Goal: Task Accomplishment & Management: Use online tool/utility

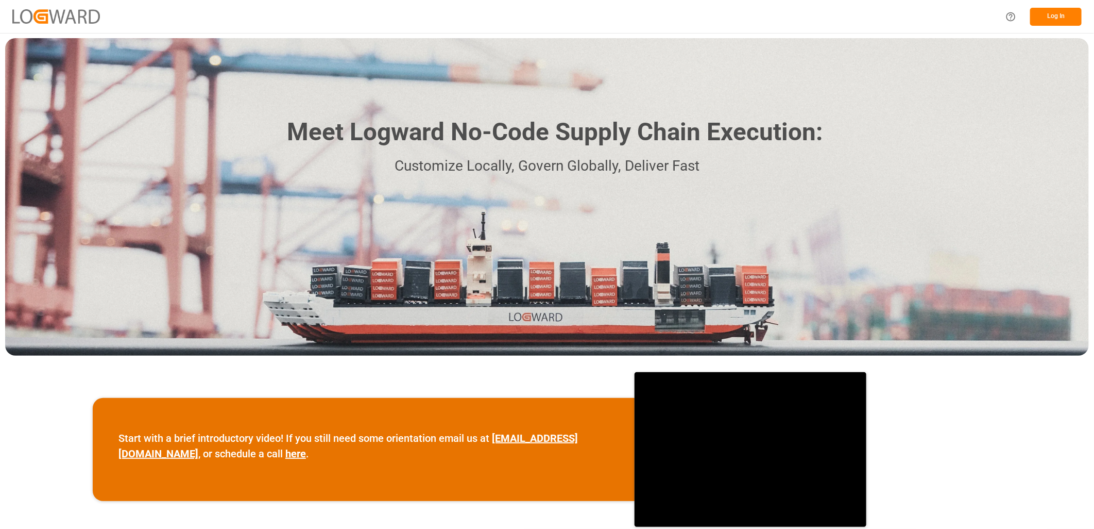
click at [1063, 20] on button "Log In" at bounding box center [1056, 17] width 52 height 18
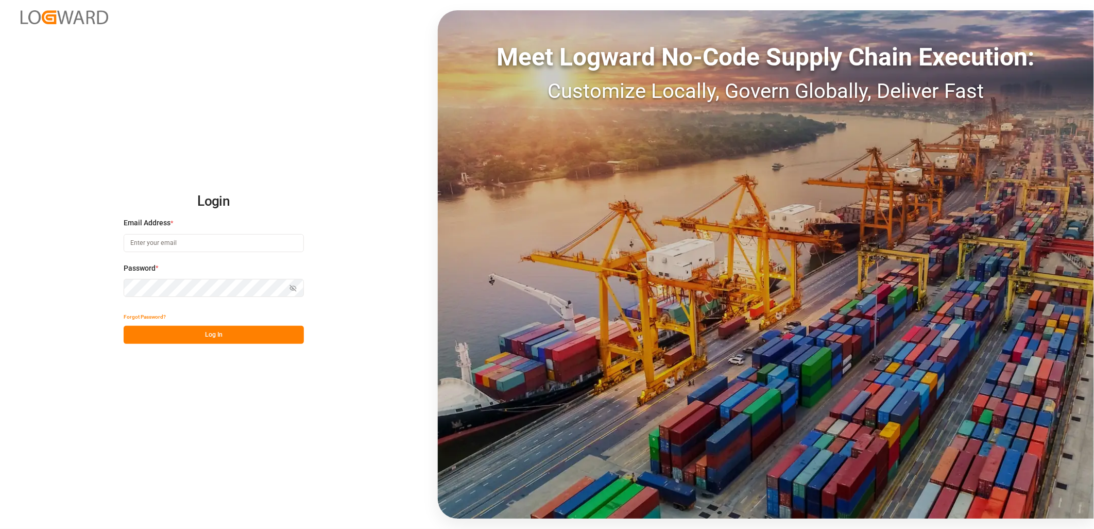
type input "corinne.nivalle@melitta.fr"
click at [212, 341] on button "Log In" at bounding box center [214, 335] width 180 height 18
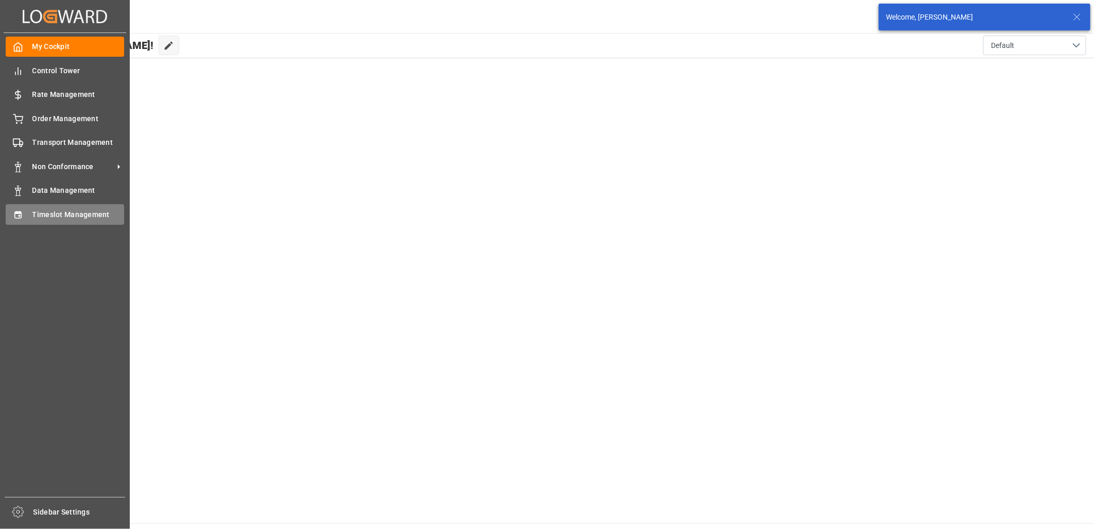
click at [29, 214] on div "Timeslot Management Timeslot Management" at bounding box center [65, 214] width 119 height 20
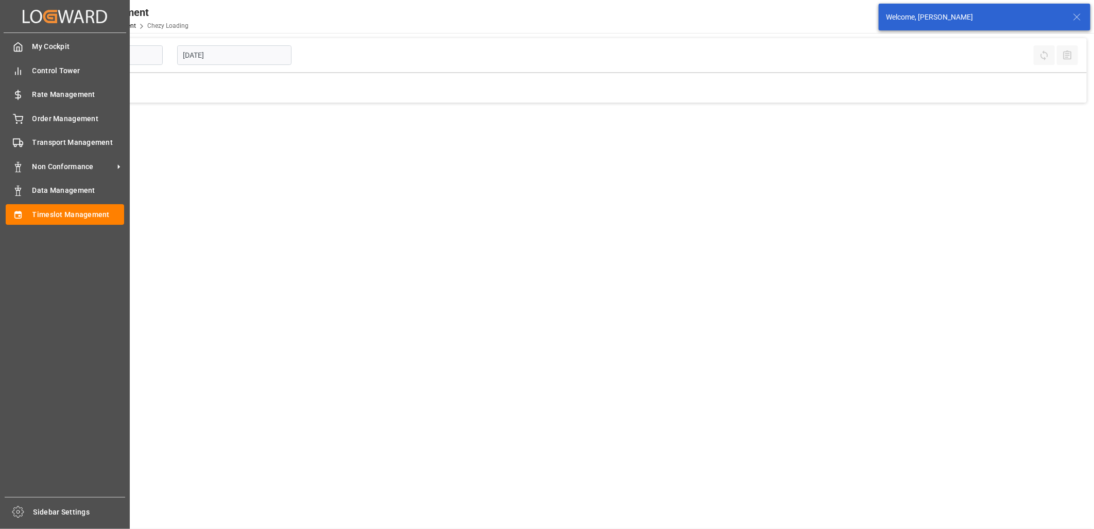
type input "Chezy Loading"
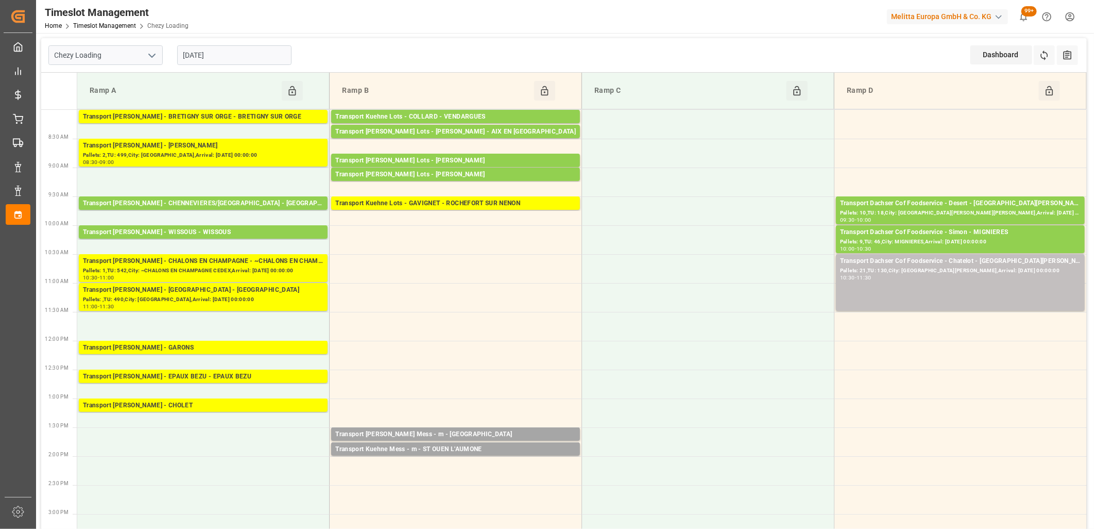
click at [243, 59] on input "[DATE]" at bounding box center [234, 55] width 114 height 20
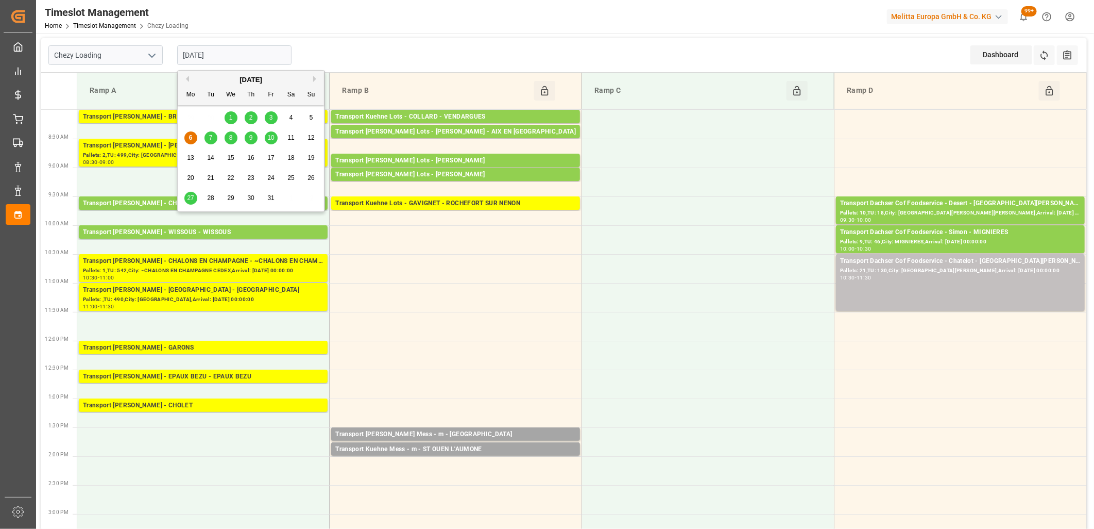
click at [213, 133] on div "7" at bounding box center [211, 138] width 13 height 12
type input "07-10-2025"
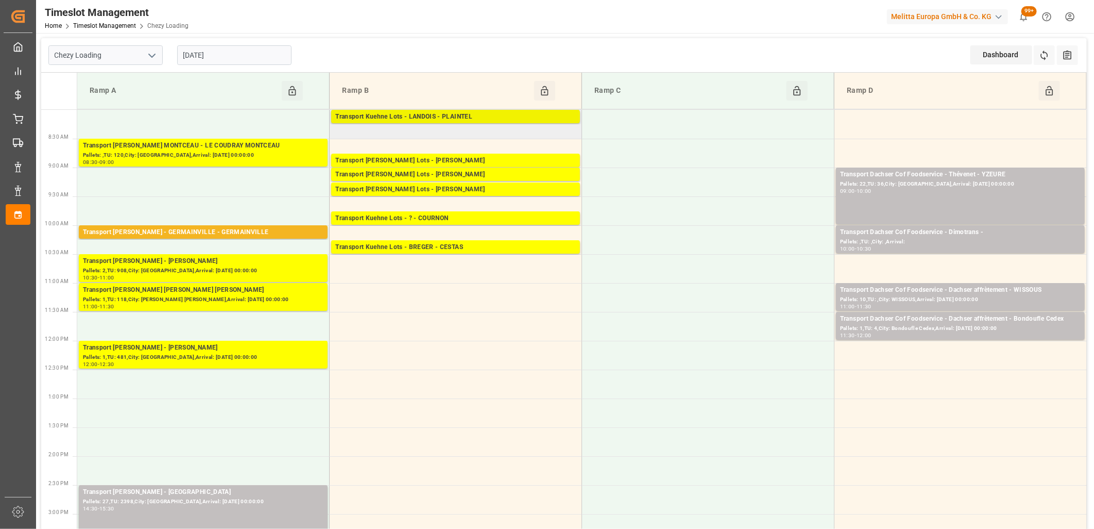
click at [409, 119] on div "Transport Kuehne Lots - LANDOIS - PLAINTEL" at bounding box center [455, 117] width 241 height 10
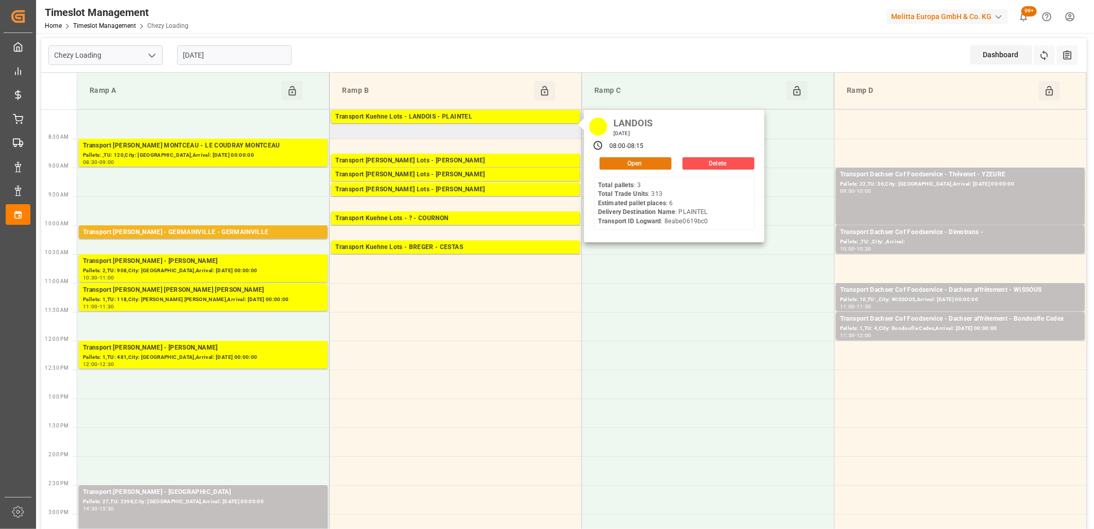
click at [621, 161] on button "Open" at bounding box center [636, 163] width 72 height 12
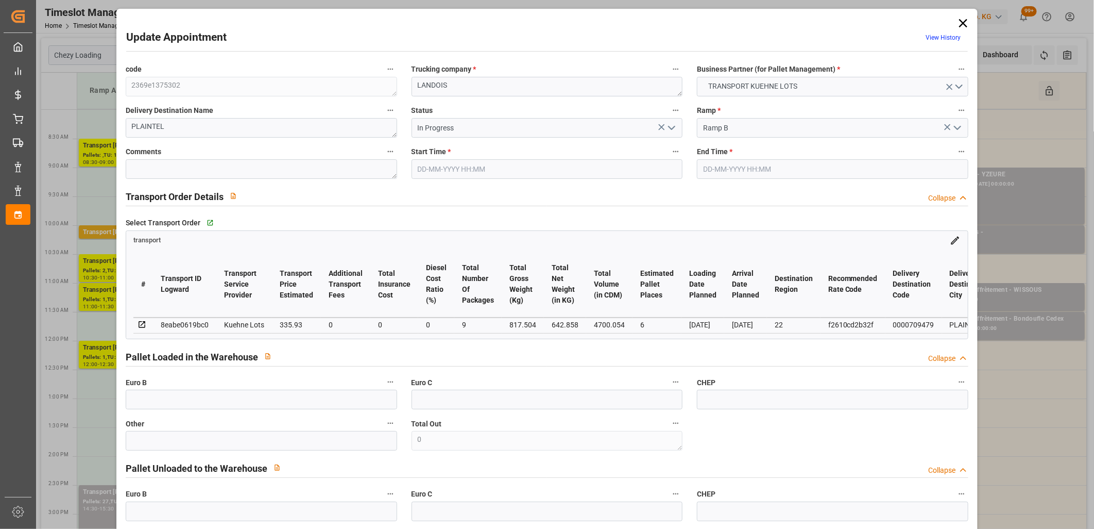
type input "07-10-2025 08:00"
type input "07-10-2025 08:15"
type input "01-10-2025 13:21"
type input "01-10-2025 11:29"
type input "[DATE]"
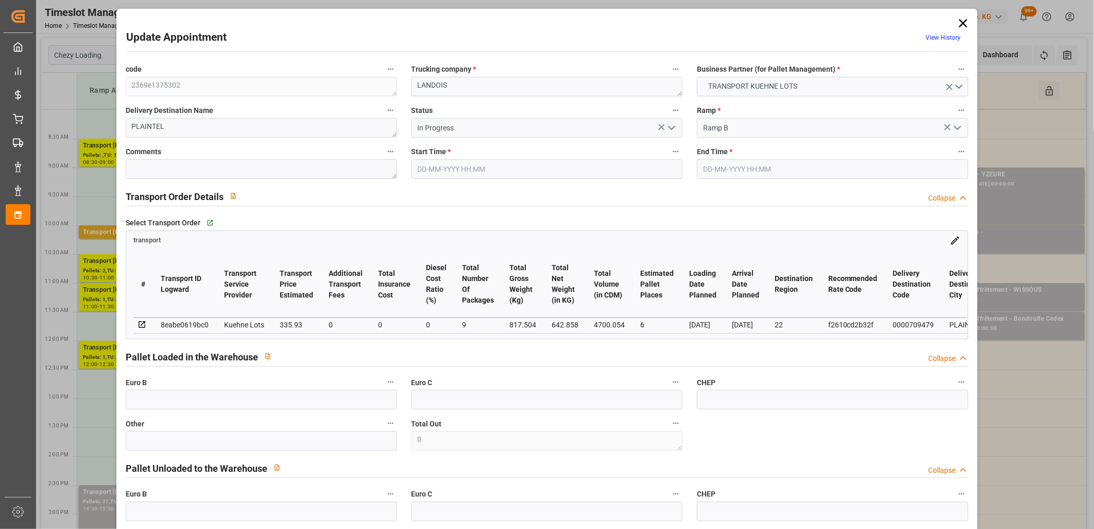
type input "[DATE]"
click at [672, 129] on icon "open menu" at bounding box center [672, 128] width 12 height 12
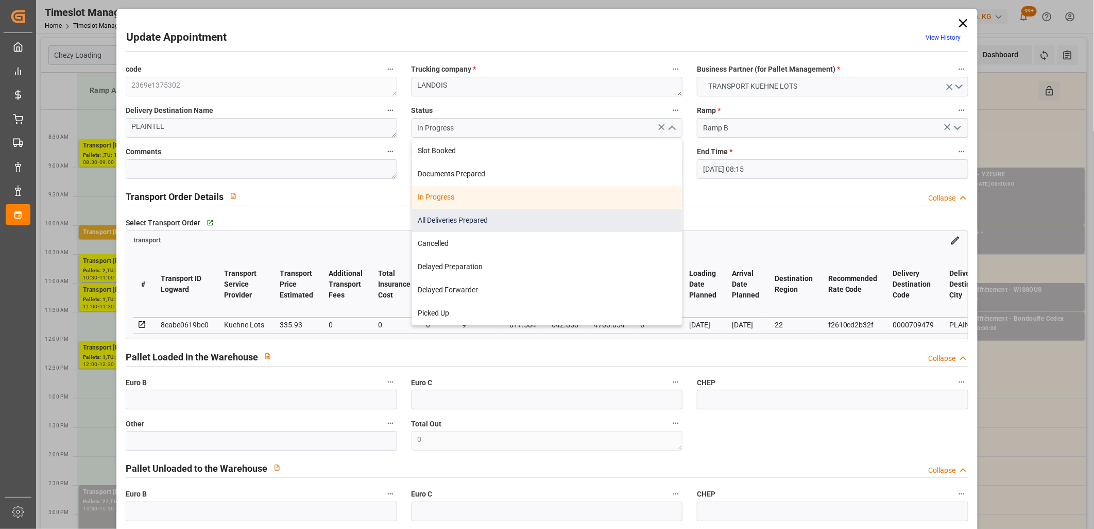
click at [613, 225] on div "All Deliveries Prepared" at bounding box center [547, 220] width 270 height 23
type input "All Deliveries Prepared"
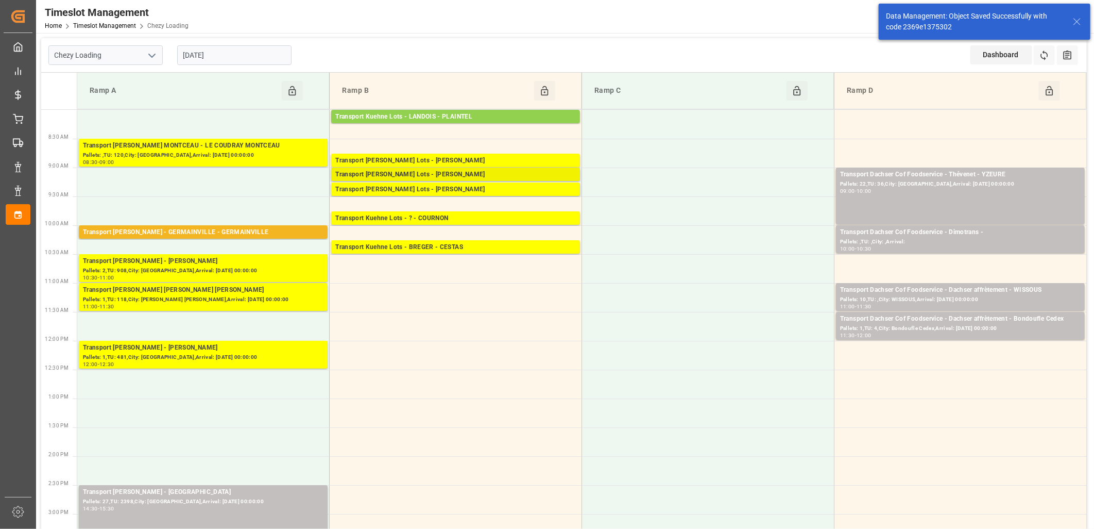
click at [452, 171] on div "Transport Kuehne Lots - ANTOINE - CARQUEFOU" at bounding box center [455, 175] width 241 height 10
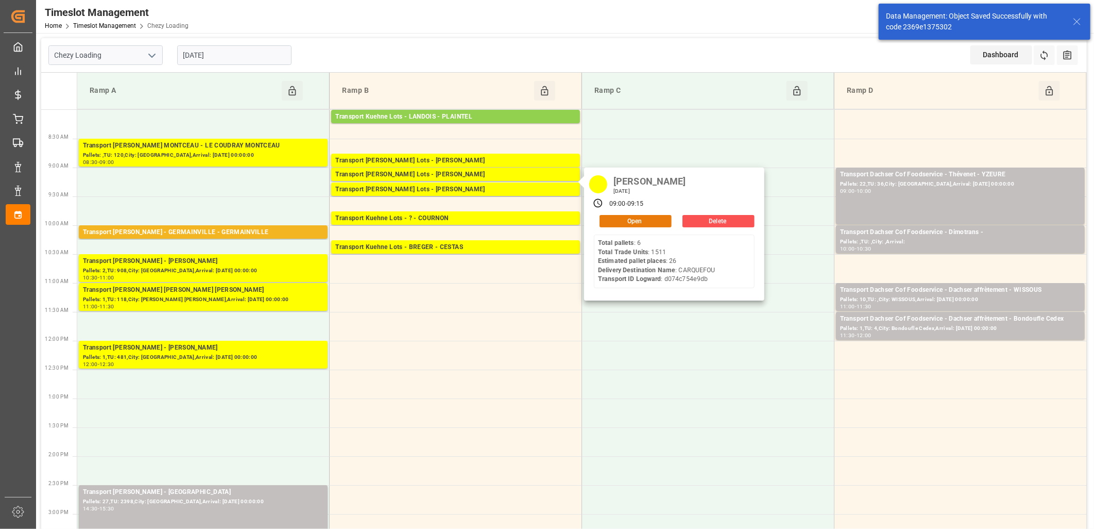
click at [615, 222] on button "Open" at bounding box center [636, 221] width 72 height 12
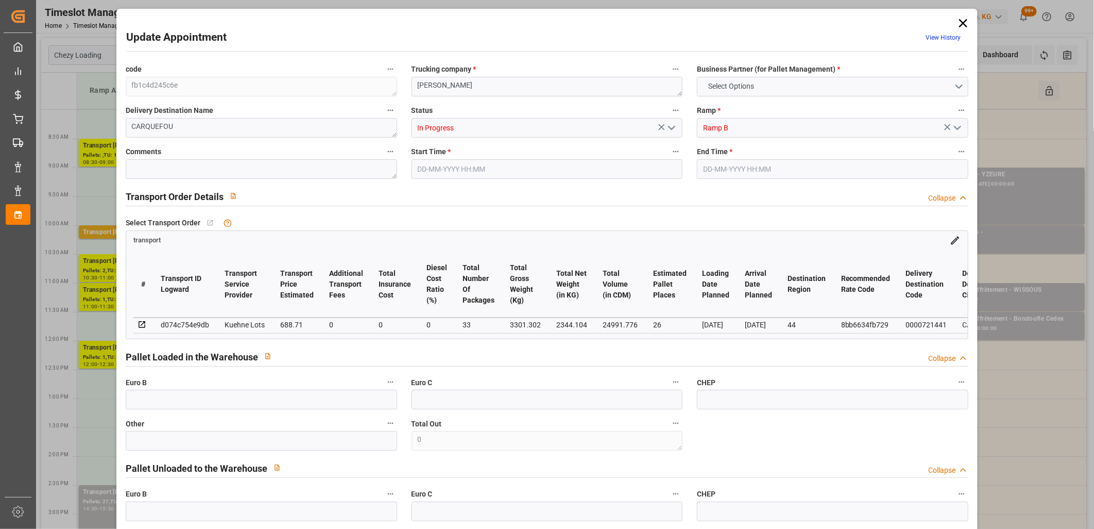
type input "26"
type input "688.71"
type input "0"
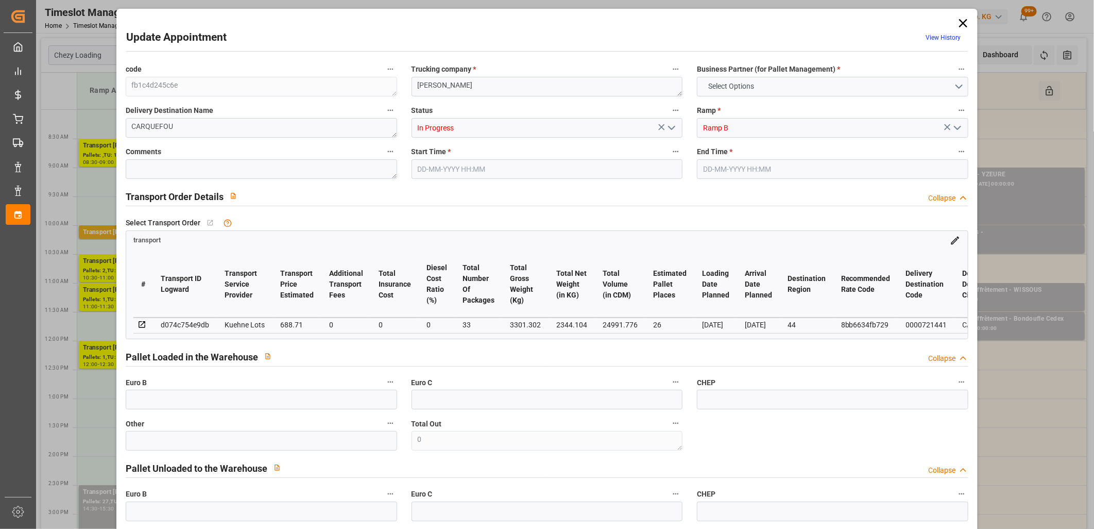
type input "688.71"
type input "0"
type input "33"
type input "2344.104"
type input "4143.43"
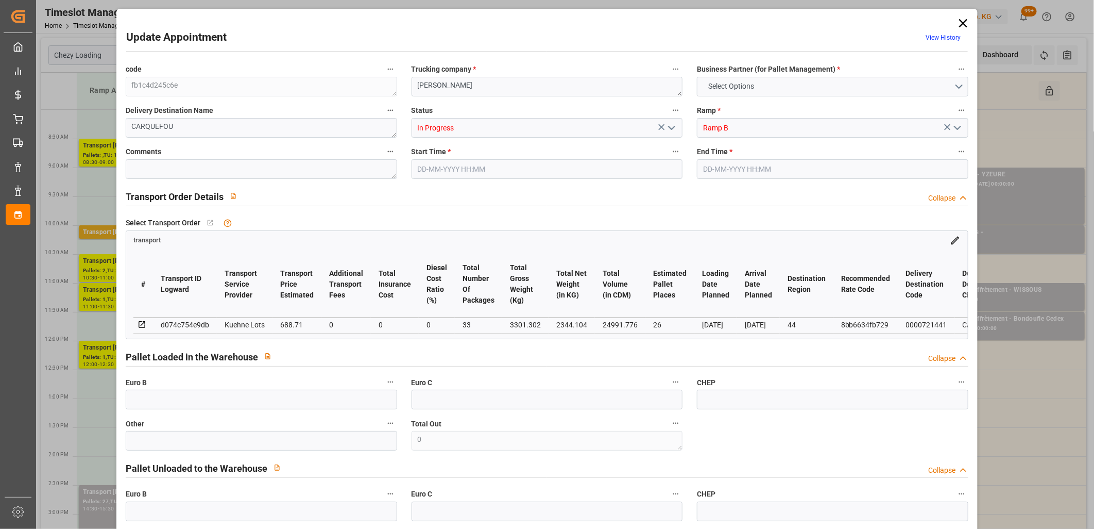
type input "24991.776"
type input "44"
type input "6"
type input "1511"
type input "33"
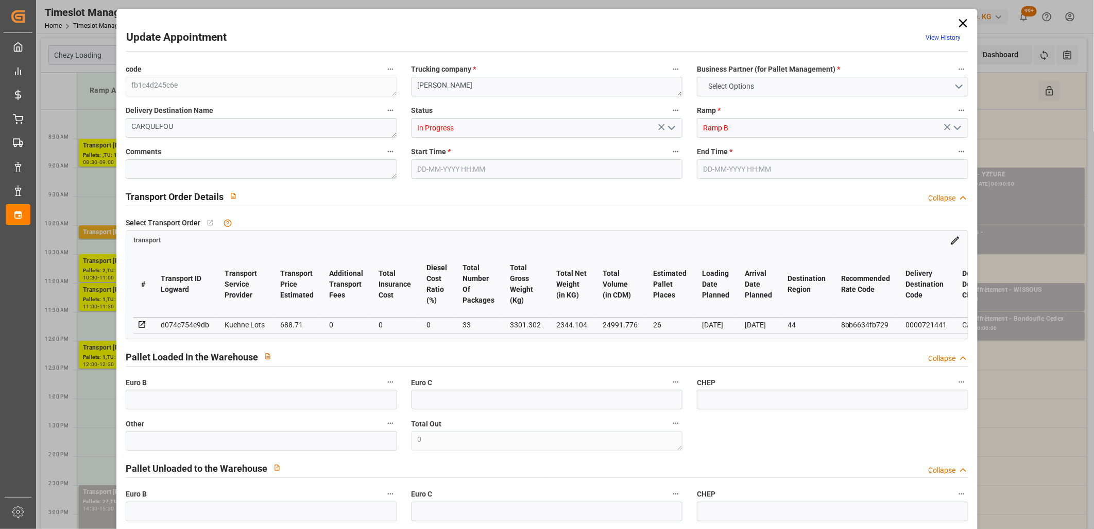
type input "101"
type input "3301.302"
type input "0"
type input "4710.8598"
type input "0"
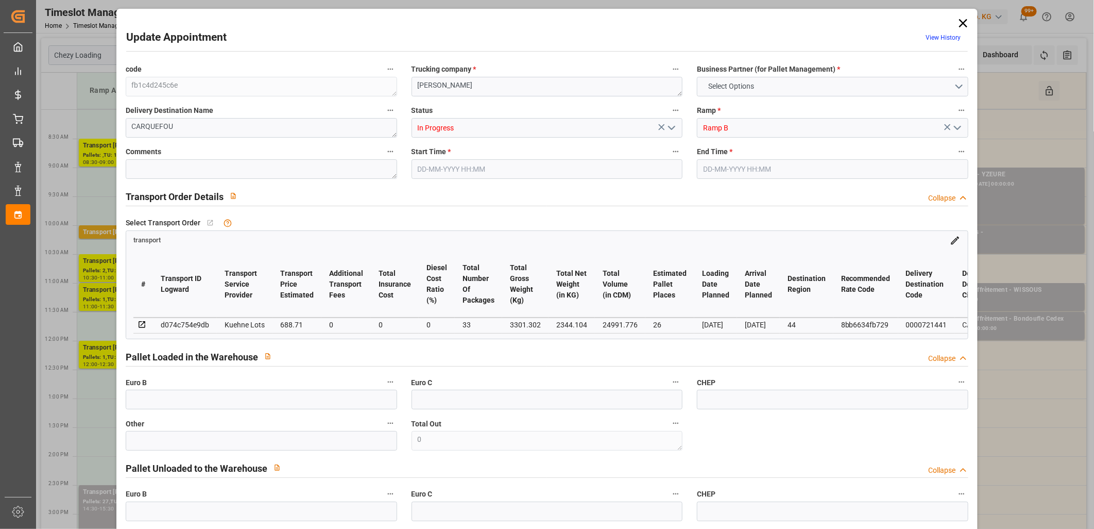
type input "0"
type input "21"
type input "35"
type input "07-10-2025 09:00"
type input "07-10-2025 09:15"
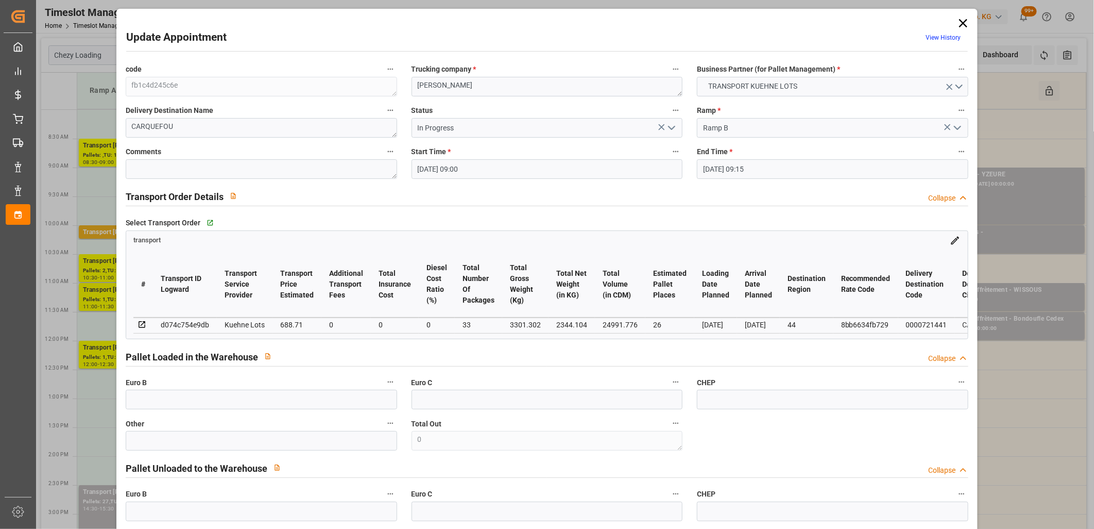
type input "01-10-2025 12:56"
type input "01-10-2025 11:31"
type input "[DATE]"
drag, startPoint x: 675, startPoint y: 127, endPoint x: 666, endPoint y: 132, distance: 9.9
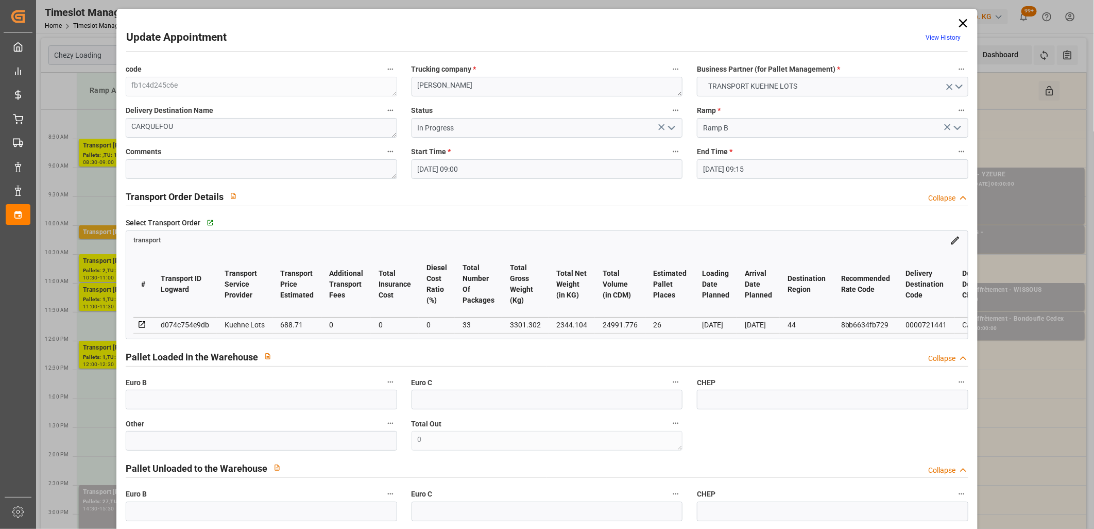
click at [666, 132] on icon "open menu" at bounding box center [672, 128] width 12 height 12
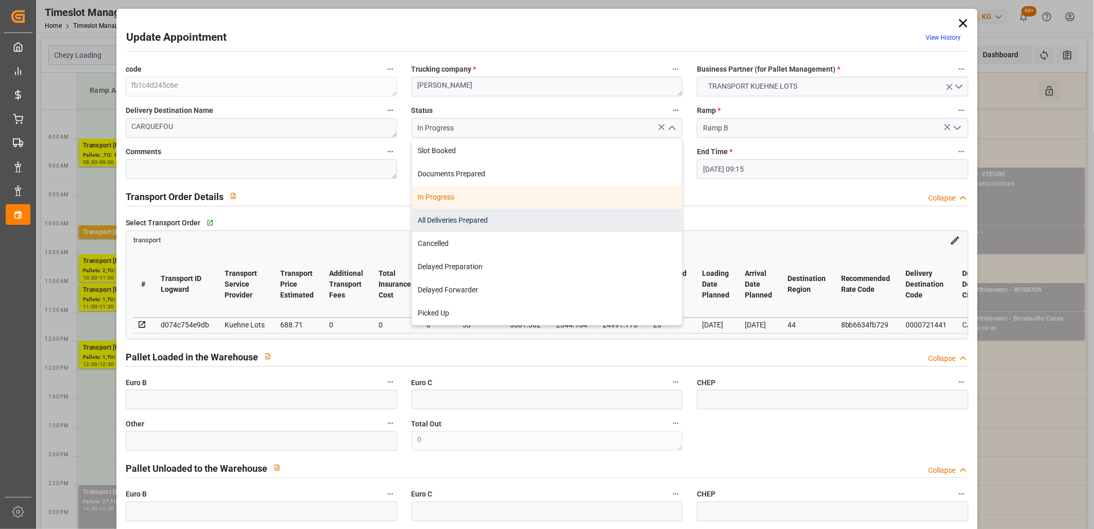
click at [581, 210] on div "All Deliveries Prepared" at bounding box center [547, 220] width 270 height 23
type input "All Deliveries Prepared"
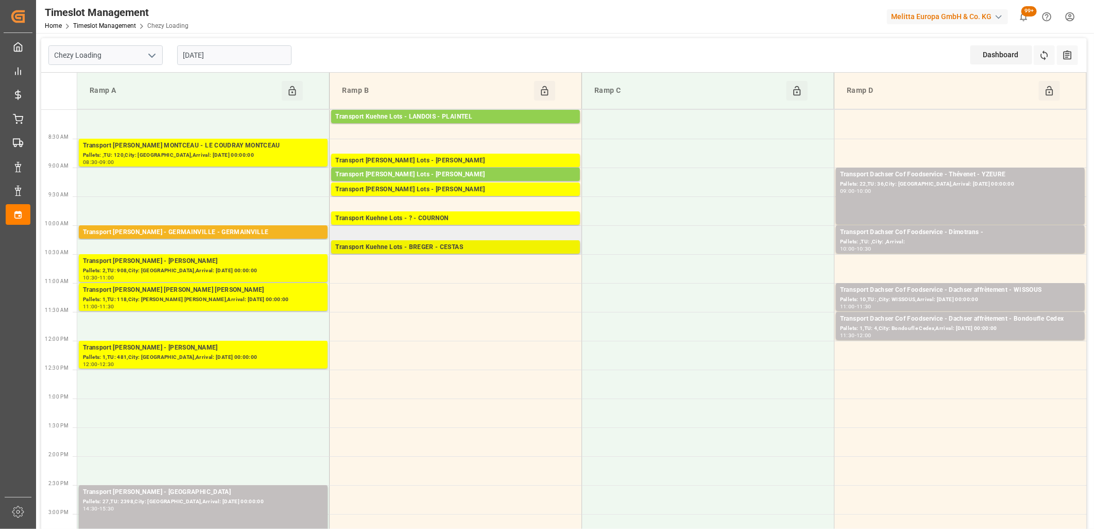
click at [459, 249] on div "Transport Kuehne Lots - BREGER - CESTAS" at bounding box center [455, 247] width 241 height 10
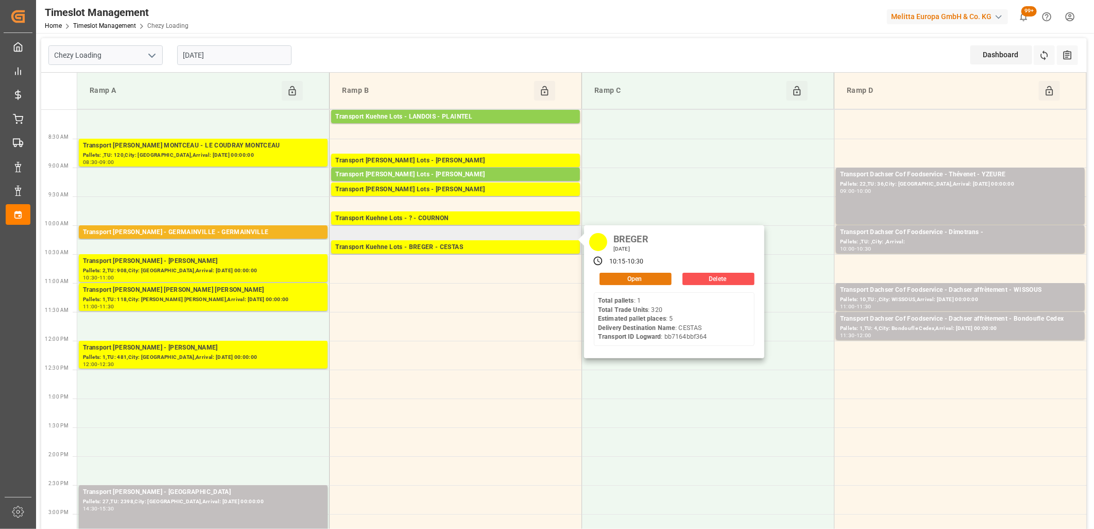
click at [642, 277] on button "Open" at bounding box center [636, 279] width 72 height 12
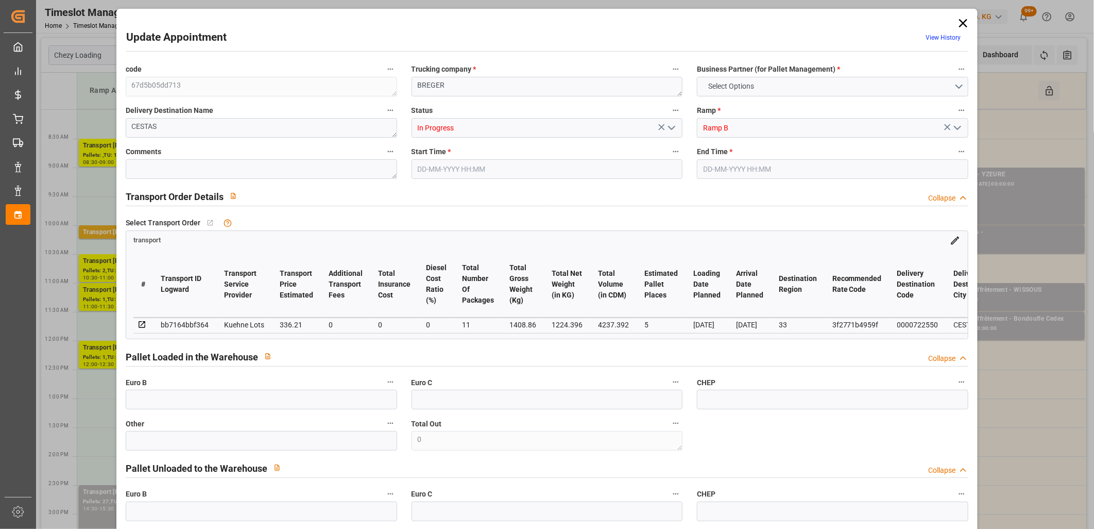
type input "5"
type input "336.21"
type input "0"
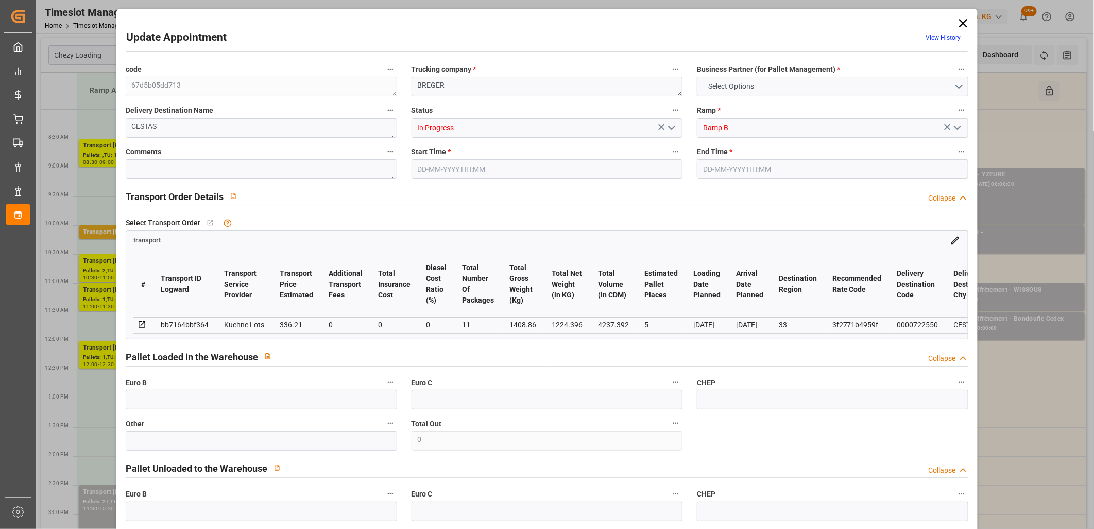
type input "336.21"
type input "0"
type input "11"
type input "1224.396"
type input "1733.164"
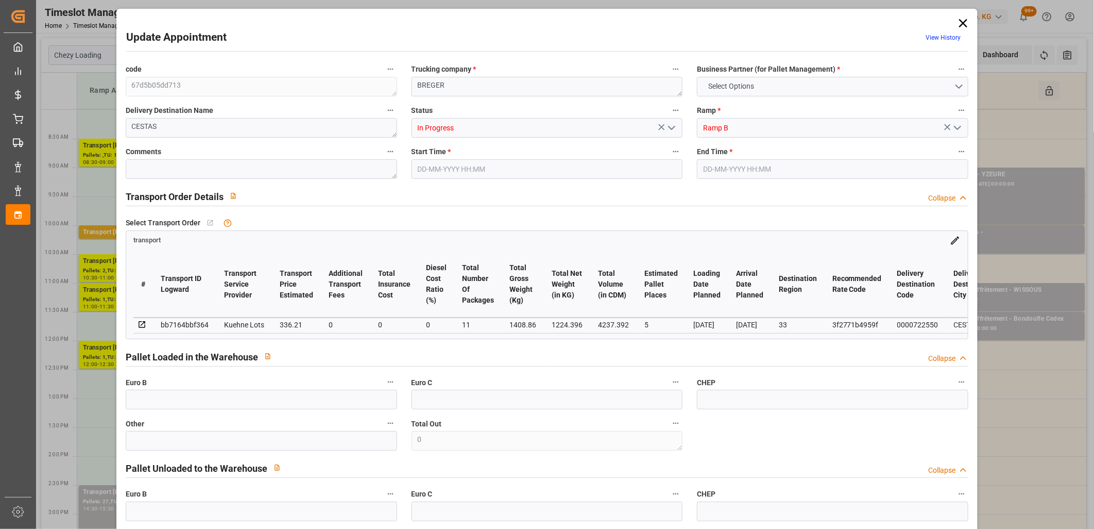
type input "4237.392"
type input "33"
type input "1"
type input "320"
type input "13"
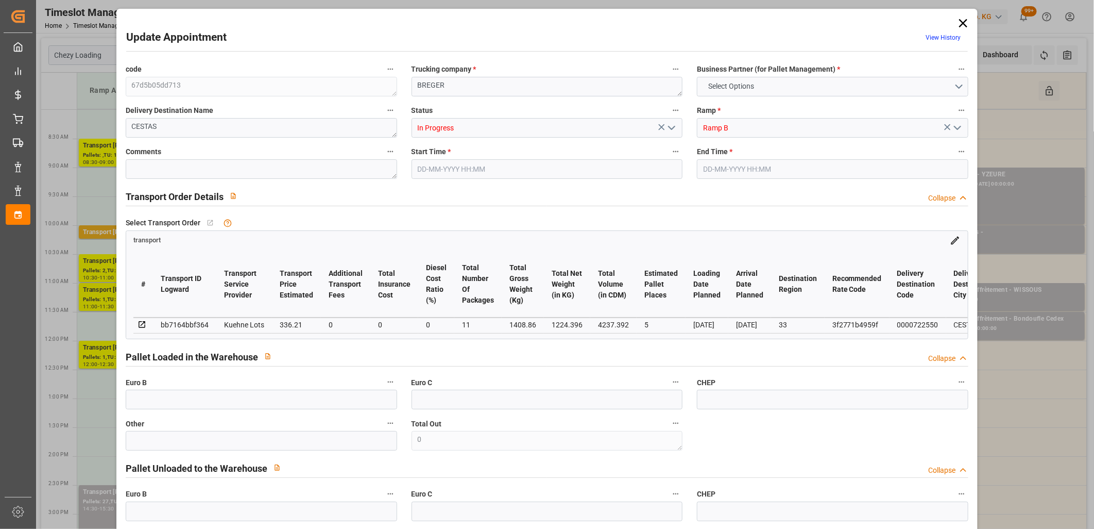
type input "101"
type input "1408.86"
type input "0"
type input "4710.8598"
type input "0"
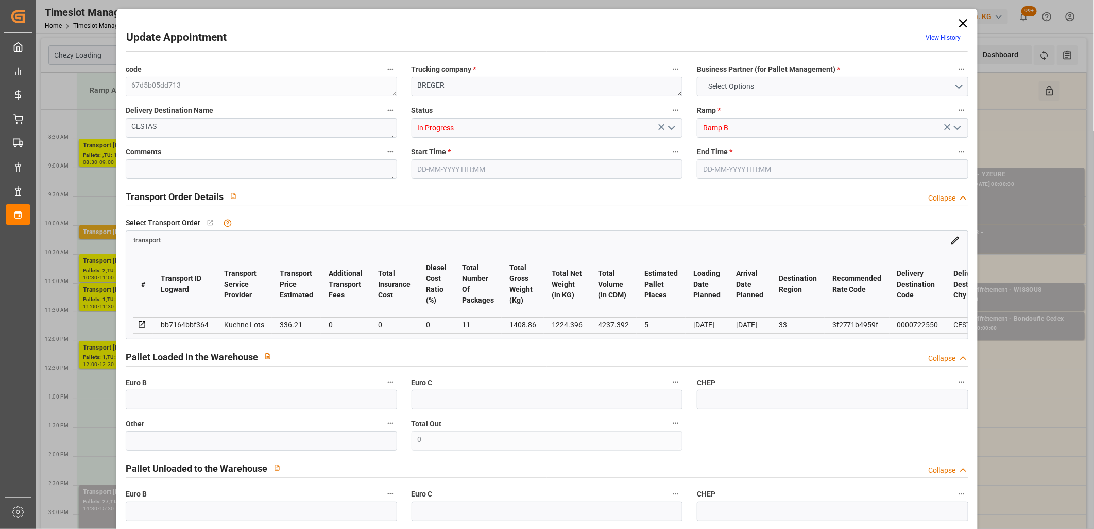
type input "0"
type input "21"
type input "35"
type input "07-10-2025 10:15"
type input "07-10-2025 10:30"
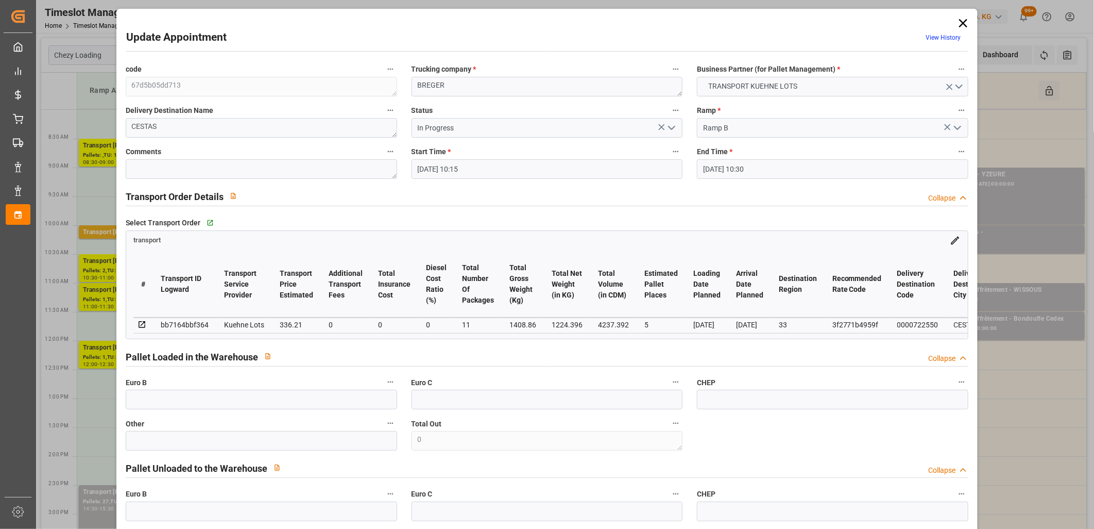
type input "03-10-2025 13:24"
type input "03-10-2025 11:50"
type input "[DATE]"
click at [670, 130] on icon "open menu" at bounding box center [672, 128] width 12 height 12
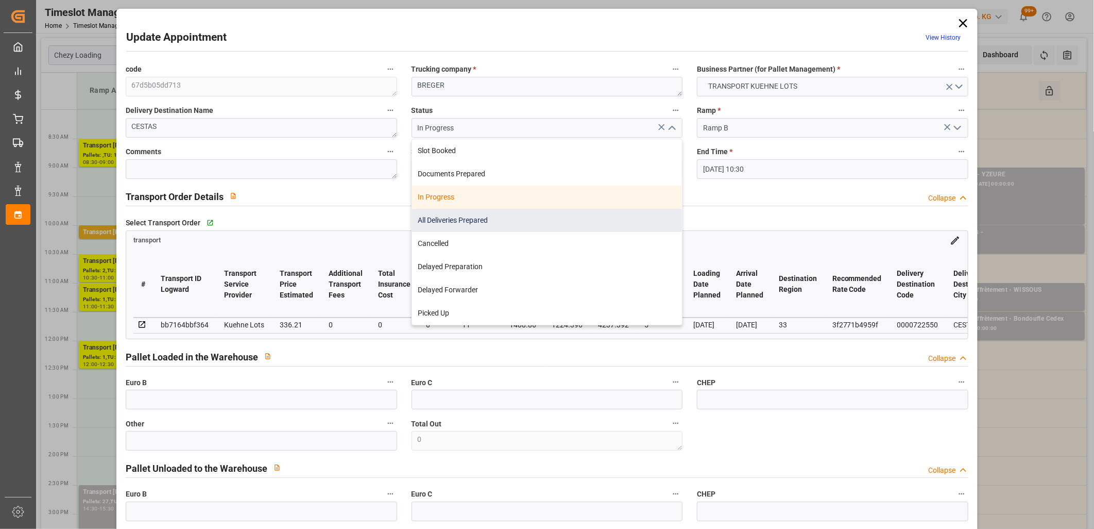
click at [605, 218] on div "All Deliveries Prepared" at bounding box center [547, 220] width 270 height 23
type input "All Deliveries Prepared"
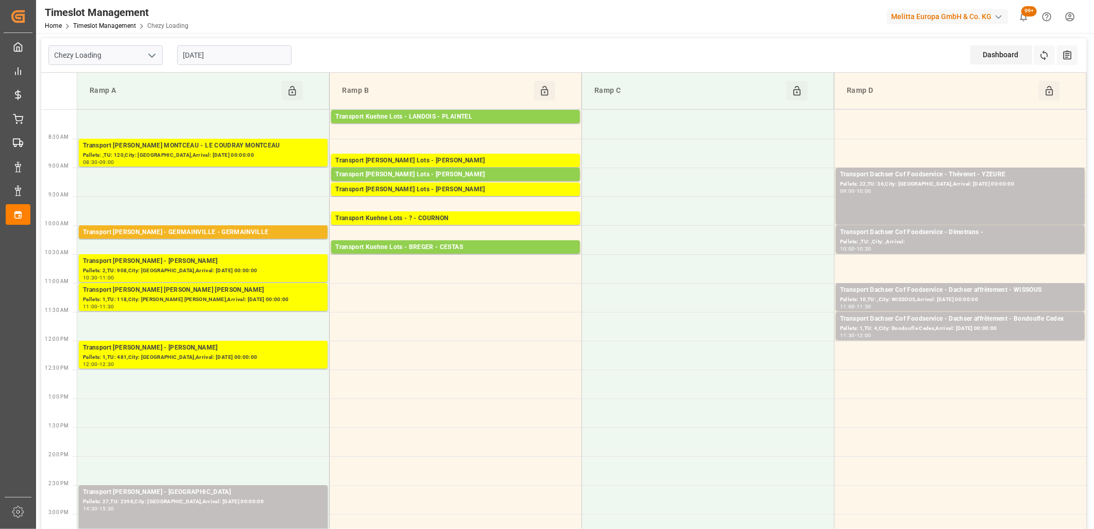
click at [231, 52] on input "07-10-2025" at bounding box center [234, 55] width 114 height 20
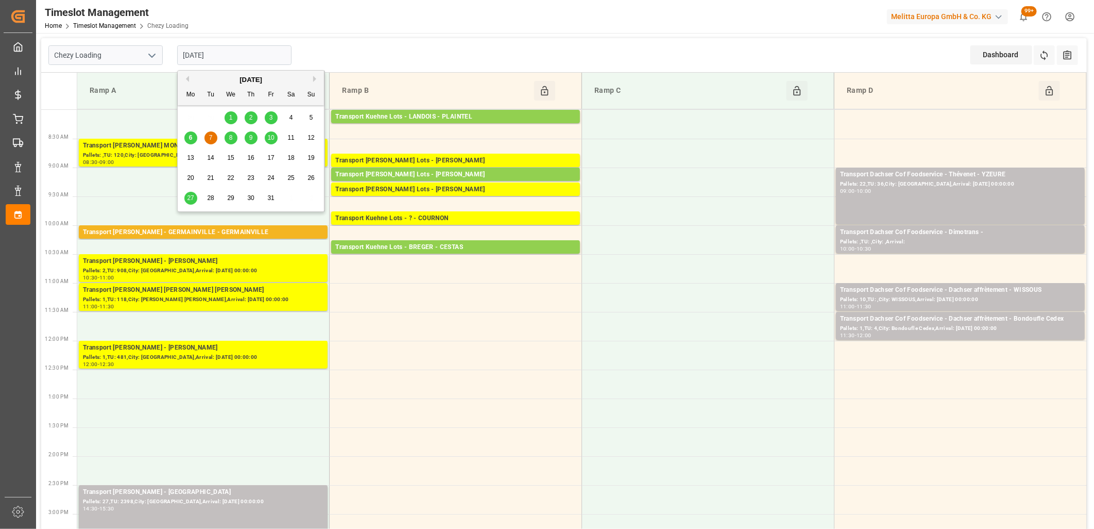
click at [229, 137] on span "8" at bounding box center [231, 137] width 4 height 7
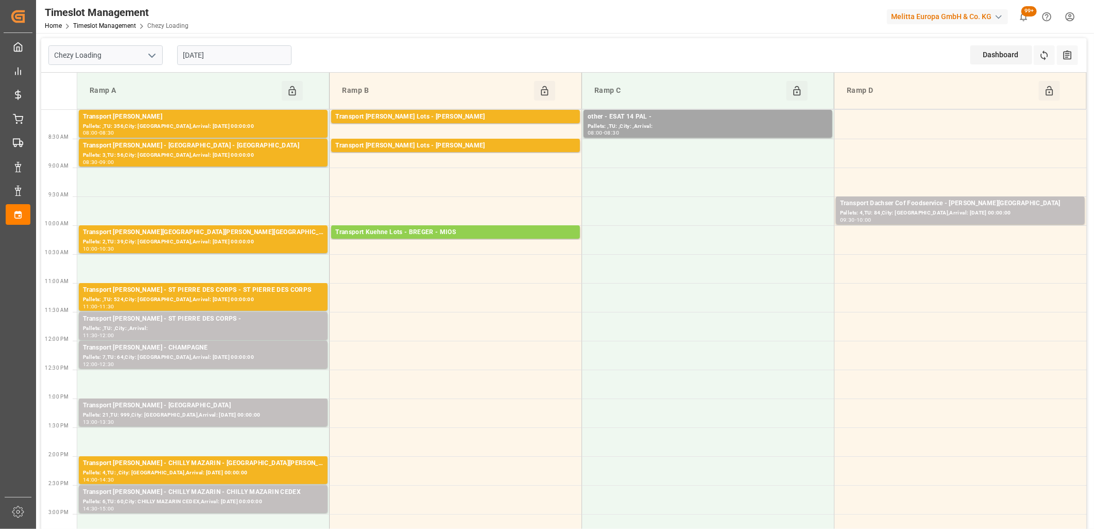
click at [269, 58] on input "[DATE]" at bounding box center [234, 55] width 114 height 20
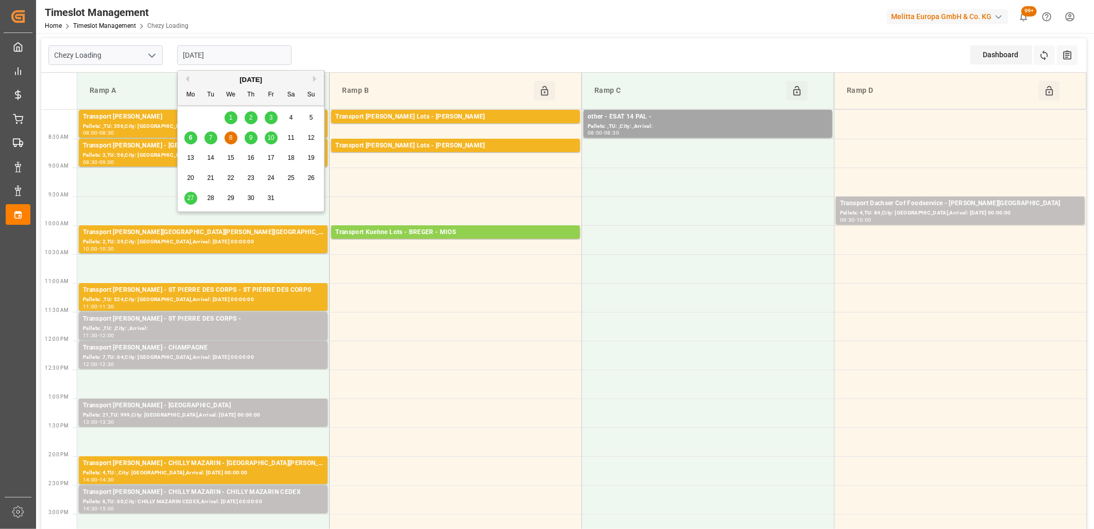
click at [252, 140] on span "9" at bounding box center [251, 137] width 4 height 7
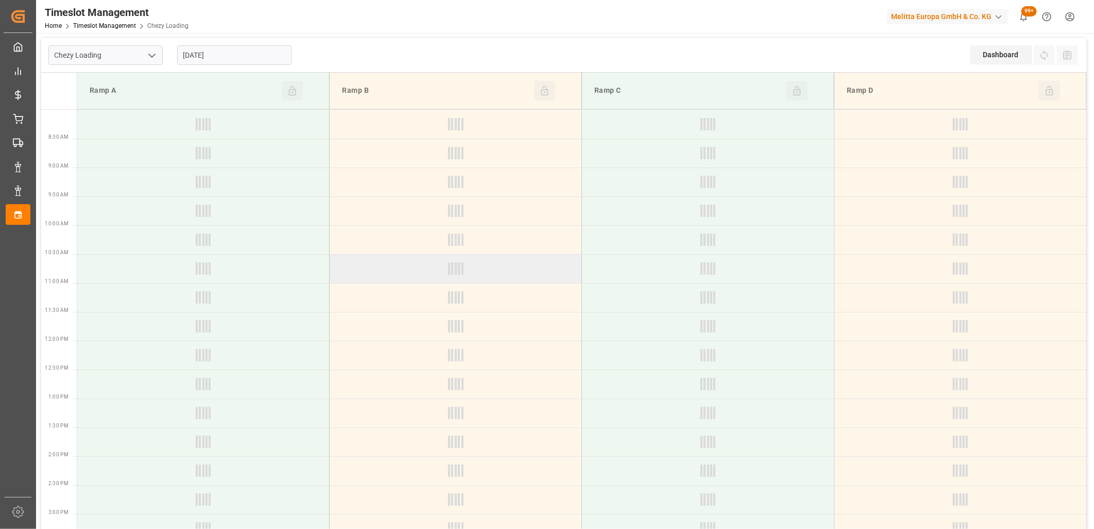
click at [260, 56] on input "09-10-2025" at bounding box center [234, 55] width 114 height 20
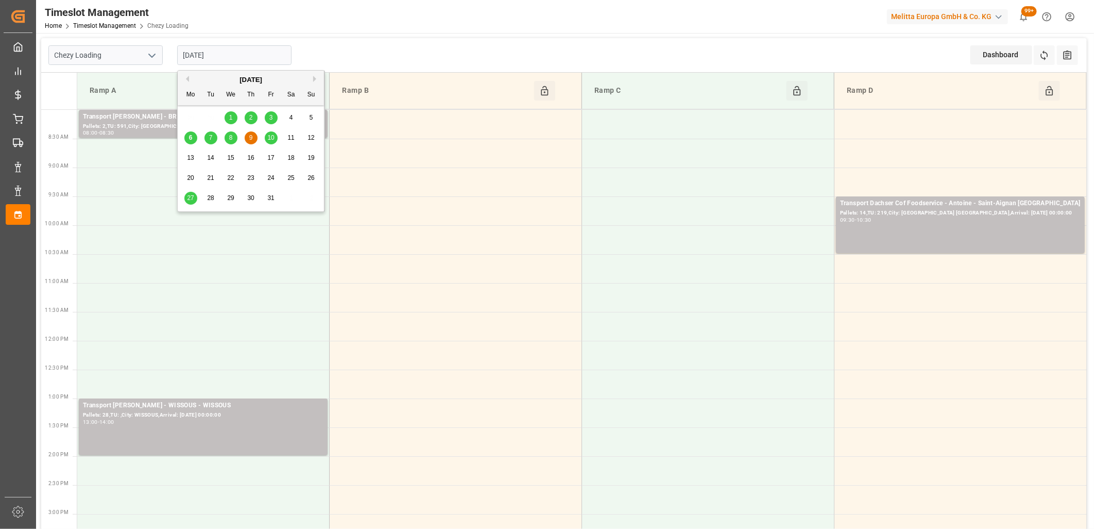
click at [209, 140] on span "7" at bounding box center [211, 137] width 4 height 7
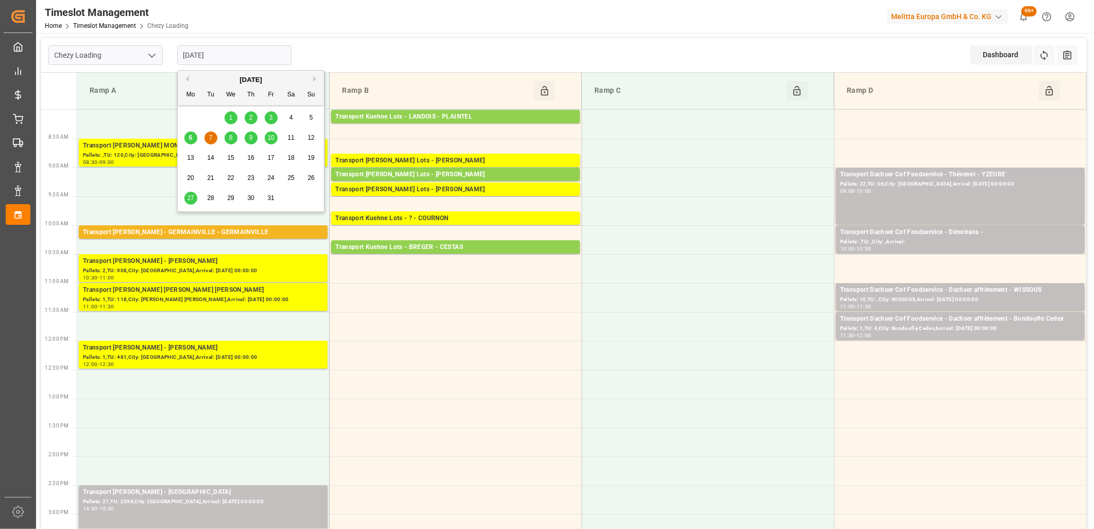
click at [243, 49] on input "07-10-2025" at bounding box center [234, 55] width 114 height 20
click at [188, 140] on div "6" at bounding box center [190, 138] width 13 height 12
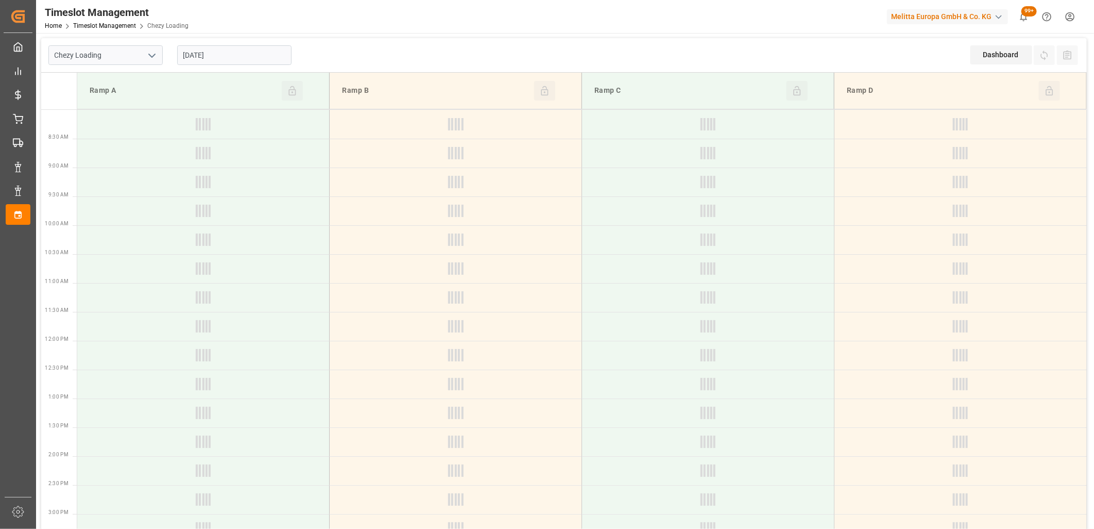
type input "[DATE]"
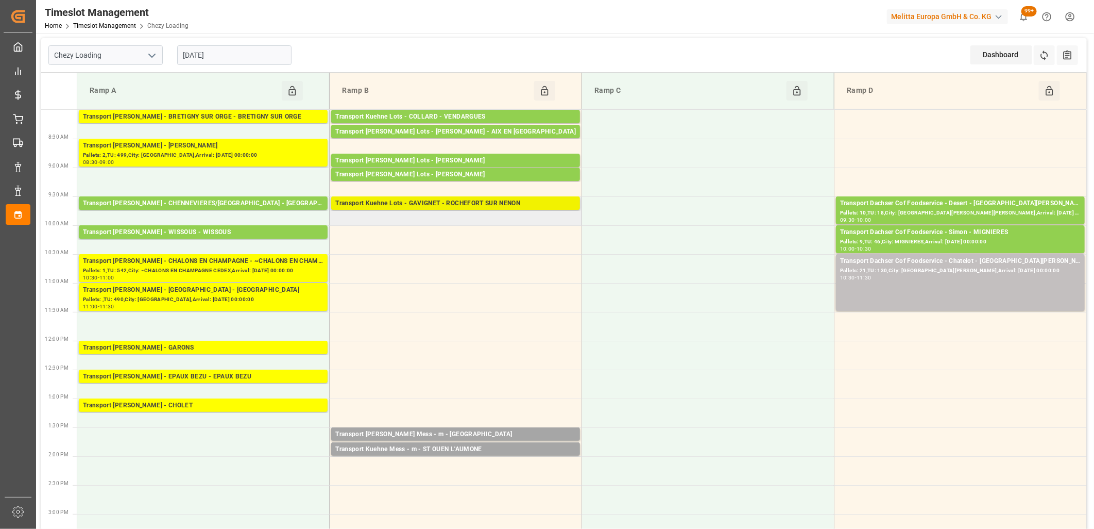
click at [435, 205] on div "Transport Kuehne Lots - GAVIGNET - ROCHEFORT SUR NENON" at bounding box center [455, 203] width 241 height 10
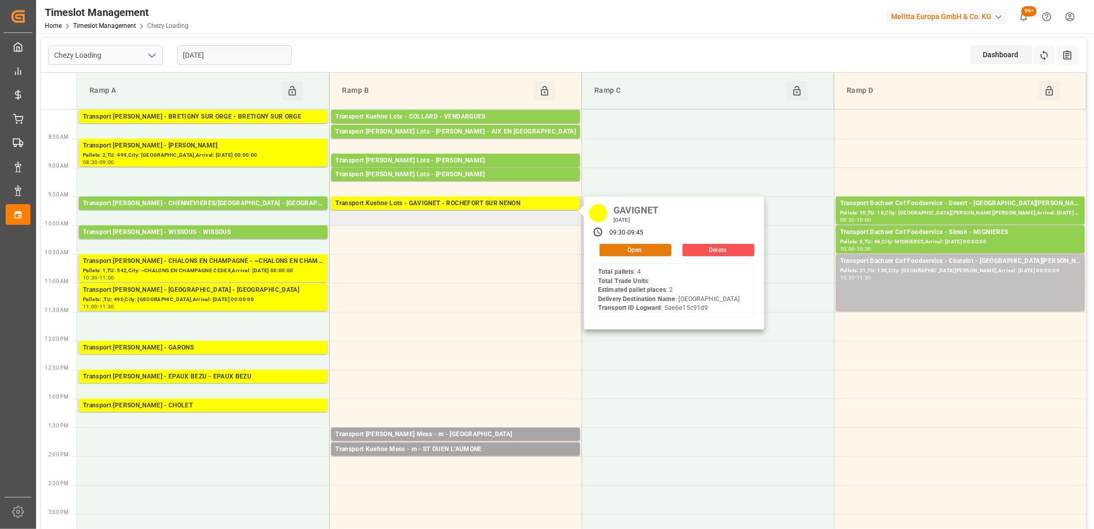
click at [622, 255] on button "Open" at bounding box center [636, 250] width 72 height 12
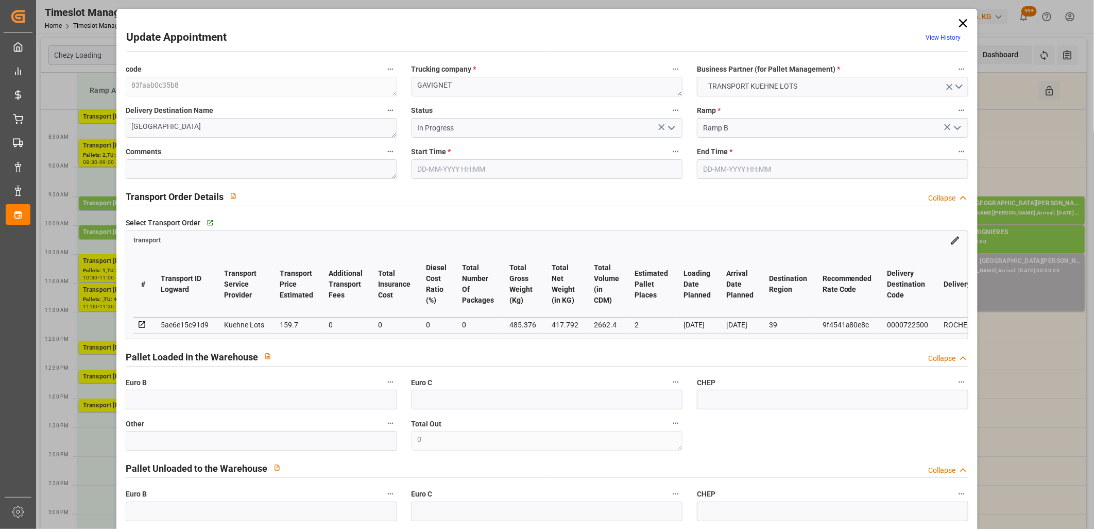
type input "06-10-2025 09:30"
type input "06-10-2025 09:45"
type input "03-10-2025 13:03"
type input "03-10-2025 11:50"
type input "[DATE]"
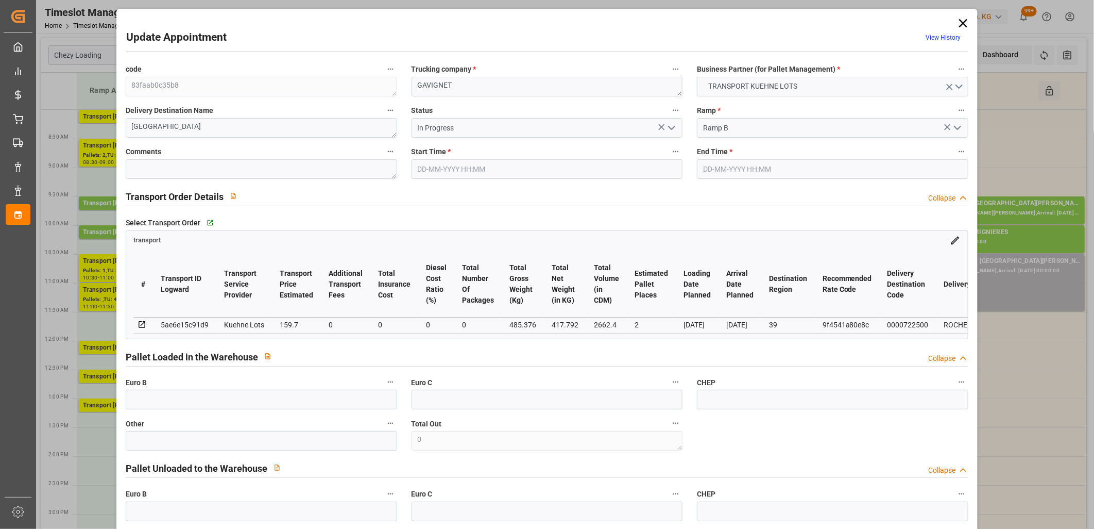
type input "07-10-2025"
click at [670, 124] on icon "open menu" at bounding box center [672, 128] width 12 height 12
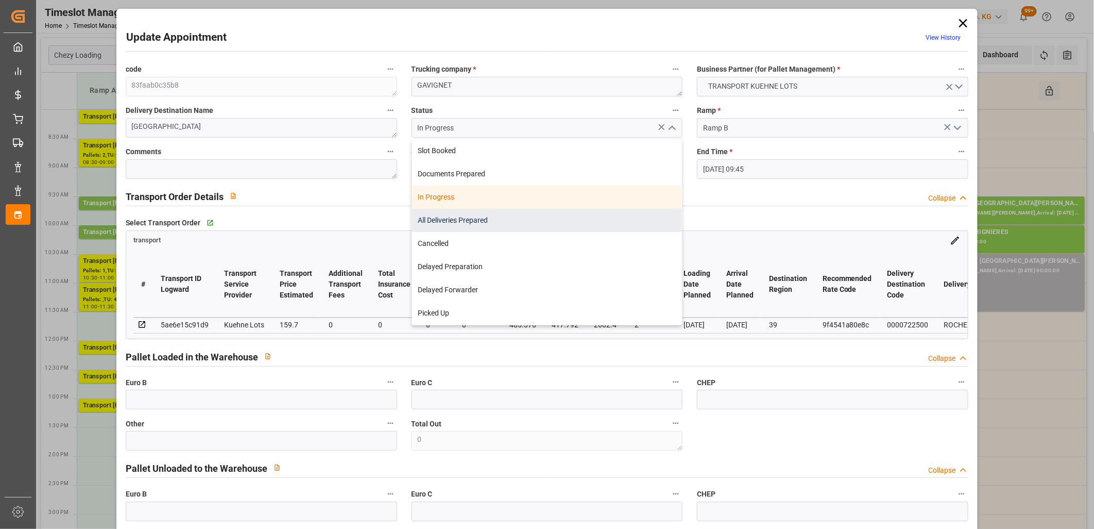
click at [565, 217] on div "All Deliveries Prepared" at bounding box center [547, 220] width 270 height 23
type input "All Deliveries Prepared"
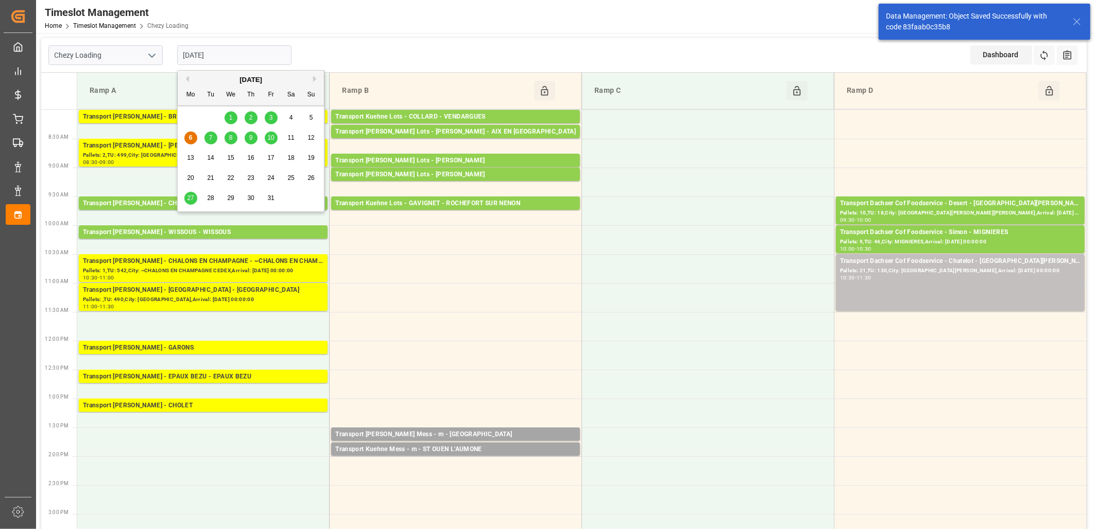
click at [282, 59] on input "[DATE]" at bounding box center [234, 55] width 114 height 20
click at [210, 139] on span "7" at bounding box center [211, 137] width 4 height 7
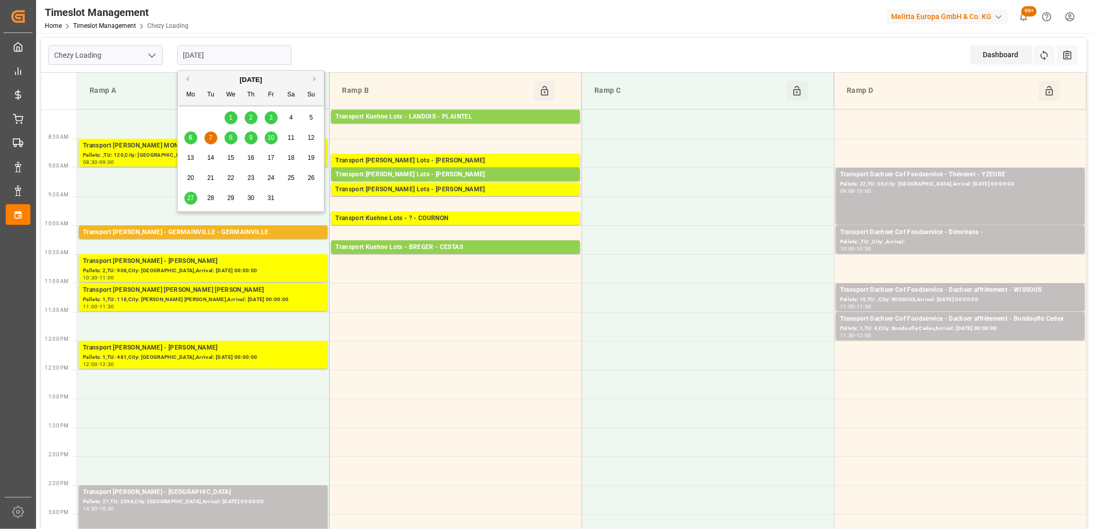
click at [265, 57] on input "07-10-2025" at bounding box center [234, 55] width 114 height 20
click at [192, 141] on span "6" at bounding box center [191, 137] width 4 height 7
type input "[DATE]"
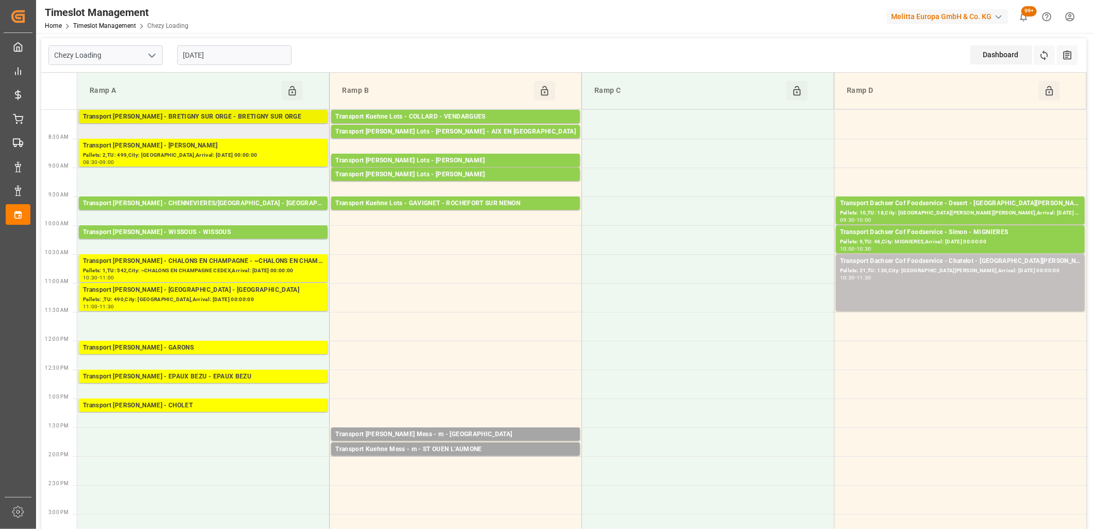
click at [190, 119] on div "Transport Delisle - BRETIGNY SUR ORGE - BRETIGNY SUR ORGE" at bounding box center [203, 117] width 241 height 10
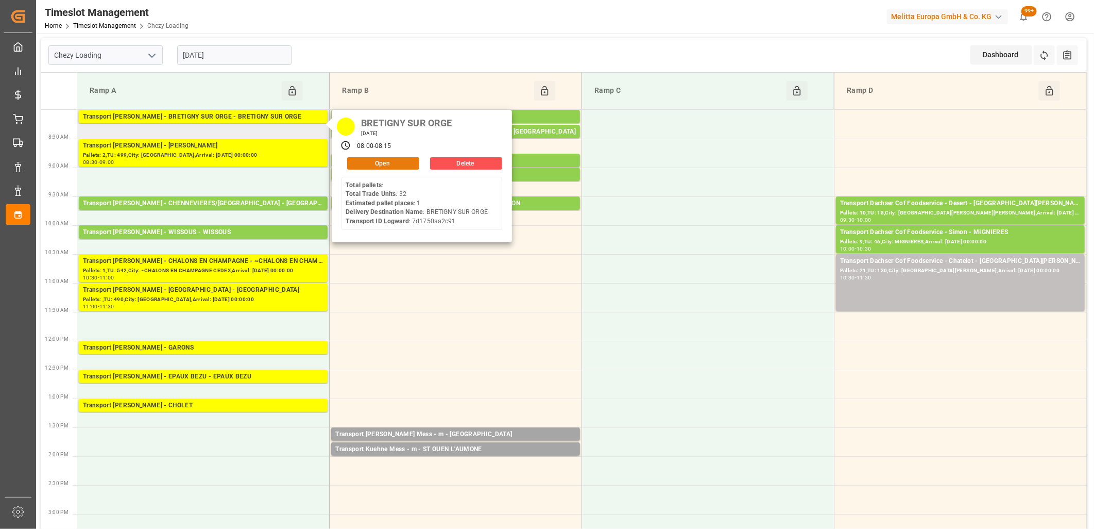
click at [358, 161] on button "Open" at bounding box center [383, 163] width 72 height 12
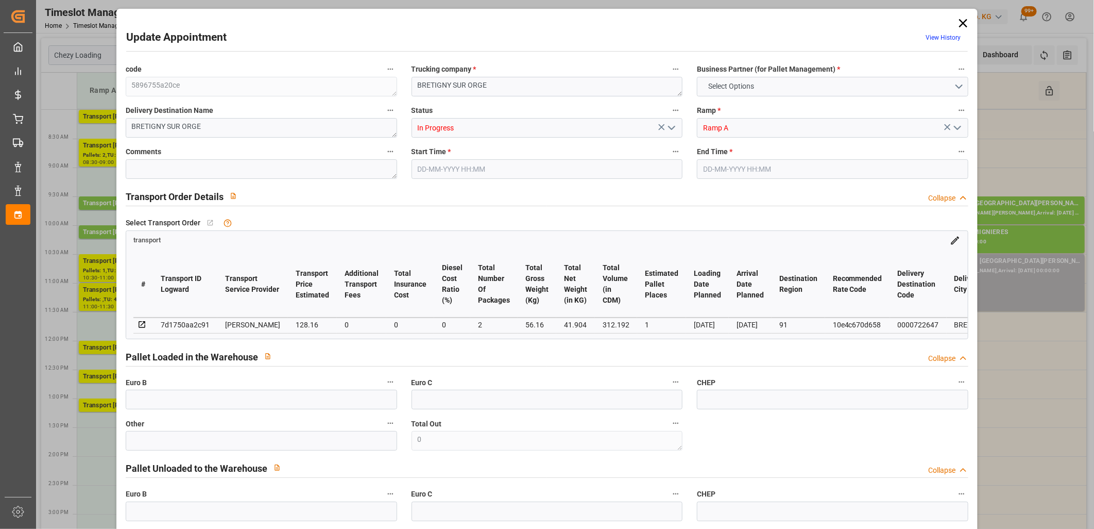
type input "1"
type input "128.16"
type input "0"
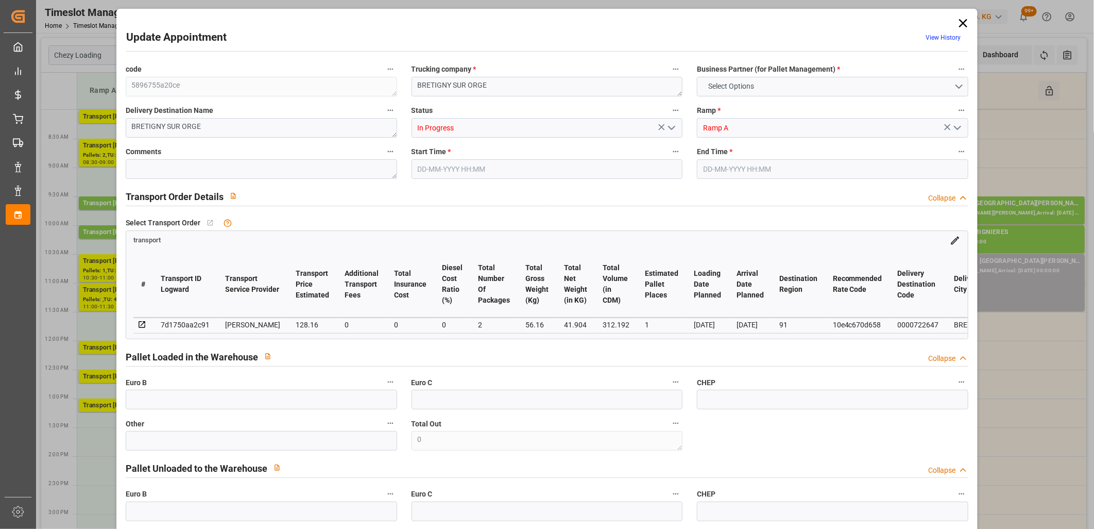
type input "123.8282"
type input "-4.3318"
type input "2"
type input "41.904"
type input "102.16"
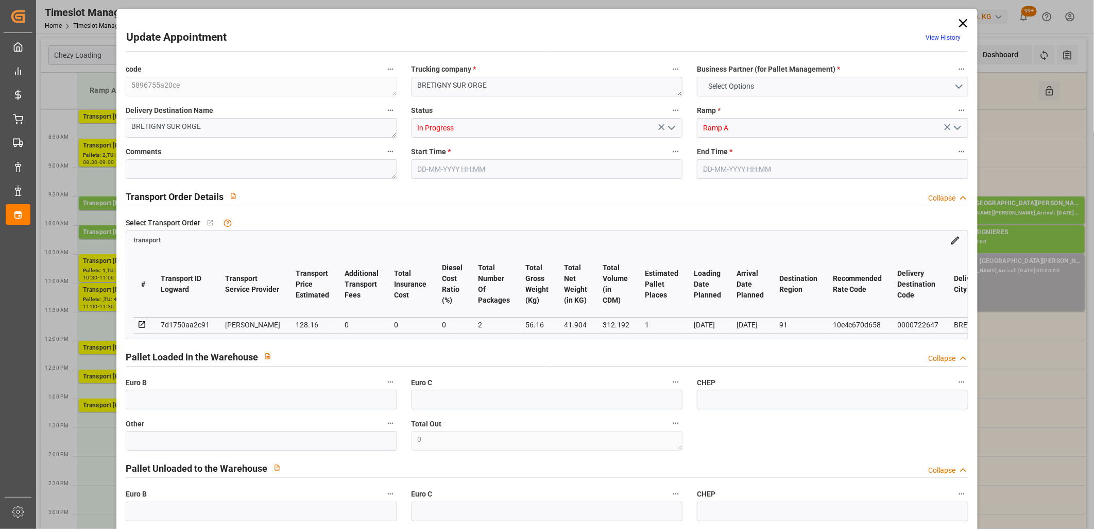
type input "312.192"
type input "91"
type input "0"
type input "32"
type input "2"
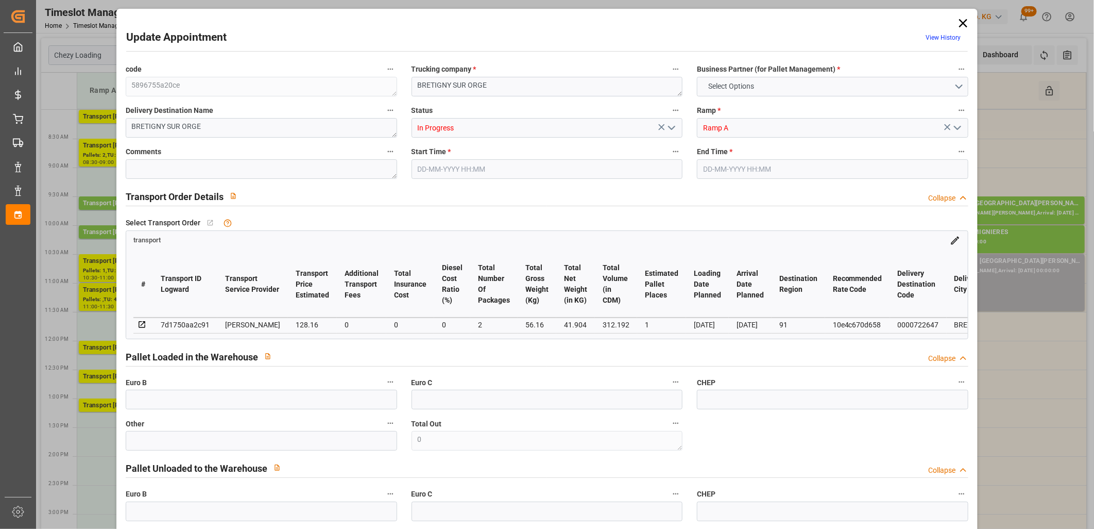
type input "101"
type input "56.16"
type input "0"
type input "4710.8598"
type input "0"
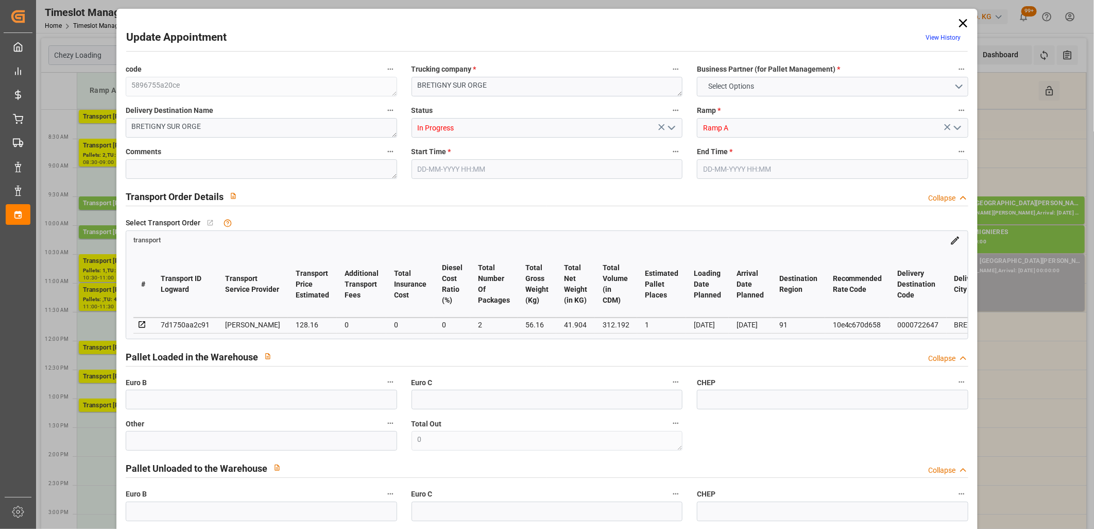
type input "0"
type input "21"
type input "35"
type input "06-10-2025 08:00"
type input "06-10-2025 08:15"
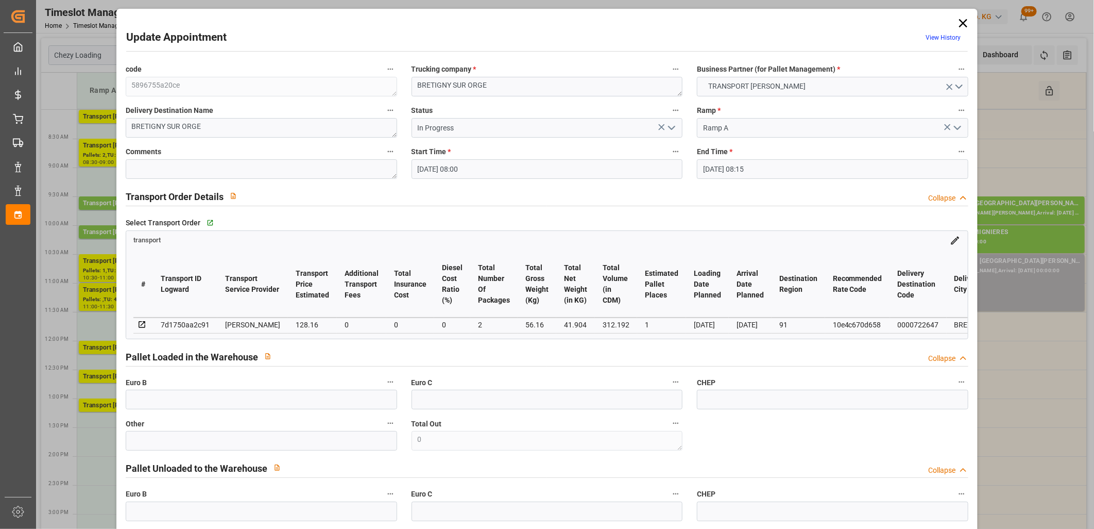
type input "30-09-2025 14:21"
type input "30-09-2025 11:38"
type input "07-10-2025"
type input "[DATE]"
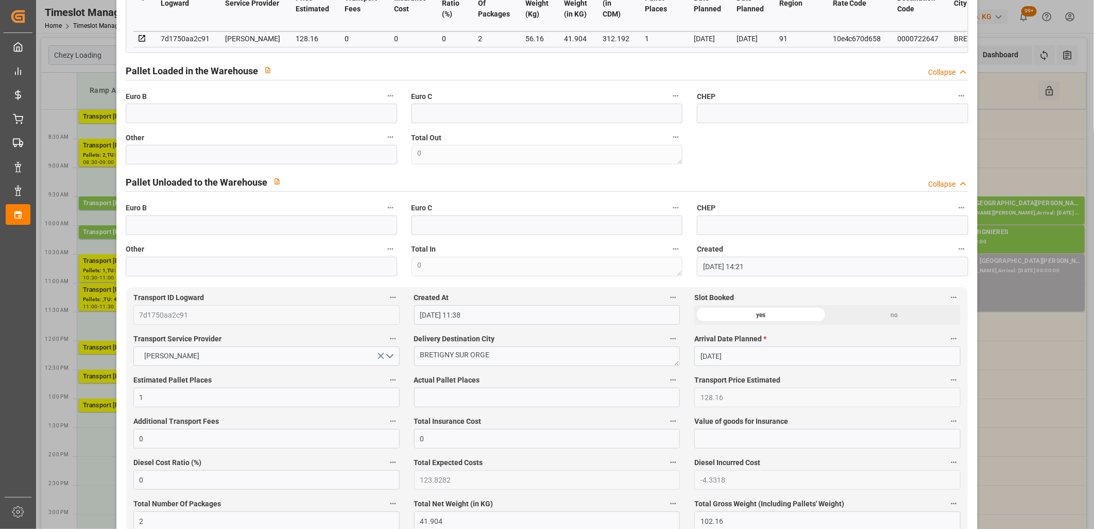
scroll to position [57, 0]
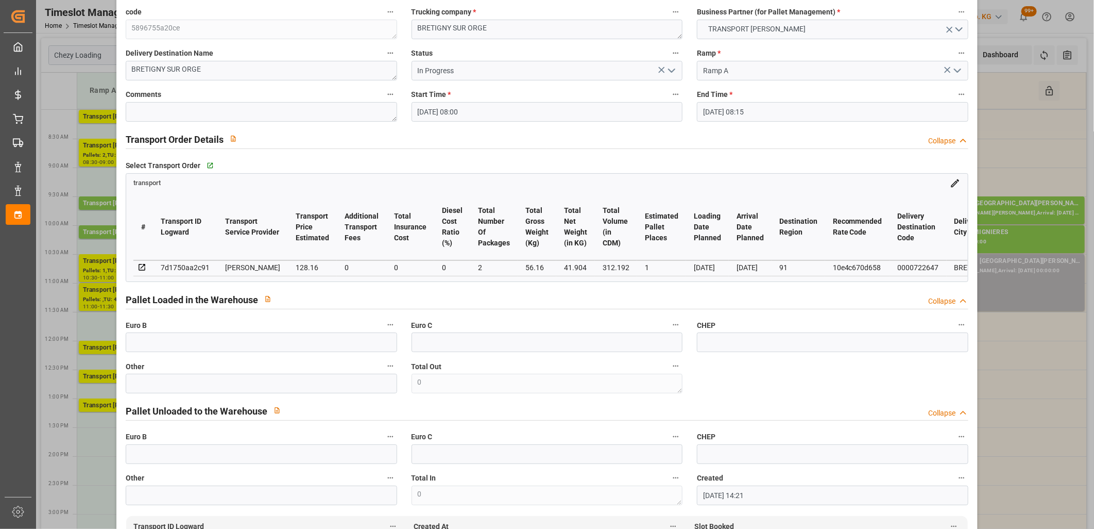
click at [671, 71] on polyline "open menu" at bounding box center [672, 70] width 6 height 3
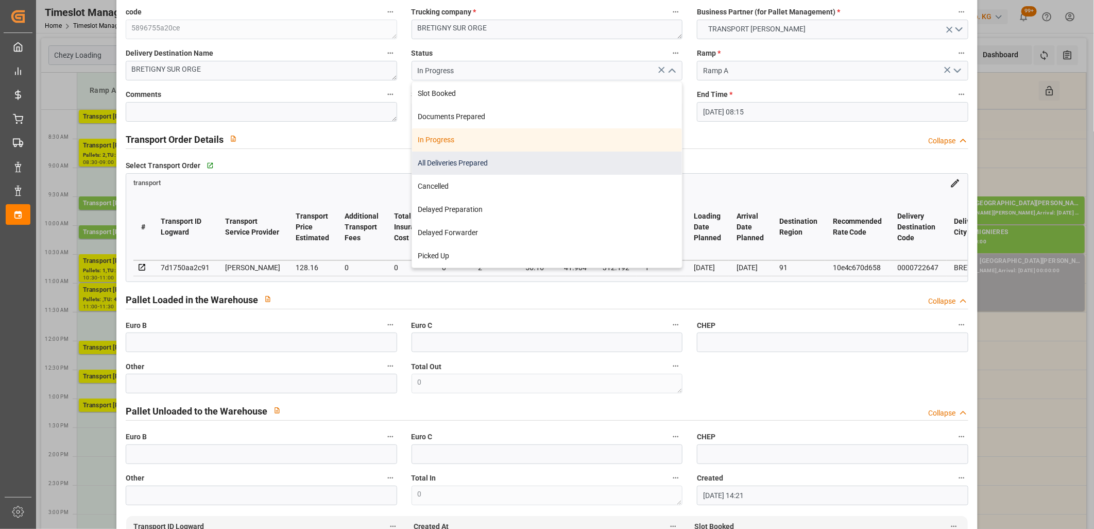
click at [611, 160] on div "All Deliveries Prepared" at bounding box center [547, 162] width 270 height 23
type input "All Deliveries Prepared"
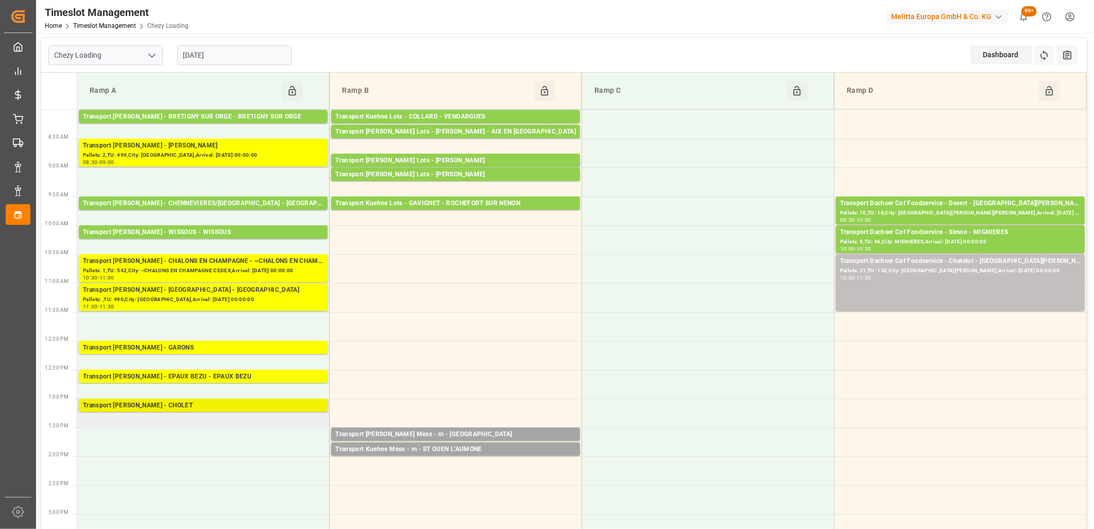
click at [201, 408] on div "Transport Delisle - CHOLET - CHOLET" at bounding box center [203, 405] width 241 height 10
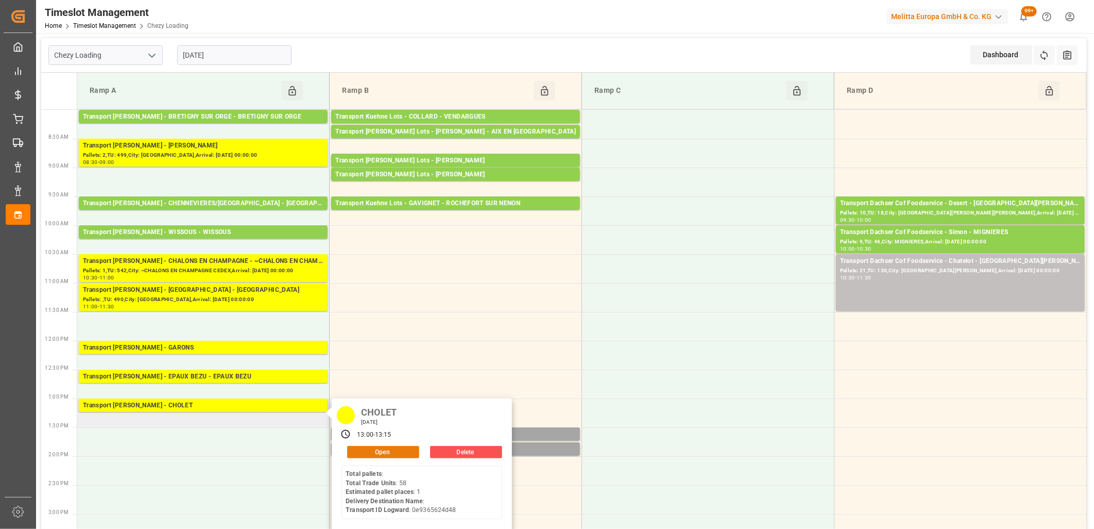
click at [392, 450] on button "Open" at bounding box center [383, 452] width 72 height 12
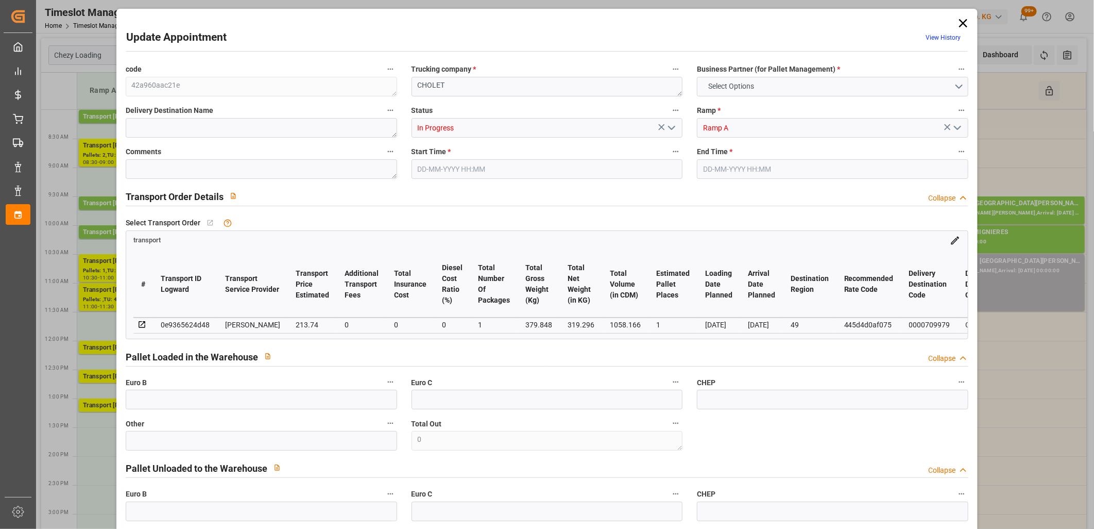
type input "1"
type input "213.74"
type input "0"
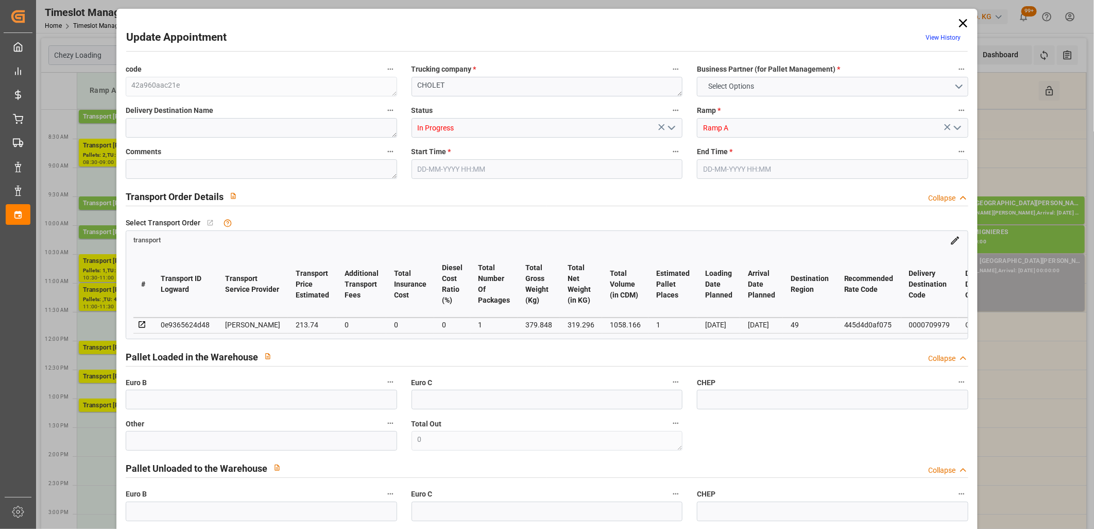
type input "206.5156"
type input "-7.2244"
type input "1"
type input "319.296"
type input "402.848"
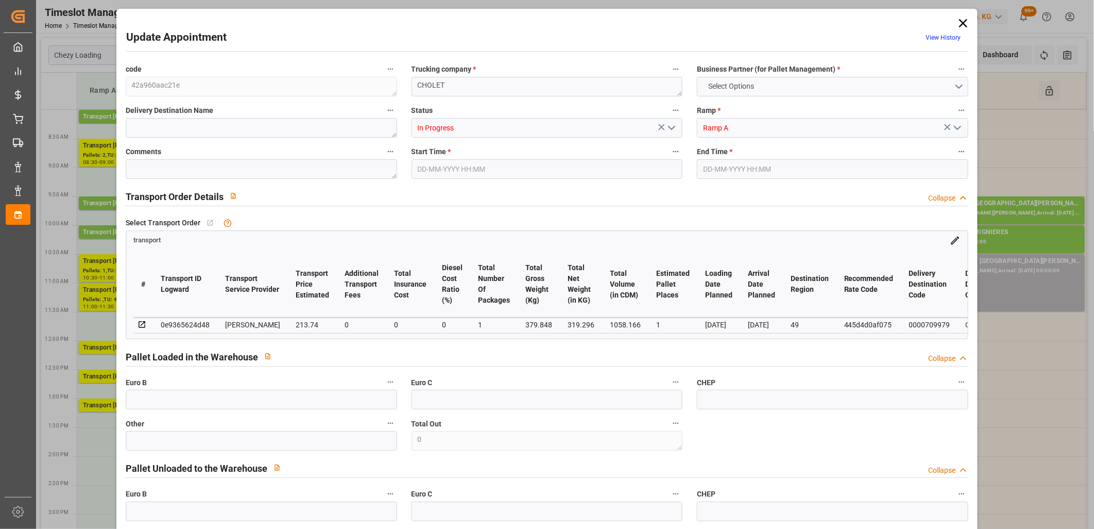
type input "1058.166"
type input "49"
type input "0"
type input "58"
type input "1"
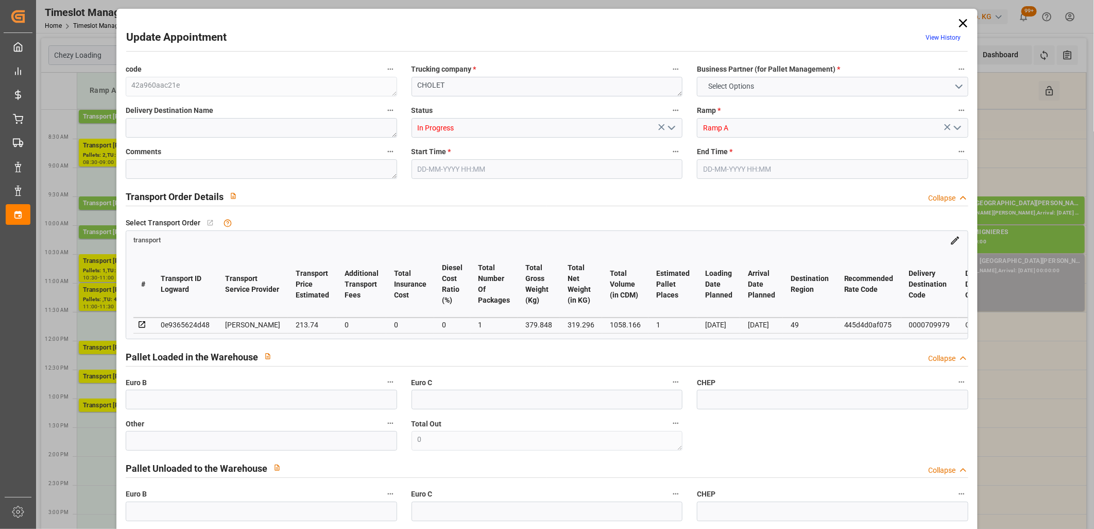
type input "101"
type input "379.848"
type input "0"
type input "4710.8598"
type input "0"
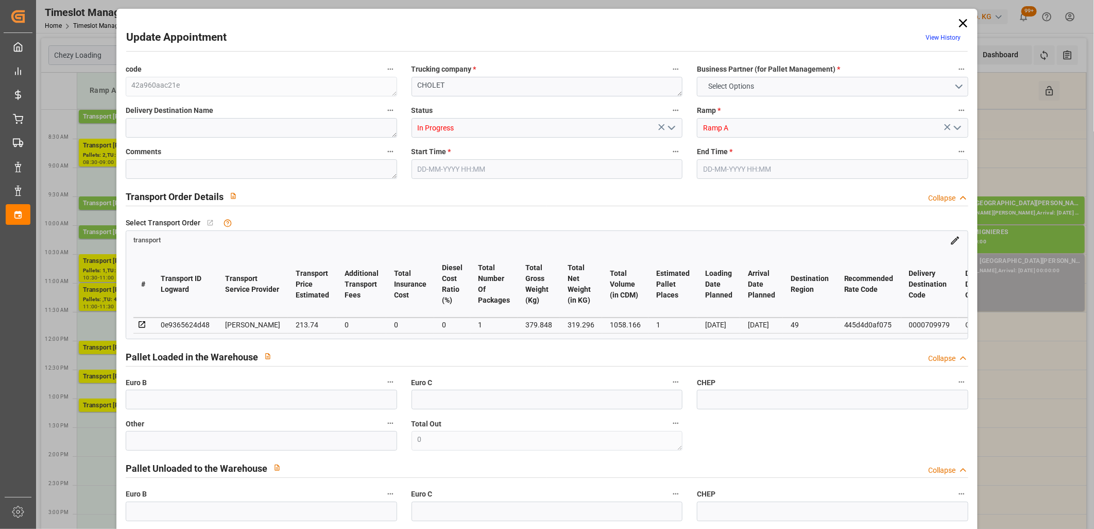
type input "0"
type input "21"
type input "35"
type input "06-10-2025 13:00"
type input "06-10-2025 13:15"
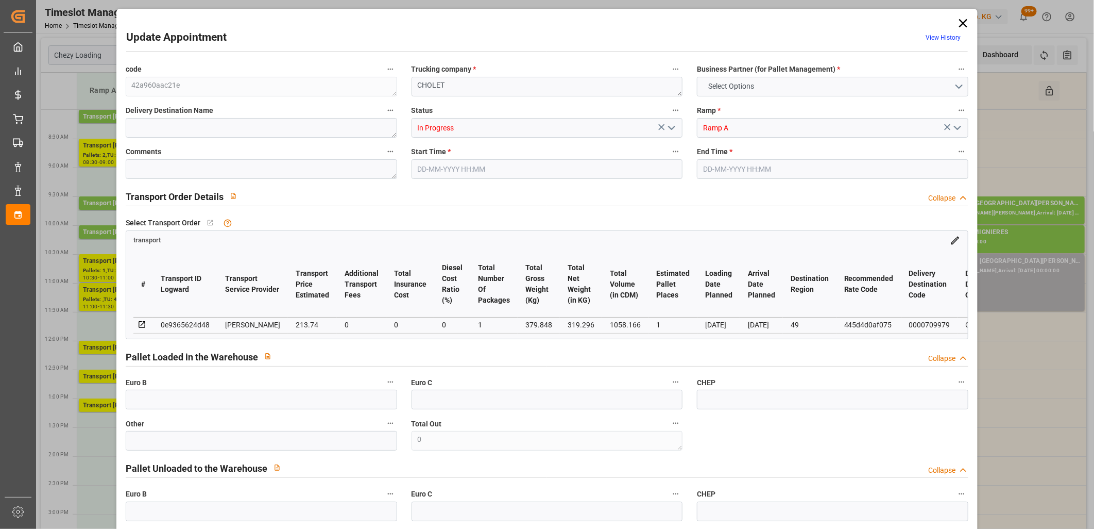
type input "02-10-2025 16:18"
type input "02-10-2025 12:10"
type input "[DATE]"
type input "07-10-2025"
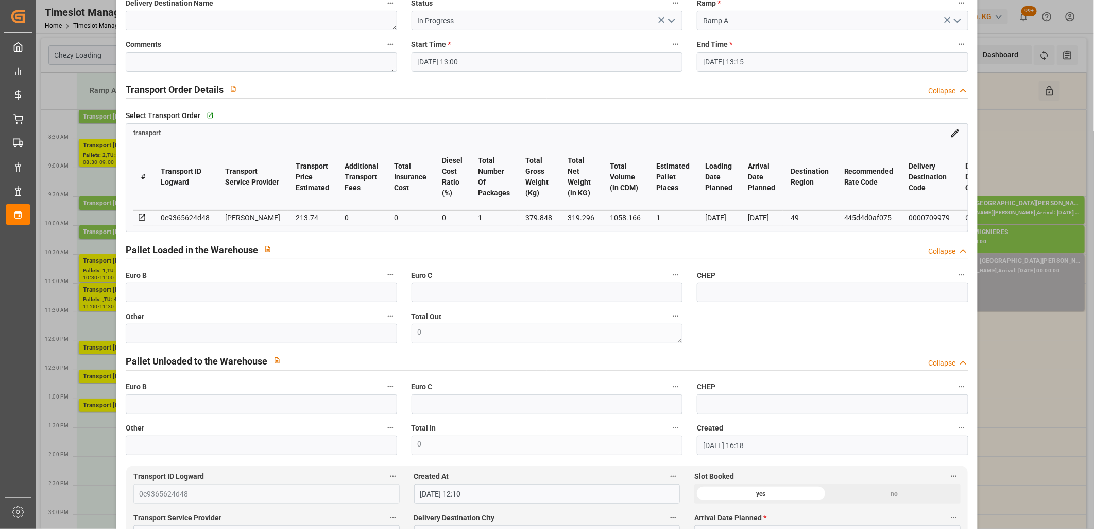
scroll to position [0, 0]
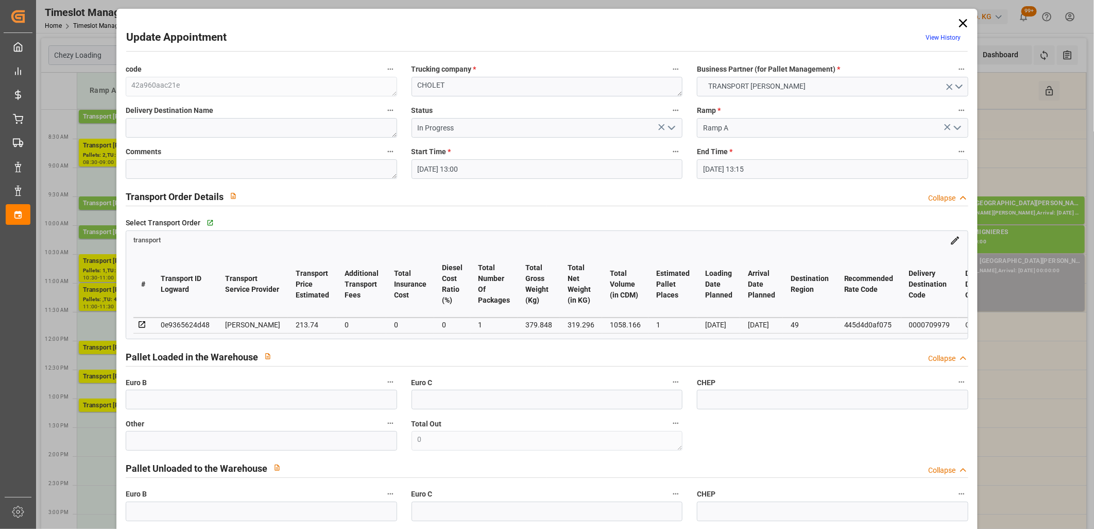
click at [672, 126] on polyline "open menu" at bounding box center [672, 127] width 6 height 3
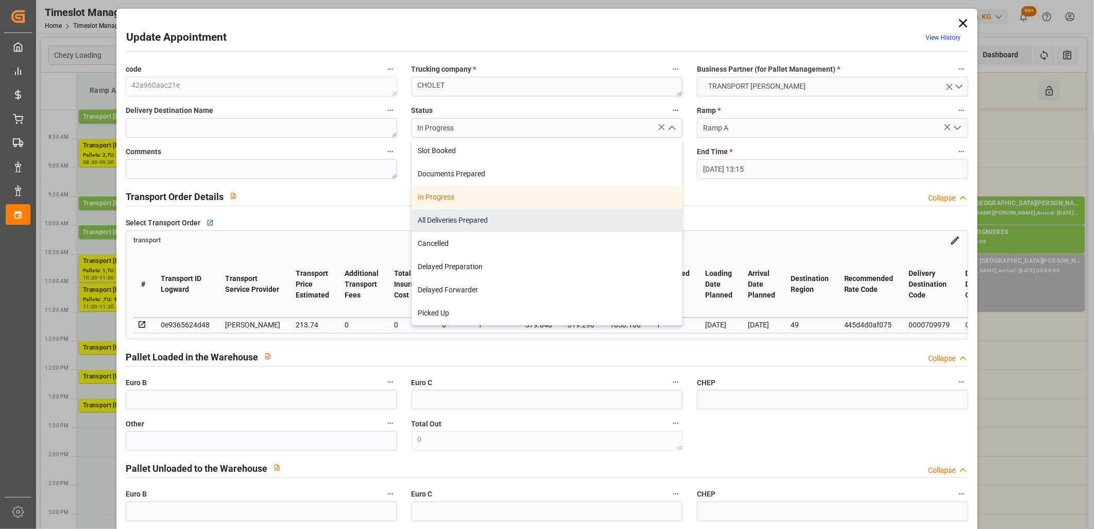
click at [605, 219] on div "All Deliveries Prepared" at bounding box center [547, 220] width 270 height 23
type input "All Deliveries Prepared"
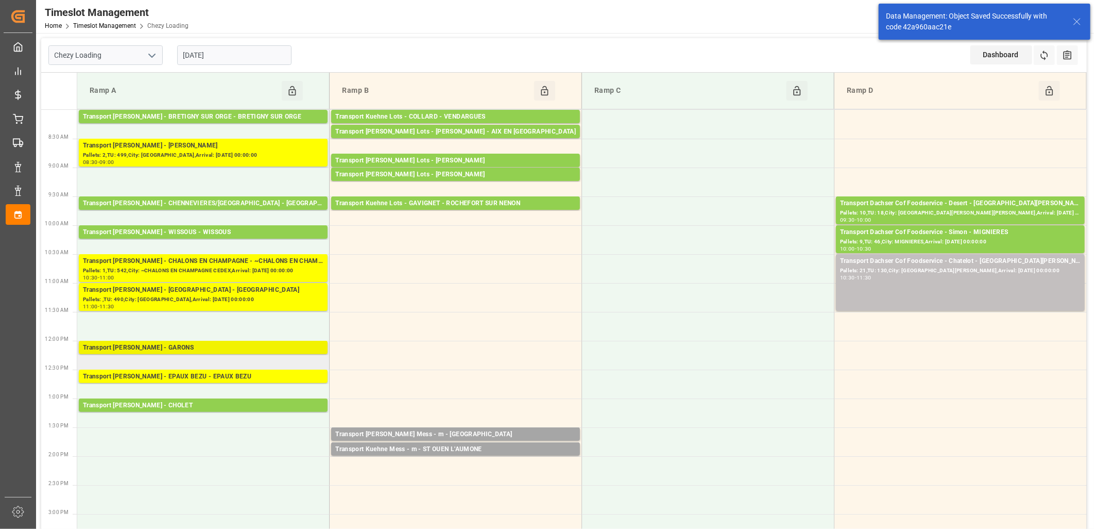
click at [168, 348] on div "Transport Delisle - GARONS - GARONS" at bounding box center [203, 348] width 241 height 10
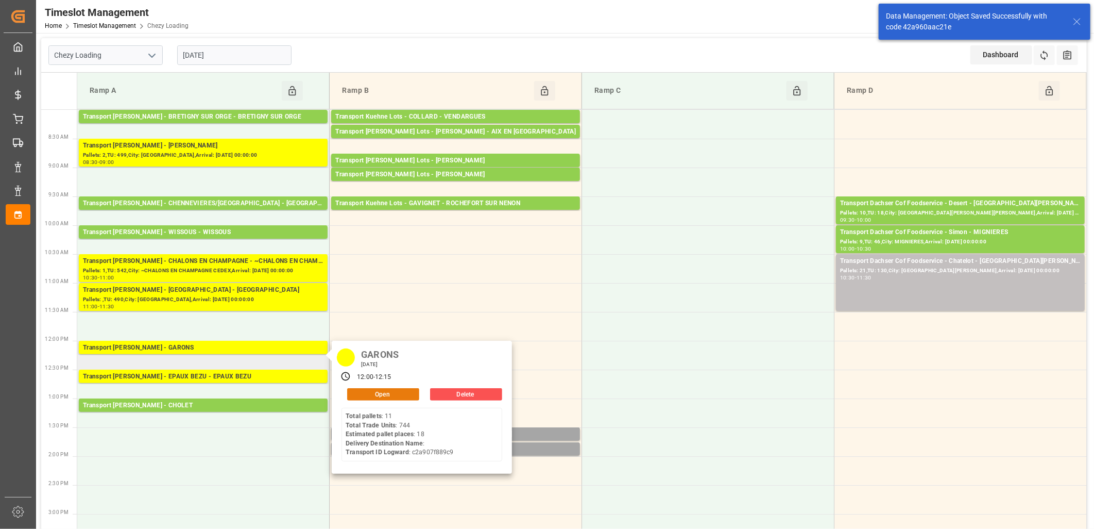
click at [354, 393] on button "Open" at bounding box center [383, 394] width 72 height 12
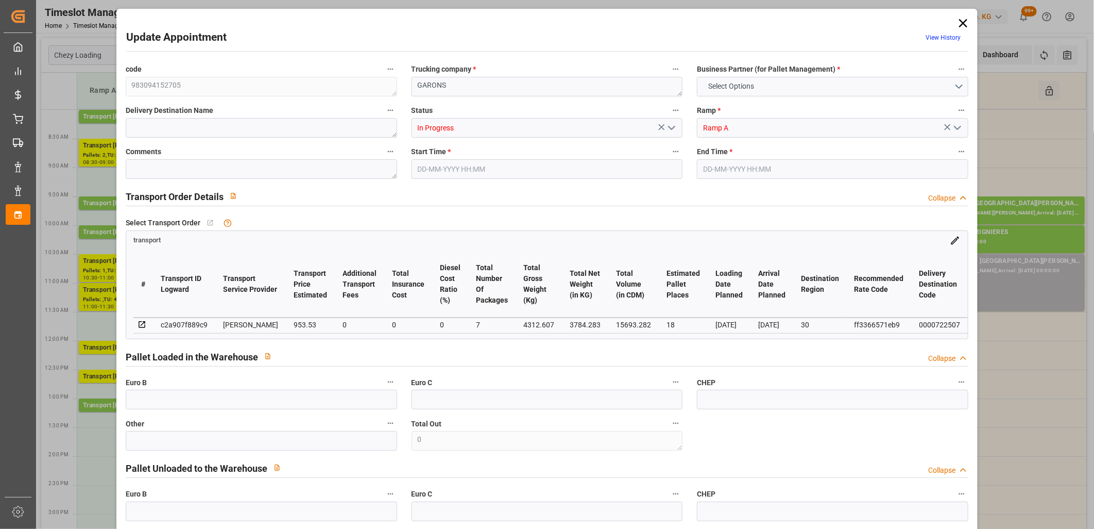
type input "18"
type input "953.53"
type input "0"
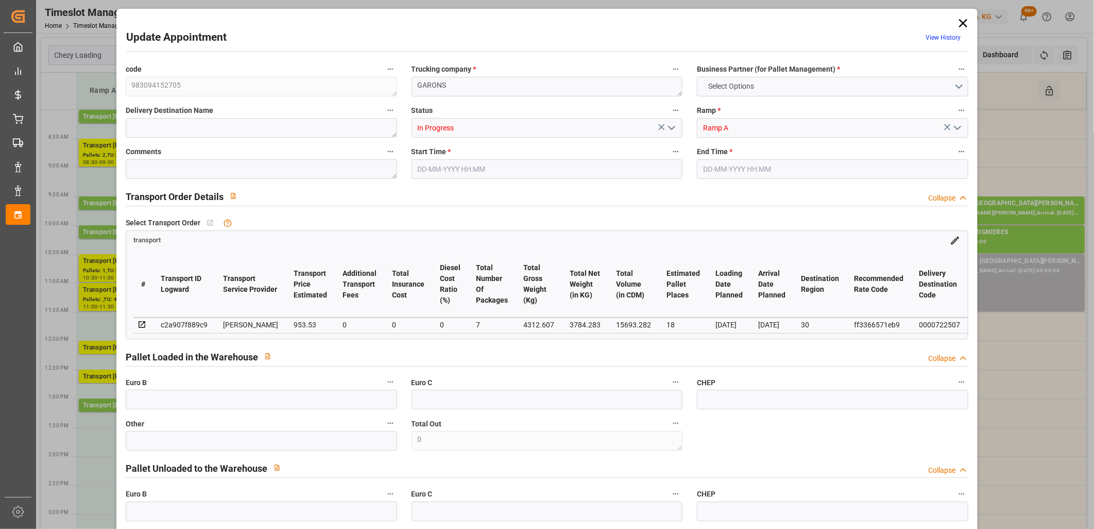
type input "921.3007"
type input "-32.2293"
type input "7"
type input "3784.283"
type input "5507.943"
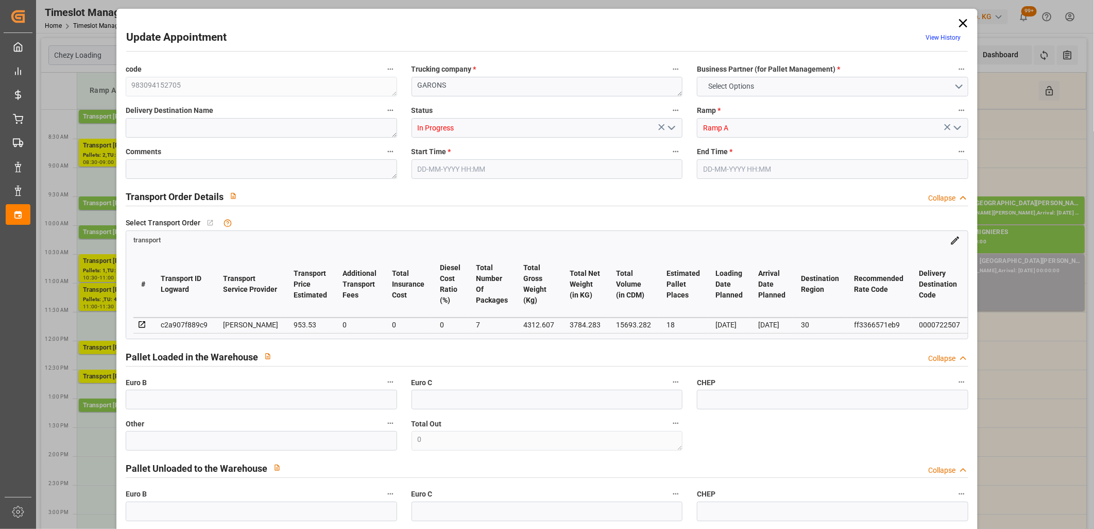
type input "15693.282"
type input "30"
type input "11"
type input "744"
type input "49"
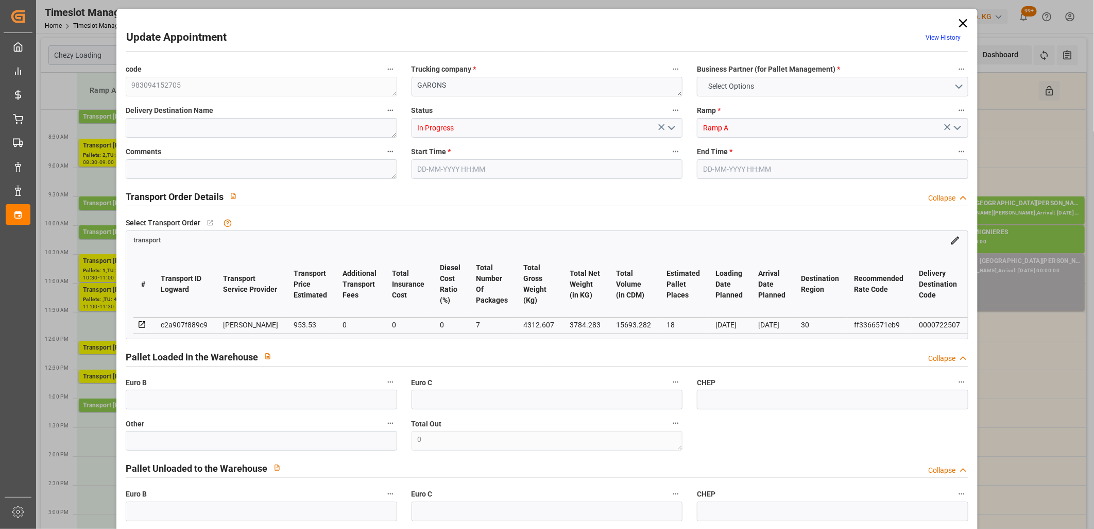
type input "101"
type input "4312.607"
type input "0"
type input "4710.8598"
type input "0"
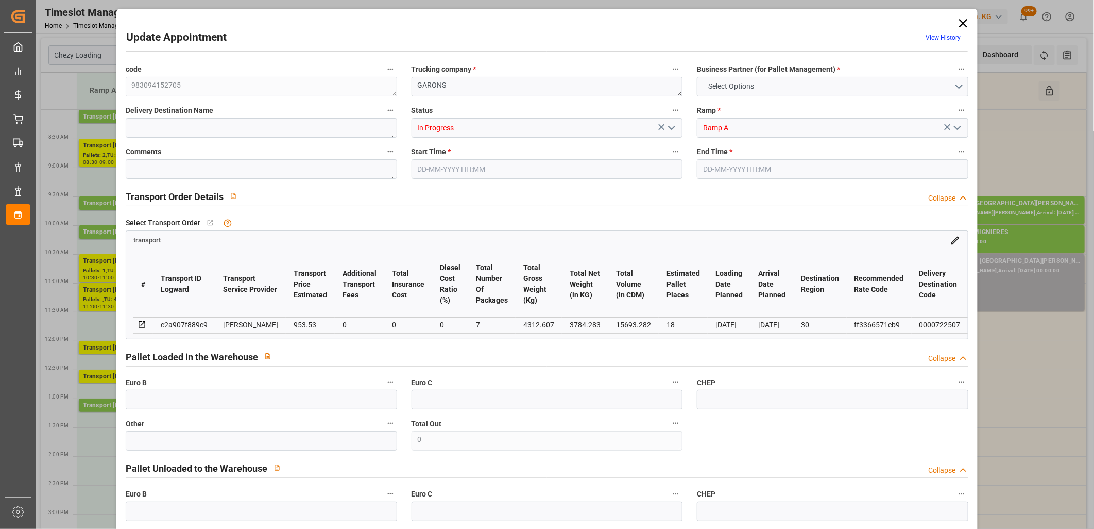
type input "0"
type input "21"
type input "35"
type input "06-10-2025 12:00"
type input "06-10-2025 12:15"
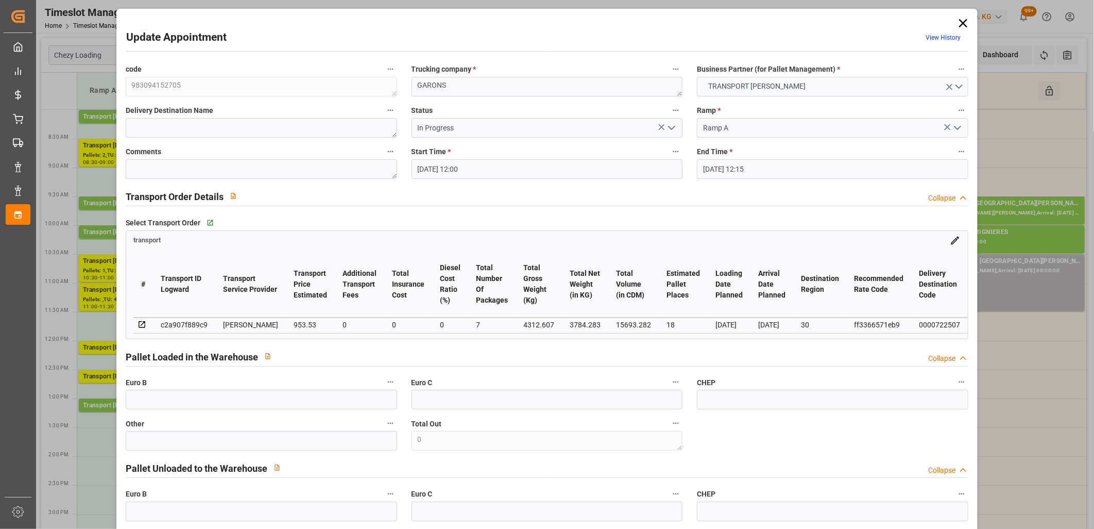
type input "02-10-2025 16:17"
type input "02-10-2025 12:09"
type input "[DATE]"
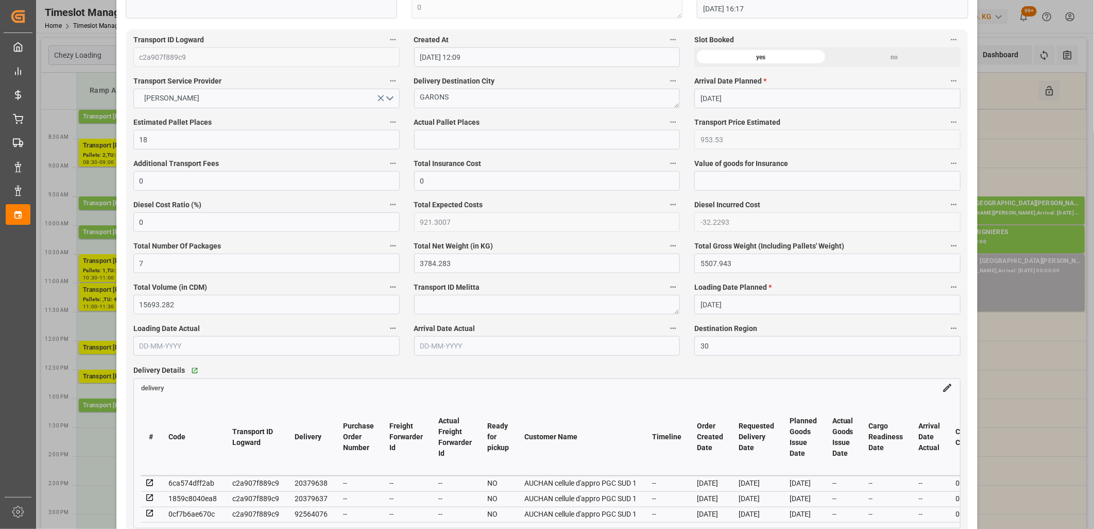
scroll to position [572, 0]
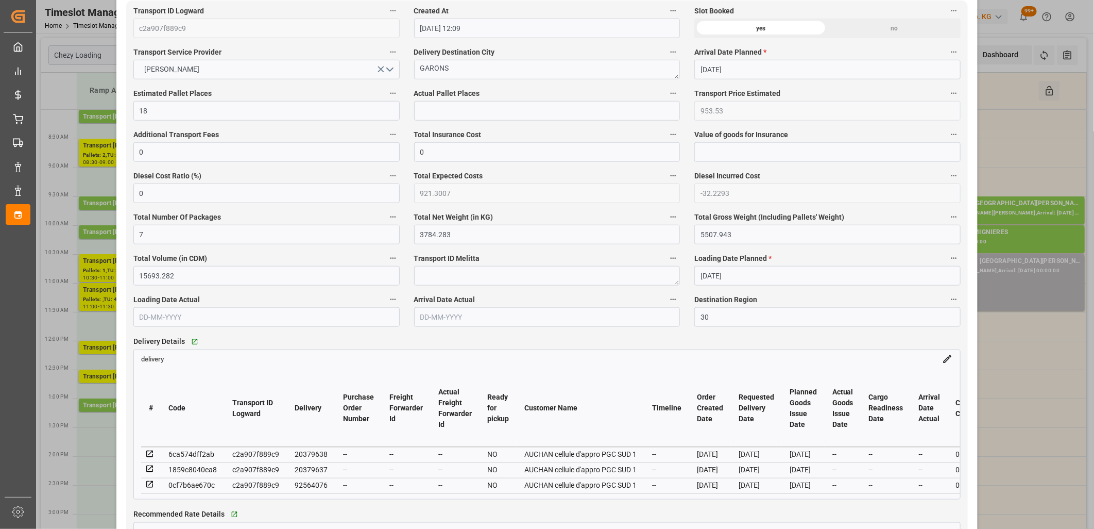
click at [148, 487] on icon at bounding box center [149, 484] width 9 height 9
click at [147, 455] on icon at bounding box center [149, 453] width 9 height 9
click at [150, 471] on icon at bounding box center [149, 468] width 9 height 9
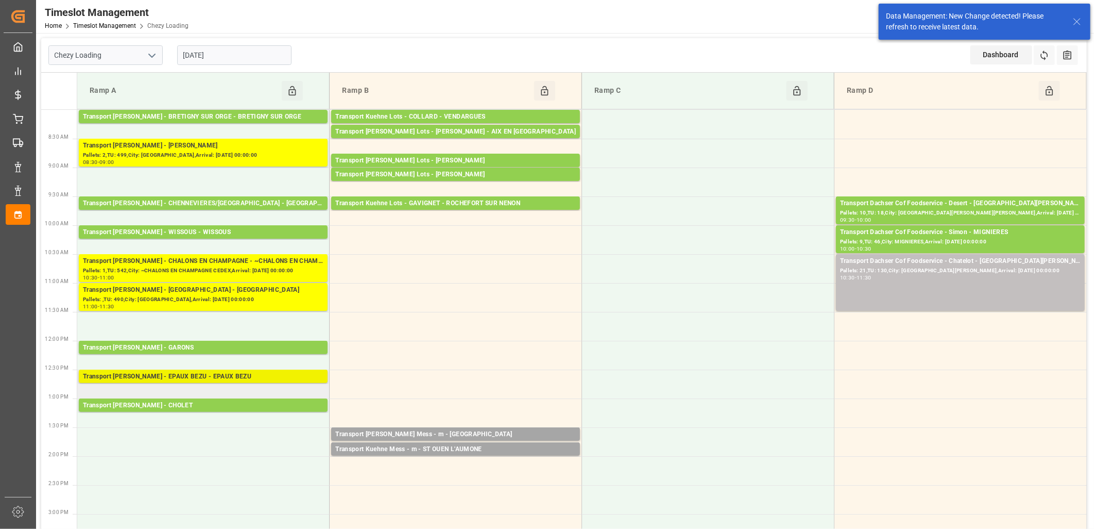
click at [158, 377] on div "Transport Delisle - EPAUX BEZU - EPAUX BEZU" at bounding box center [203, 376] width 241 height 10
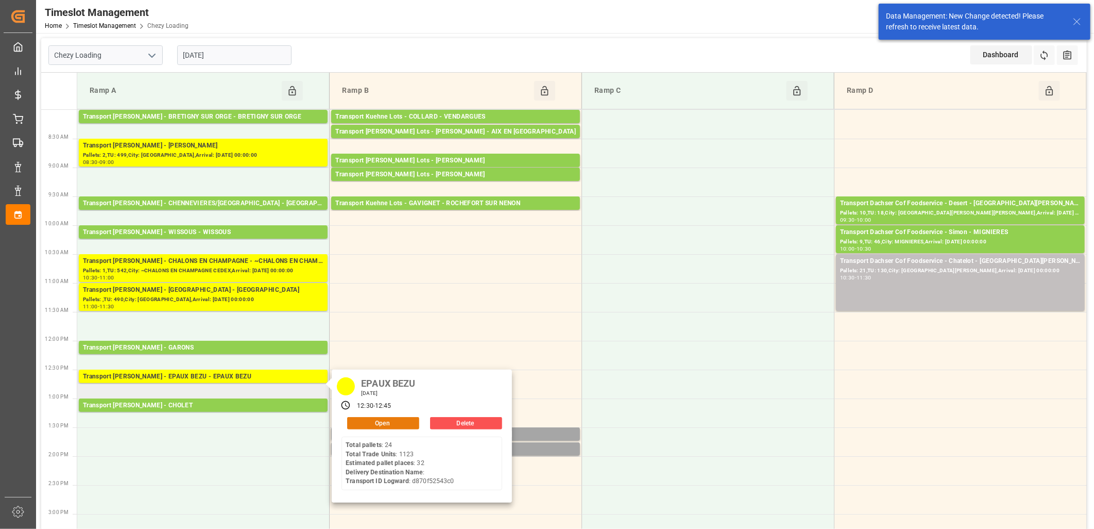
click at [352, 420] on button "Open" at bounding box center [383, 423] width 72 height 12
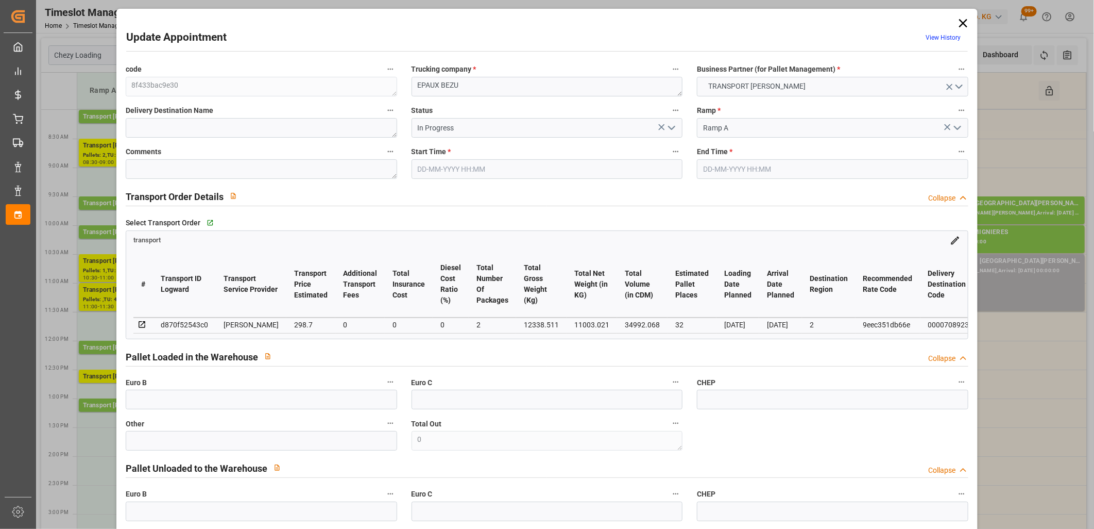
type input "06-10-2025 12:30"
type input "06-10-2025 12:45"
type input "02-10-2025 16:22"
type input "02-10-2025 12:06"
type input "07-10-2025"
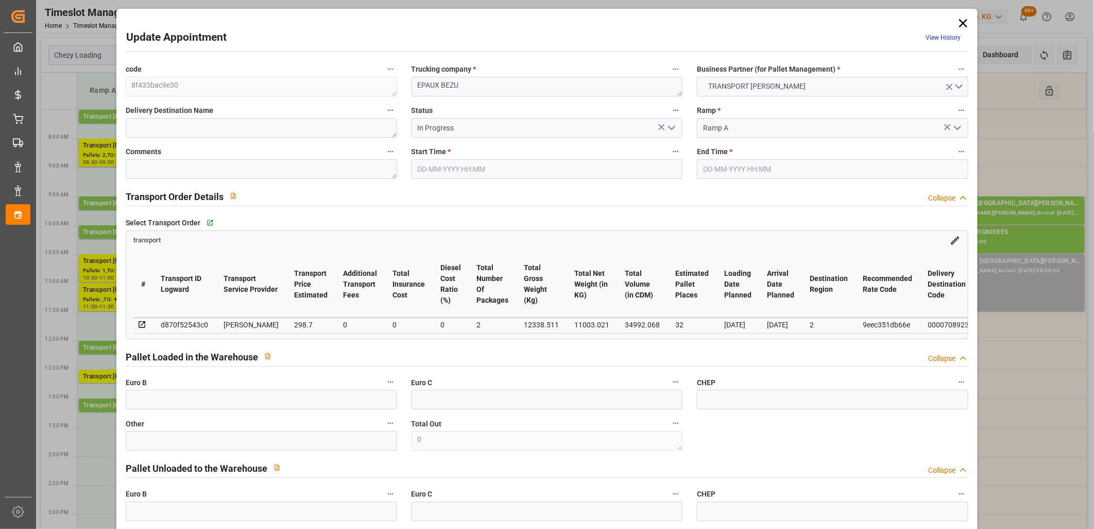
type input "[DATE]"
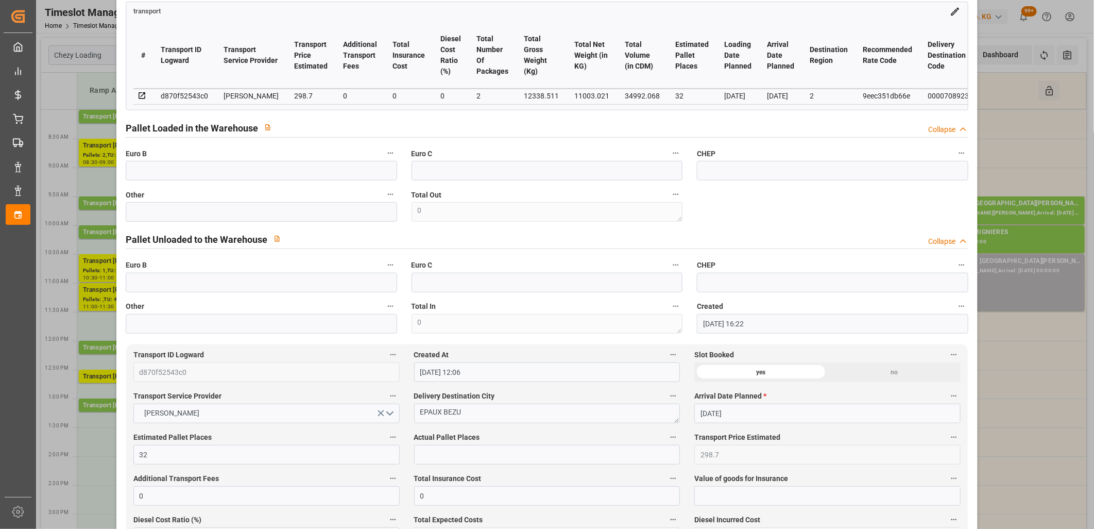
scroll to position [0, 0]
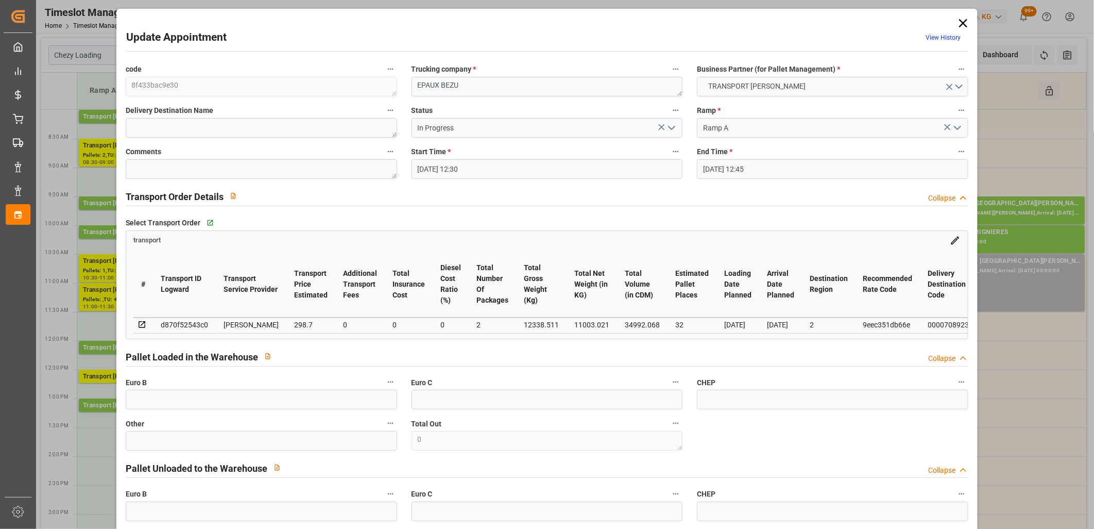
click at [673, 125] on icon "open menu" at bounding box center [672, 128] width 12 height 12
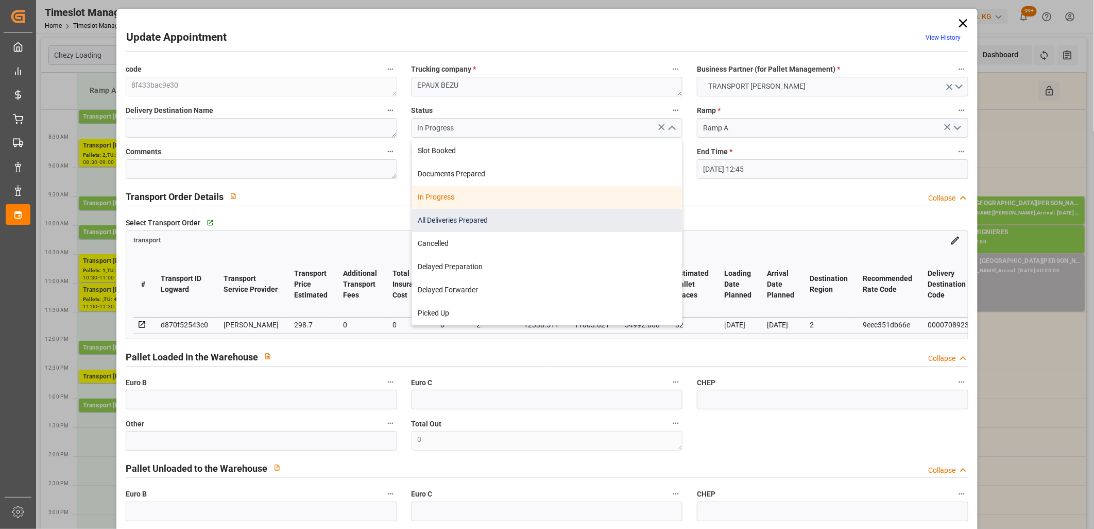
click at [593, 226] on div "All Deliveries Prepared" at bounding box center [547, 220] width 270 height 23
type input "All Deliveries Prepared"
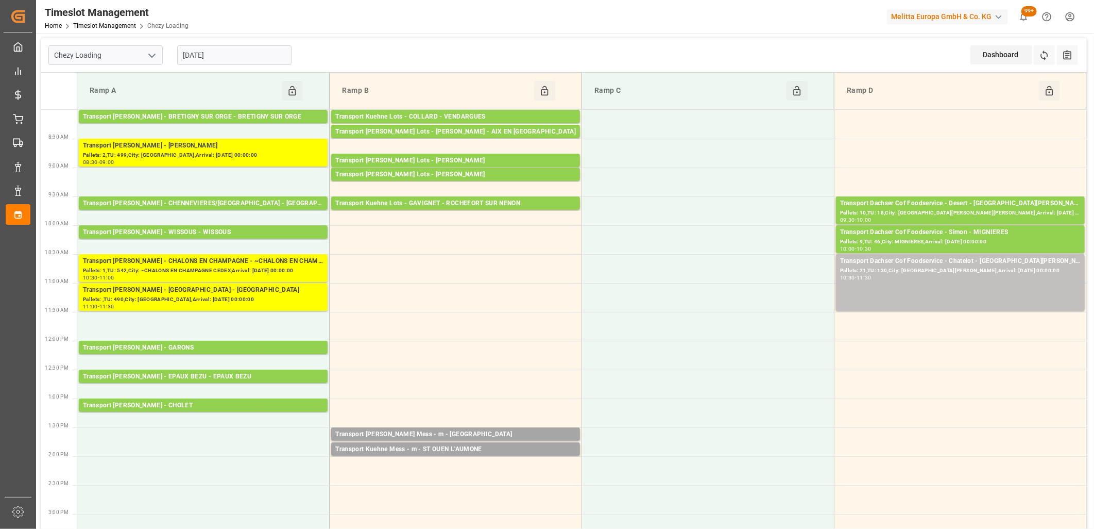
click at [256, 54] on input "[DATE]" at bounding box center [234, 55] width 114 height 20
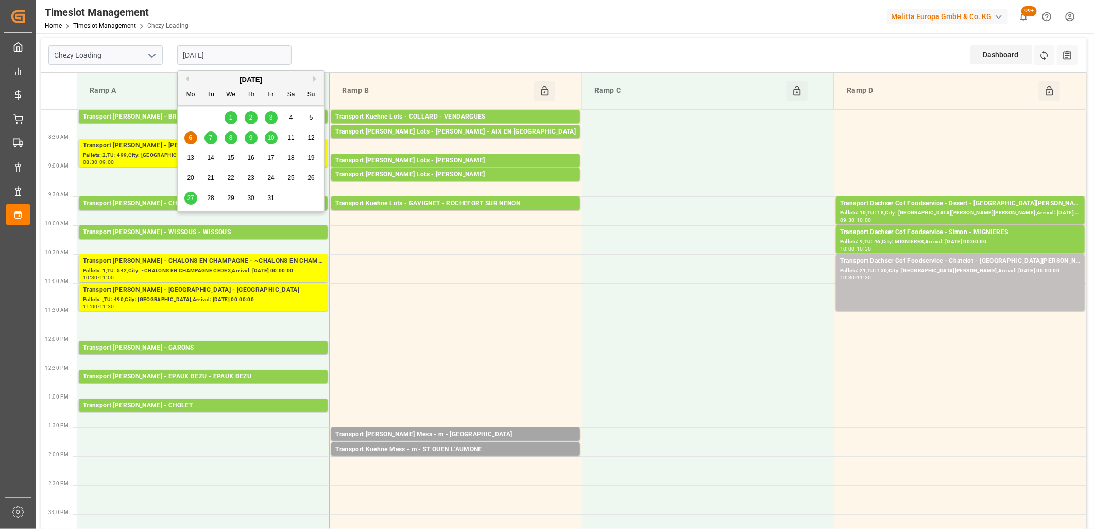
click at [208, 135] on div "7" at bounding box center [211, 138] width 13 height 12
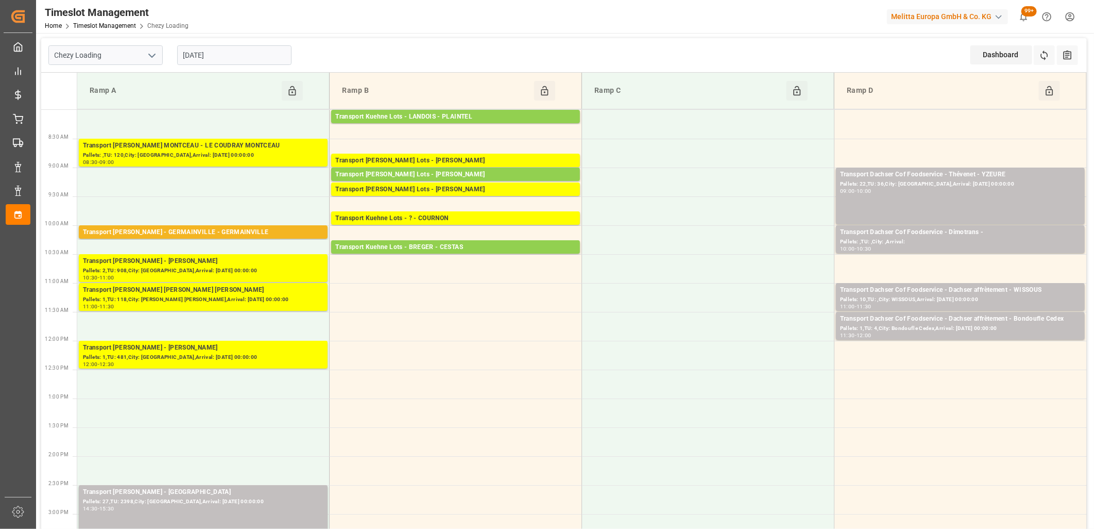
click at [236, 50] on input "07-10-2025" at bounding box center [234, 55] width 114 height 20
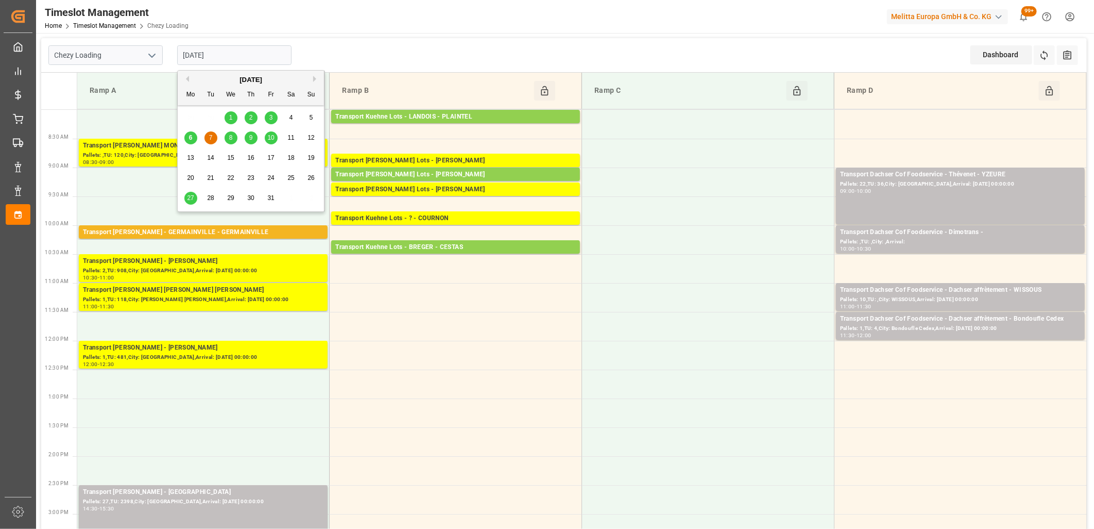
click at [191, 137] on span "6" at bounding box center [191, 137] width 4 height 7
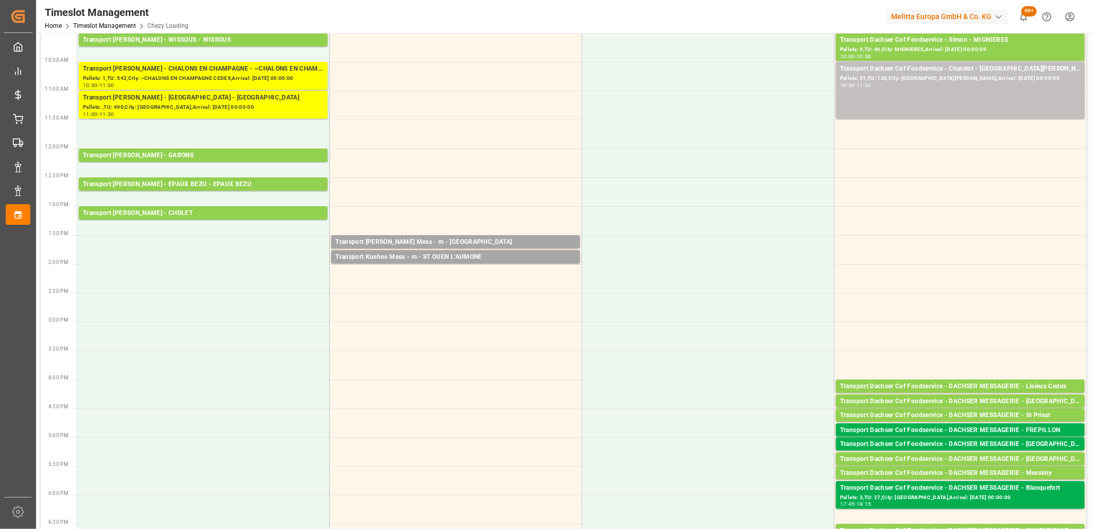
scroll to position [229, 0]
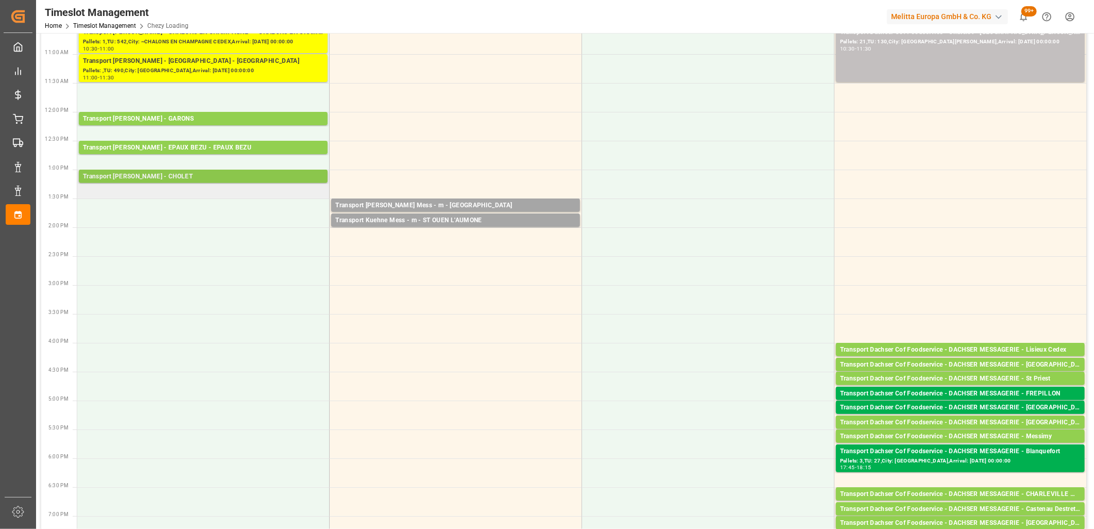
click at [181, 175] on div "Transport Delisle - CHOLET - CHOLET" at bounding box center [203, 177] width 241 height 10
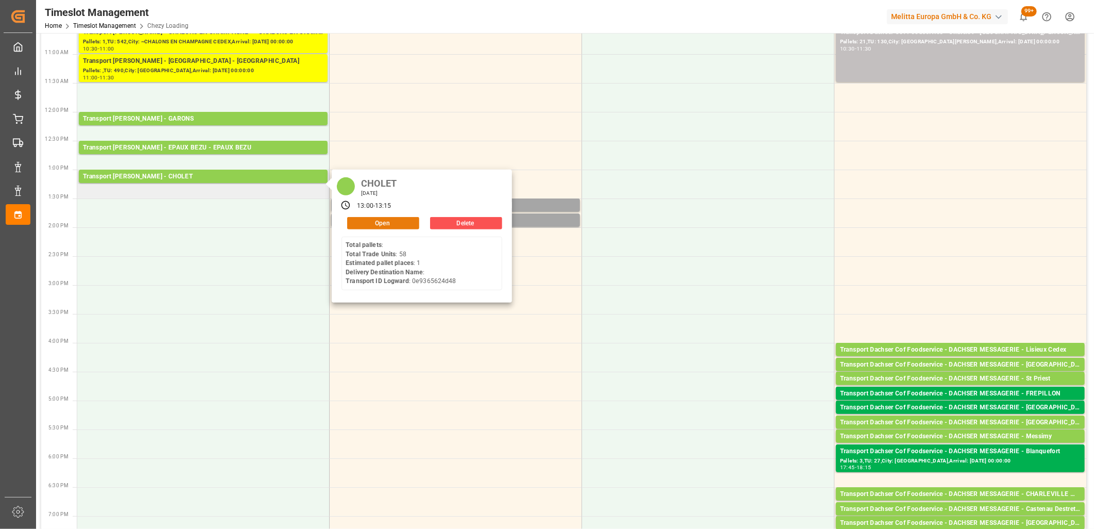
click at [371, 223] on button "Open" at bounding box center [383, 223] width 72 height 12
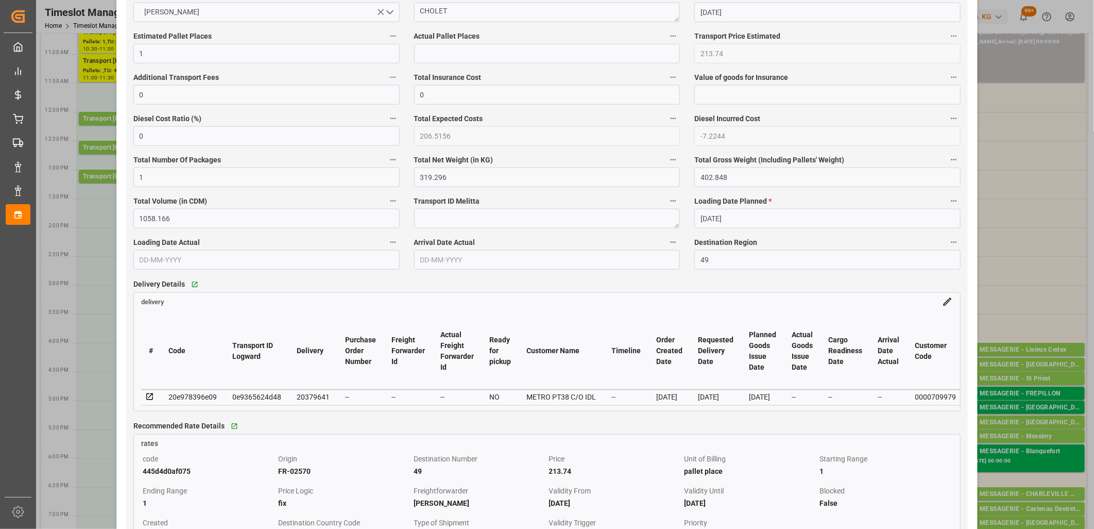
scroll to position [0, 0]
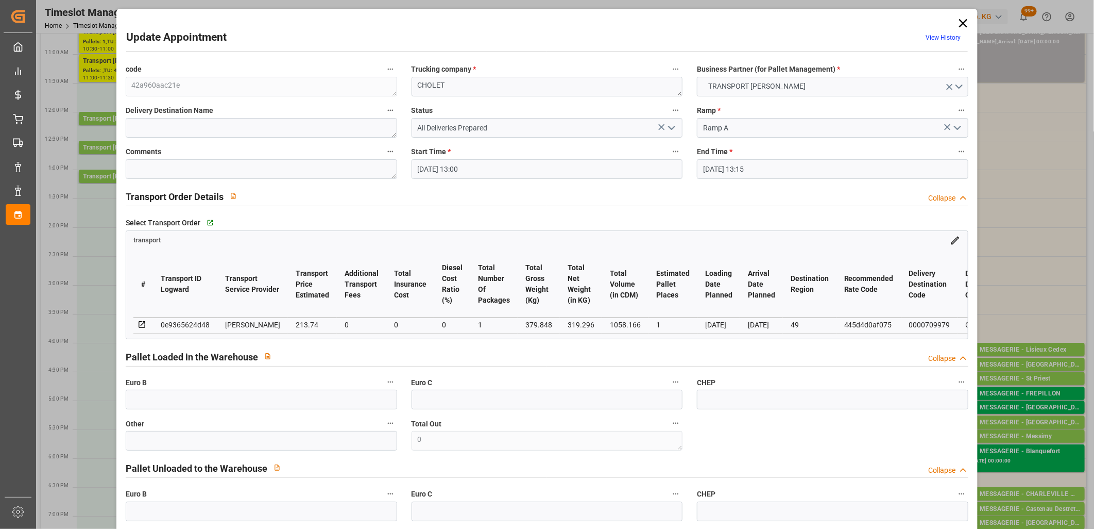
click at [960, 23] on icon at bounding box center [963, 23] width 8 height 8
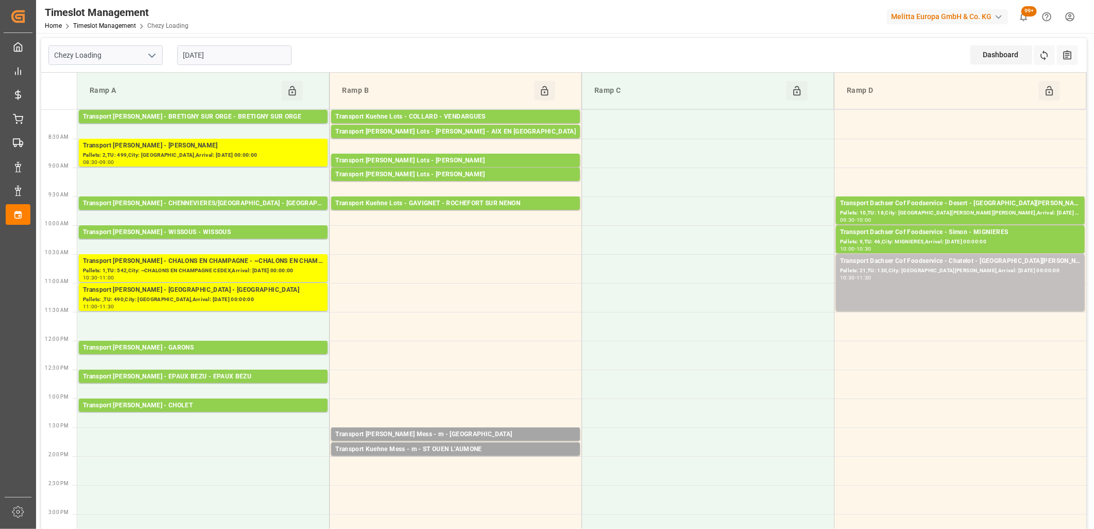
click at [235, 47] on input "[DATE]" at bounding box center [234, 55] width 114 height 20
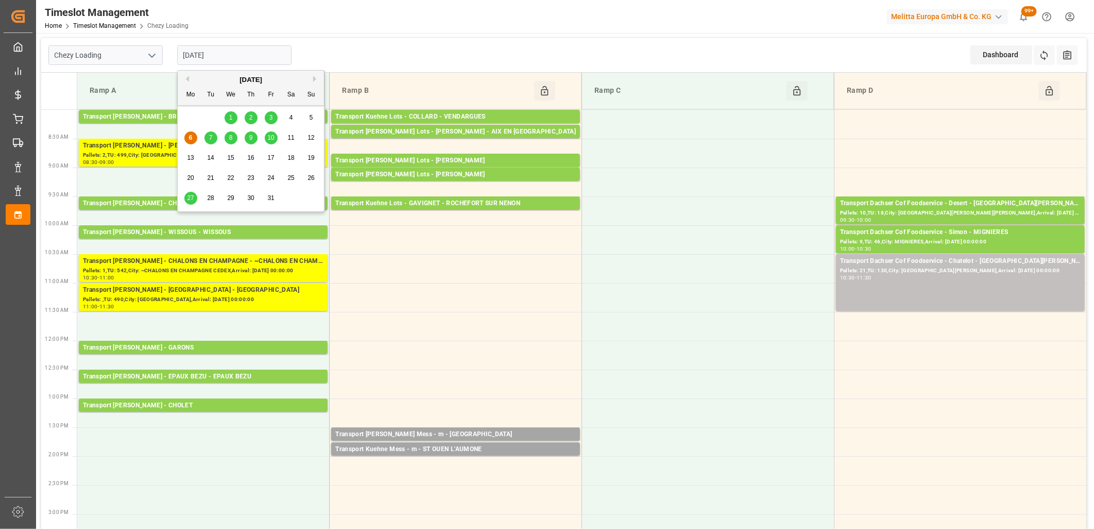
click at [269, 117] on span "3" at bounding box center [271, 117] width 4 height 7
type input "[DATE]"
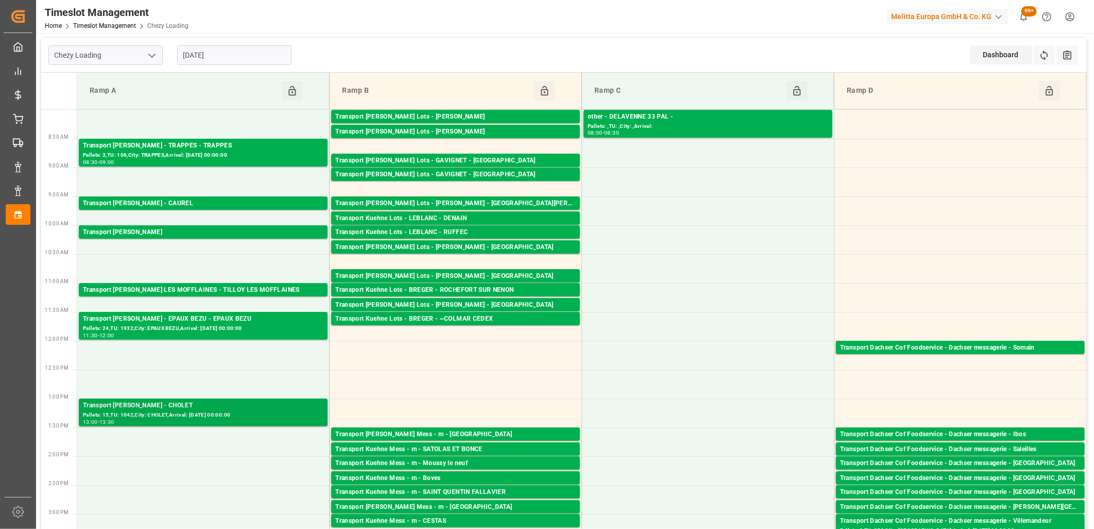
click at [233, 409] on div "Transport Delisle - CHOLET - CHOLET" at bounding box center [203, 405] width 241 height 10
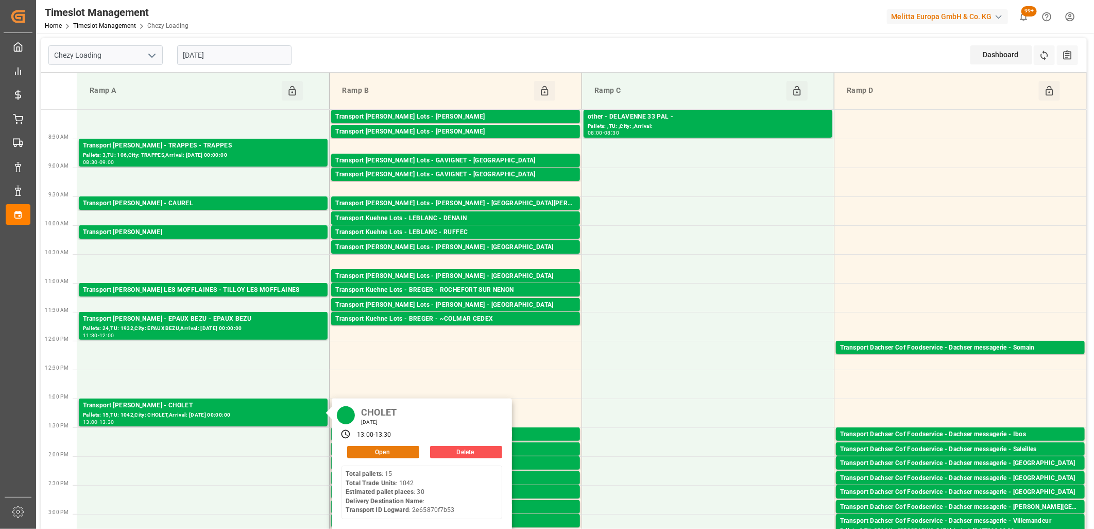
click at [388, 453] on button "Open" at bounding box center [383, 452] width 72 height 12
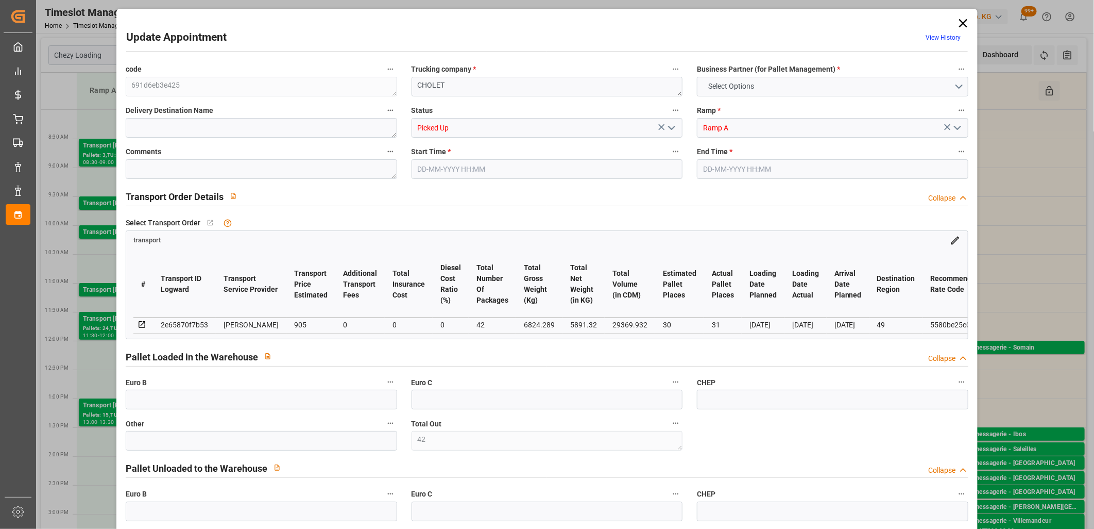
type input "42"
type input "30"
type input "31"
type input "905"
type input "0"
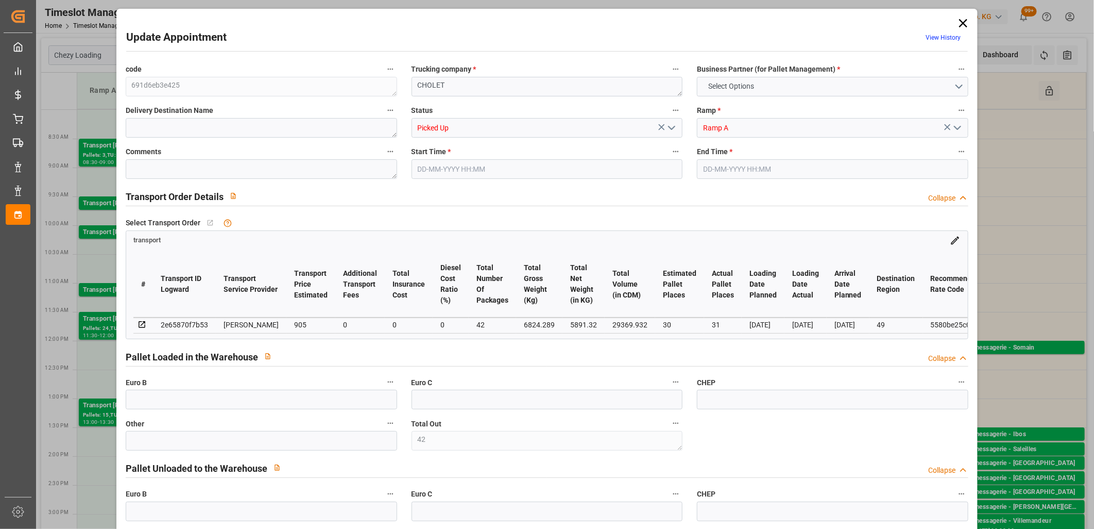
type input "0"
type input "874.411"
type input "-30.589"
type input "42"
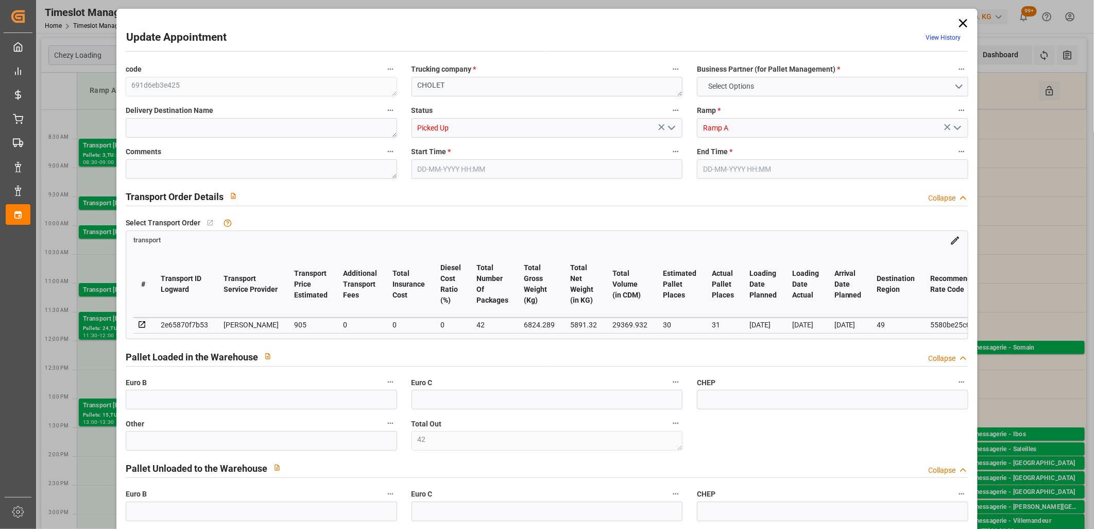
type input "5891.32"
type input "8118.061"
type input "29369.932"
type input "49"
type input "15"
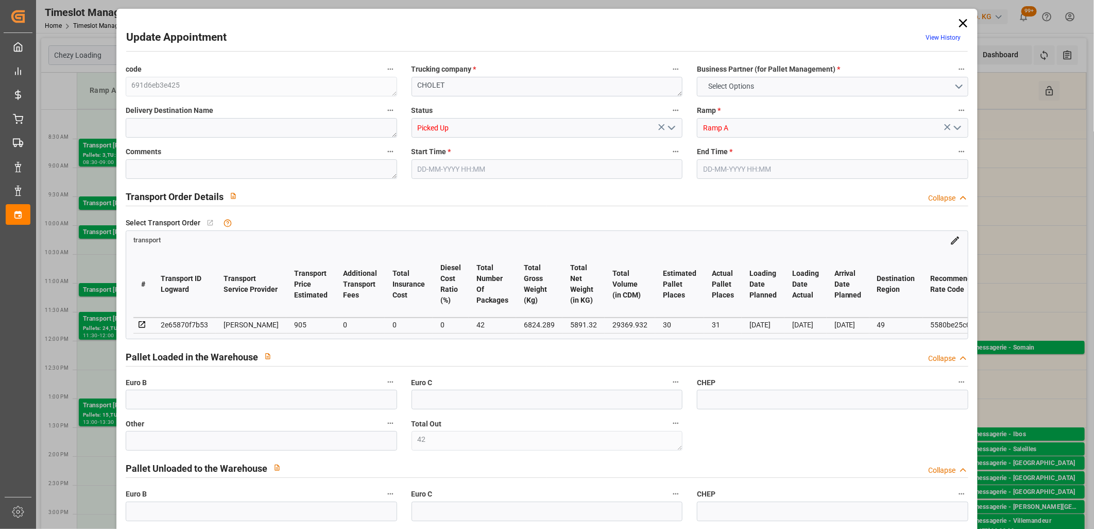
type input "1042"
type input "42"
click at [960, 28] on icon at bounding box center [963, 23] width 14 height 14
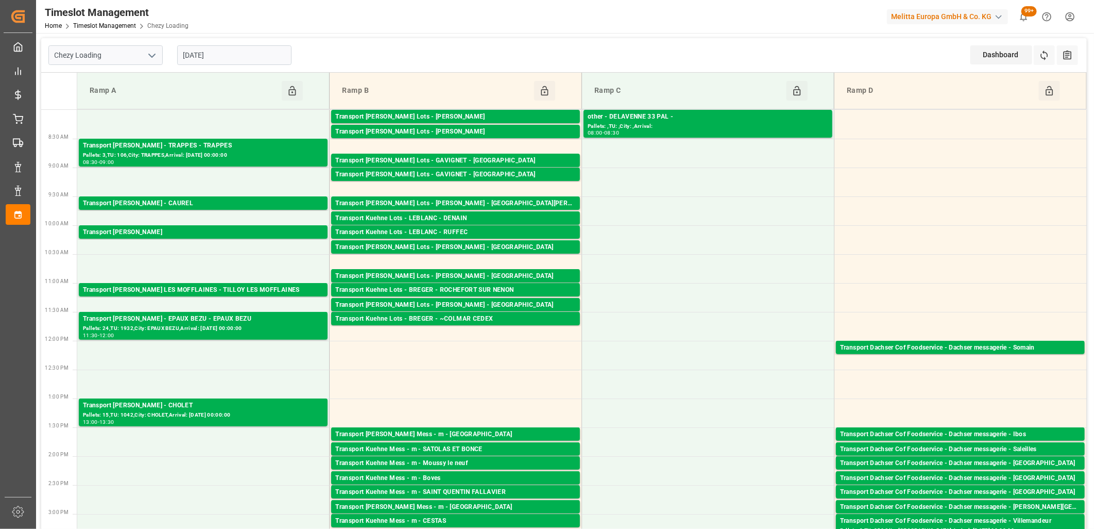
click at [259, 57] on input "[DATE]" at bounding box center [234, 55] width 114 height 20
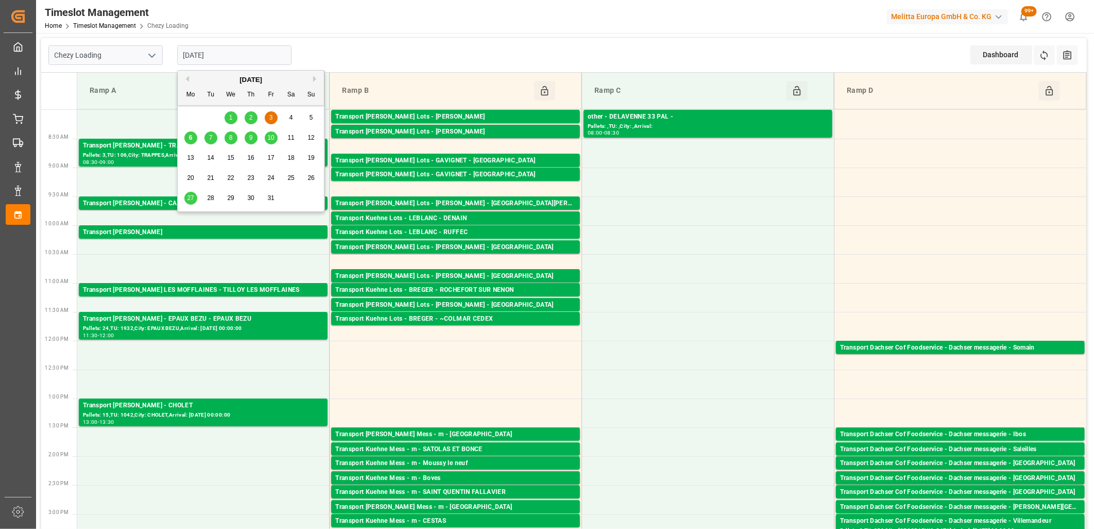
click at [188, 136] on div "6" at bounding box center [190, 138] width 13 height 12
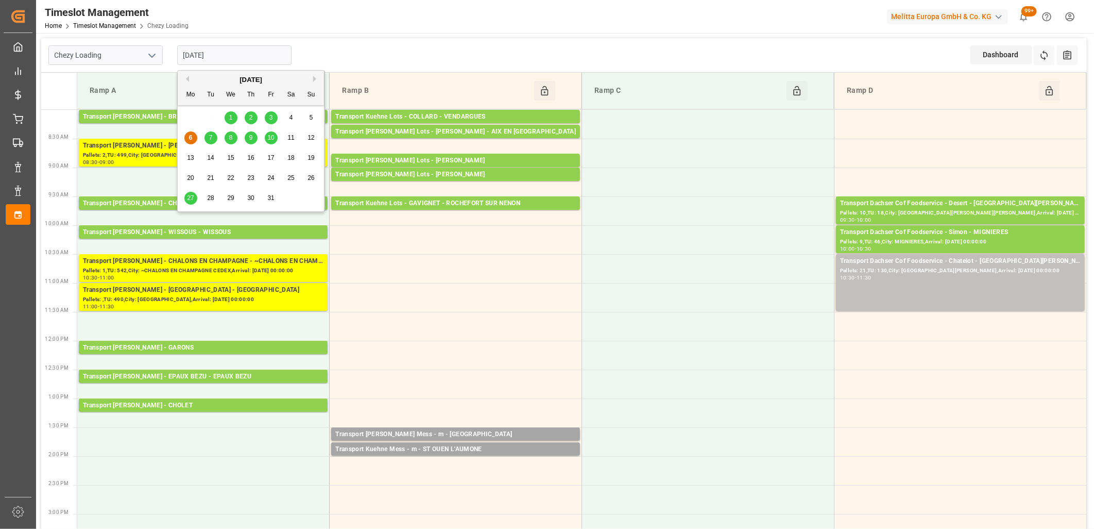
click at [263, 48] on input "[DATE]" at bounding box center [234, 55] width 114 height 20
click at [210, 137] on span "7" at bounding box center [211, 137] width 4 height 7
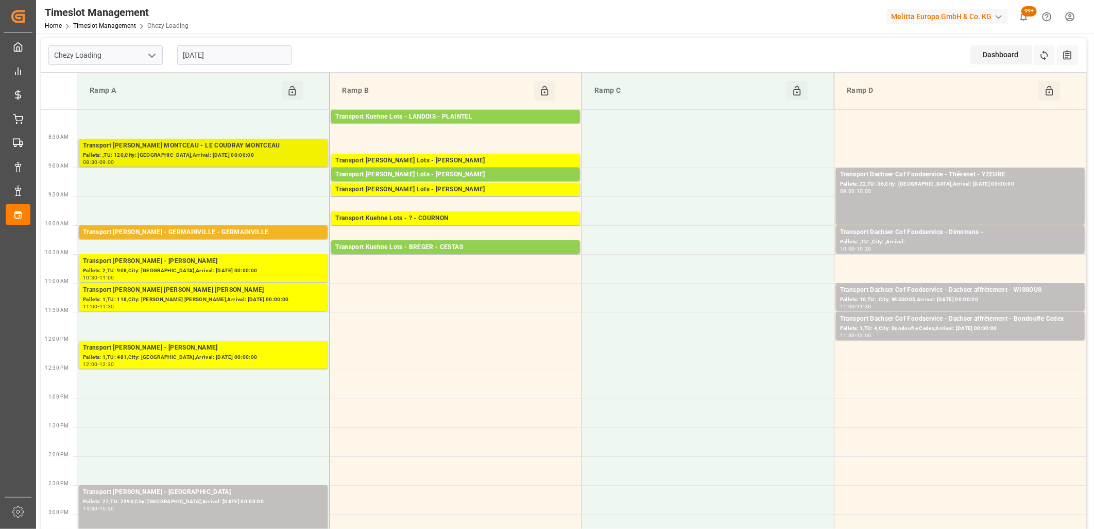
click at [207, 151] on div "Pallets: ,TU: 120,City: LE COUDRAY MONTCEAU,Arrival: 2025-10-01 00:00:00" at bounding box center [203, 155] width 241 height 9
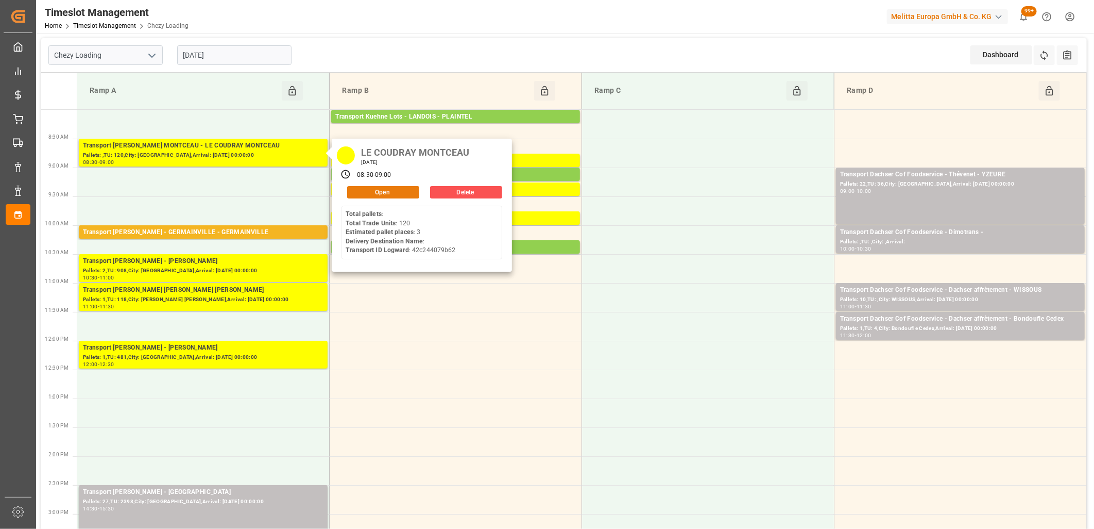
click at [359, 191] on button "Open" at bounding box center [383, 192] width 72 height 12
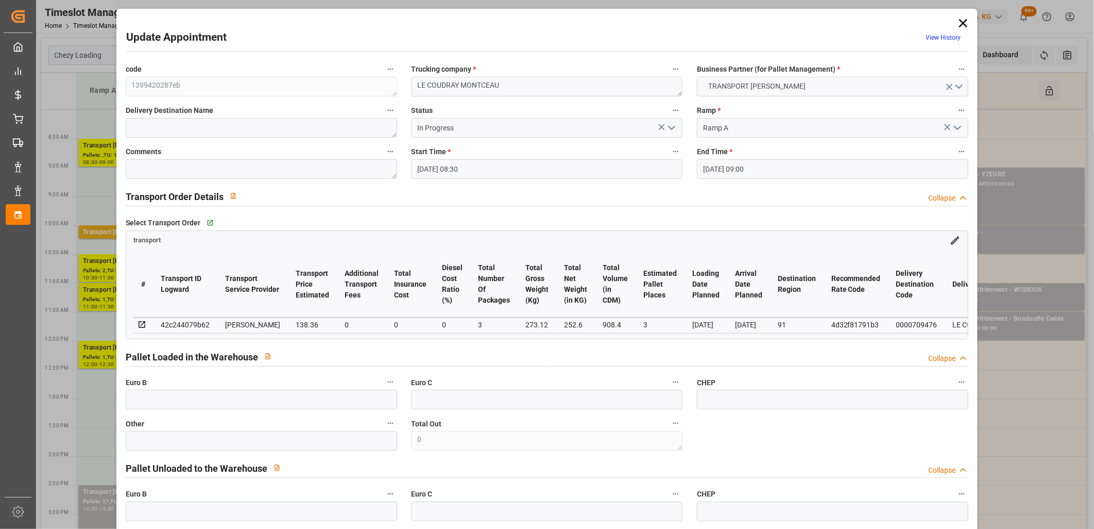
click at [673, 125] on icon "open menu" at bounding box center [672, 128] width 12 height 12
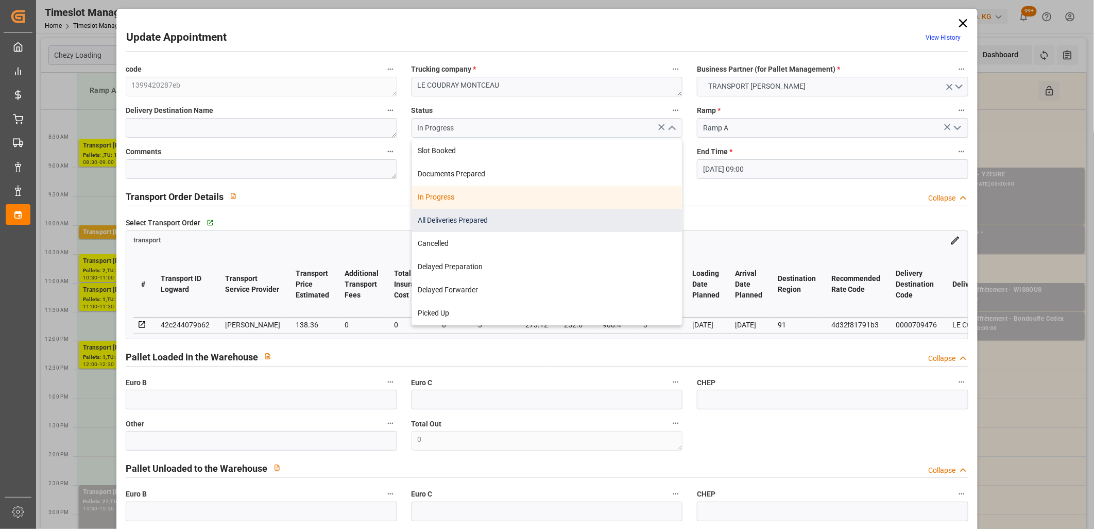
click at [536, 220] on div "All Deliveries Prepared" at bounding box center [547, 220] width 270 height 23
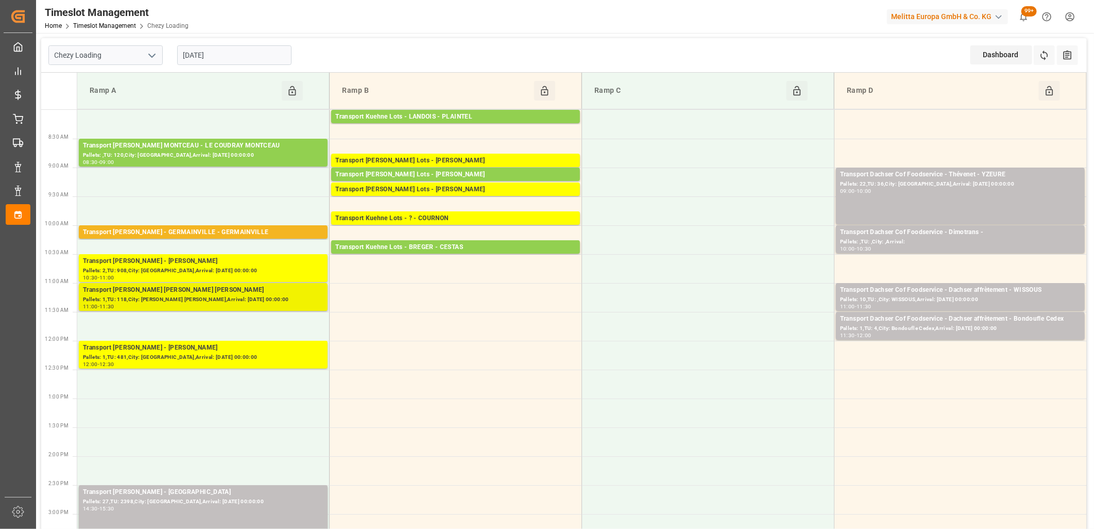
click at [209, 289] on div "Transport Delisle - MITRY MORY - MITRY MORY" at bounding box center [203, 290] width 241 height 10
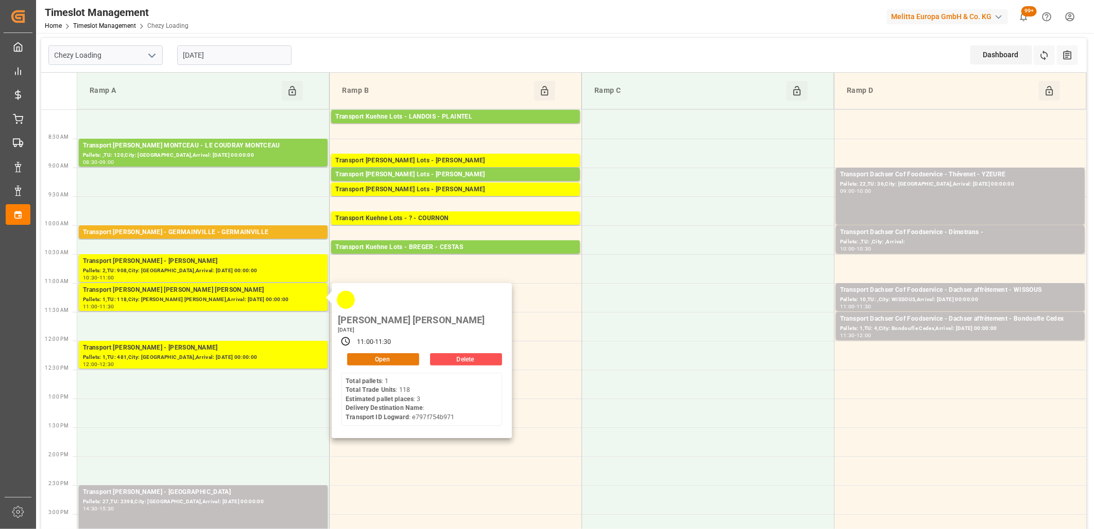
click at [383, 353] on button "Open" at bounding box center [383, 359] width 72 height 12
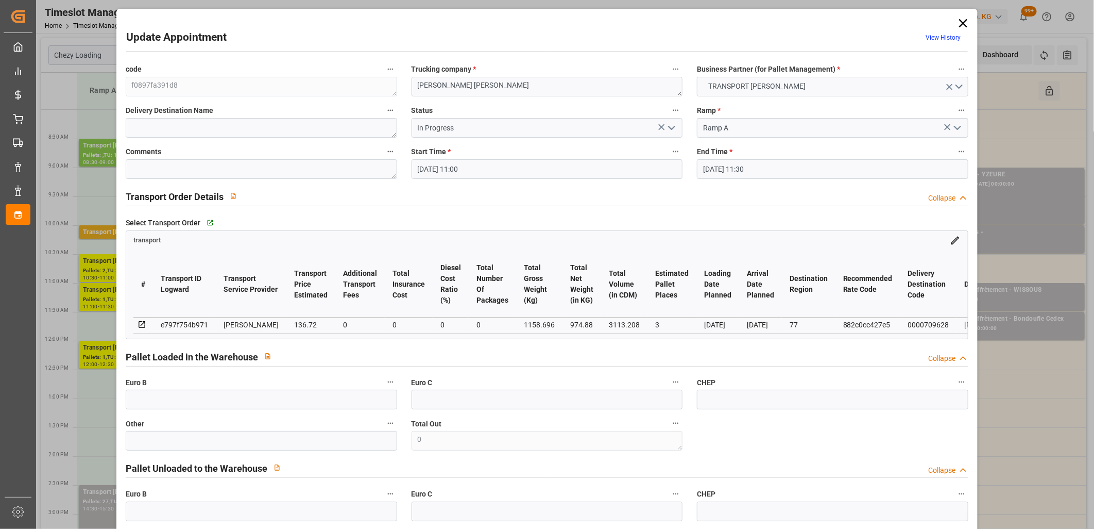
click at [671, 127] on polyline "open menu" at bounding box center [672, 127] width 6 height 3
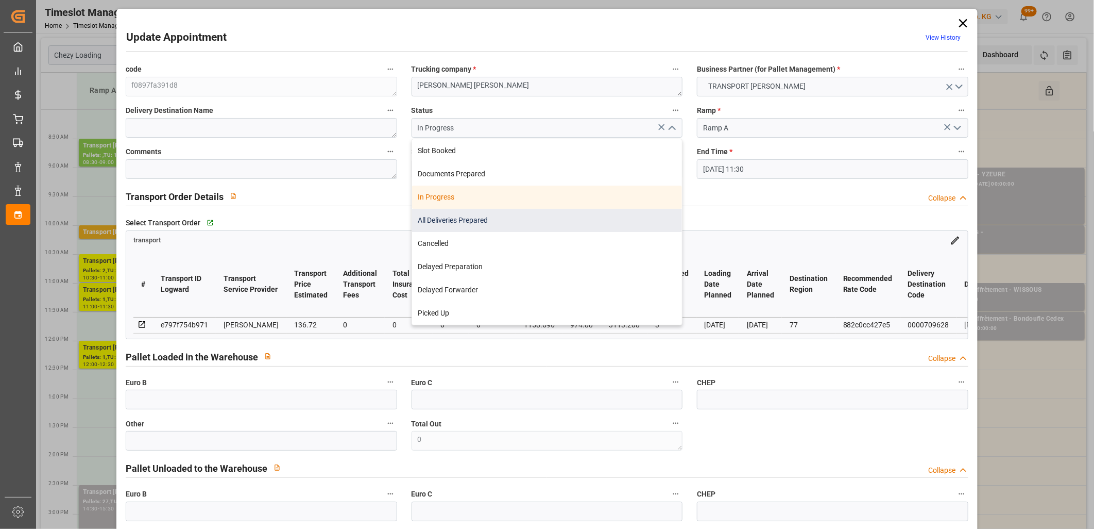
click at [571, 221] on div "All Deliveries Prepared" at bounding box center [547, 220] width 270 height 23
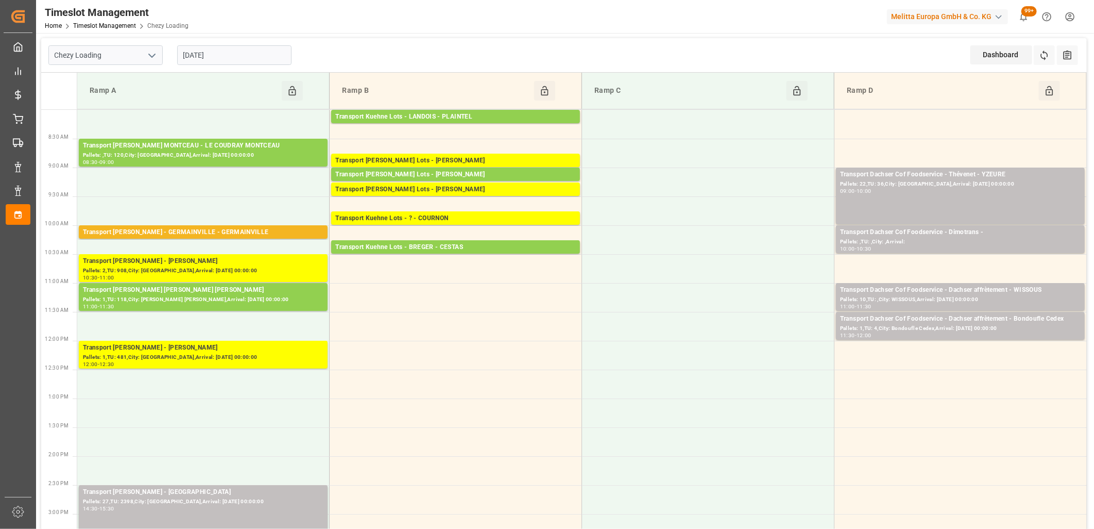
click at [243, 50] on input "07-10-2025" at bounding box center [234, 55] width 114 height 20
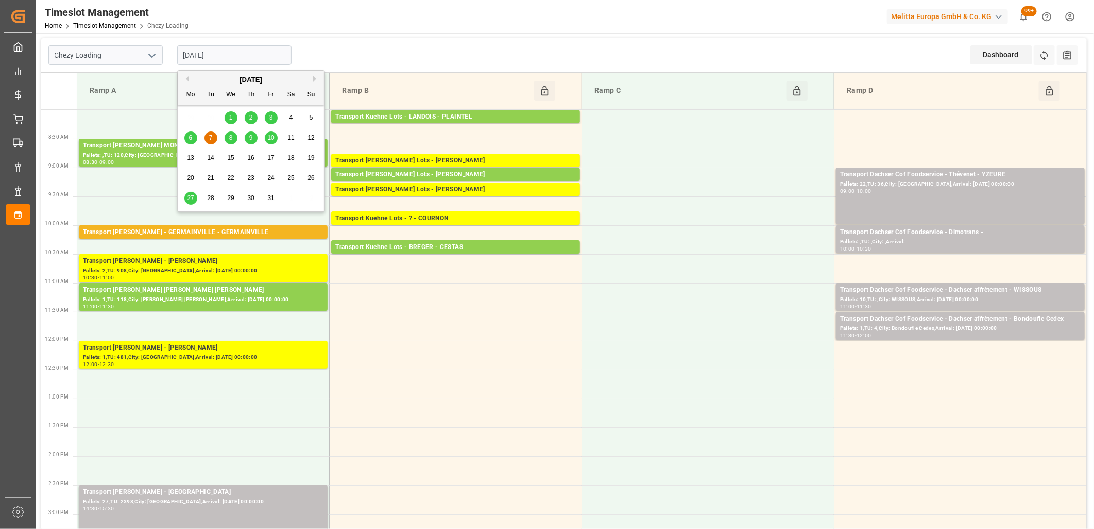
click at [230, 141] on span "8" at bounding box center [231, 137] width 4 height 7
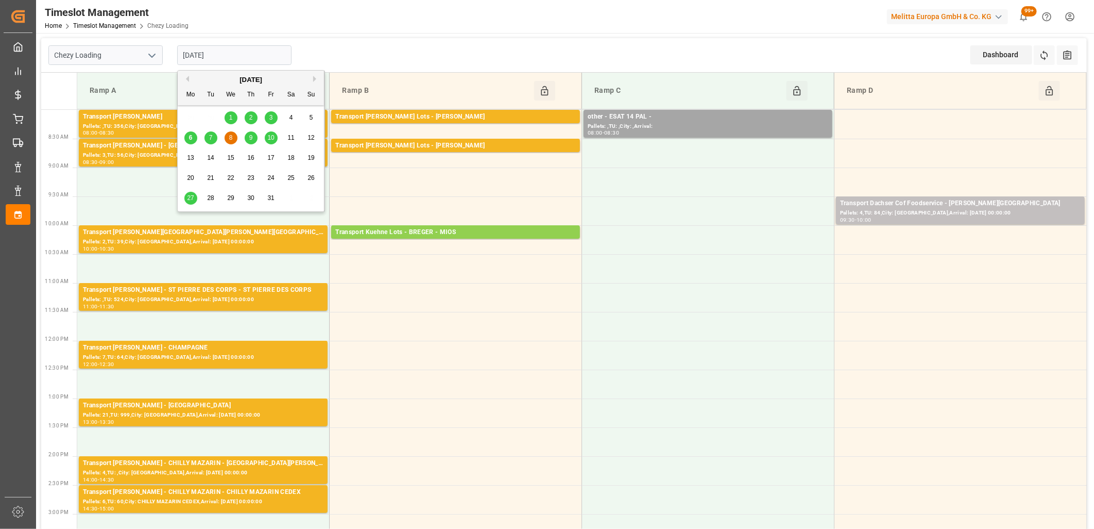
click at [243, 60] on input "[DATE]" at bounding box center [234, 55] width 114 height 20
click at [250, 137] on span "9" at bounding box center [251, 137] width 4 height 7
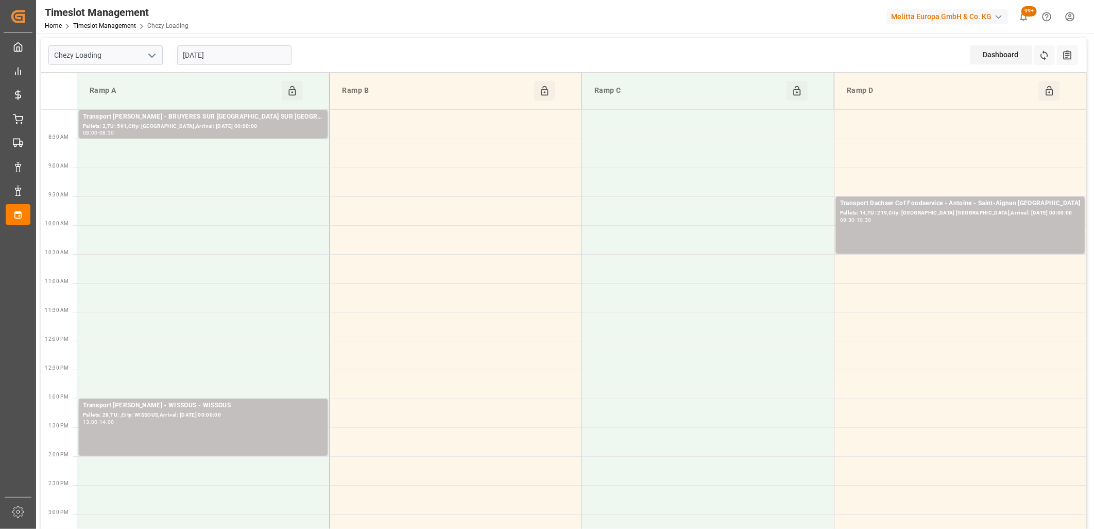
click at [260, 52] on input "09-10-2025" at bounding box center [234, 55] width 114 height 20
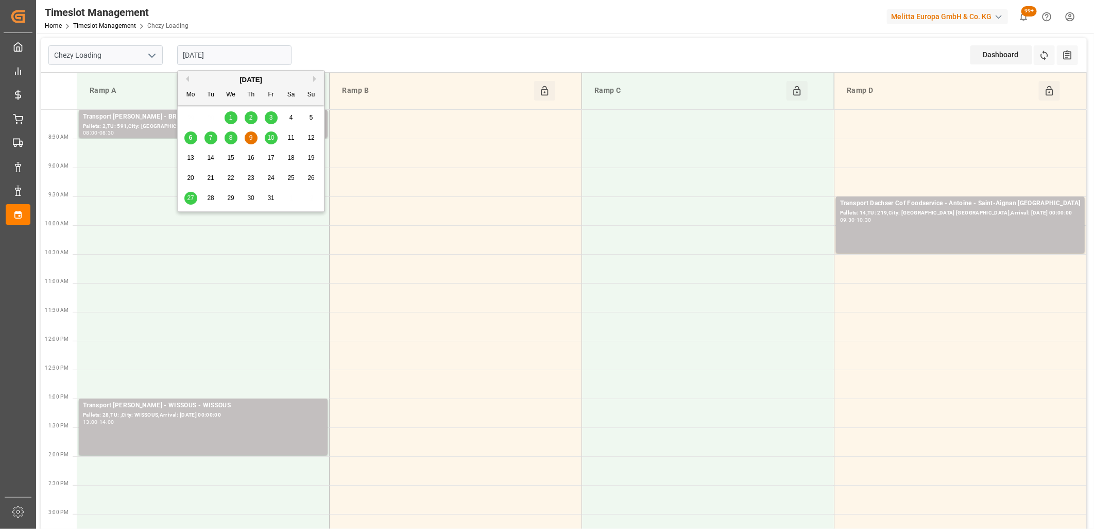
click at [272, 139] on span "10" at bounding box center [270, 137] width 7 height 7
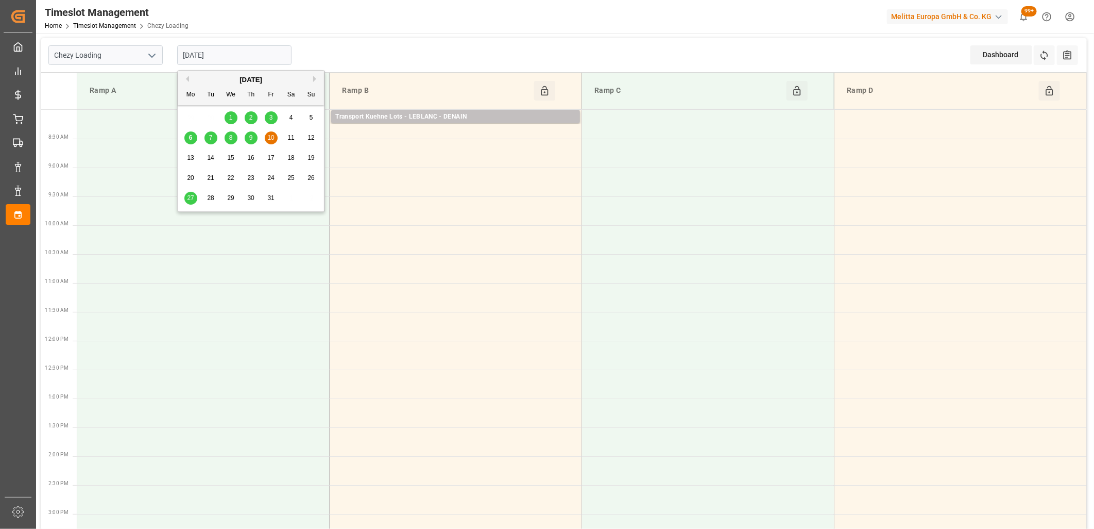
click at [266, 53] on input "10-10-2025" at bounding box center [234, 55] width 114 height 20
click at [190, 198] on span "27" at bounding box center [190, 197] width 7 height 7
click at [263, 59] on input "27-10-2025" at bounding box center [234, 55] width 114 height 20
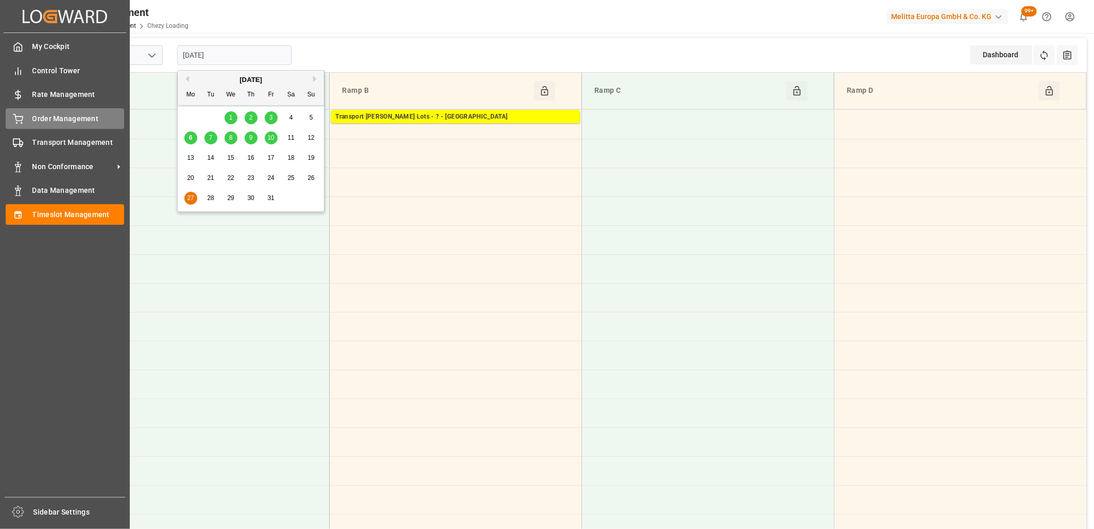
click at [23, 119] on div "Order Management Order Management" at bounding box center [65, 118] width 119 height 20
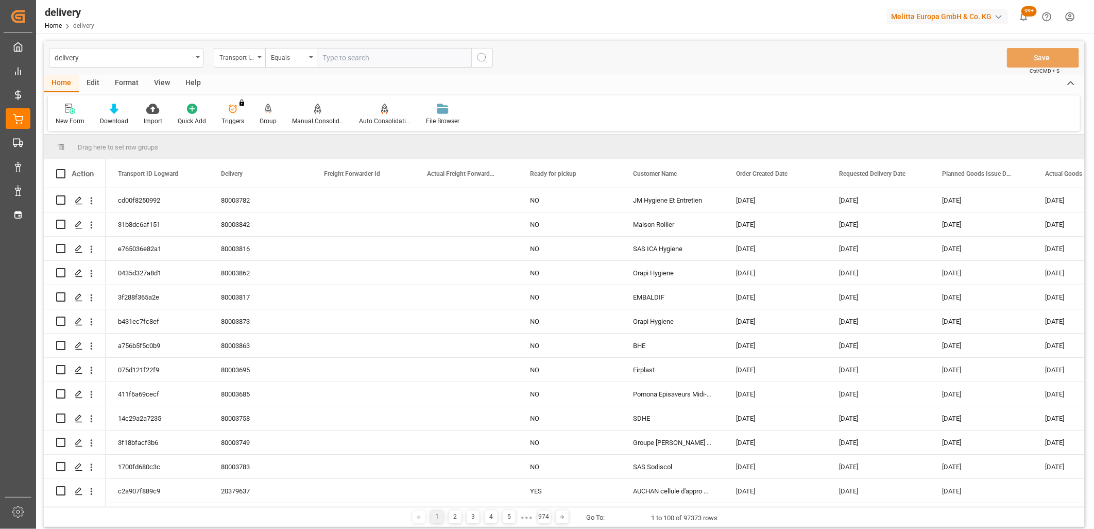
click at [246, 57] on div "Transport ID Logward" at bounding box center [236, 56] width 35 height 12
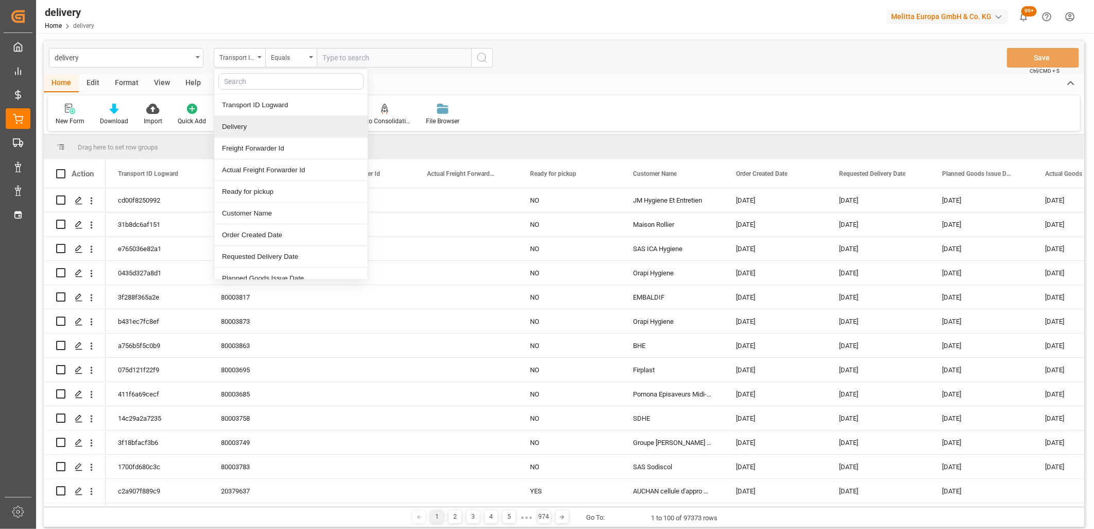
click at [243, 125] on div "Delivery" at bounding box center [291, 127] width 154 height 22
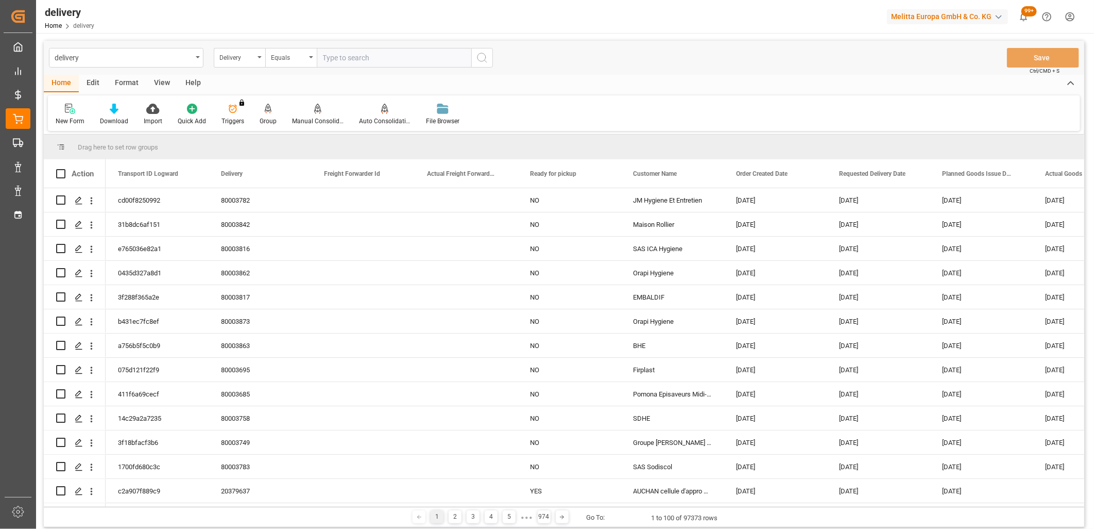
click at [332, 62] on input "text" at bounding box center [394, 58] width 155 height 20
paste input "20379059"
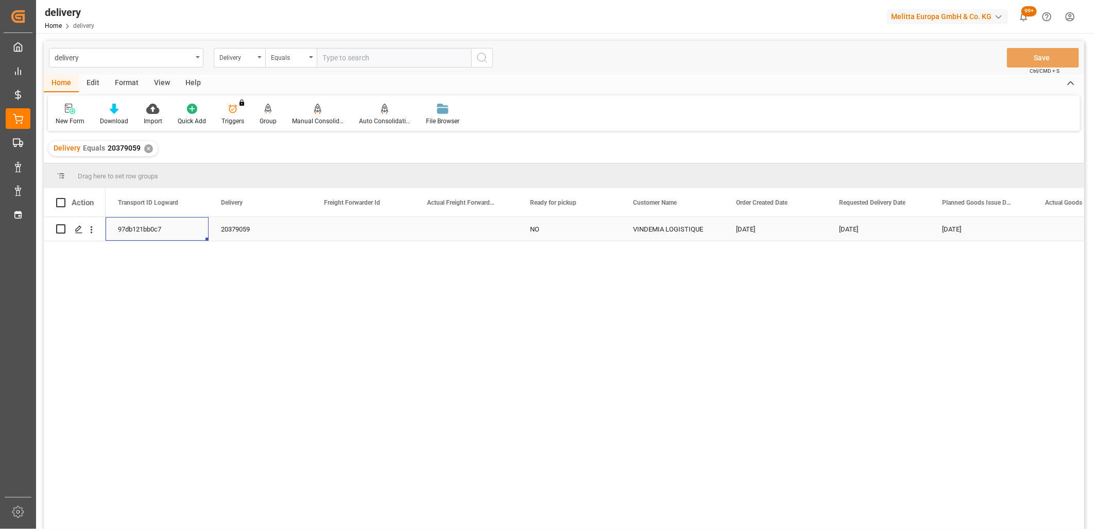
click at [121, 228] on div "97db121bb0c7" at bounding box center [157, 229] width 103 height 24
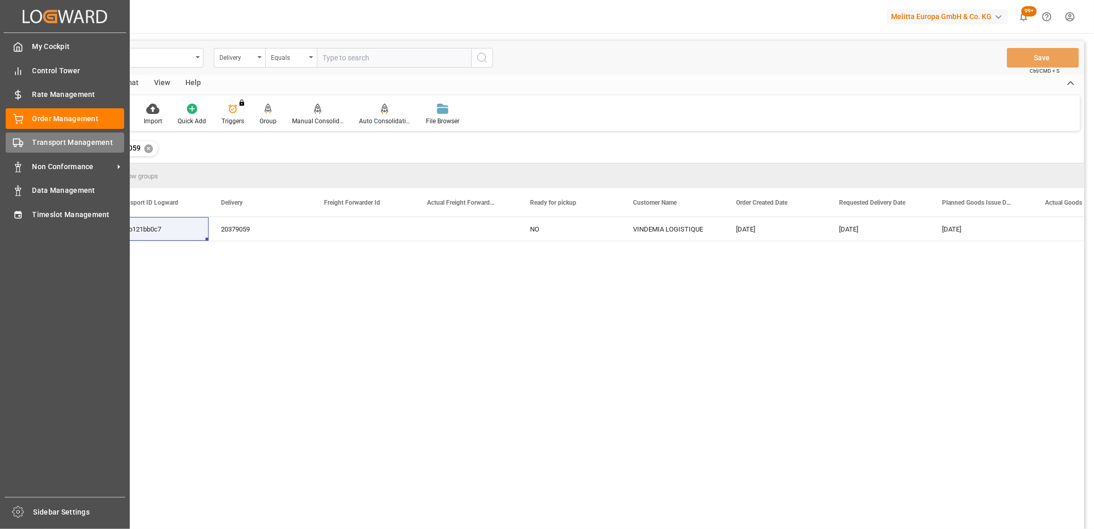
click at [18, 141] on icon at bounding box center [18, 143] width 10 height 10
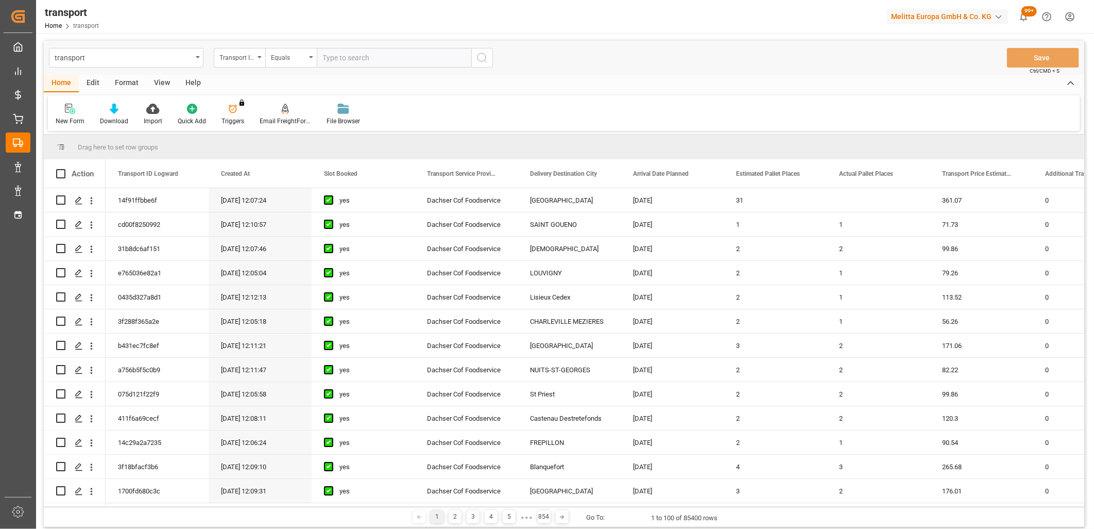
click at [338, 59] on input "text" at bounding box center [394, 58] width 155 height 20
paste input "97db121bb0c7"
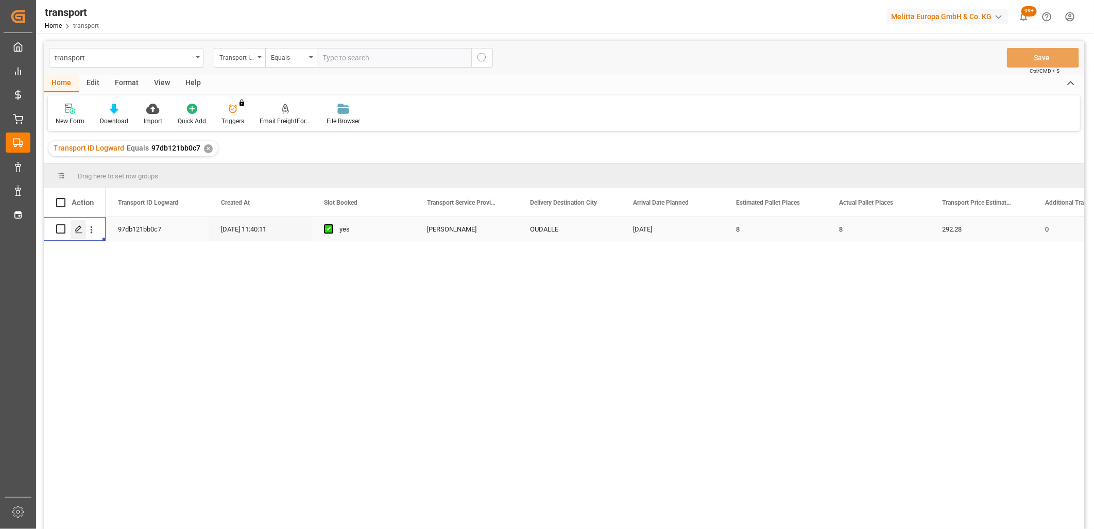
click at [81, 233] on div "Press SPACE to select this row." at bounding box center [78, 229] width 15 height 19
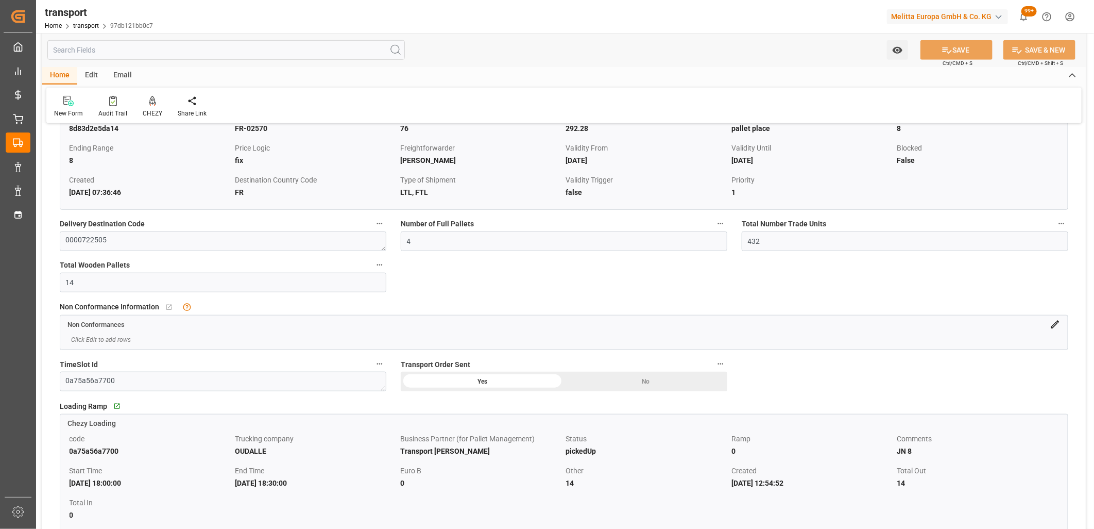
scroll to position [572, 0]
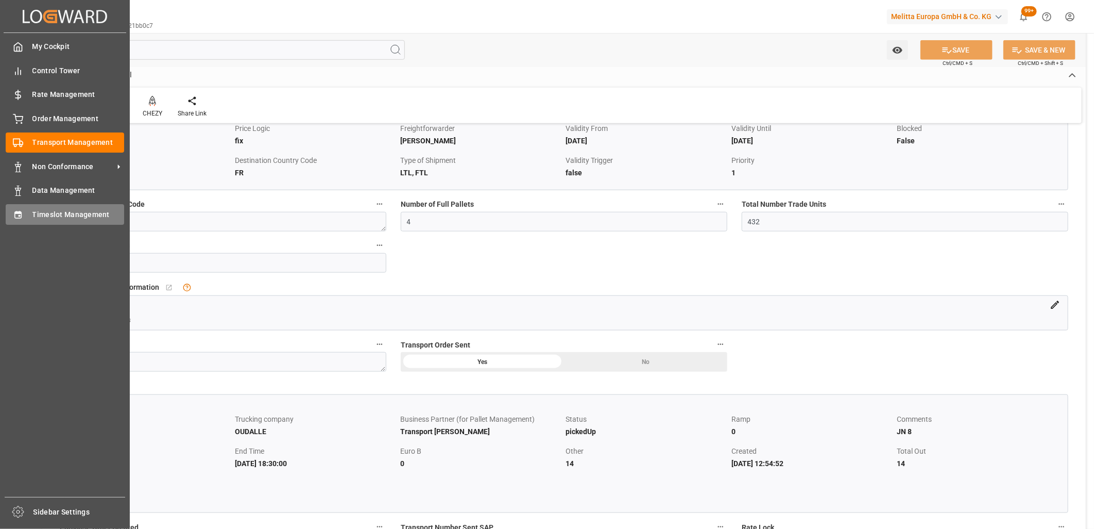
click at [7, 217] on div at bounding box center [15, 214] width 18 height 11
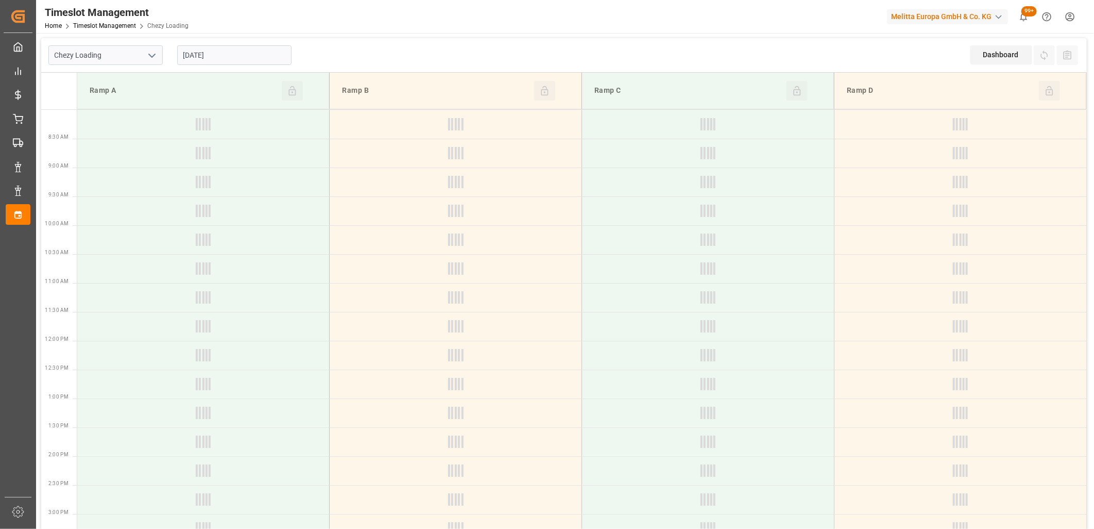
click at [280, 53] on input "[DATE]" at bounding box center [234, 55] width 114 height 20
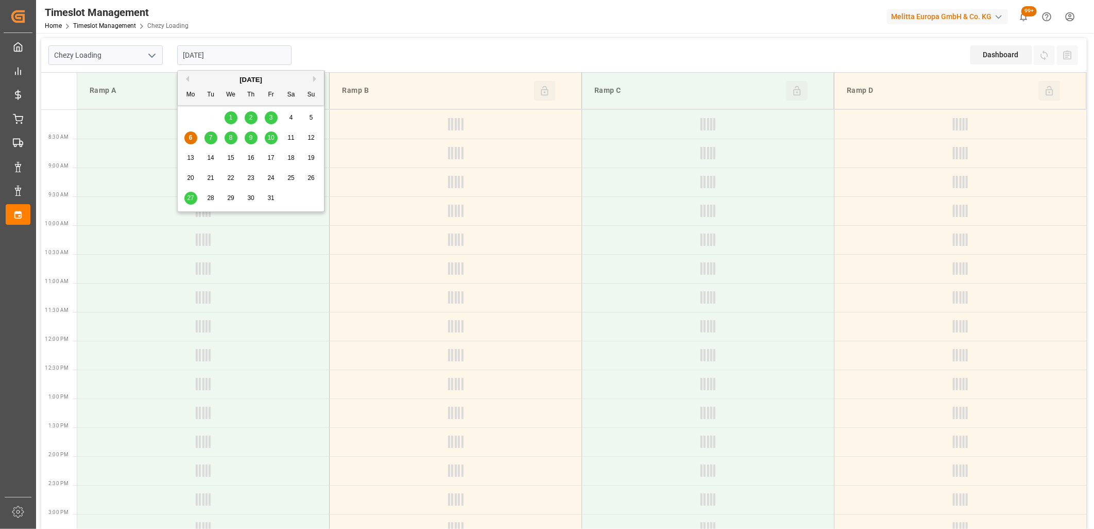
click at [232, 113] on div "1" at bounding box center [231, 118] width 13 height 12
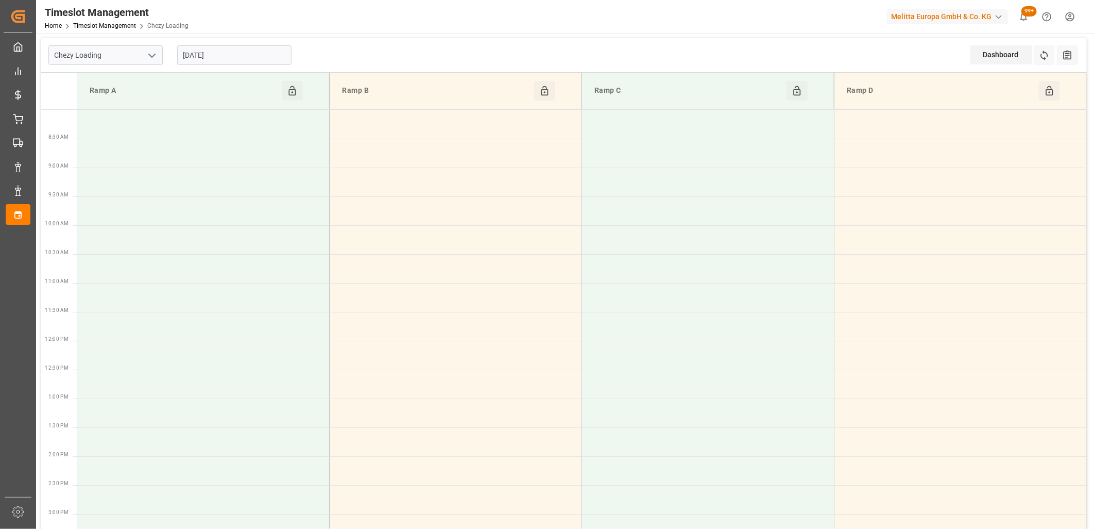
click at [277, 53] on input "01-10-2025" at bounding box center [234, 55] width 114 height 20
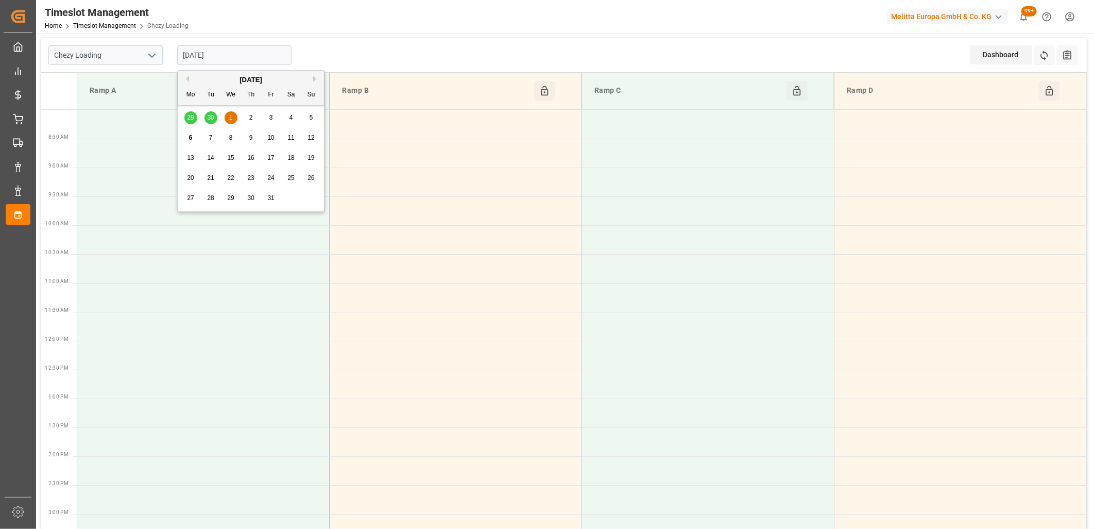
click at [248, 116] on div "2" at bounding box center [251, 118] width 13 height 12
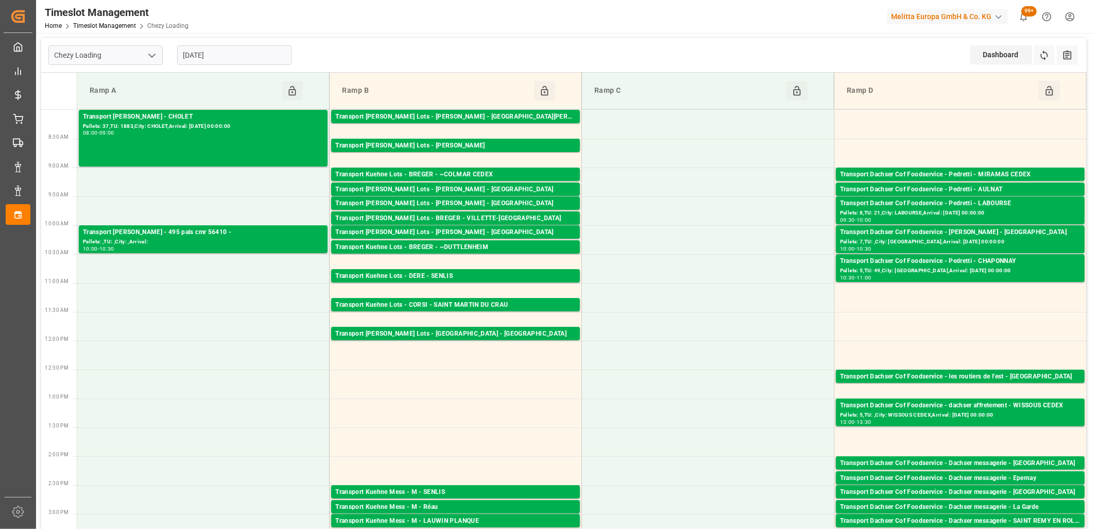
click at [245, 55] on input "02-10-2025" at bounding box center [234, 55] width 114 height 20
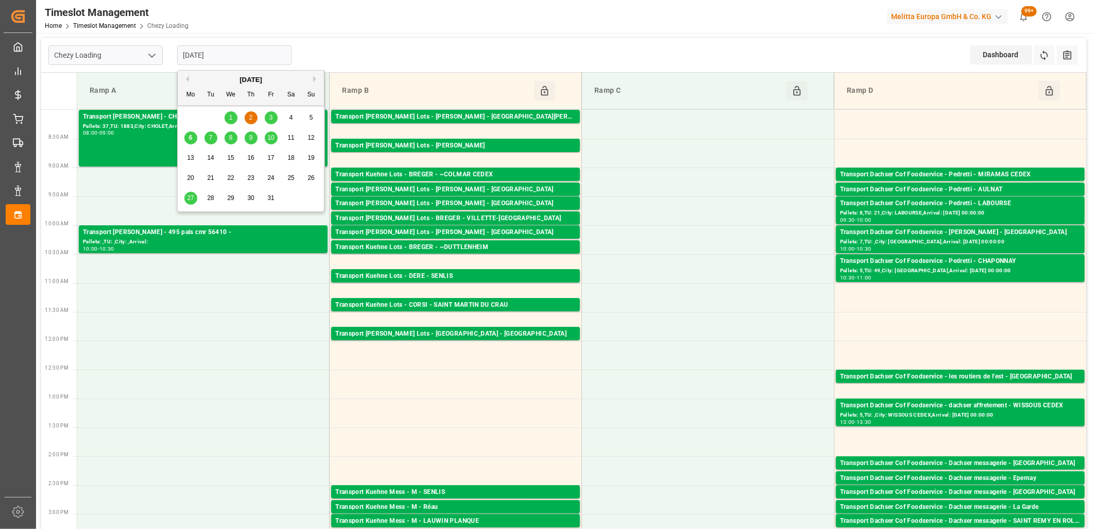
click at [232, 121] on span "1" at bounding box center [231, 117] width 4 height 7
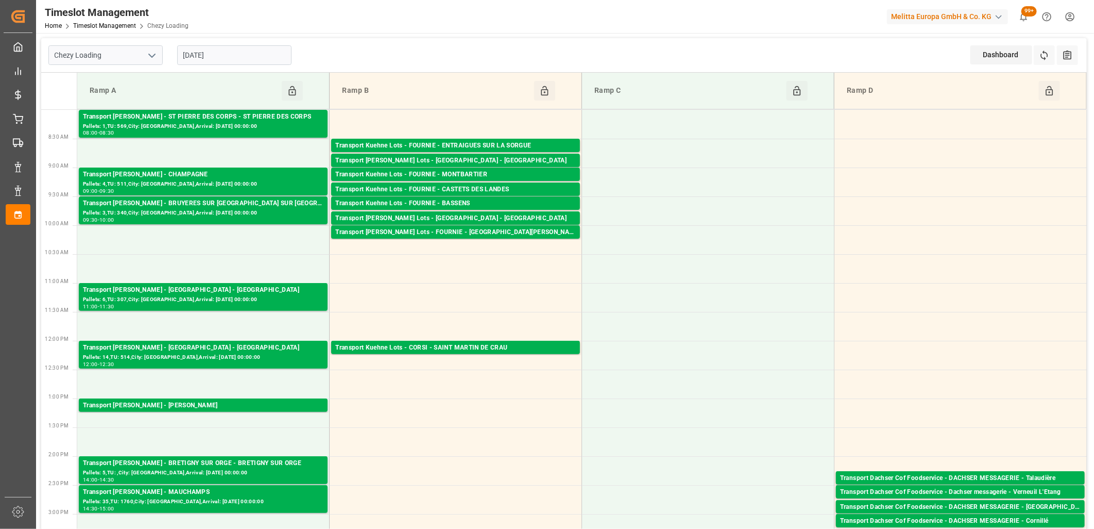
click at [222, 55] on input "01-10-2025" at bounding box center [234, 55] width 114 height 20
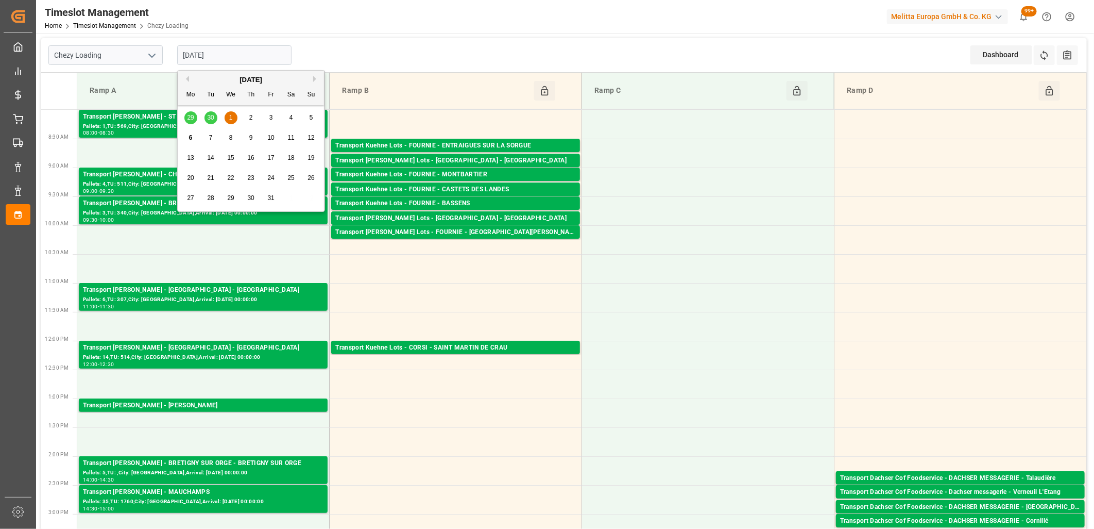
click at [191, 140] on span "6" at bounding box center [191, 137] width 4 height 7
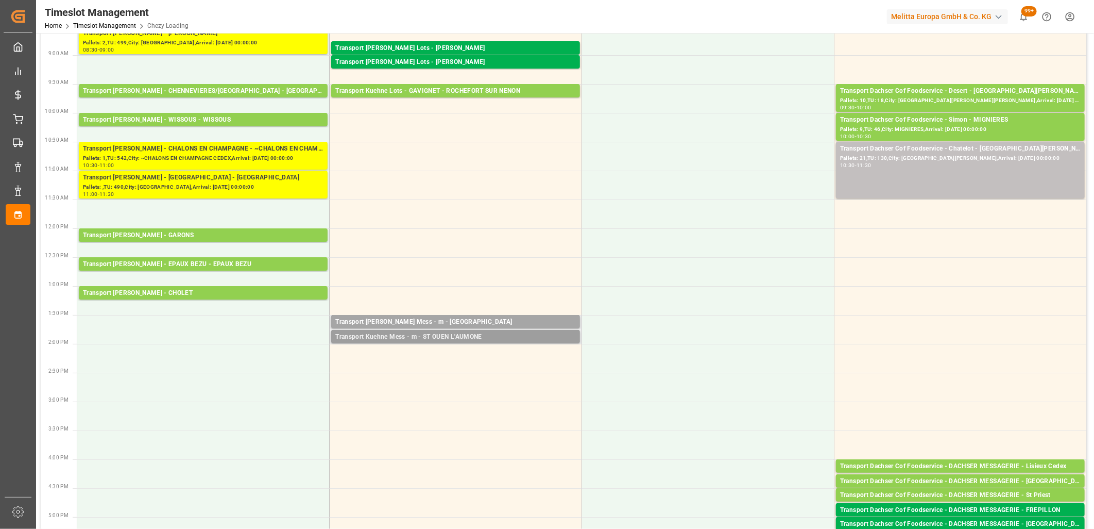
scroll to position [172, 0]
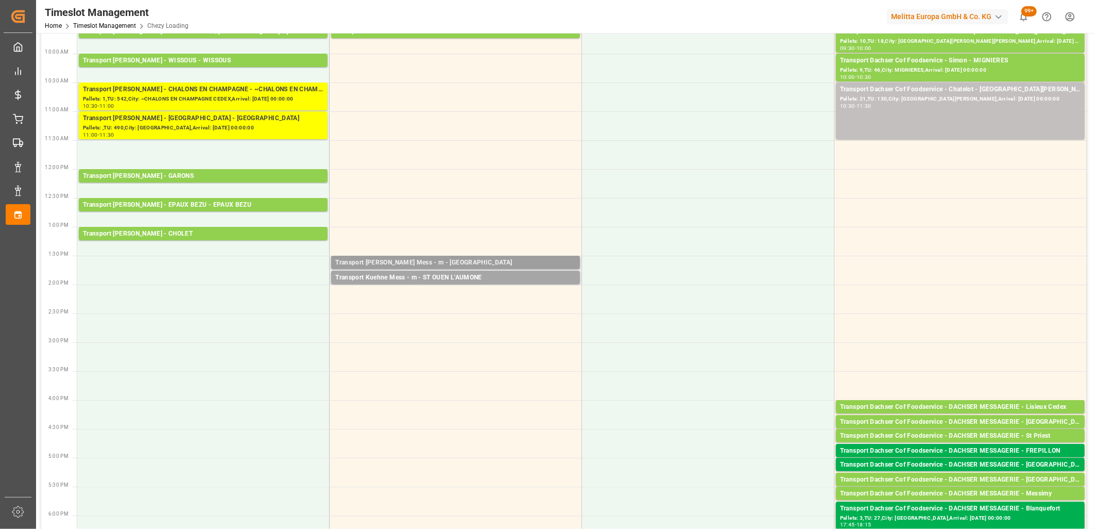
click at [398, 263] on div "Transport Kuehne Mess - m - Brebières" at bounding box center [455, 263] width 241 height 10
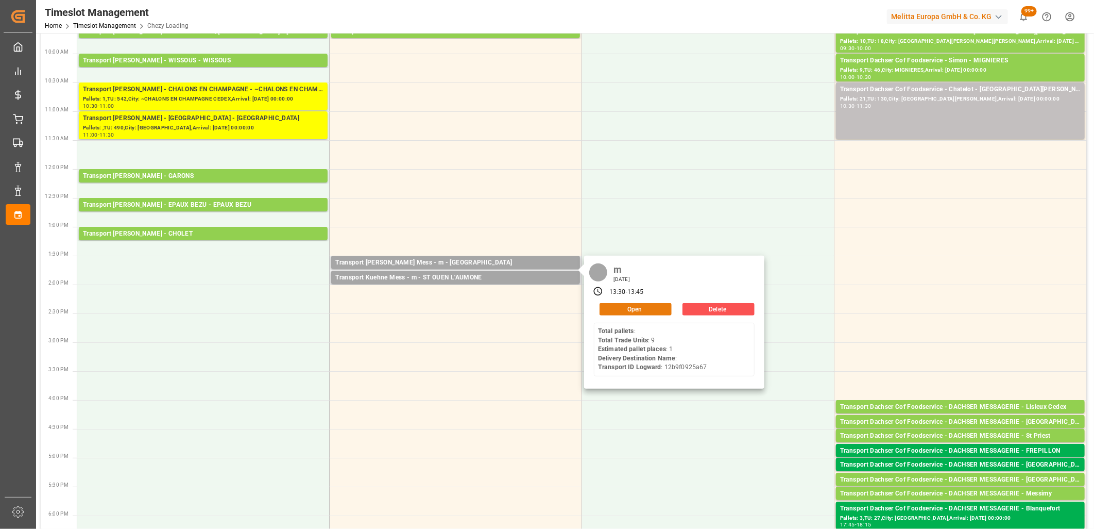
click at [663, 306] on button "Open" at bounding box center [636, 309] width 72 height 12
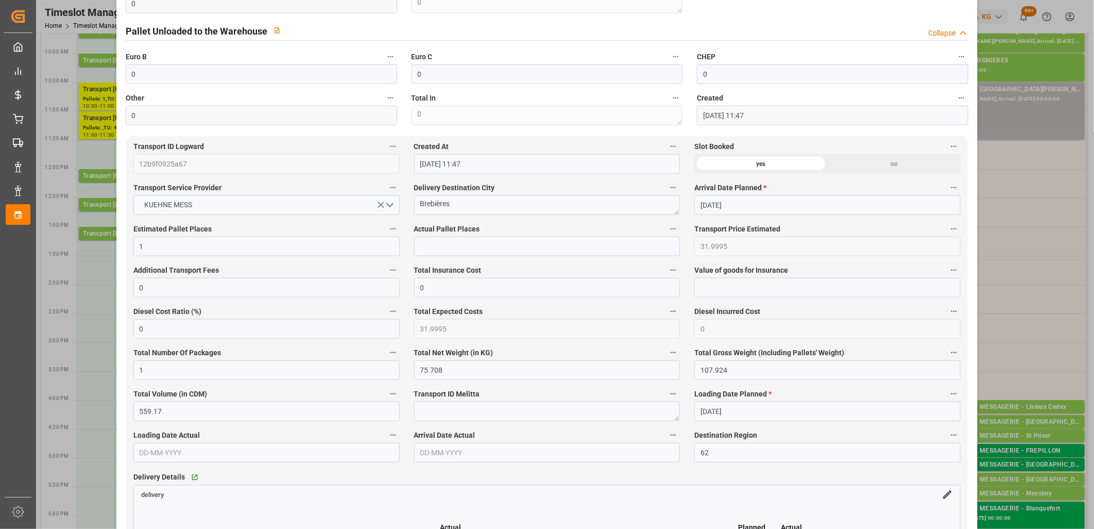
scroll to position [343, 0]
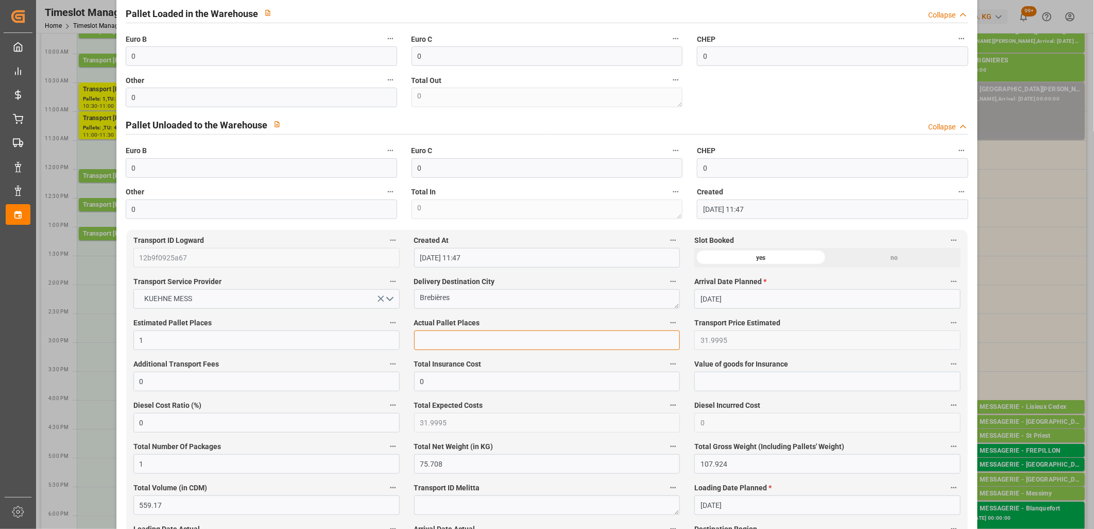
click at [495, 336] on input "text" at bounding box center [547, 340] width 266 height 20
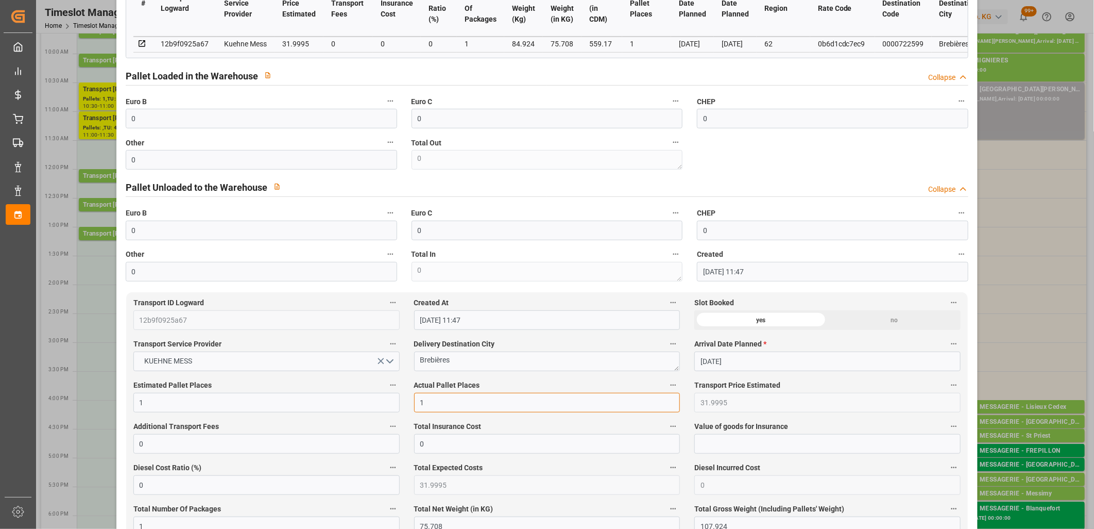
scroll to position [172, 0]
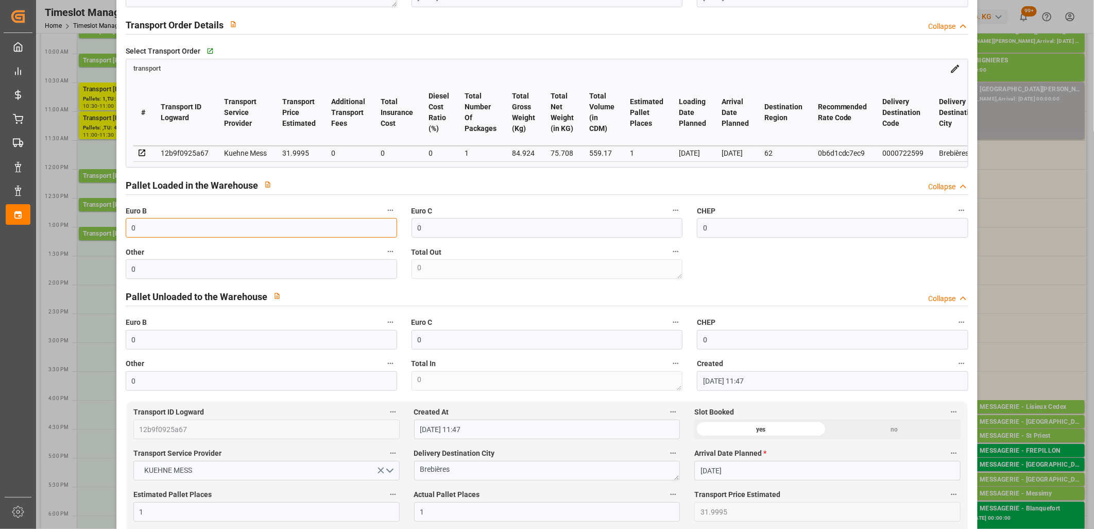
click at [152, 232] on input "0" at bounding box center [262, 228] width 272 height 20
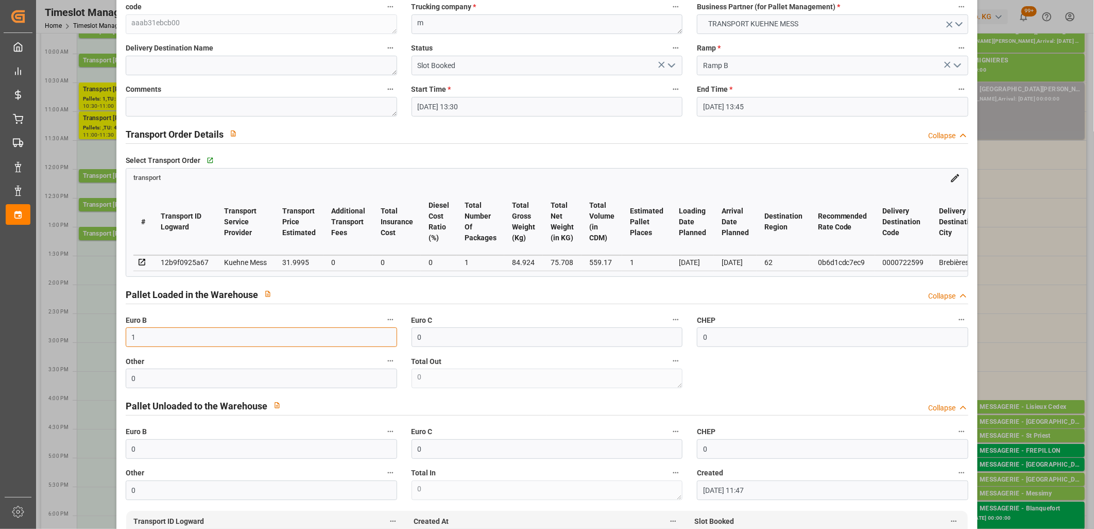
scroll to position [0, 0]
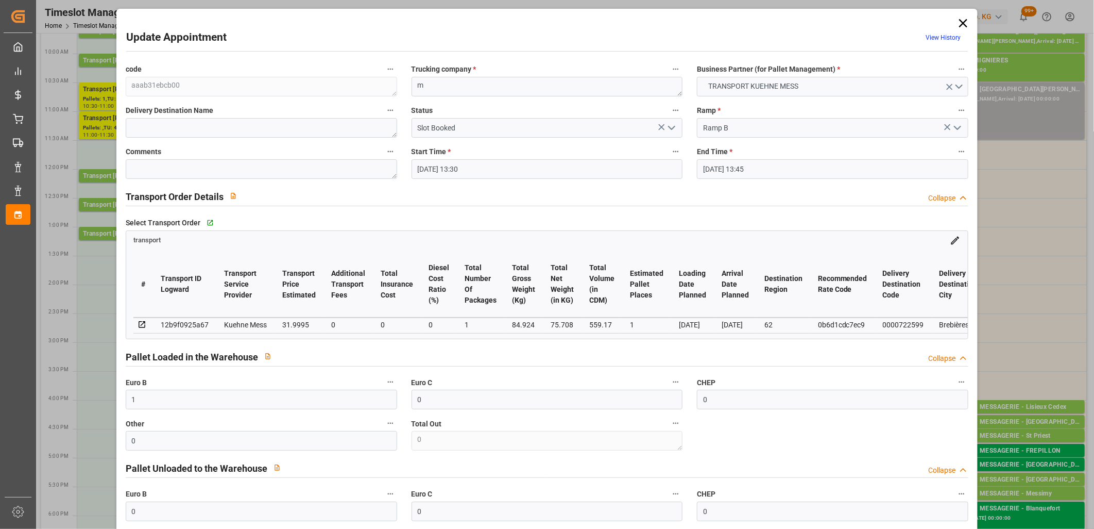
click at [666, 129] on icon "open menu" at bounding box center [672, 128] width 12 height 12
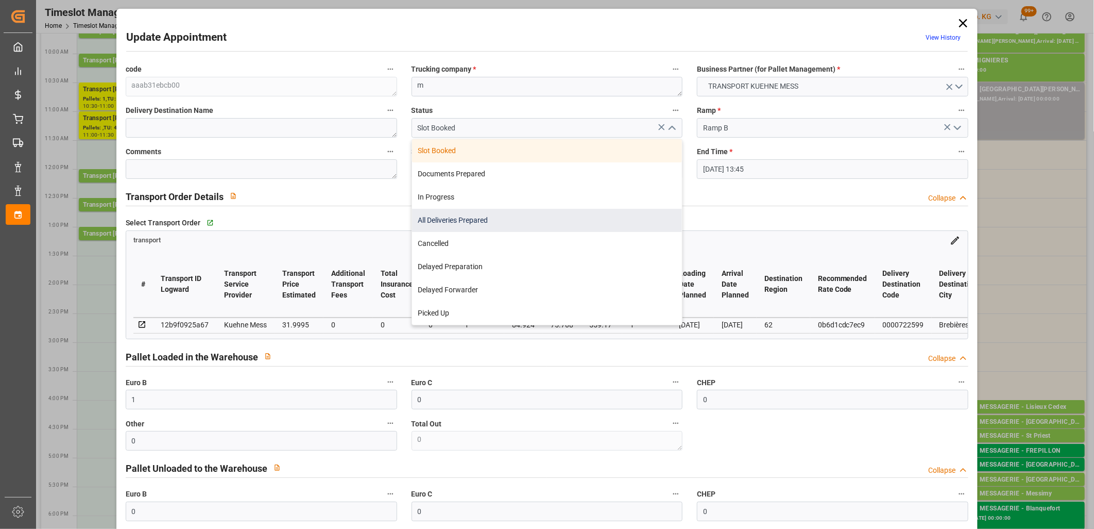
click at [591, 219] on div "All Deliveries Prepared" at bounding box center [547, 220] width 270 height 23
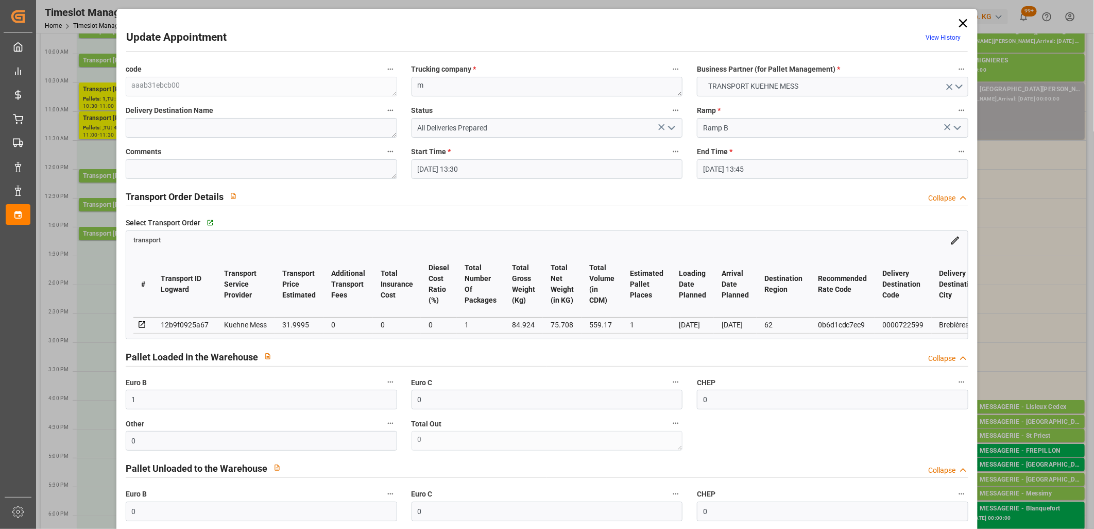
click at [671, 132] on icon "open menu" at bounding box center [672, 128] width 12 height 12
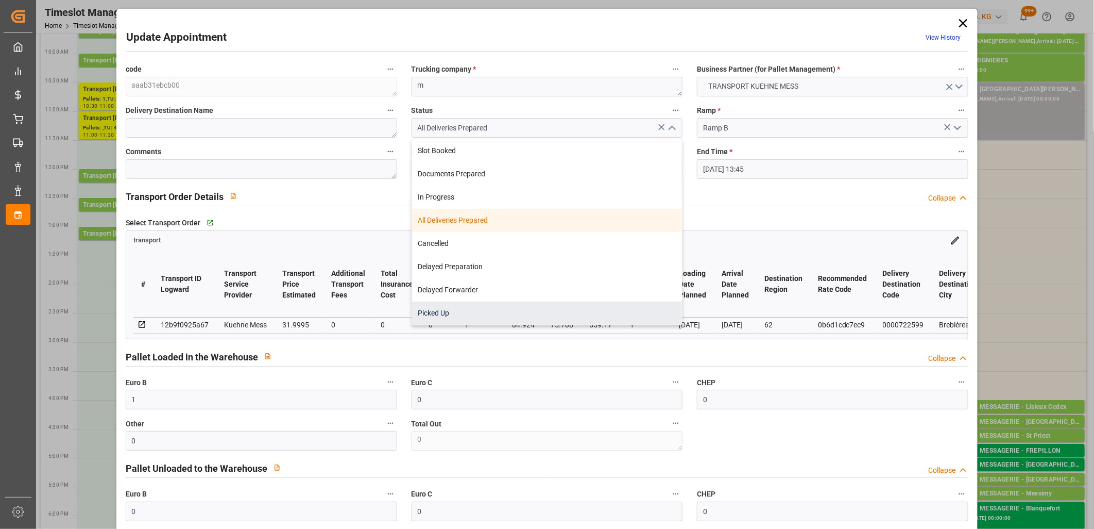
click at [551, 312] on div "Picked Up" at bounding box center [547, 312] width 270 height 23
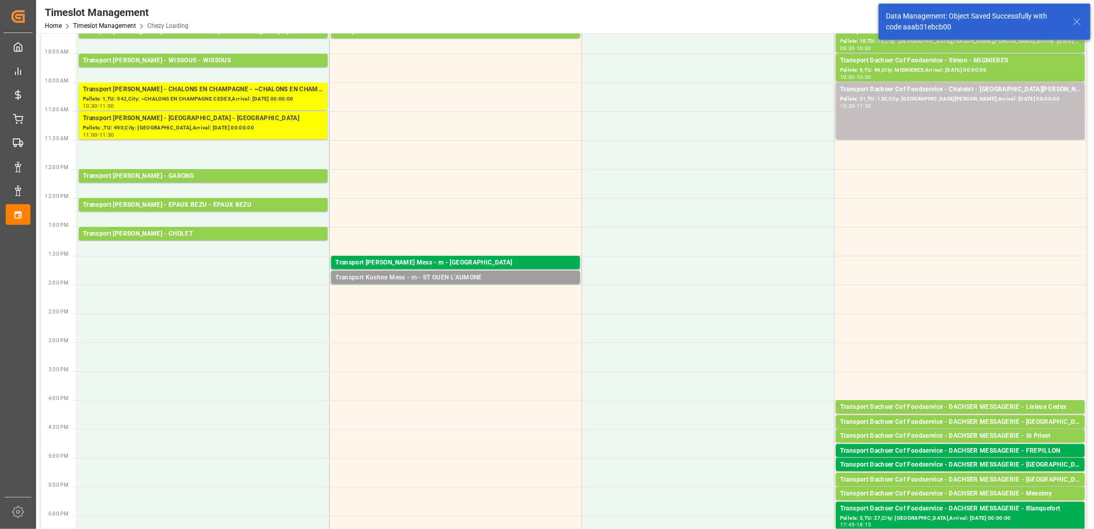
click at [484, 275] on div "Transport Kuehne Mess - m - ST OUEN L'AUMONE" at bounding box center [455, 278] width 241 height 10
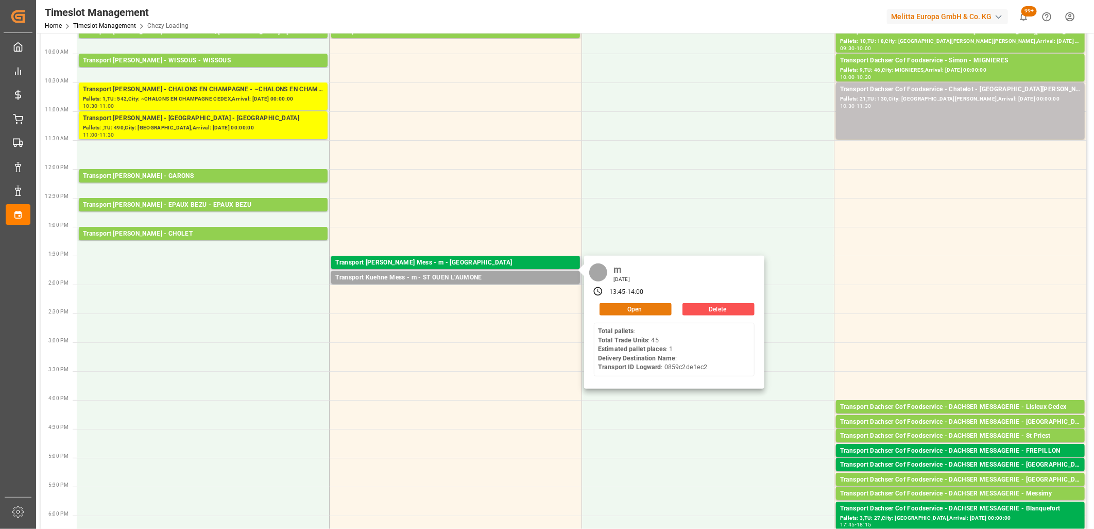
click at [641, 307] on button "Open" at bounding box center [636, 309] width 72 height 12
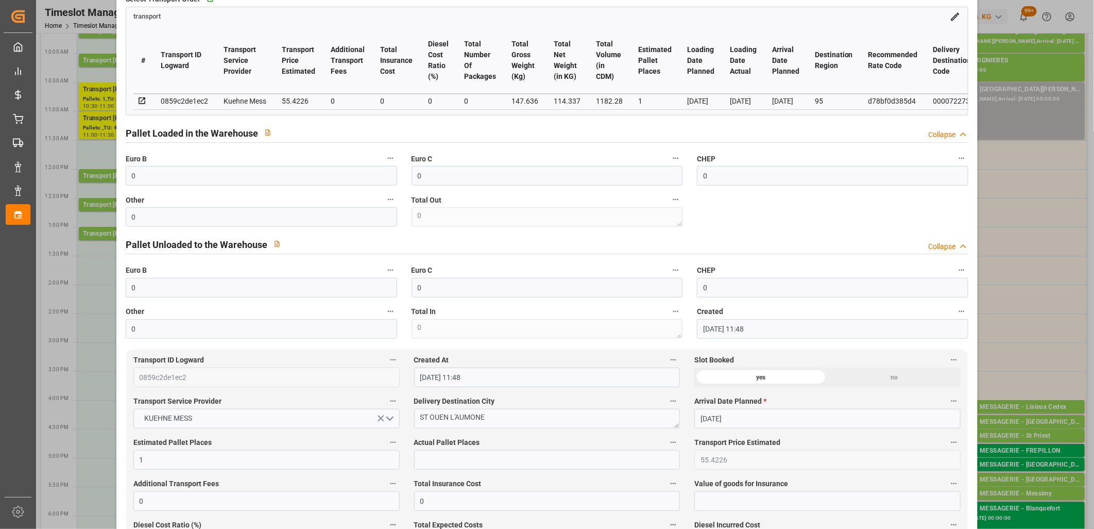
scroll to position [229, 0]
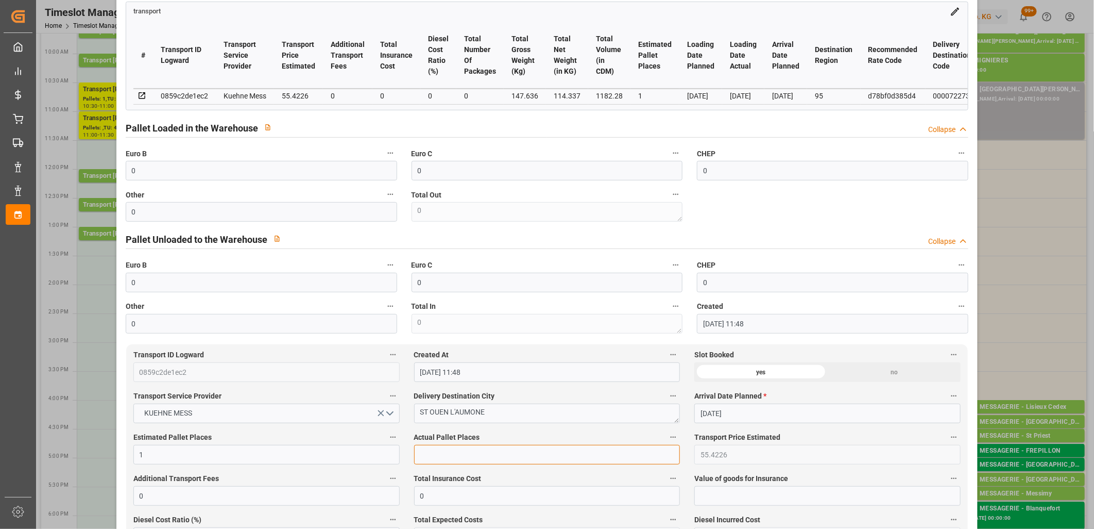
click at [433, 460] on input "text" at bounding box center [547, 455] width 266 height 20
click at [143, 166] on input "0" at bounding box center [262, 171] width 272 height 20
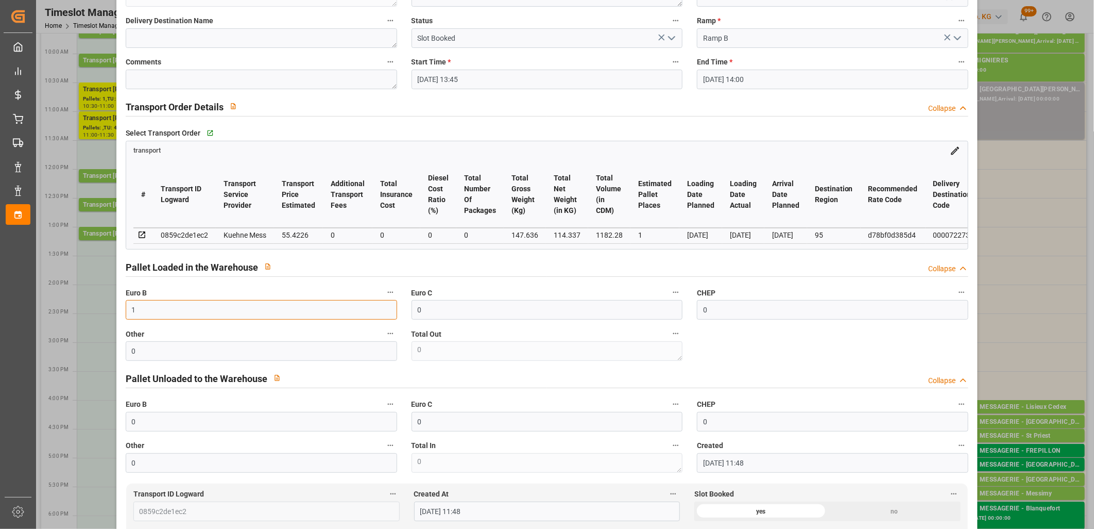
scroll to position [0, 0]
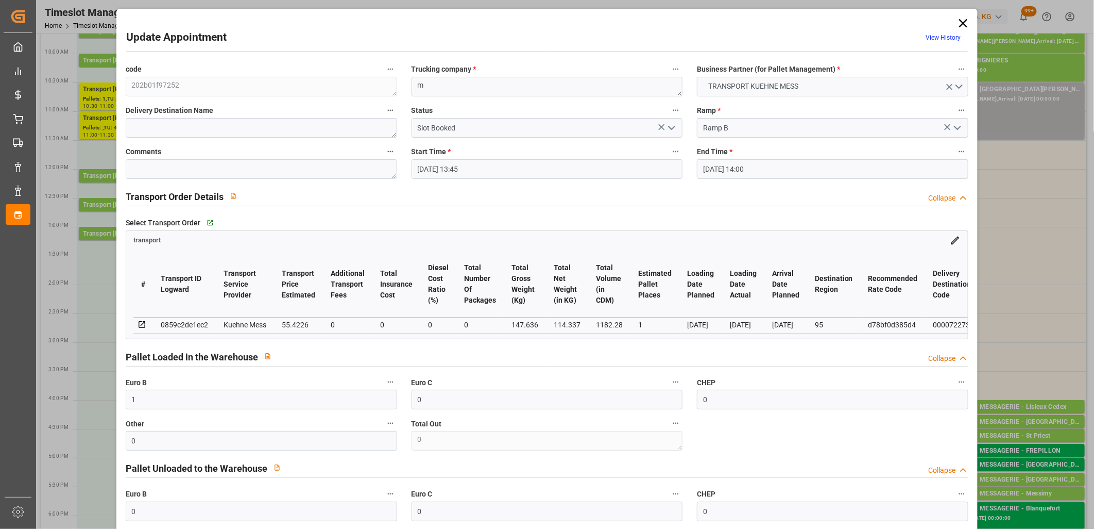
click at [672, 127] on polyline "open menu" at bounding box center [672, 127] width 6 height 3
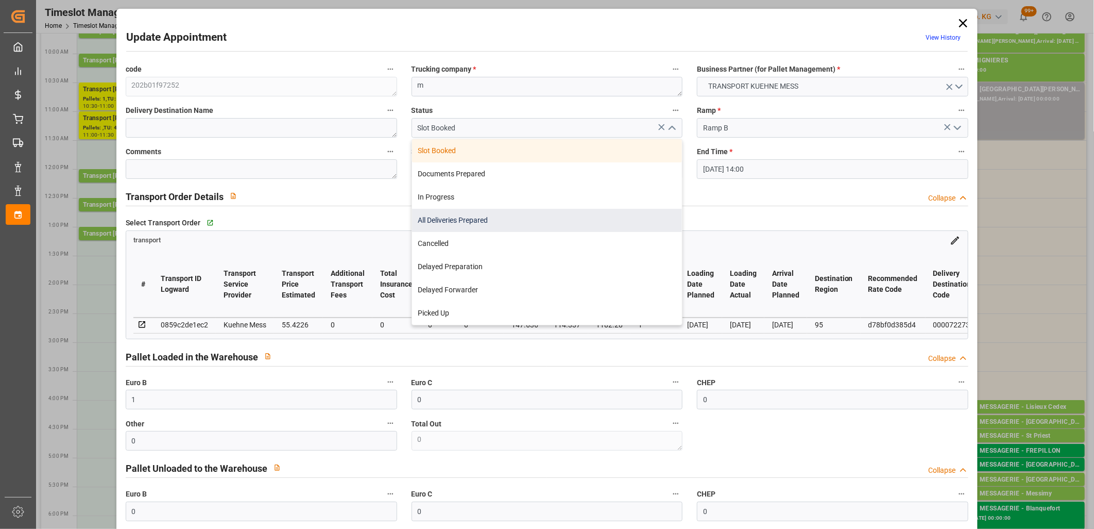
click at [608, 217] on div "All Deliveries Prepared" at bounding box center [547, 220] width 270 height 23
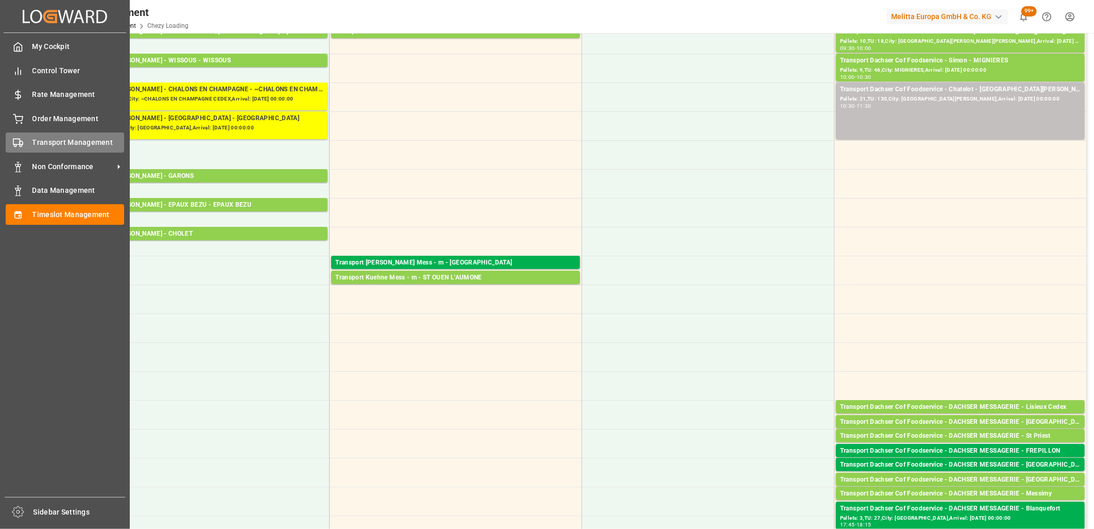
click at [16, 145] on circle at bounding box center [15, 146] width 2 height 2
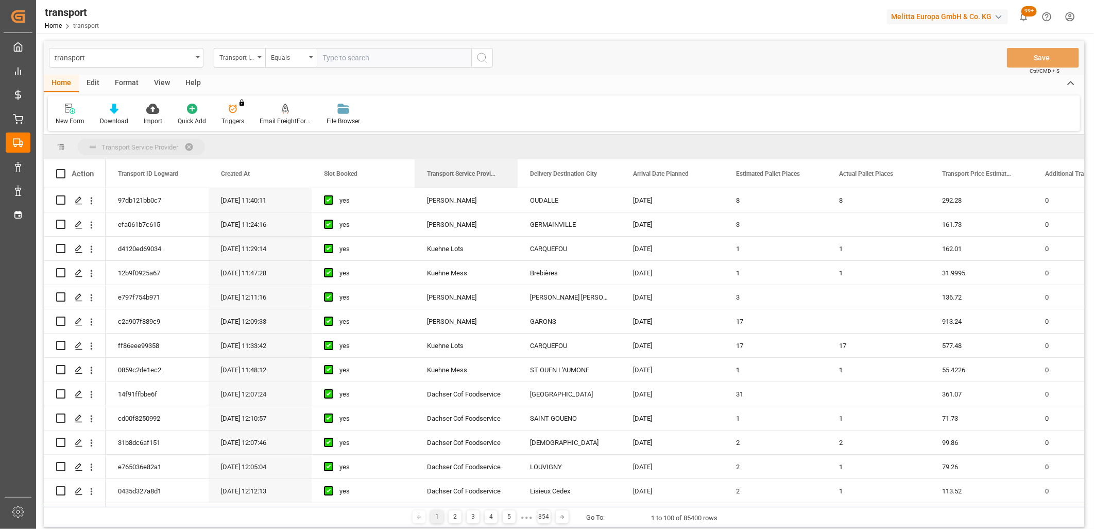
drag, startPoint x: 451, startPoint y: 173, endPoint x: 449, endPoint y: 149, distance: 23.8
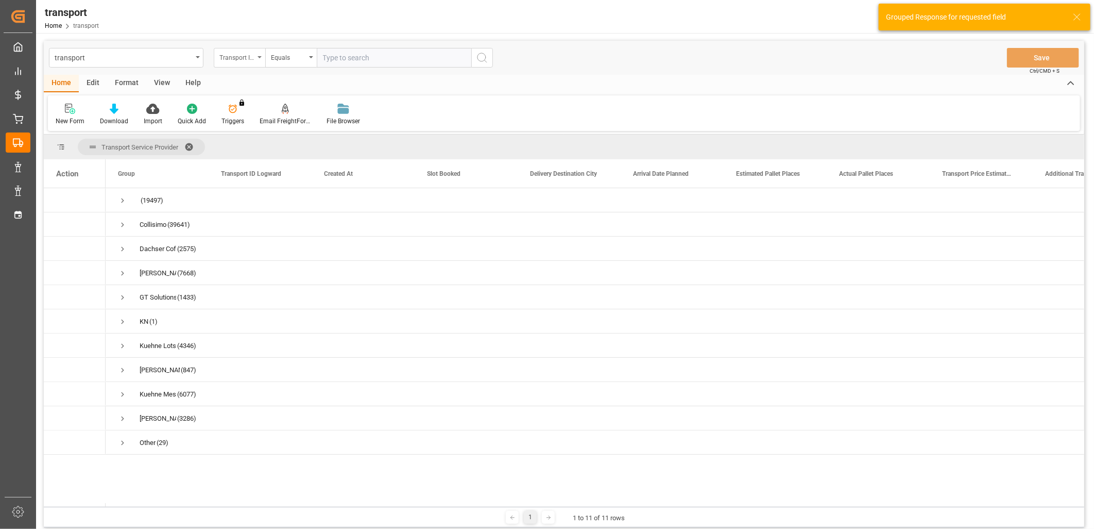
click at [259, 61] on div "Transport ID Logward" at bounding box center [240, 58] width 52 height 20
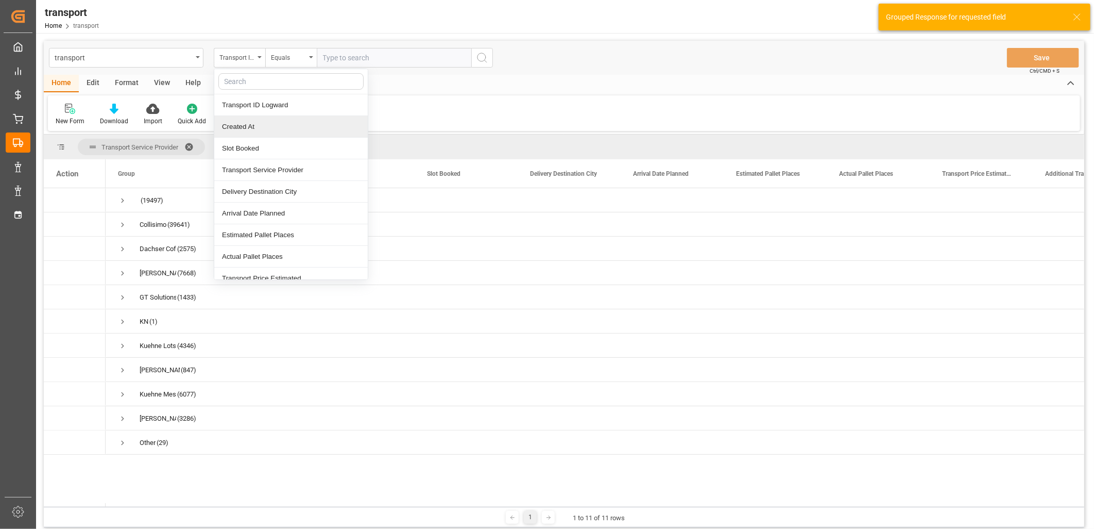
click at [257, 124] on div "Created At" at bounding box center [291, 127] width 154 height 22
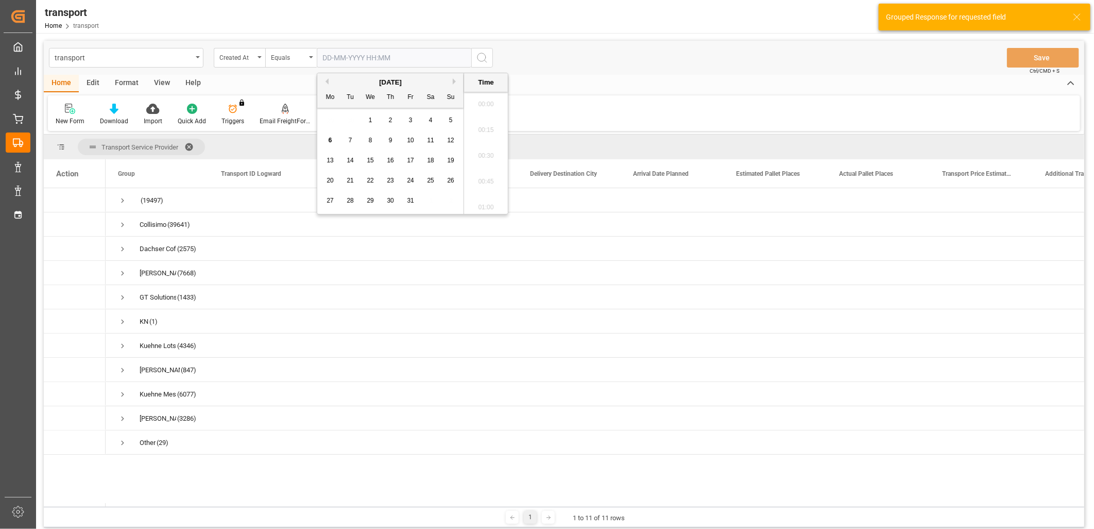
click at [343, 55] on input "text" at bounding box center [394, 58] width 155 height 20
click at [329, 141] on span "6" at bounding box center [331, 140] width 4 height 7
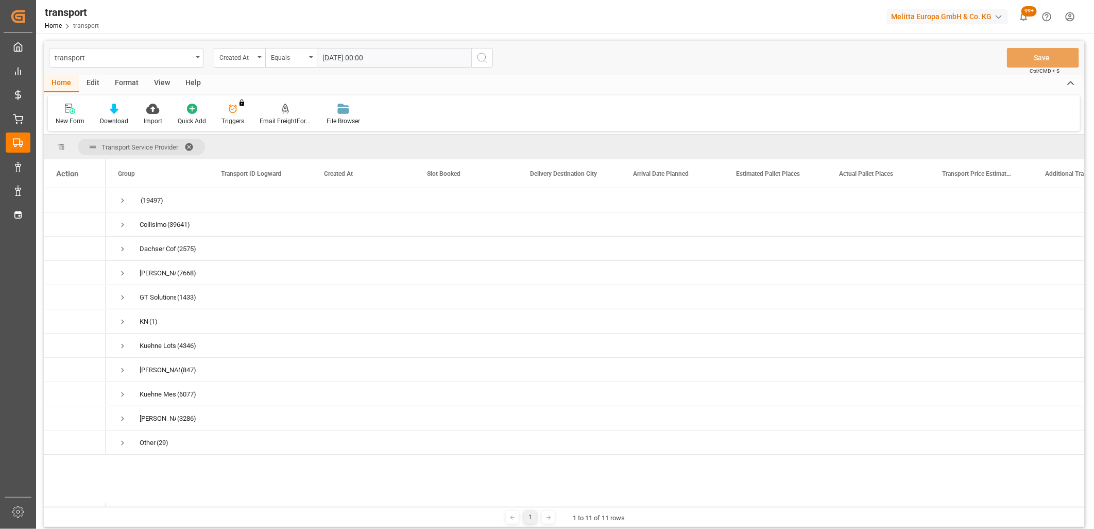
click at [481, 57] on icon "search button" at bounding box center [482, 58] width 12 height 12
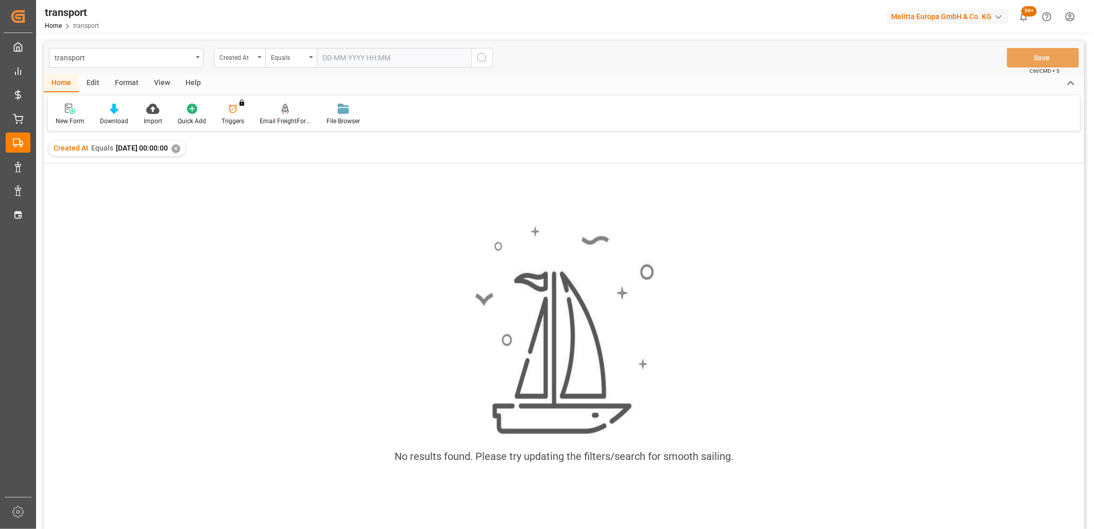
click at [180, 146] on div "✕" at bounding box center [176, 148] width 9 height 9
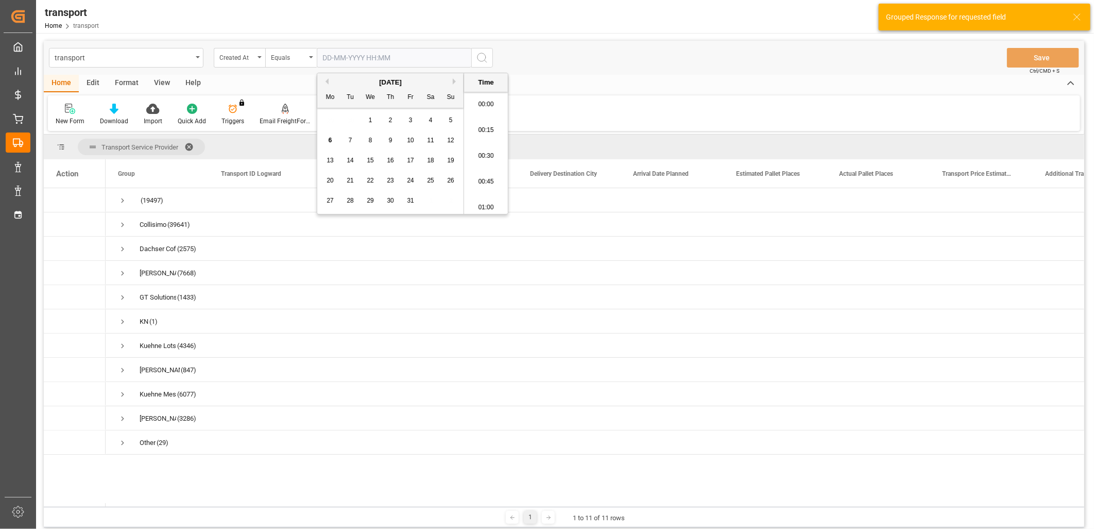
click at [343, 55] on input "text" at bounding box center [394, 58] width 155 height 20
click at [410, 120] on span "3" at bounding box center [411, 119] width 4 height 7
click at [481, 55] on icon "search button" at bounding box center [482, 58] width 12 height 12
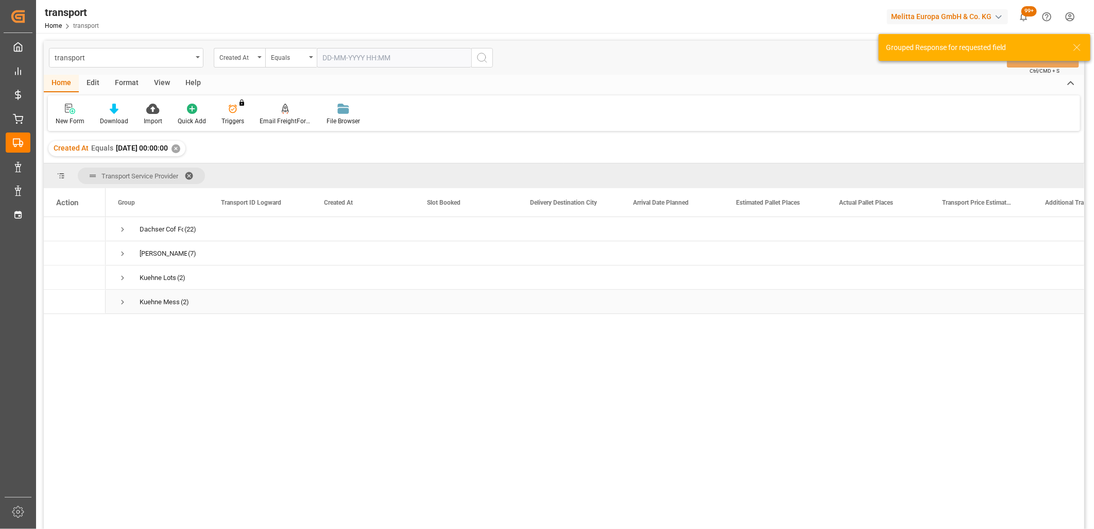
click at [121, 304] on span "Press SPACE to select this row." at bounding box center [122, 301] width 9 height 9
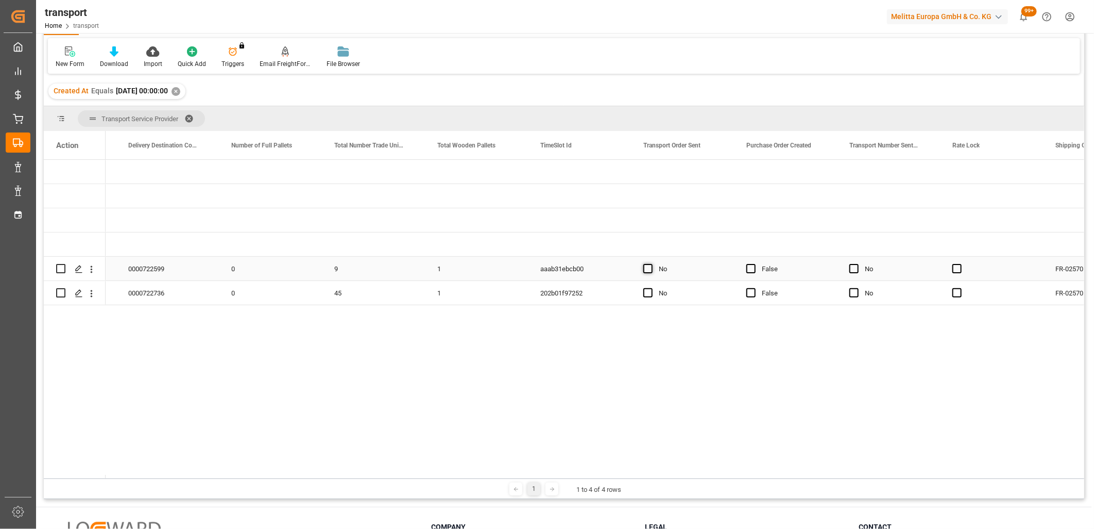
click at [651, 266] on span "Press SPACE to select this row." at bounding box center [648, 268] width 9 height 9
click at [651, 264] on input "Press SPACE to select this row." at bounding box center [651, 264] width 0 height 0
click at [649, 295] on span "Press SPACE to select this row." at bounding box center [648, 292] width 9 height 9
click at [651, 288] on input "Press SPACE to select this row." at bounding box center [651, 288] width 0 height 0
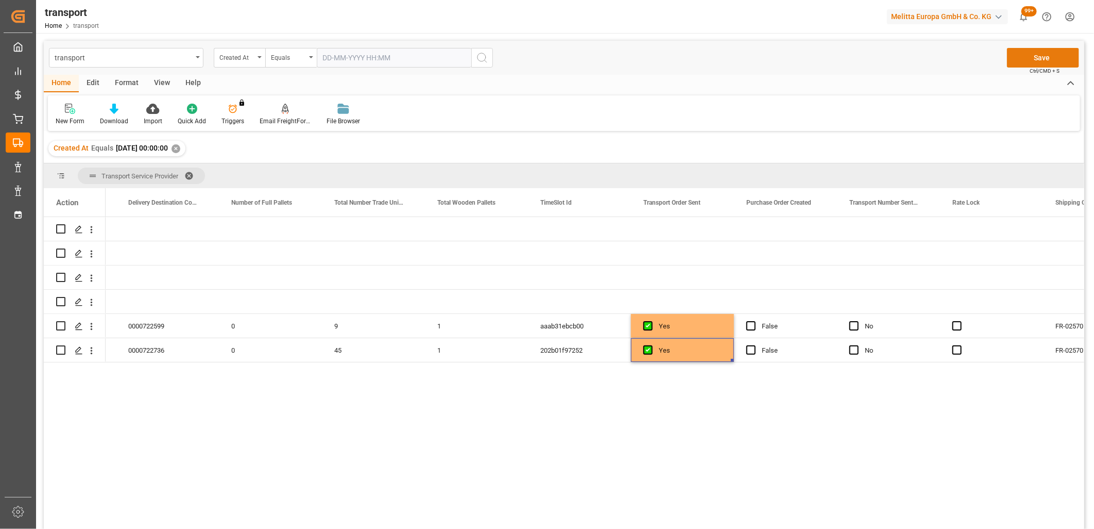
click at [1034, 53] on button "Save" at bounding box center [1043, 58] width 72 height 20
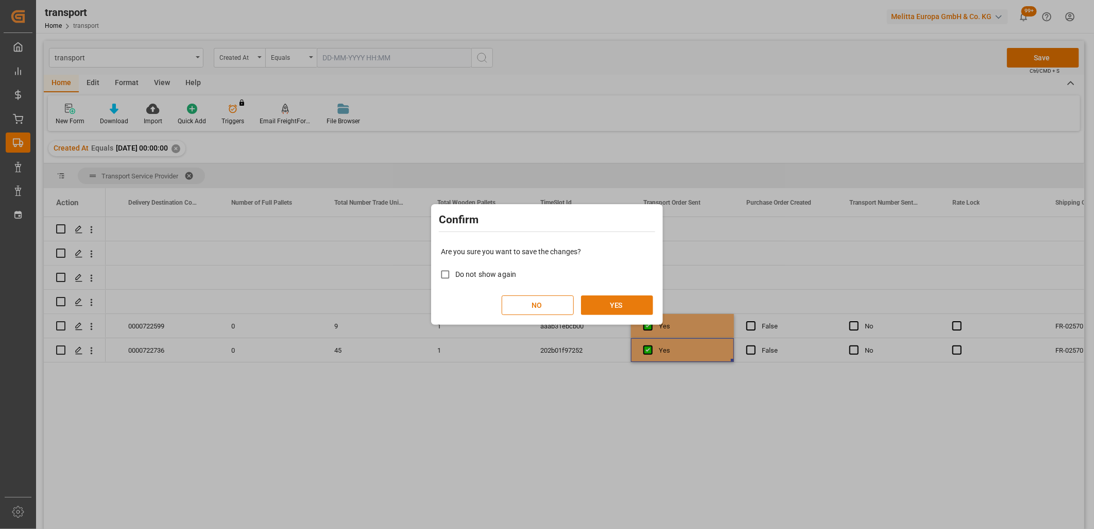
click at [619, 303] on button "YES" at bounding box center [617, 305] width 72 height 20
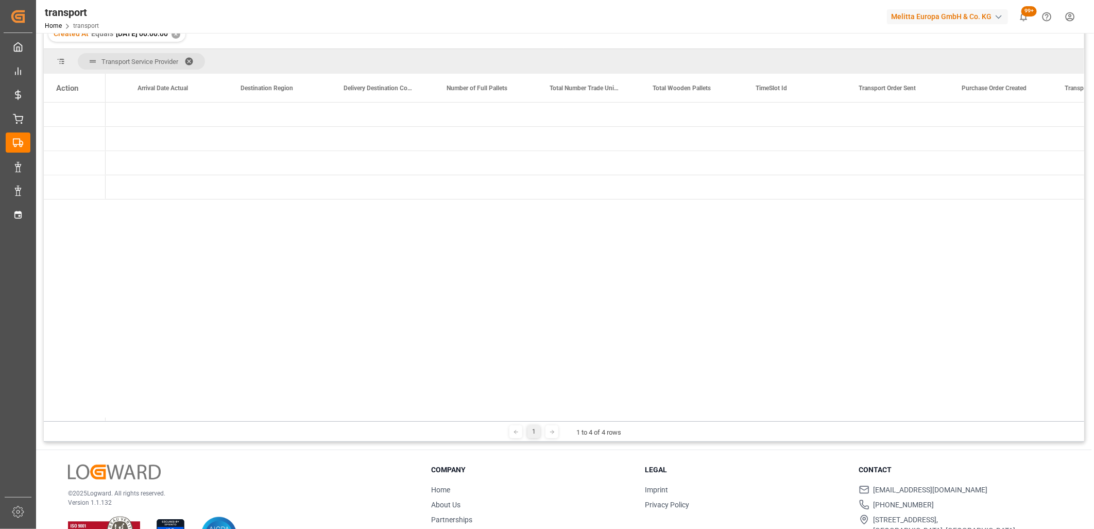
scroll to position [0, 1376]
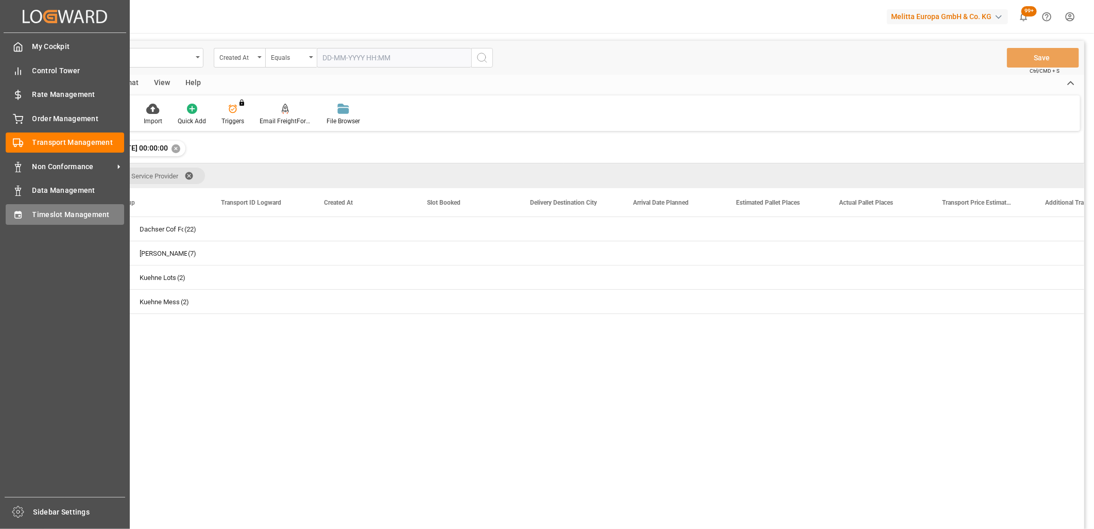
click at [27, 218] on div "Timeslot Management Timeslot Management" at bounding box center [65, 214] width 119 height 20
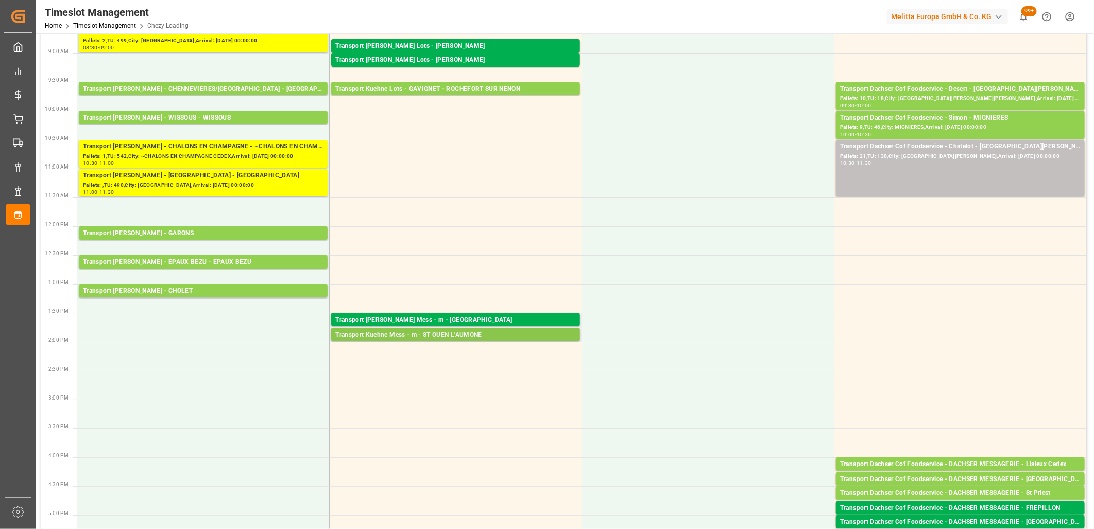
click at [397, 334] on div "Transport Kuehne Mess - m - ST OUEN L'AUMONE" at bounding box center [455, 335] width 241 height 10
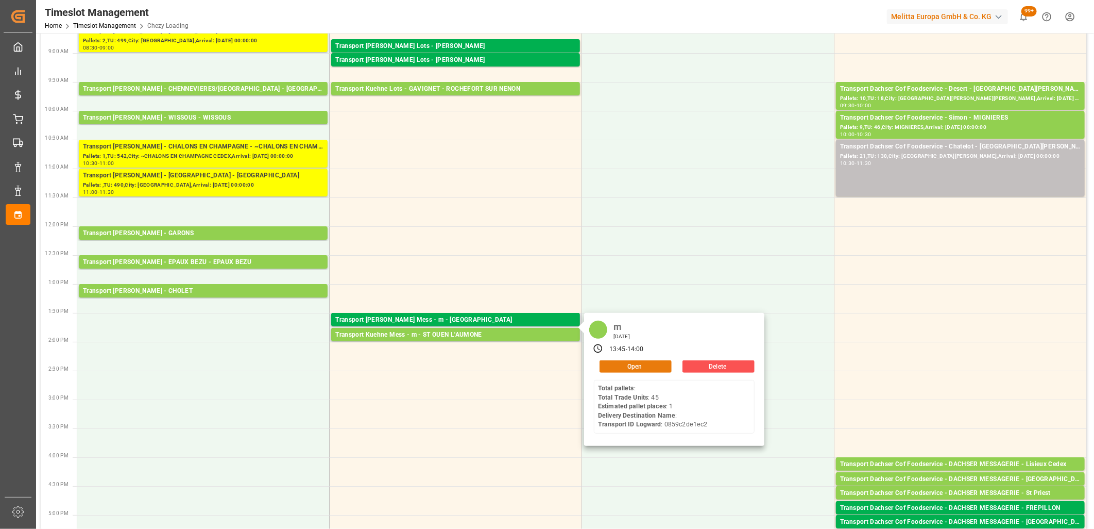
click at [606, 369] on button "Open" at bounding box center [636, 366] width 72 height 12
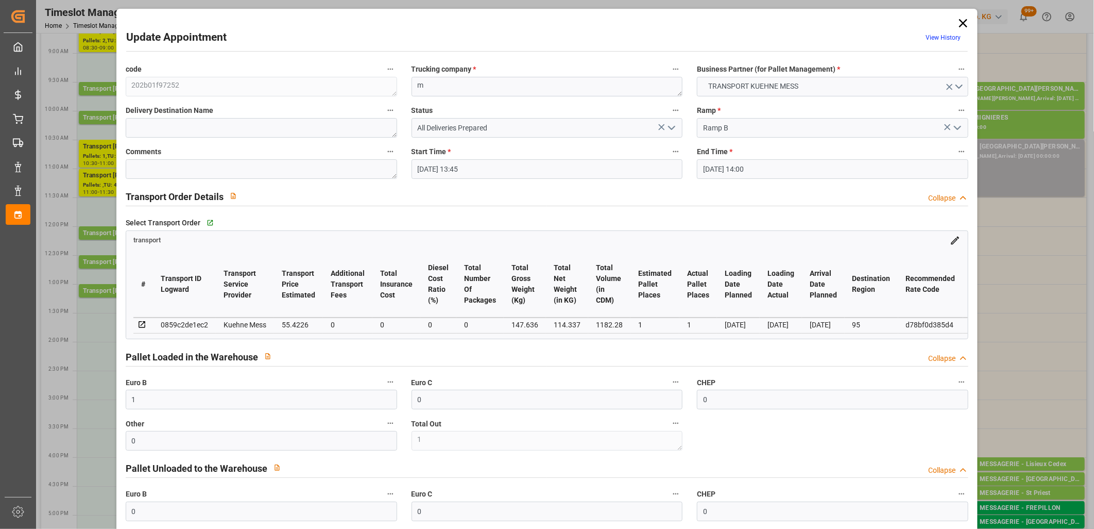
click at [673, 128] on icon "open menu" at bounding box center [672, 128] width 12 height 12
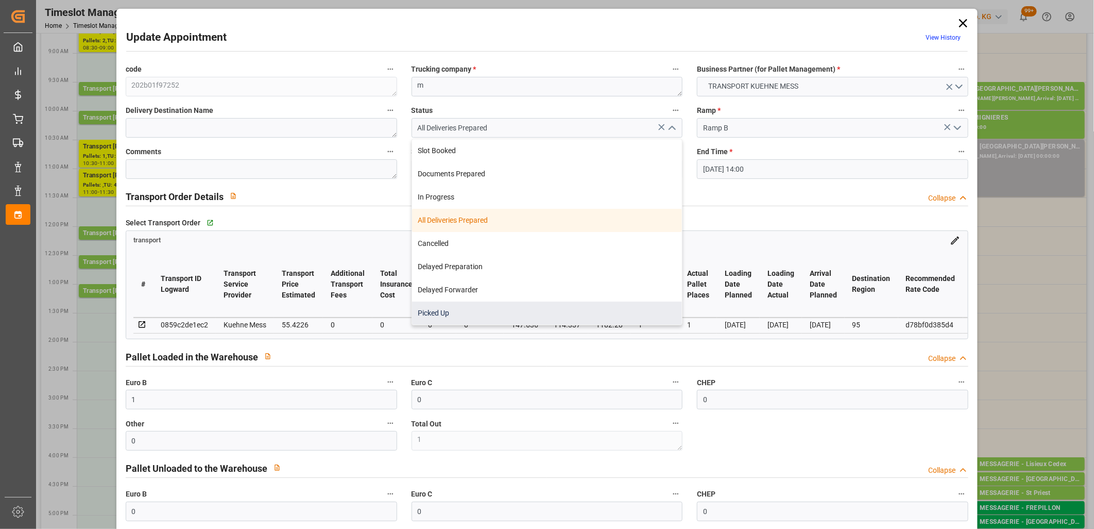
click at [581, 308] on div "Picked Up" at bounding box center [547, 312] width 270 height 23
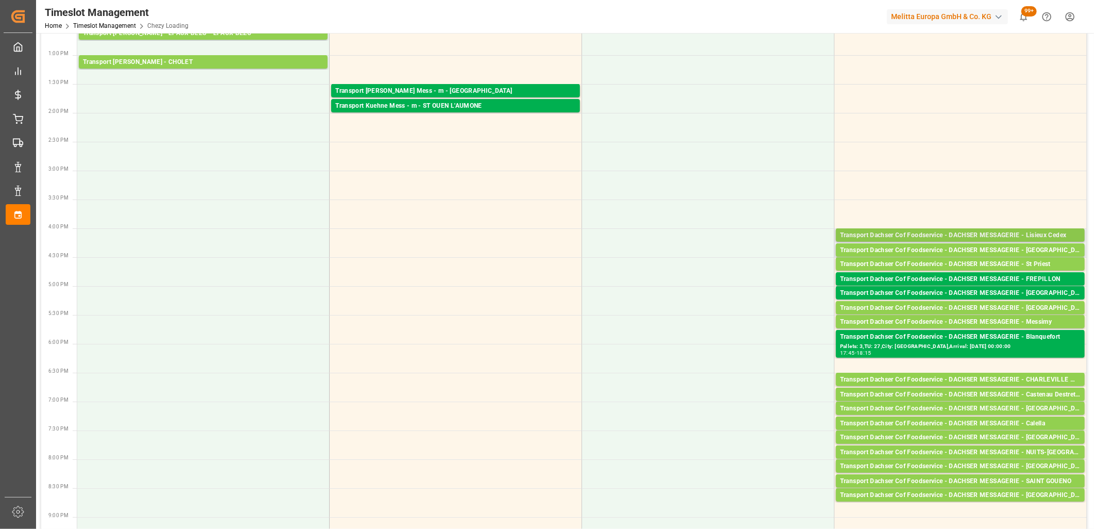
click at [912, 234] on div "Transport Dachser Cof Foodservice - DACHSER MESSAGERIE - Lisieux Cedex" at bounding box center [960, 235] width 241 height 10
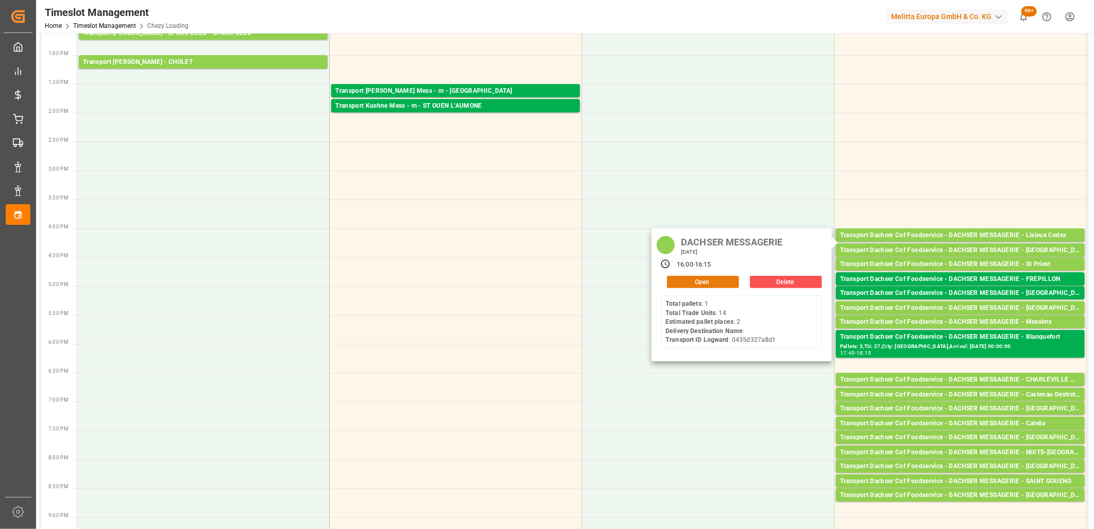
click at [716, 281] on button "Open" at bounding box center [703, 282] width 72 height 12
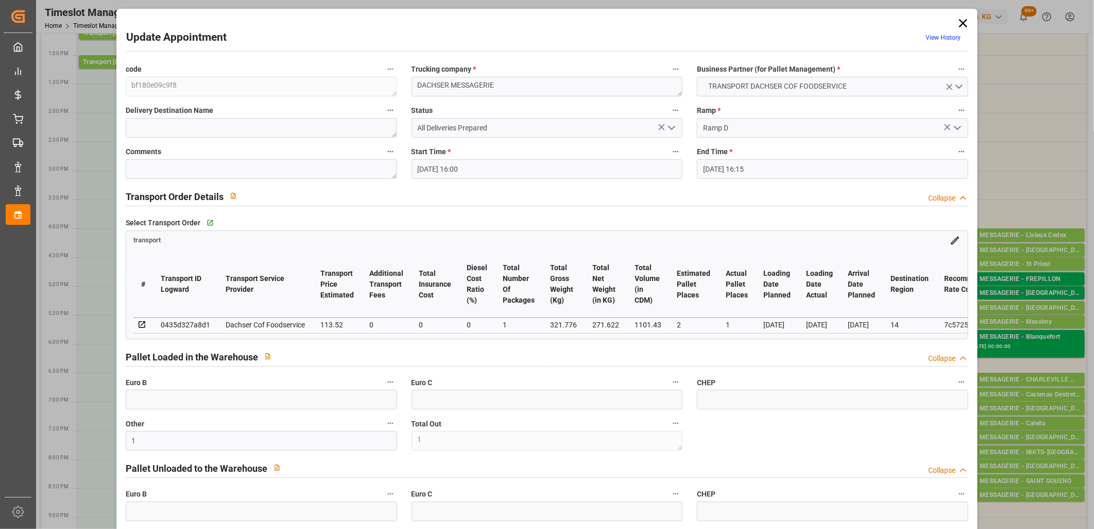
click at [672, 131] on icon "open menu" at bounding box center [672, 128] width 12 height 12
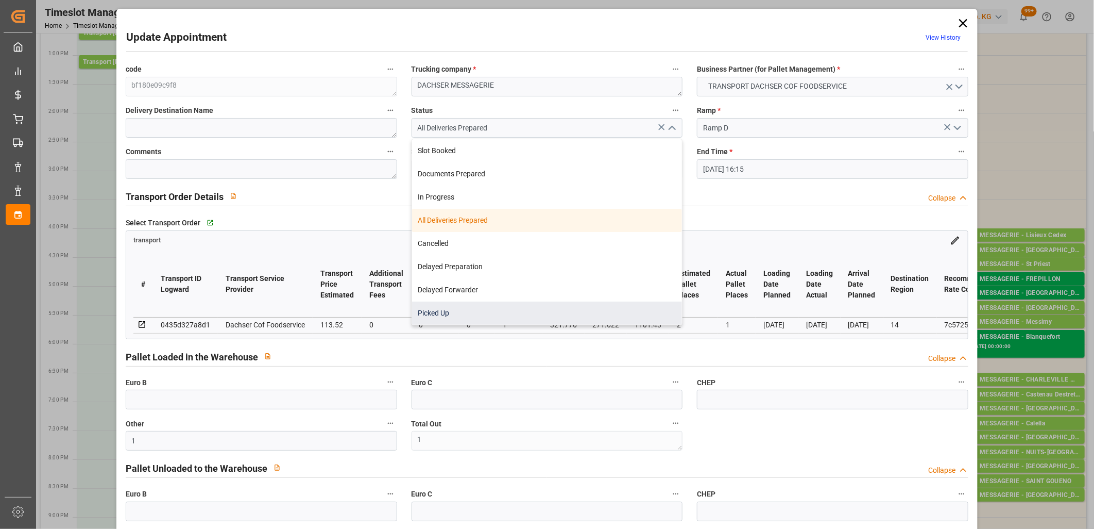
click at [583, 314] on div "Picked Up" at bounding box center [547, 312] width 270 height 23
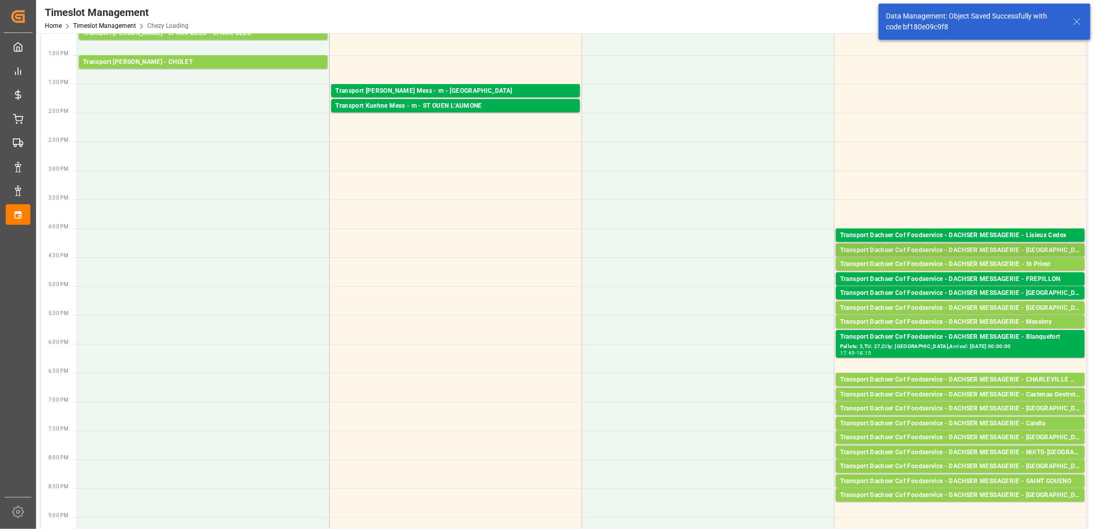
click at [909, 248] on div "Transport Dachser Cof Foodservice - DACHSER MESSAGERIE - Villamartin" at bounding box center [960, 250] width 241 height 10
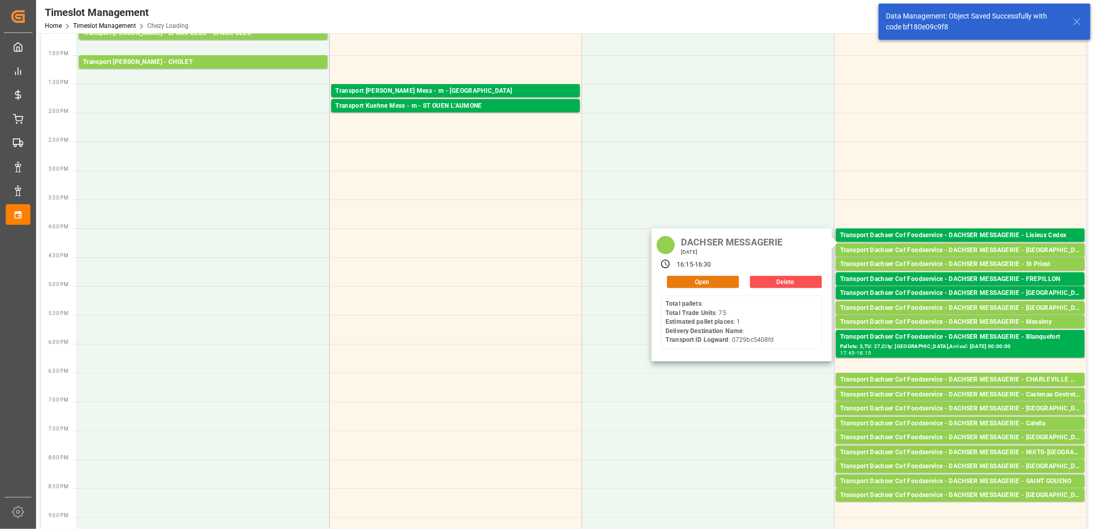
click at [703, 279] on button "Open" at bounding box center [703, 282] width 72 height 12
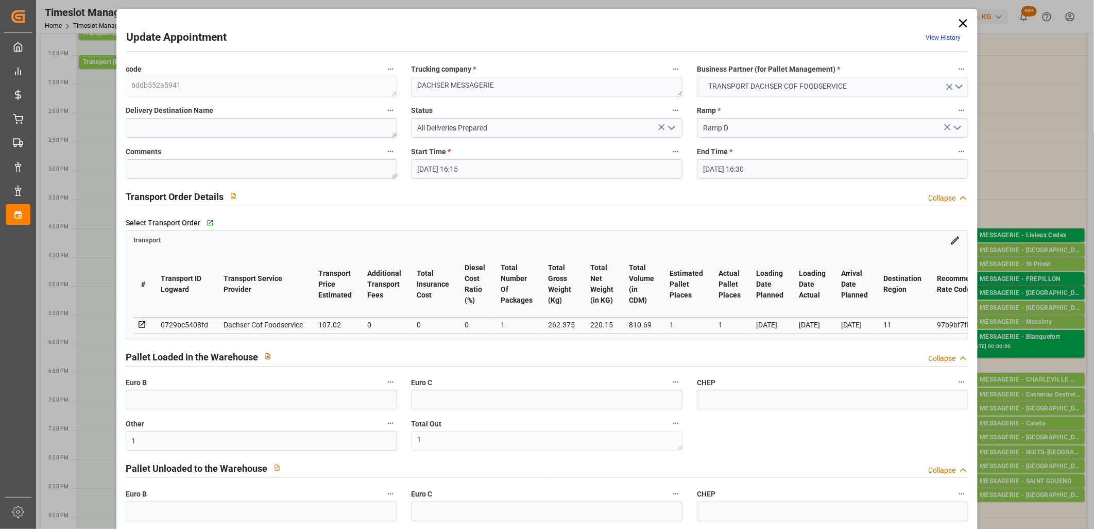
click at [670, 130] on icon "open menu" at bounding box center [672, 128] width 12 height 12
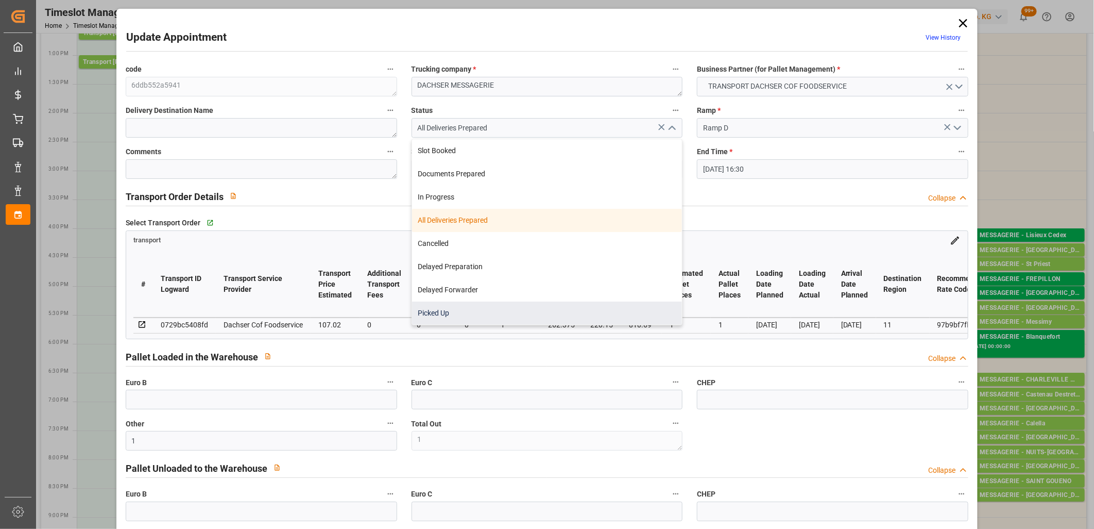
click at [593, 305] on div "Picked Up" at bounding box center [547, 312] width 270 height 23
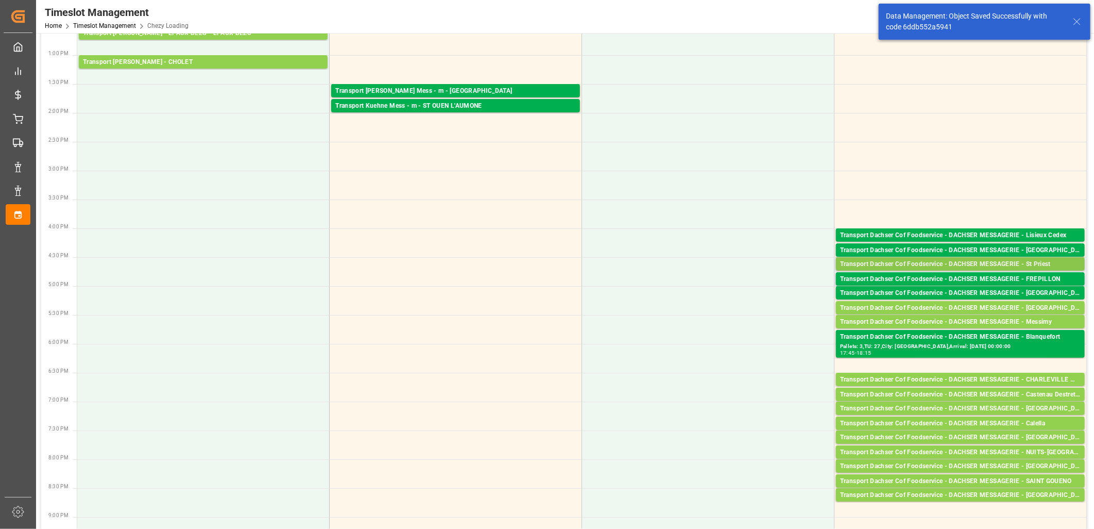
click at [900, 265] on div "Transport Dachser Cof Foodservice - DACHSER MESSAGERIE - St Priest" at bounding box center [960, 264] width 241 height 10
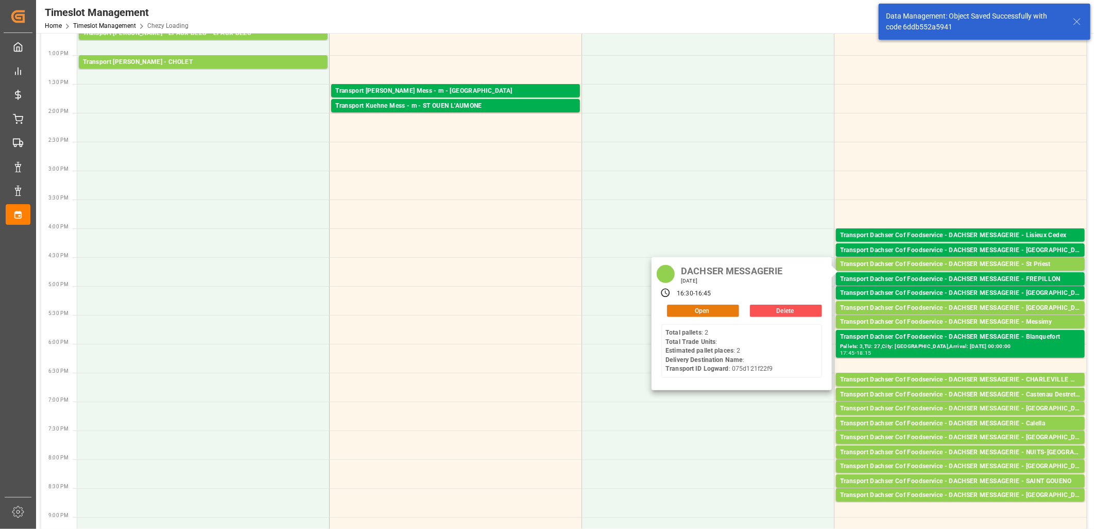
click at [706, 312] on button "Open" at bounding box center [703, 310] width 72 height 12
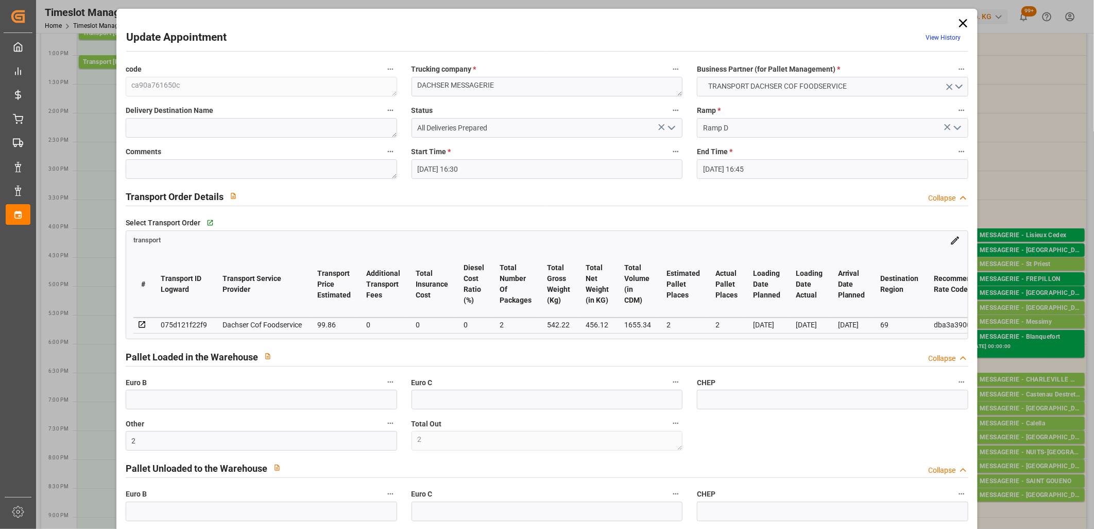
click at [671, 127] on icon "open menu" at bounding box center [672, 128] width 12 height 12
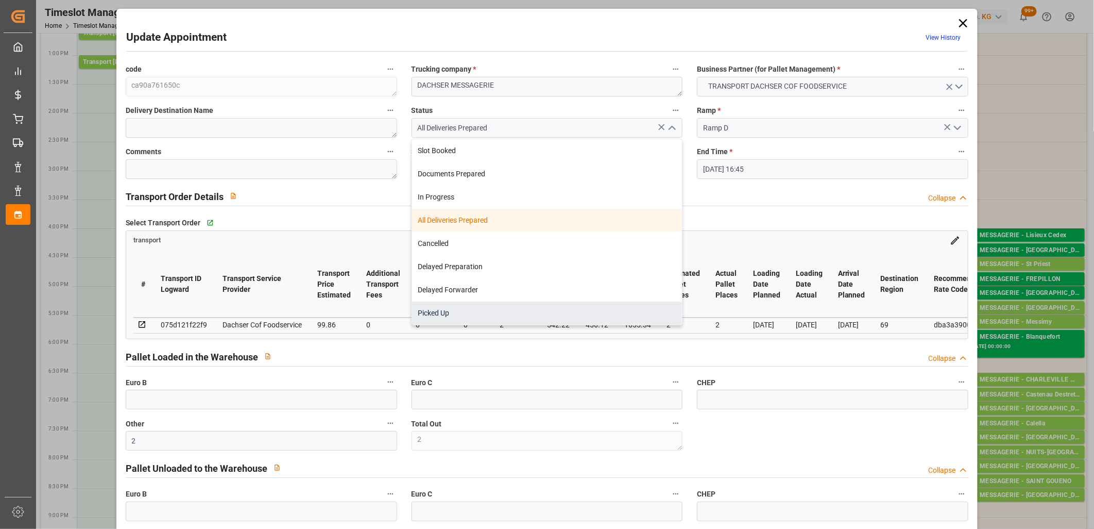
click at [548, 310] on div "Picked Up" at bounding box center [547, 312] width 270 height 23
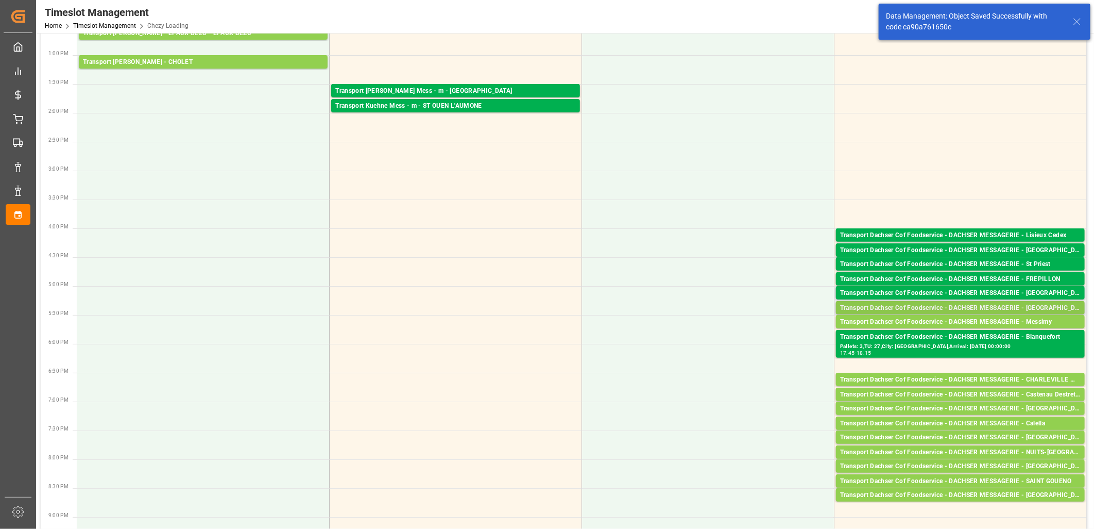
click at [936, 306] on div "Transport Dachser Cof Foodservice - DACHSER MESSAGERIE - Madrid" at bounding box center [960, 308] width 241 height 10
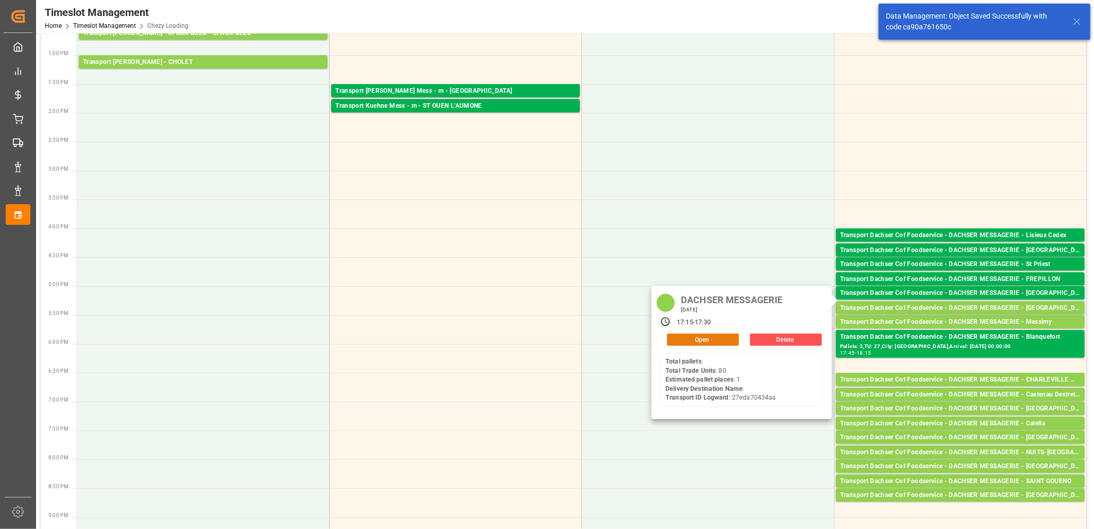
click at [707, 336] on button "Open" at bounding box center [703, 339] width 72 height 12
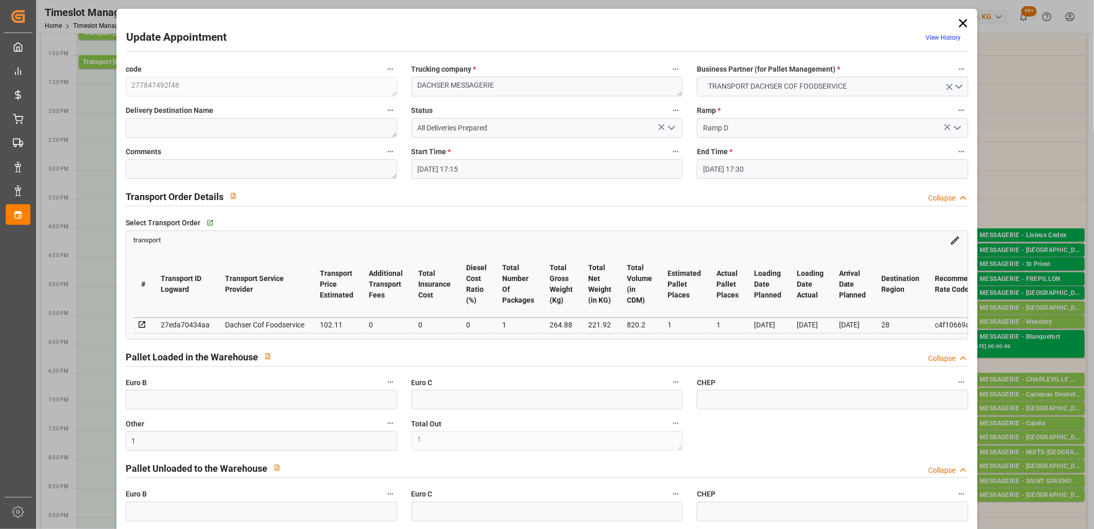
click at [671, 130] on icon "open menu" at bounding box center [672, 128] width 12 height 12
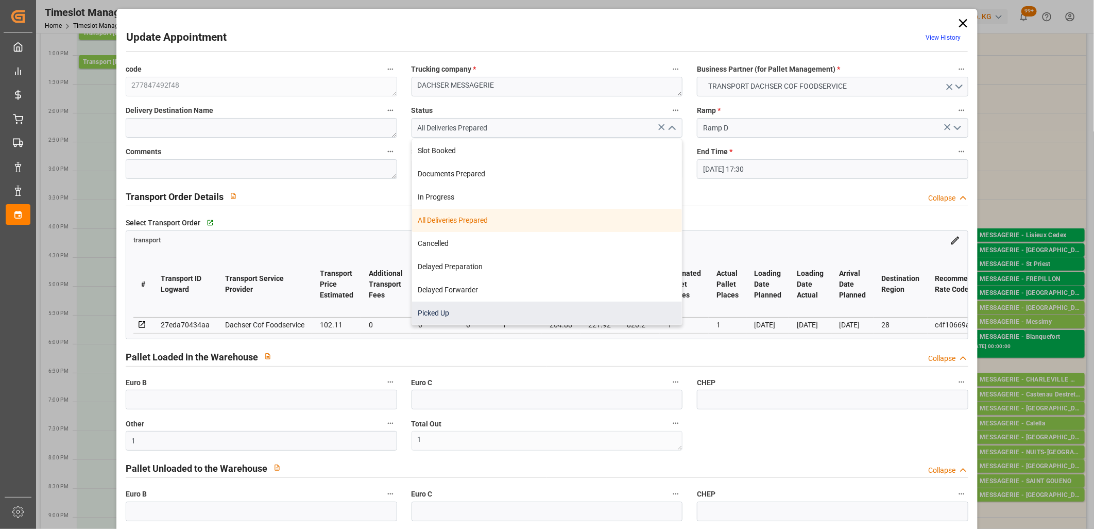
click at [585, 306] on div "Picked Up" at bounding box center [547, 312] width 270 height 23
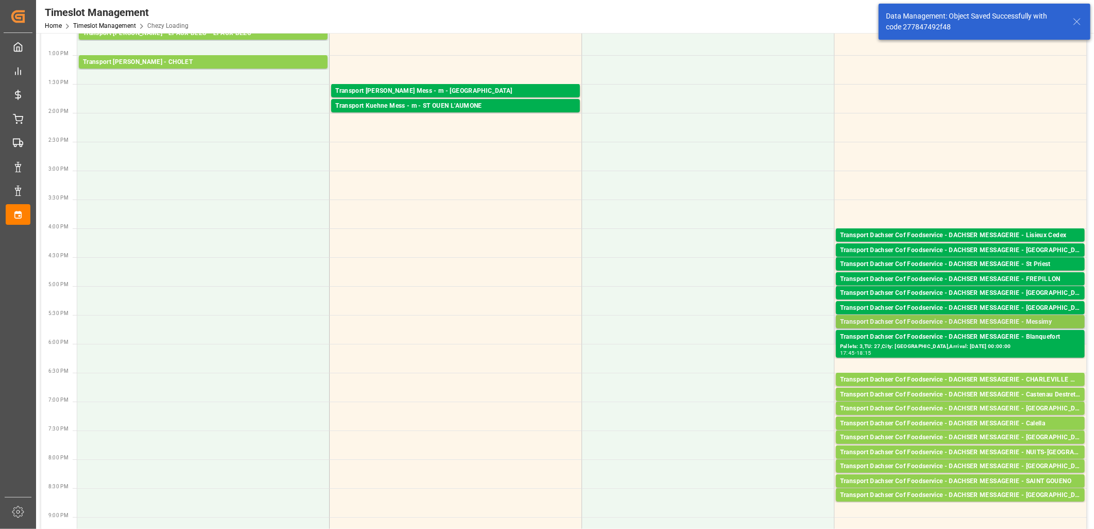
click at [939, 320] on div "Transport Dachser Cof Foodservice - DACHSER MESSAGERIE - Messimy" at bounding box center [960, 322] width 241 height 10
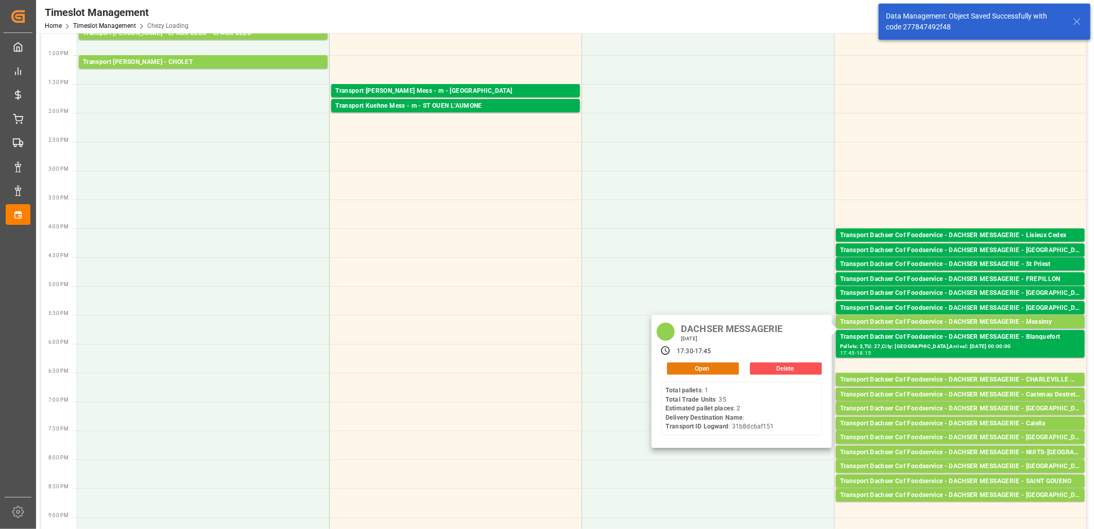
click at [711, 368] on button "Open" at bounding box center [703, 368] width 72 height 12
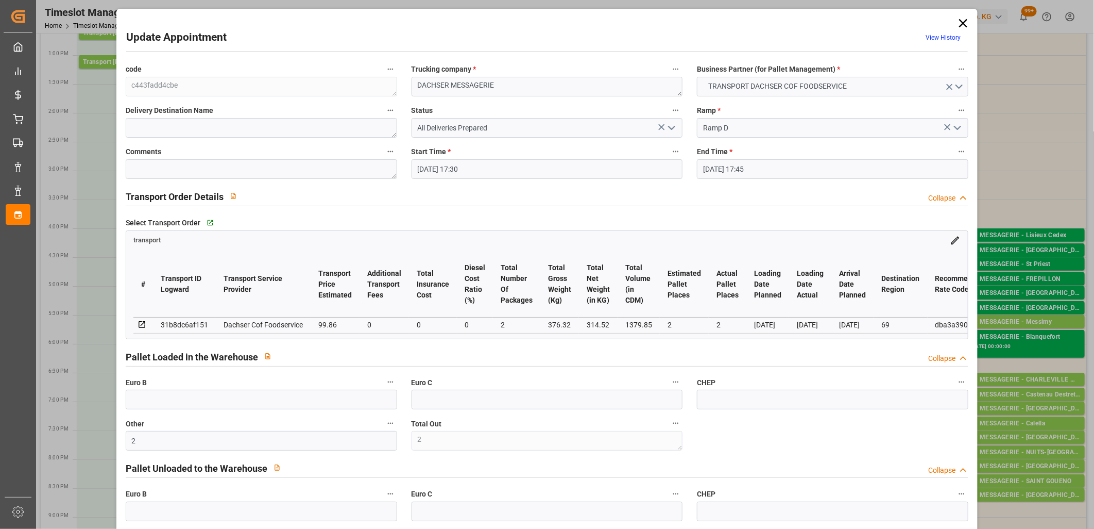
click at [669, 127] on polyline "open menu" at bounding box center [672, 127] width 6 height 3
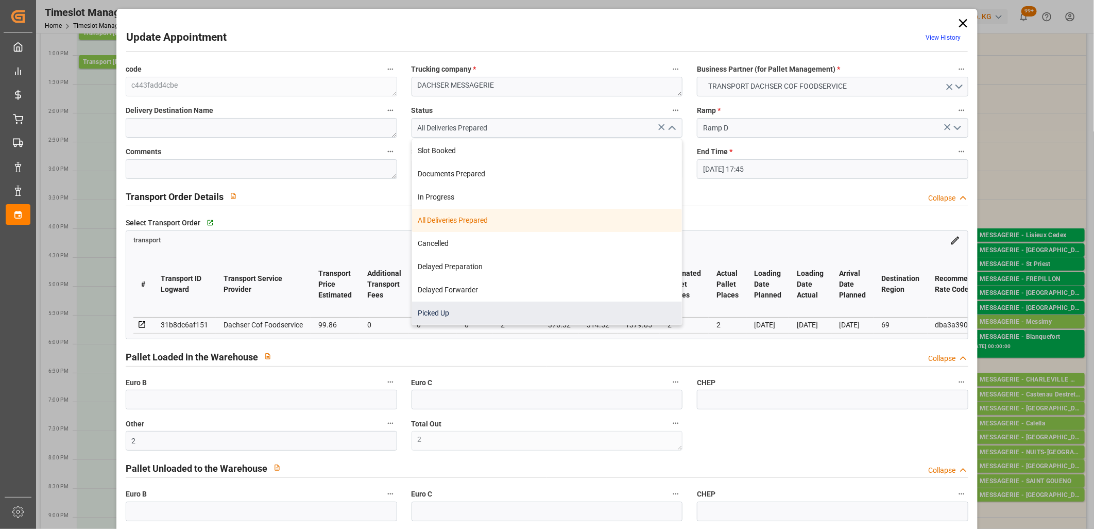
click at [599, 311] on div "Picked Up" at bounding box center [547, 312] width 270 height 23
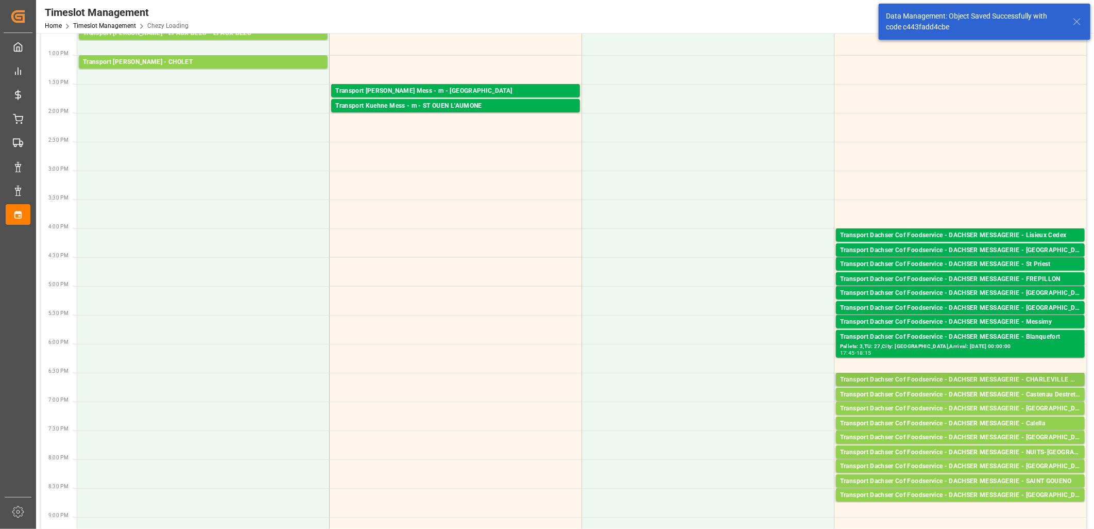
click at [917, 380] on div "Transport Dachser Cof Foodservice - DACHSER MESSAGERIE - CHARLEVILLE MEZIERES" at bounding box center [960, 380] width 241 height 10
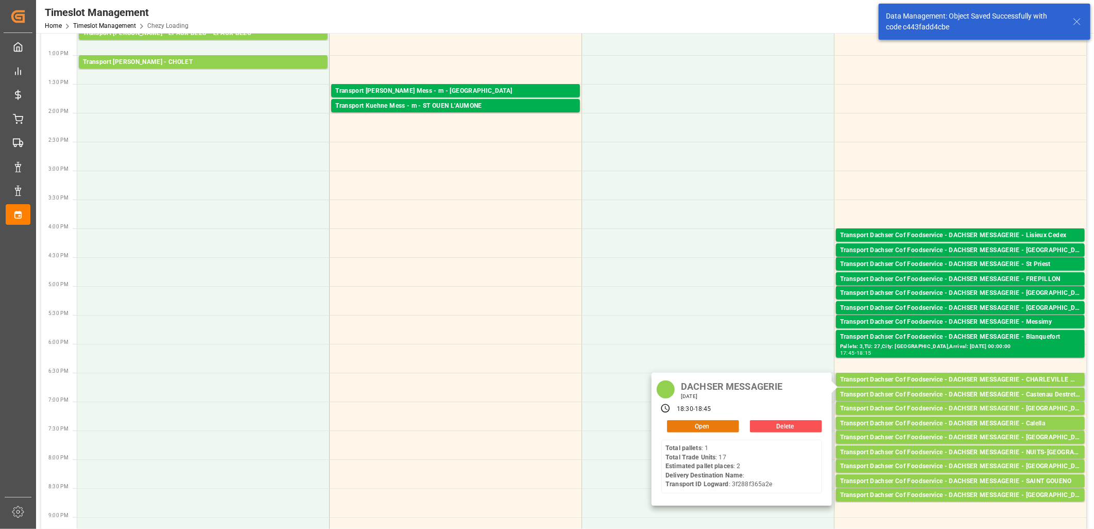
click at [717, 423] on button "Open" at bounding box center [703, 426] width 72 height 12
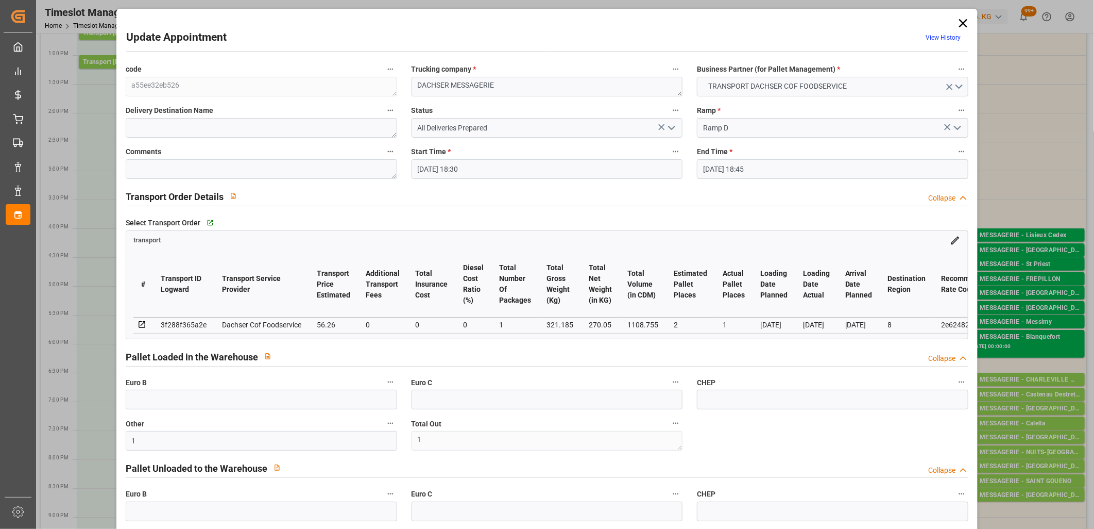
click at [669, 127] on icon "open menu" at bounding box center [672, 128] width 12 height 12
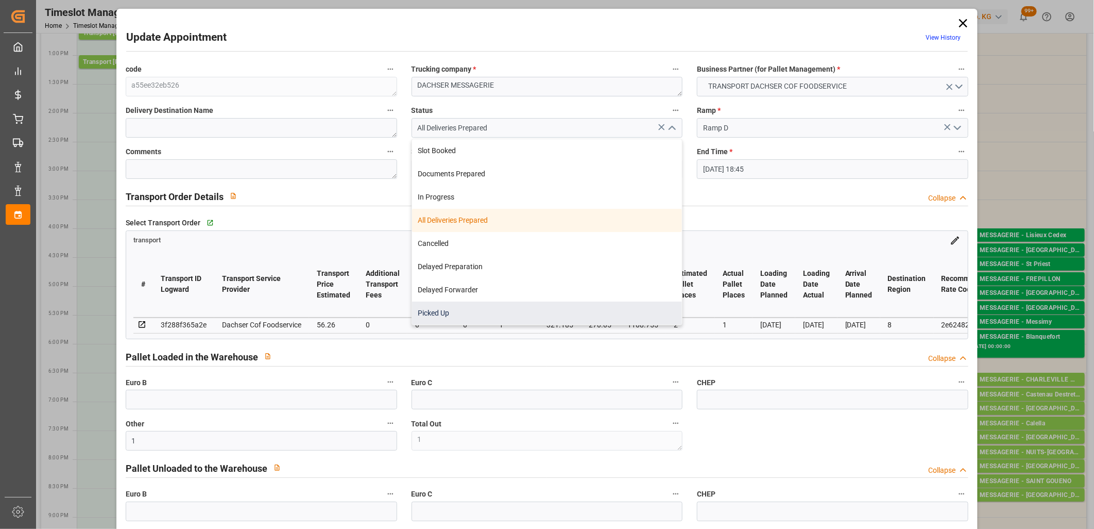
click at [611, 304] on div "Picked Up" at bounding box center [547, 312] width 270 height 23
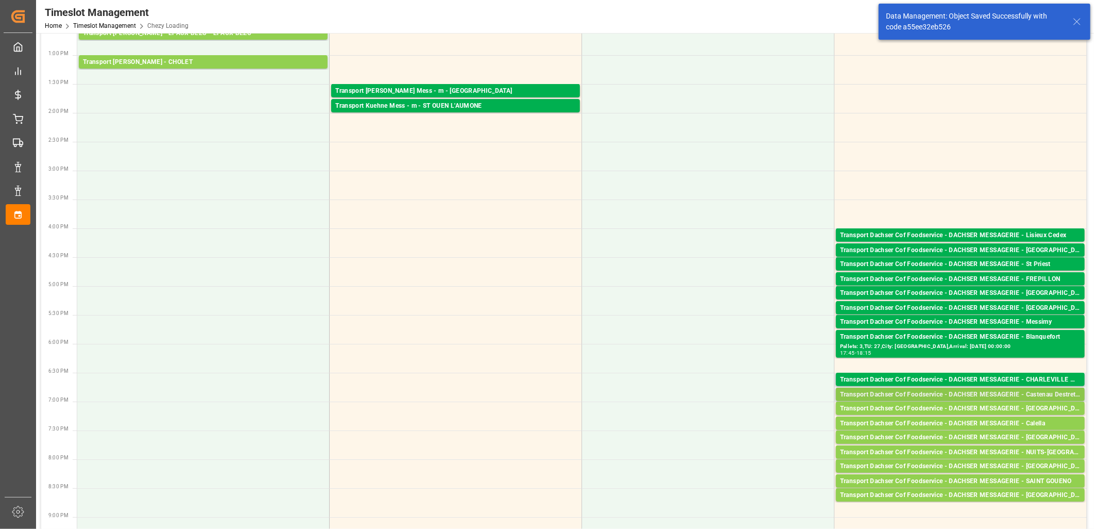
click at [920, 394] on div "Transport Dachser Cof Foodservice - DACHSER MESSAGERIE - Castenau Destretefonds" at bounding box center [960, 395] width 241 height 10
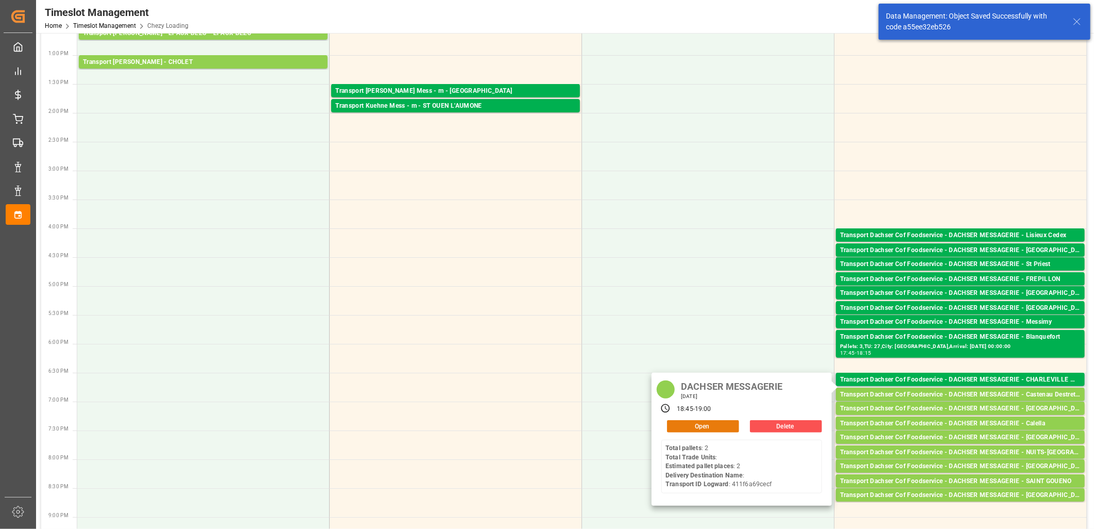
click at [709, 424] on button "Open" at bounding box center [703, 426] width 72 height 12
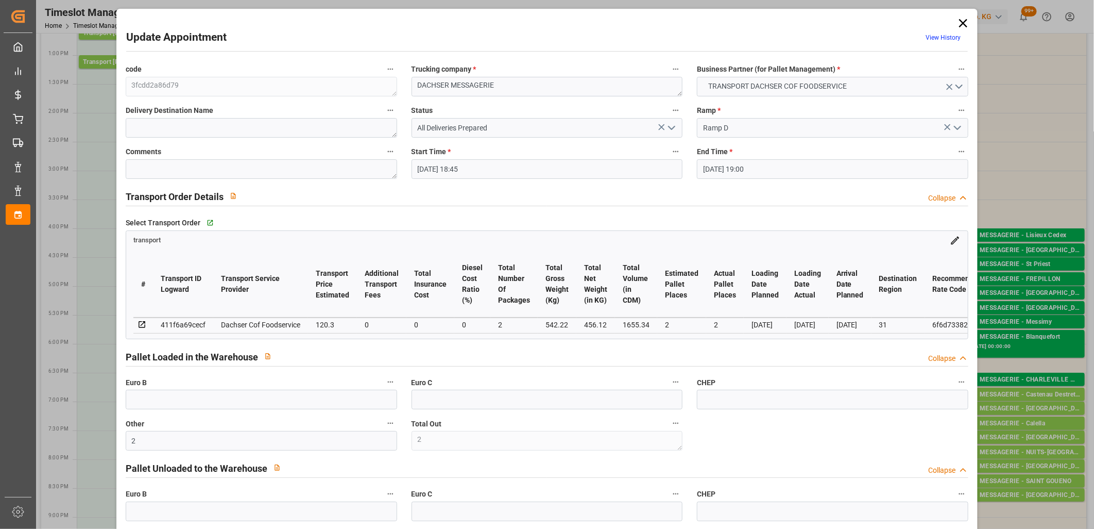
click at [669, 130] on icon "open menu" at bounding box center [672, 128] width 12 height 12
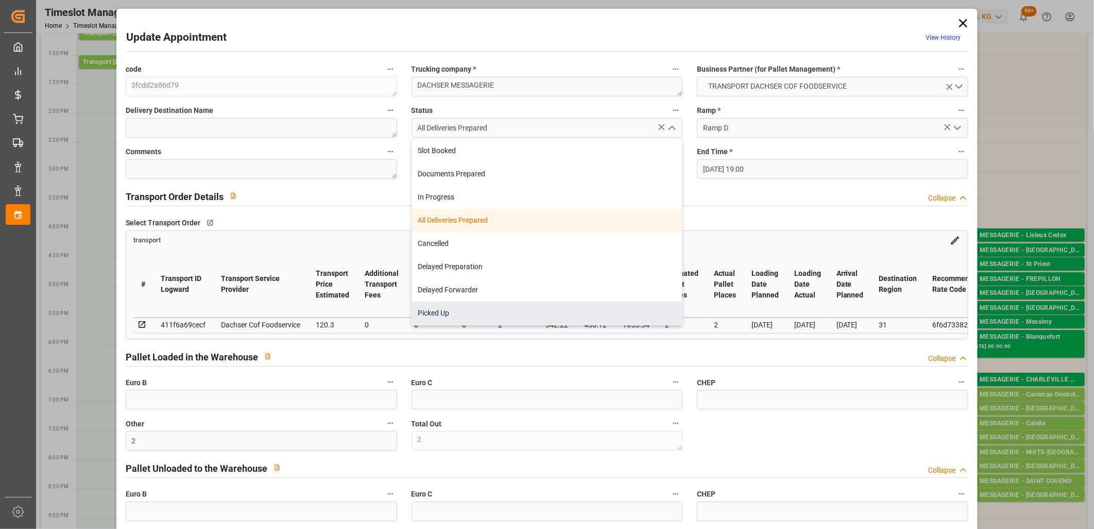
click at [587, 318] on div "Picked Up" at bounding box center [547, 312] width 270 height 23
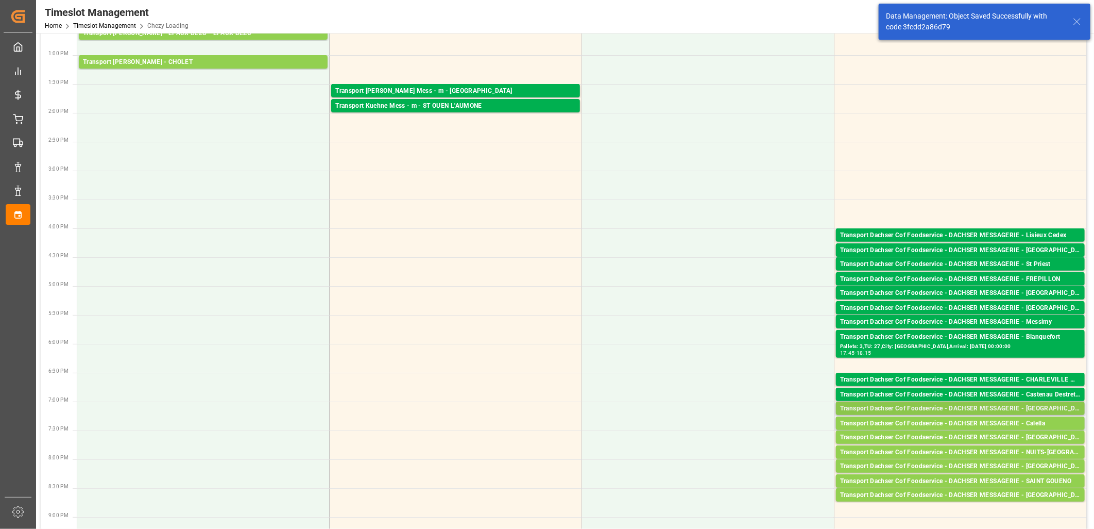
click at [870, 409] on div "Transport Dachser Cof Foodservice - DACHSER MESSAGERIE - Aspe,Alicante" at bounding box center [960, 408] width 241 height 10
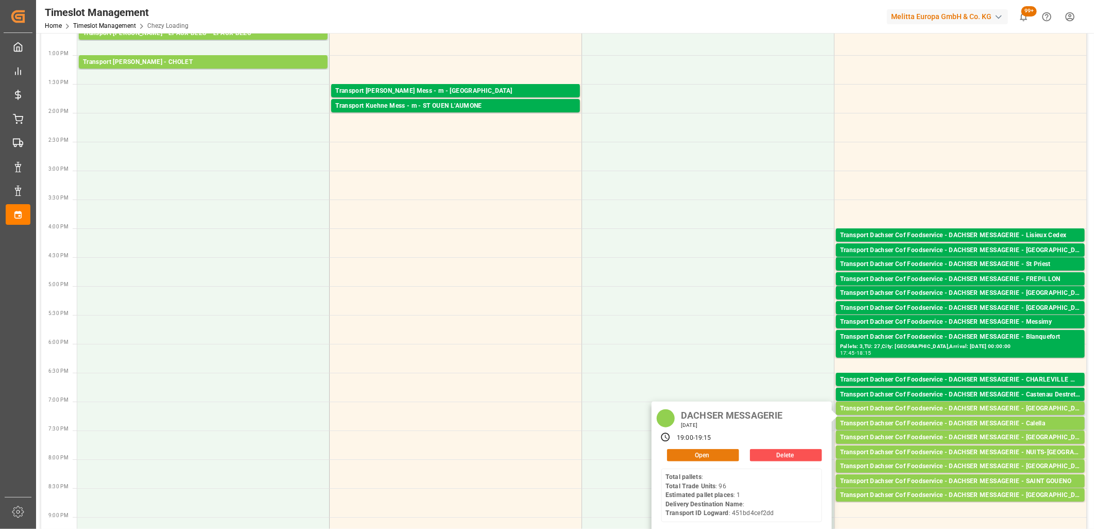
click at [718, 457] on button "Open" at bounding box center [703, 455] width 72 height 12
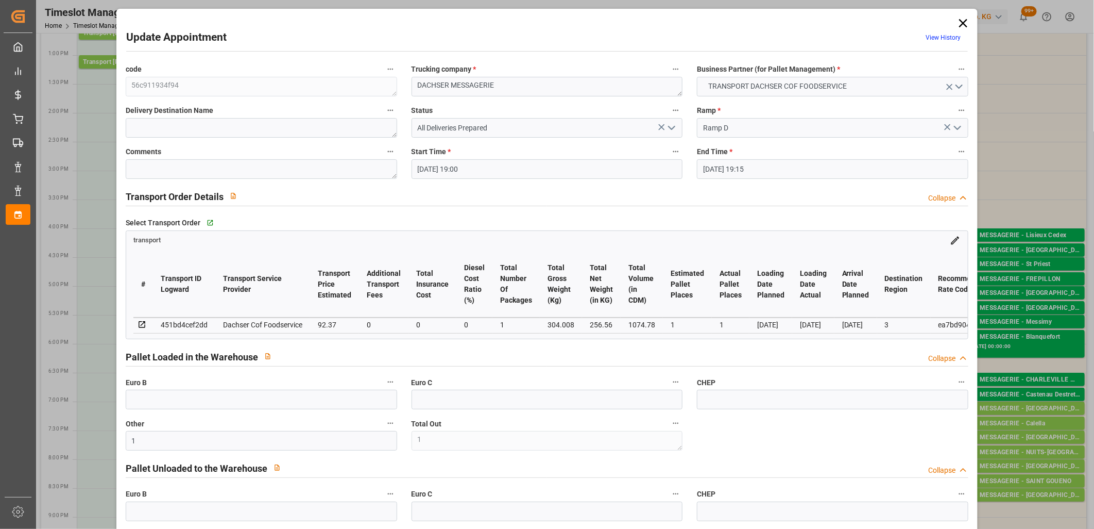
click at [670, 129] on polyline "open menu" at bounding box center [672, 127] width 6 height 3
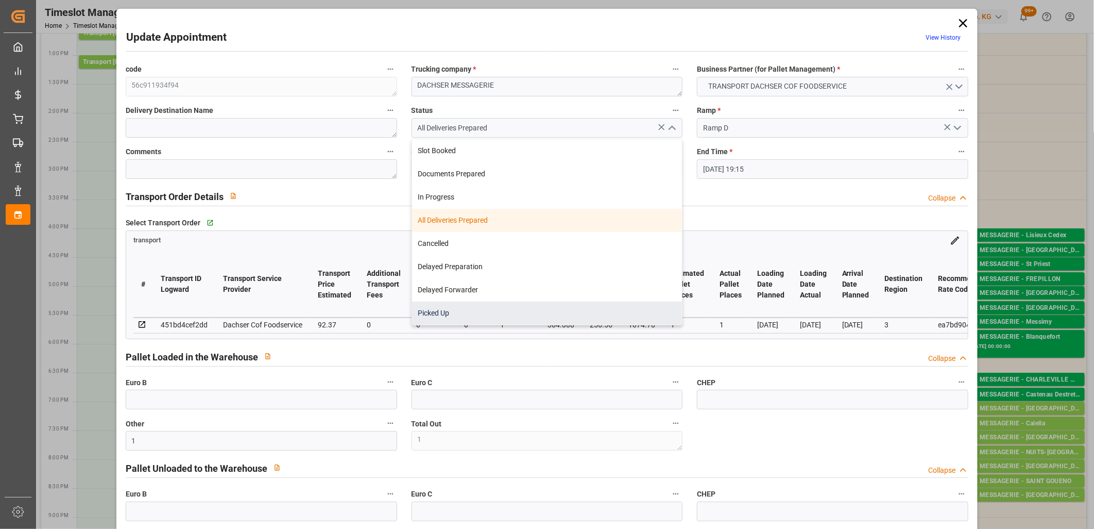
click at [612, 309] on div "Picked Up" at bounding box center [547, 312] width 270 height 23
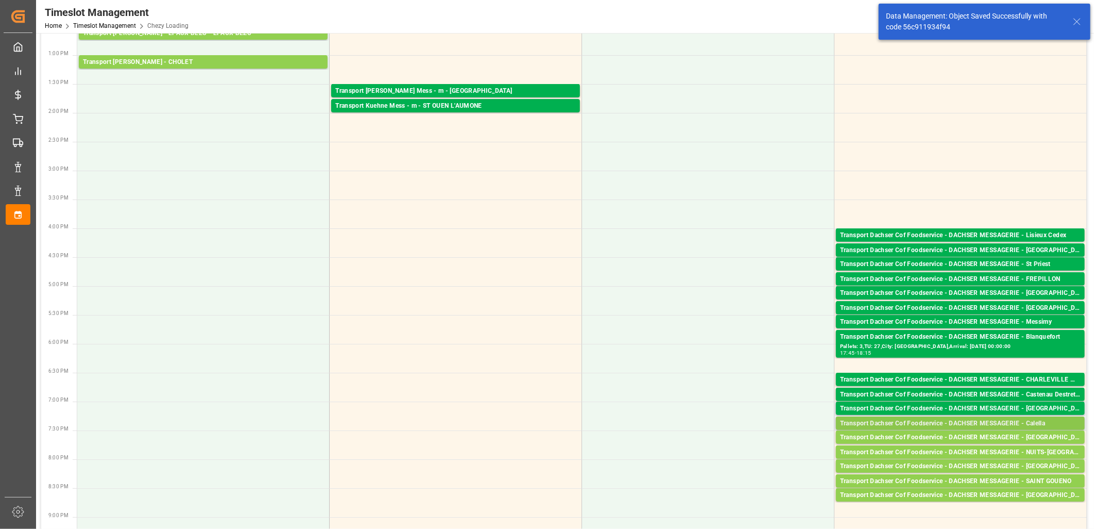
click at [961, 424] on div "Transport Dachser Cof Foodservice - DACHSER MESSAGERIE - Calella" at bounding box center [960, 423] width 241 height 10
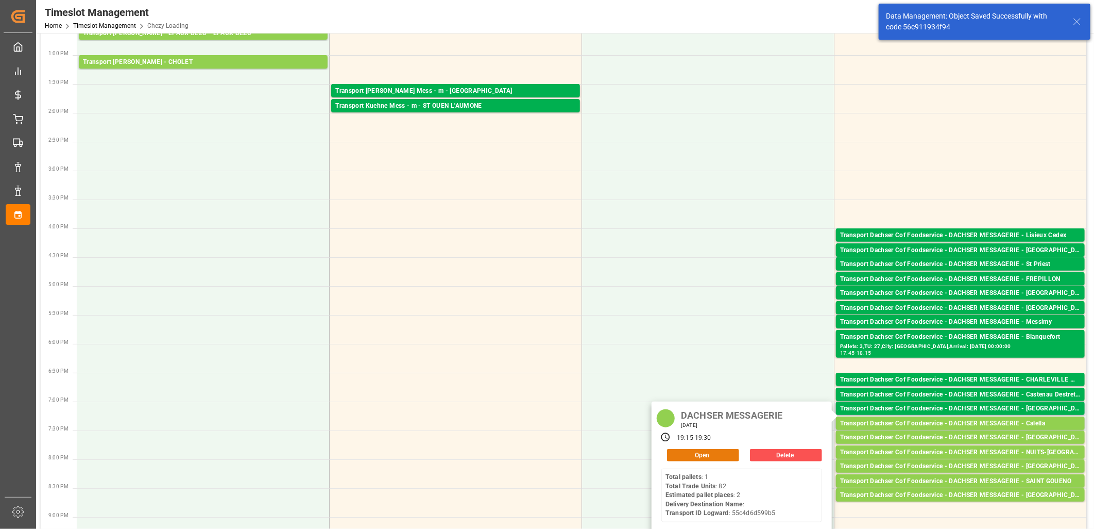
click at [729, 452] on button "Open" at bounding box center [703, 455] width 72 height 12
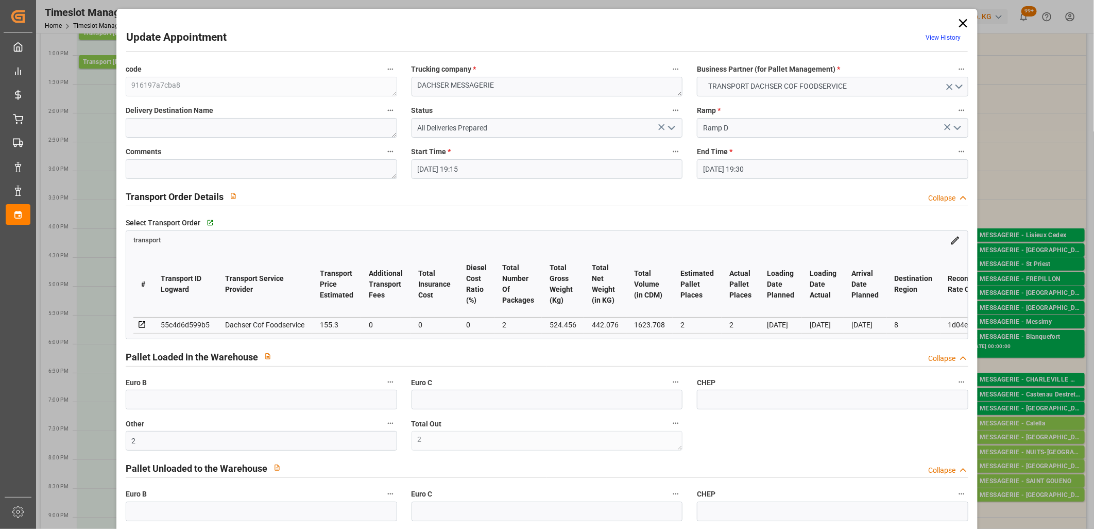
click at [673, 128] on icon "open menu" at bounding box center [672, 128] width 12 height 12
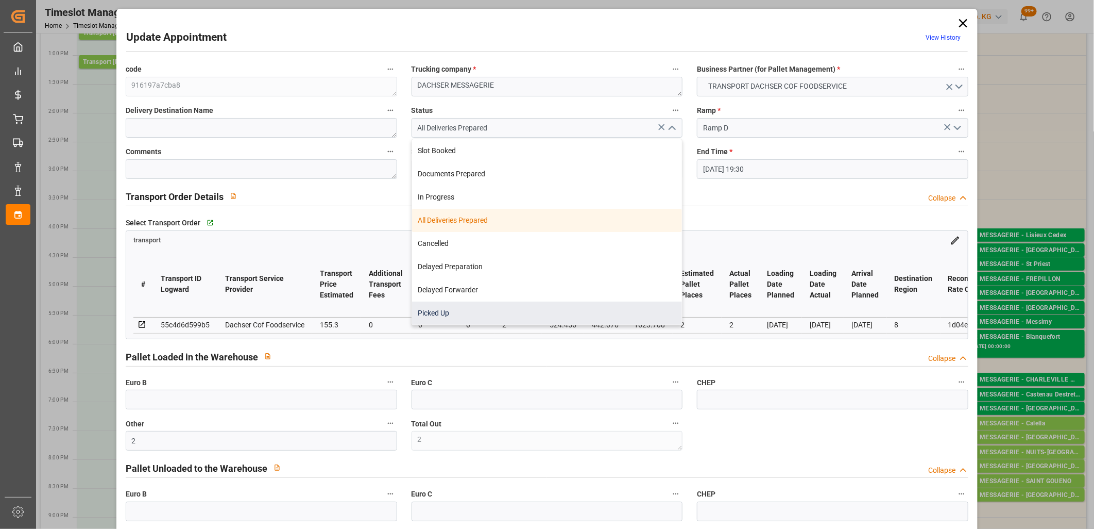
click at [594, 306] on div "Picked Up" at bounding box center [547, 312] width 270 height 23
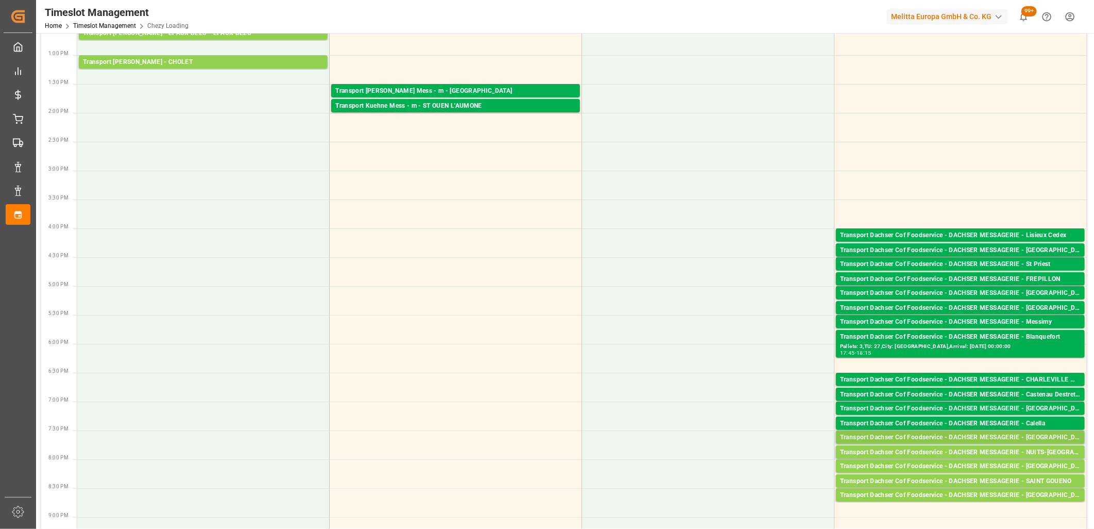
click at [965, 438] on div "Transport Dachser Cof Foodservice - DACHSER MESSAGERIE - Palencia" at bounding box center [960, 437] width 241 height 10
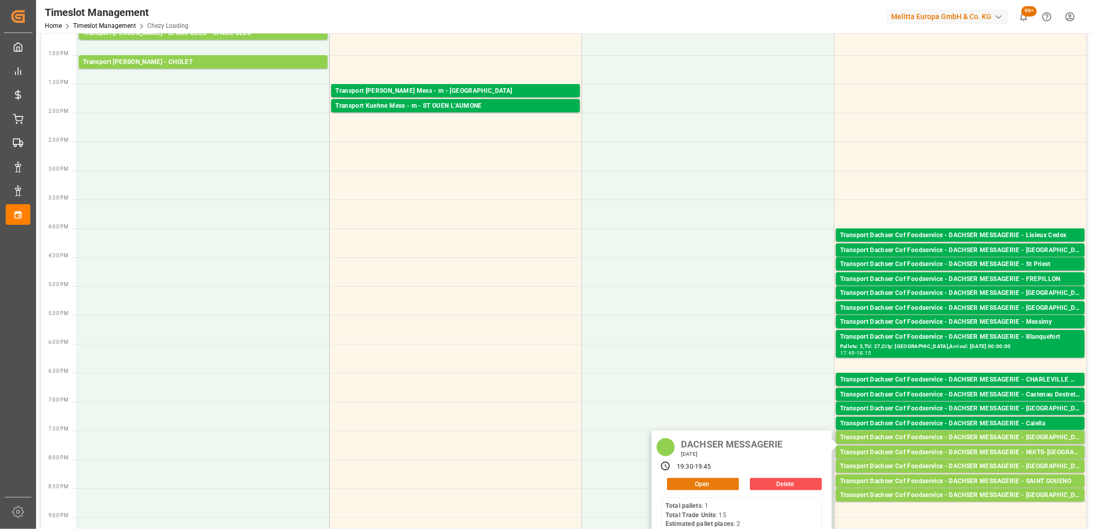
click at [720, 483] on button "Open" at bounding box center [703, 484] width 72 height 12
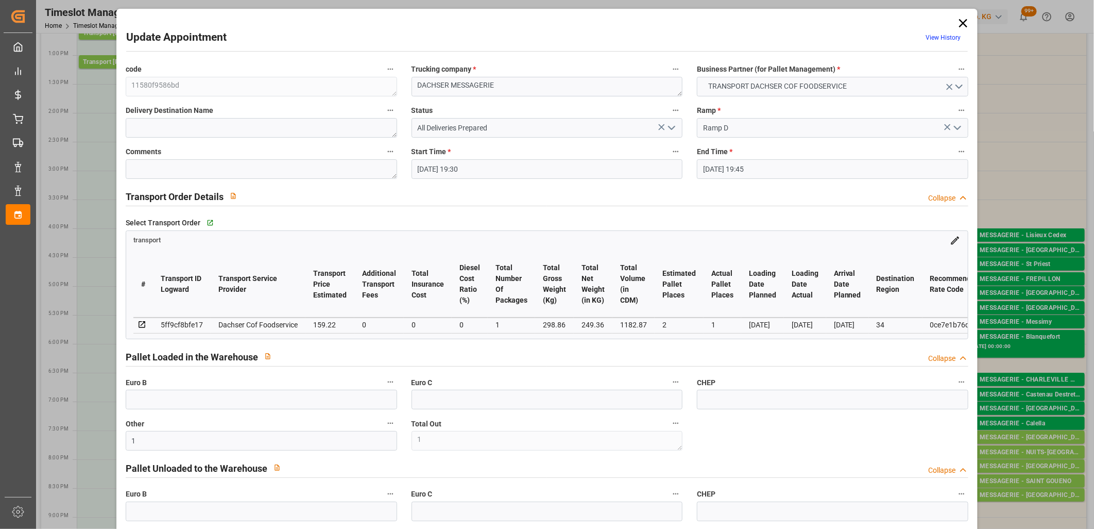
click at [668, 130] on icon "open menu" at bounding box center [672, 128] width 12 height 12
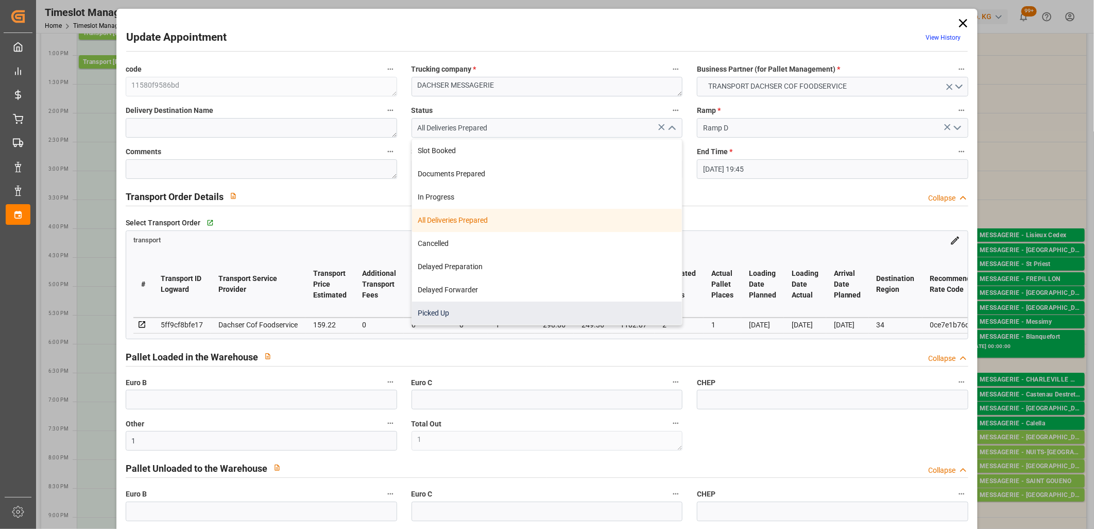
click at [524, 315] on div "Picked Up" at bounding box center [547, 312] width 270 height 23
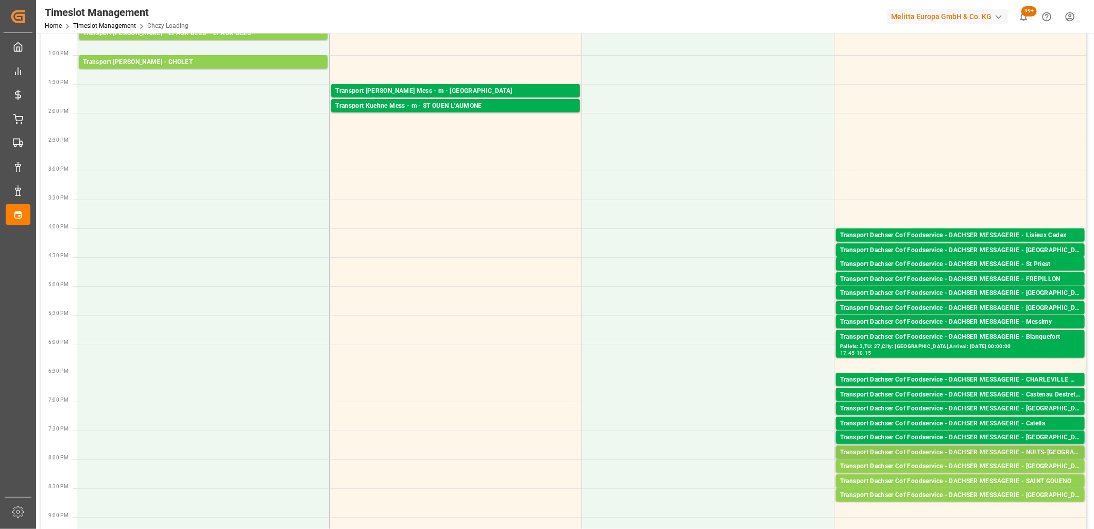
click at [944, 449] on div "Transport Dachser Cof Foodservice - DACHSER MESSAGERIE - NUITS-ST-GEORGES" at bounding box center [960, 452] width 241 height 10
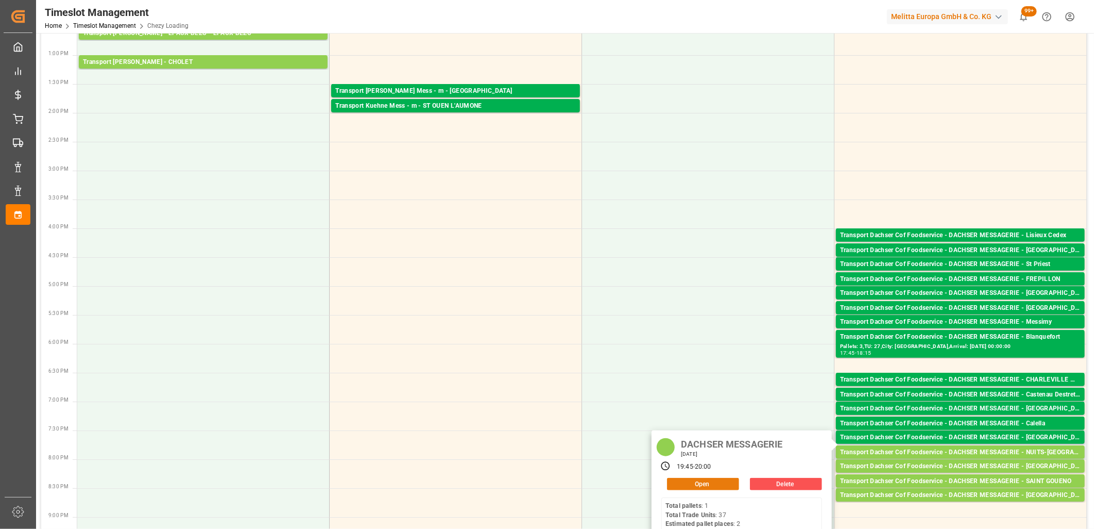
click at [715, 482] on button "Open" at bounding box center [703, 484] width 72 height 12
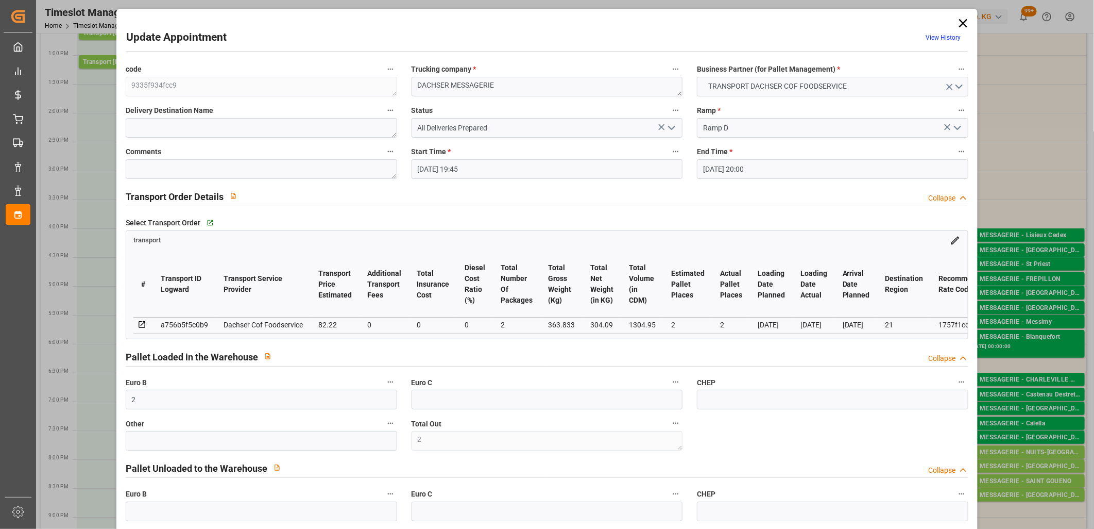
click at [668, 125] on icon "open menu" at bounding box center [672, 128] width 12 height 12
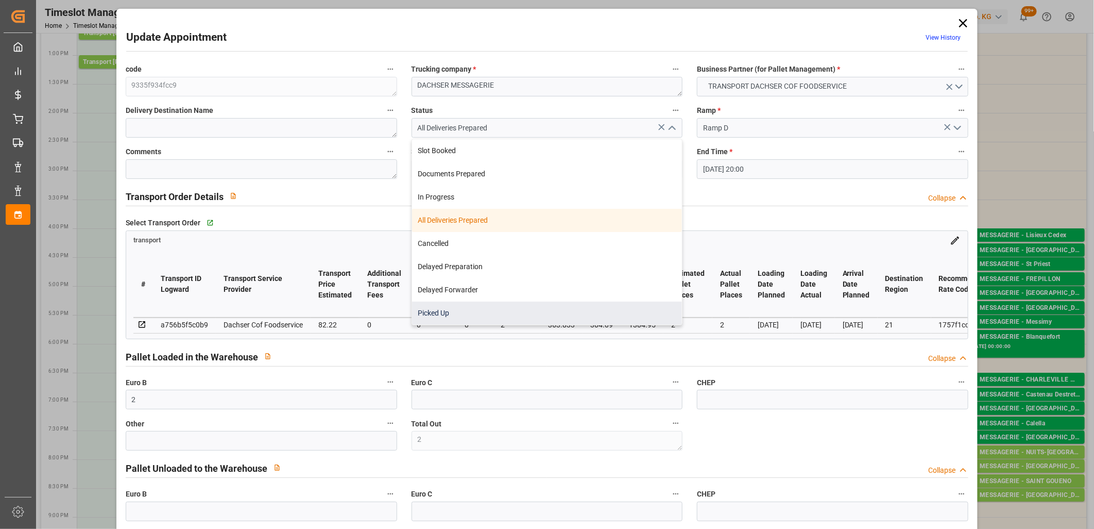
click at [572, 314] on div "Picked Up" at bounding box center [547, 312] width 270 height 23
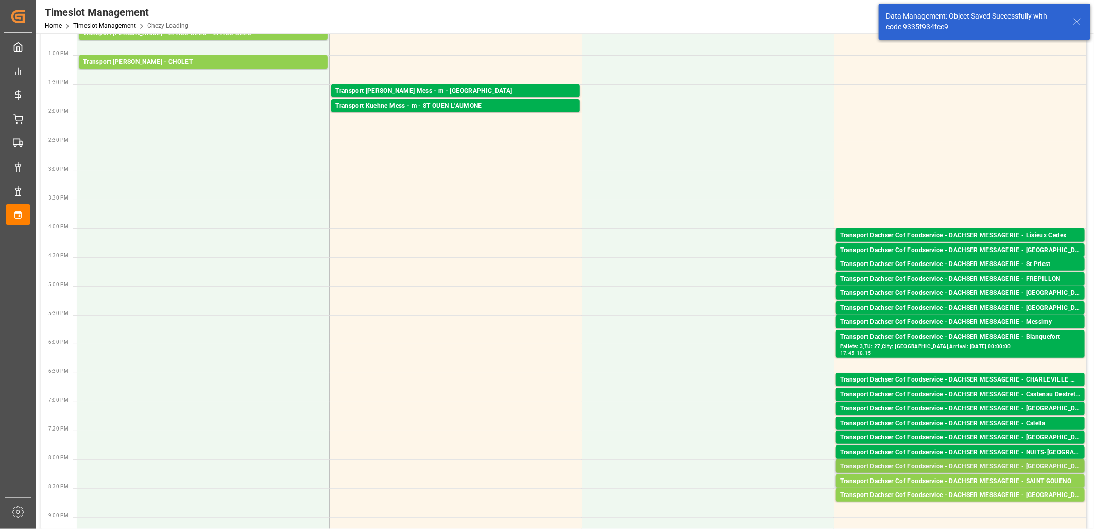
click at [936, 465] on div "Transport Dachser Cof Foodservice - DACHSER MESSAGERIE - Limoges" at bounding box center [960, 466] width 241 height 10
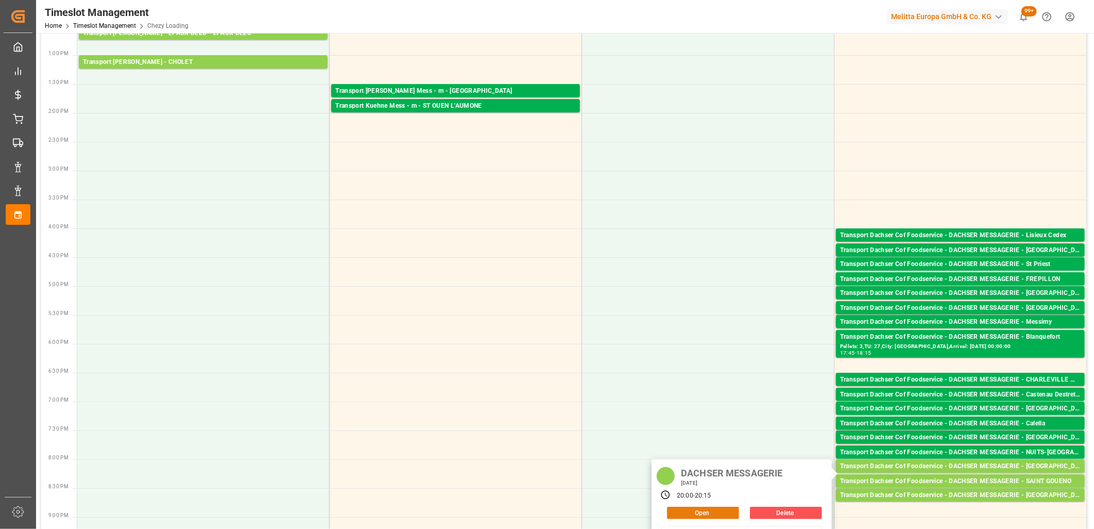
click at [707, 511] on button "Open" at bounding box center [703, 512] width 72 height 12
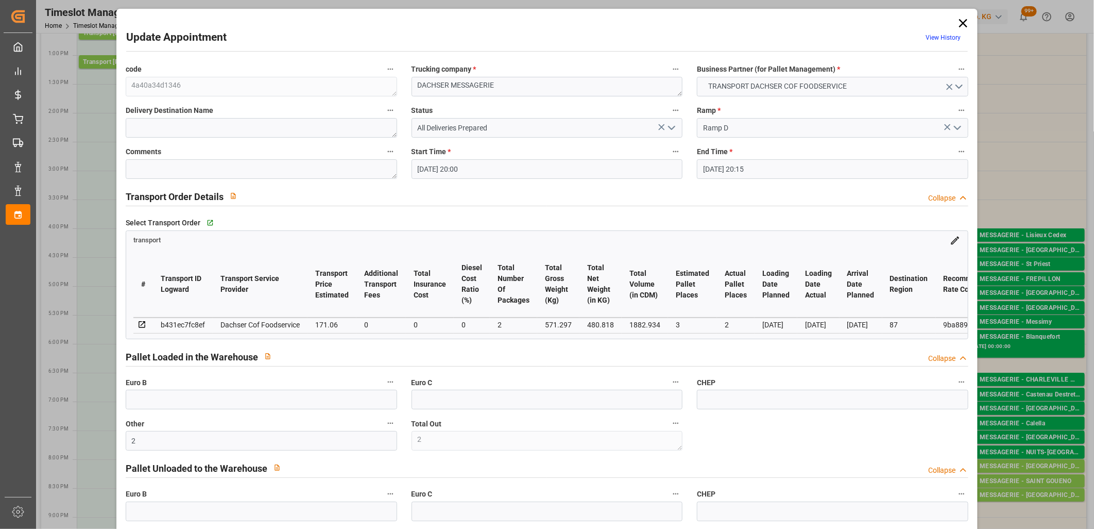
click at [670, 126] on icon "open menu" at bounding box center [672, 128] width 12 height 12
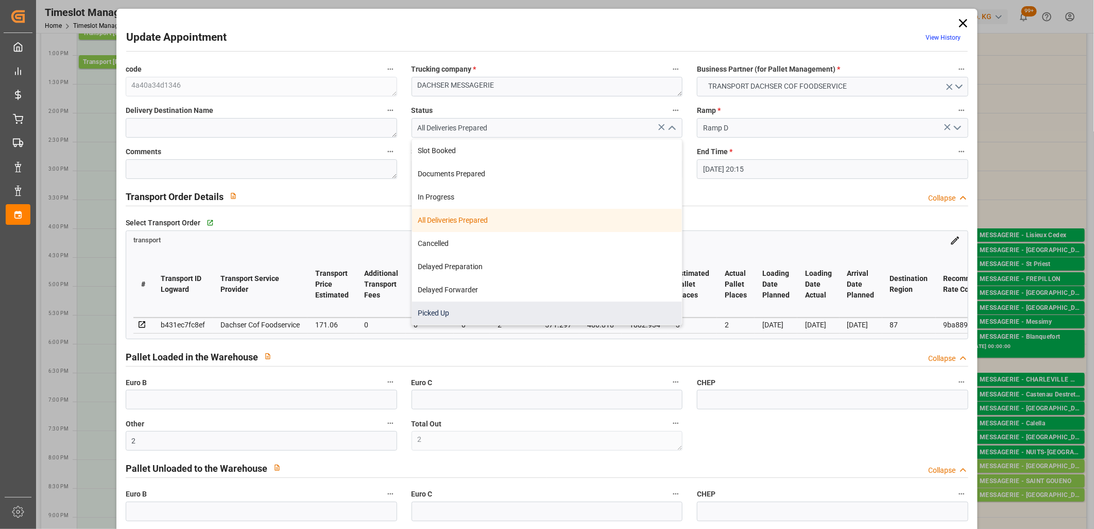
click at [562, 315] on div "Picked Up" at bounding box center [547, 312] width 270 height 23
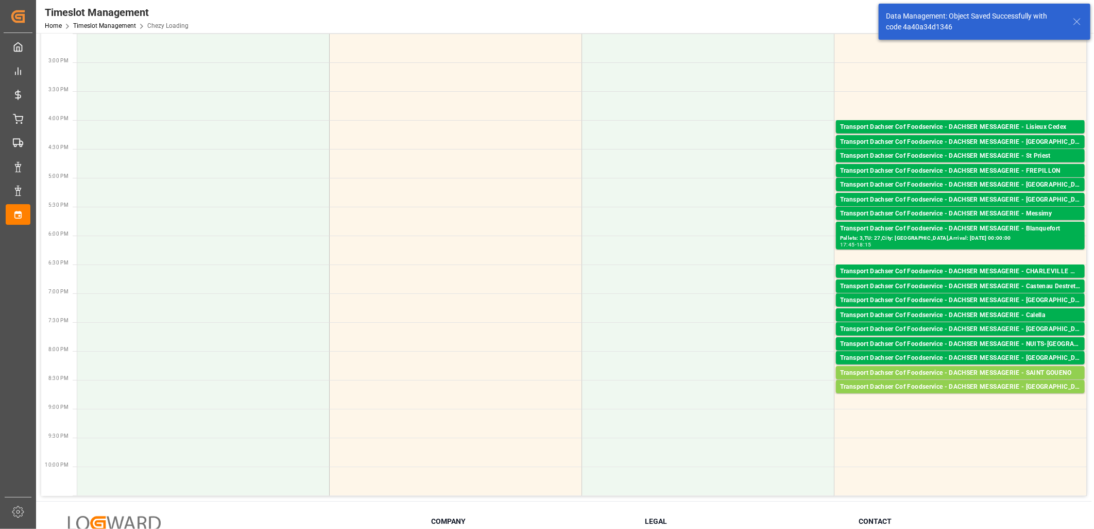
scroll to position [458, 0]
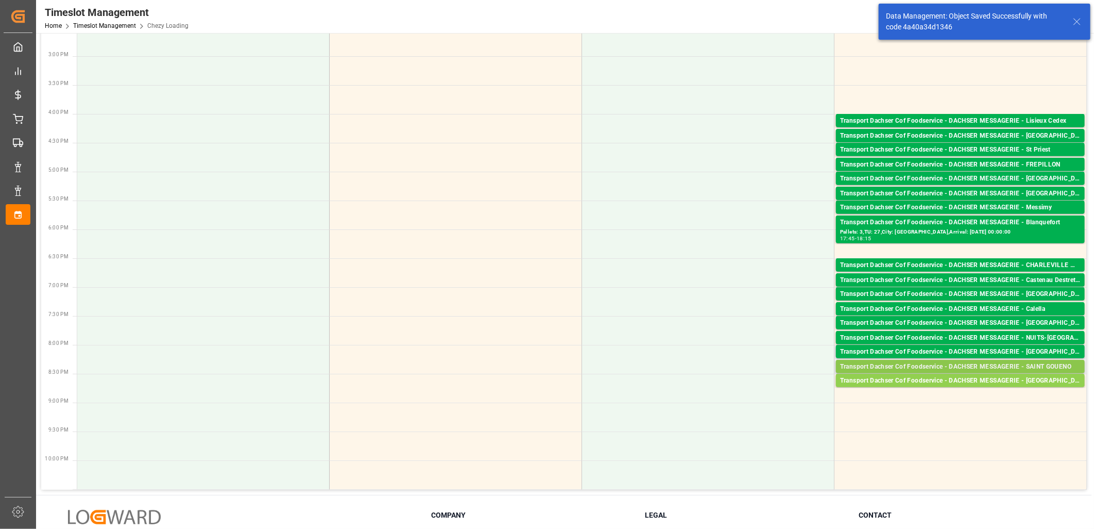
click at [898, 364] on div "Transport Dachser Cof Foodservice - DACHSER MESSAGERIE - SAINT GOUENO" at bounding box center [960, 367] width 241 height 10
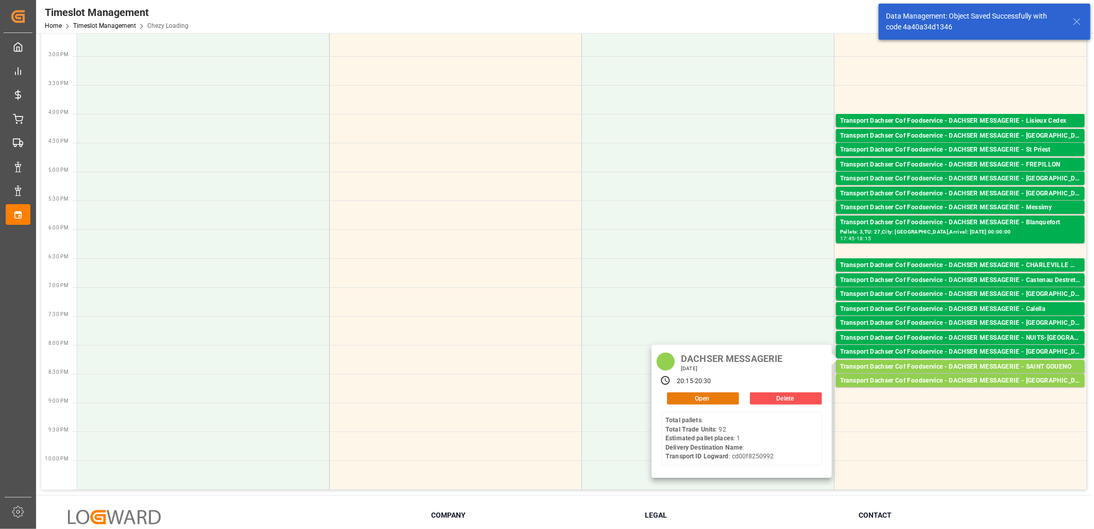
click at [721, 398] on button "Open" at bounding box center [703, 398] width 72 height 12
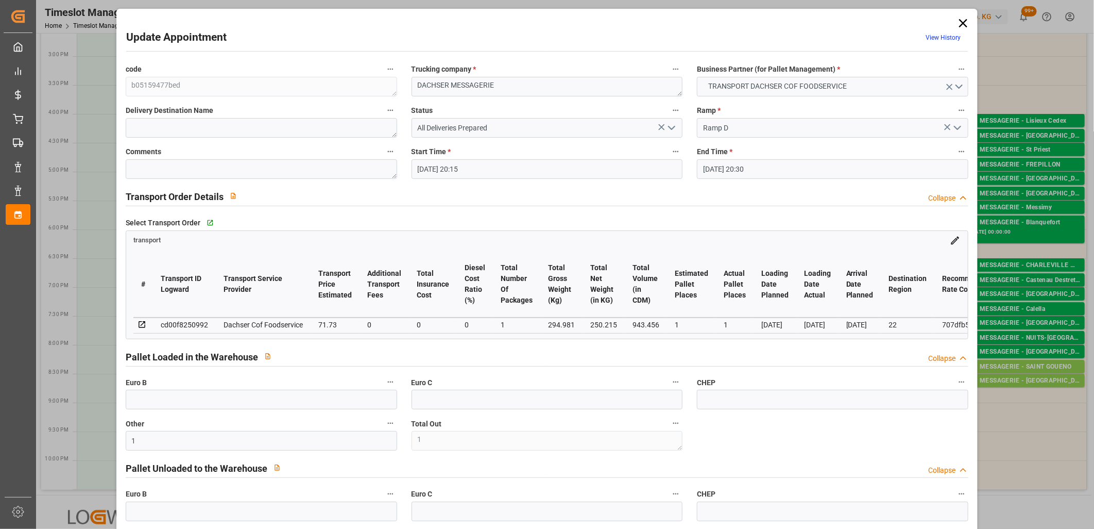
click at [666, 130] on icon "open menu" at bounding box center [672, 128] width 12 height 12
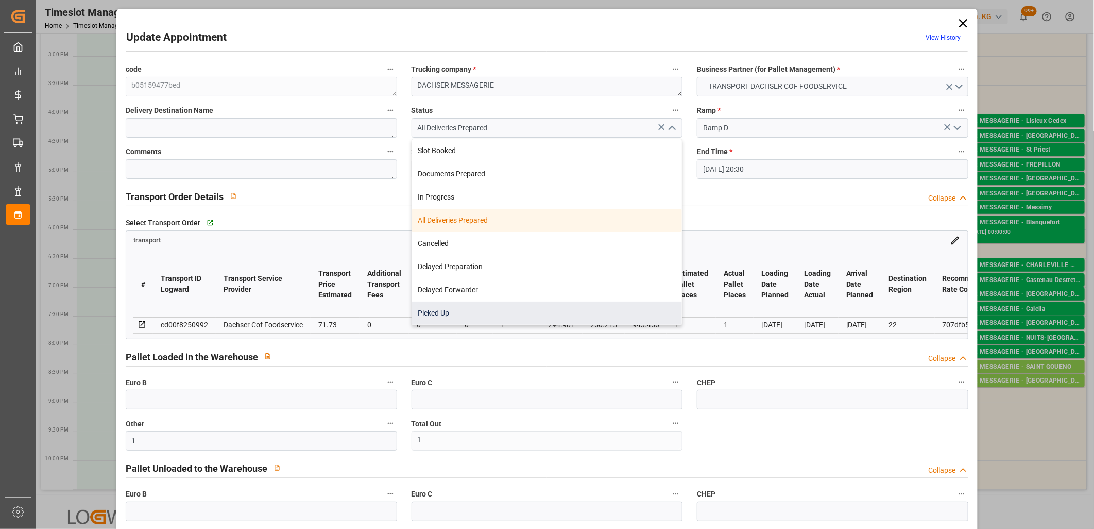
click at [558, 306] on div "Picked Up" at bounding box center [547, 312] width 270 height 23
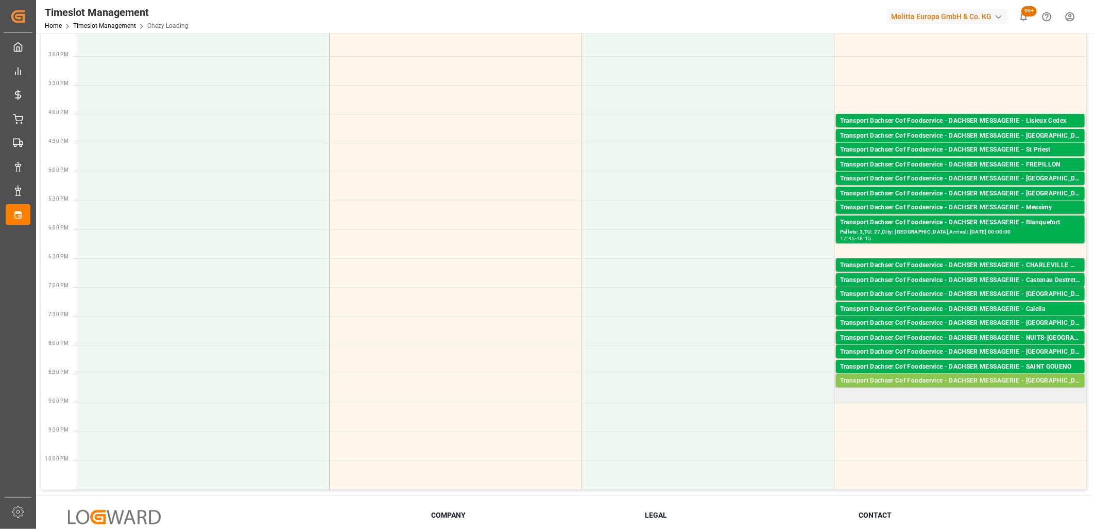
click at [901, 379] on div "Transport Dachser Cof Foodservice - DACHSER MESSAGERIE - LOUVIGNY" at bounding box center [960, 381] width 241 height 10
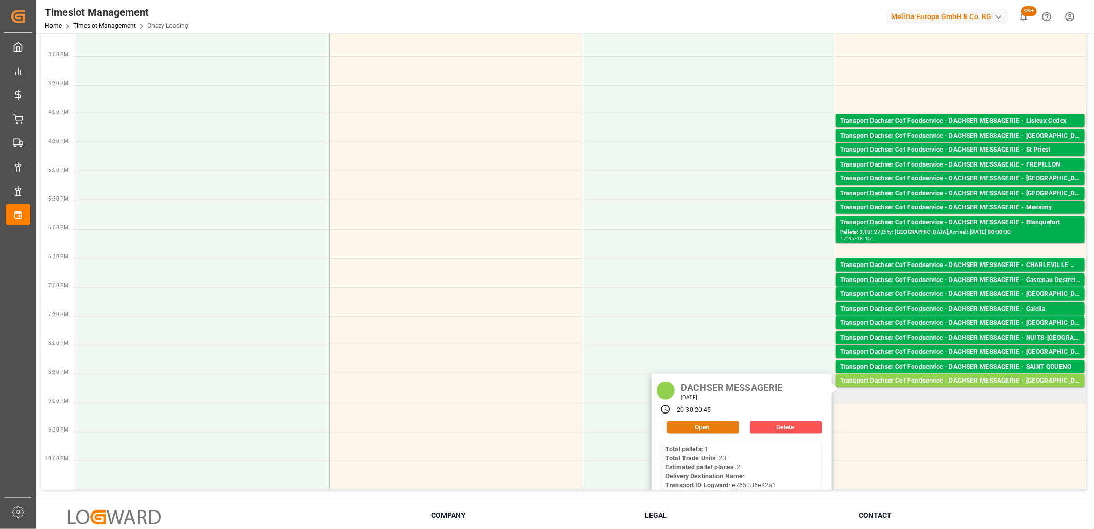
click at [708, 425] on button "Open" at bounding box center [703, 427] width 72 height 12
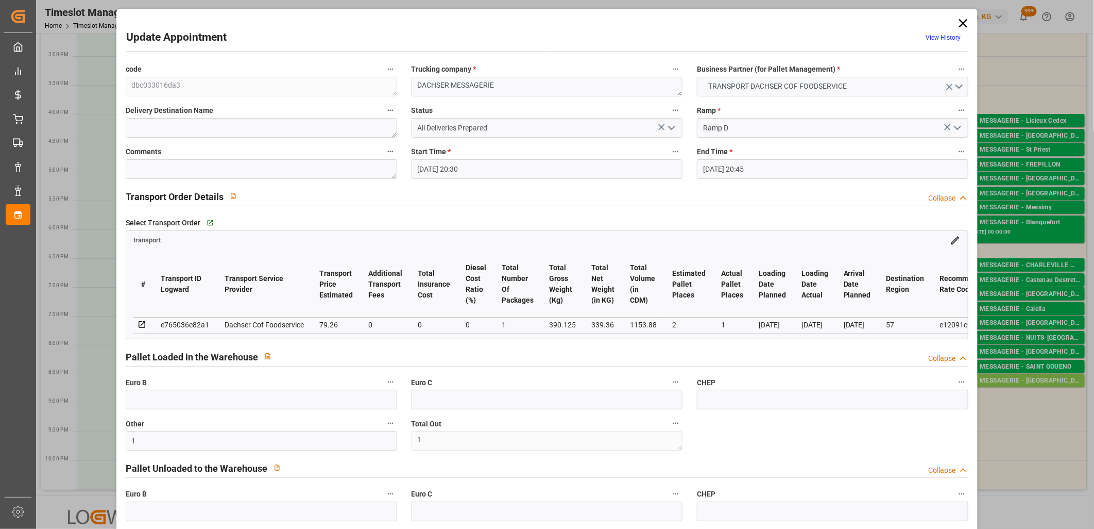
click at [671, 129] on icon "open menu" at bounding box center [672, 128] width 12 height 12
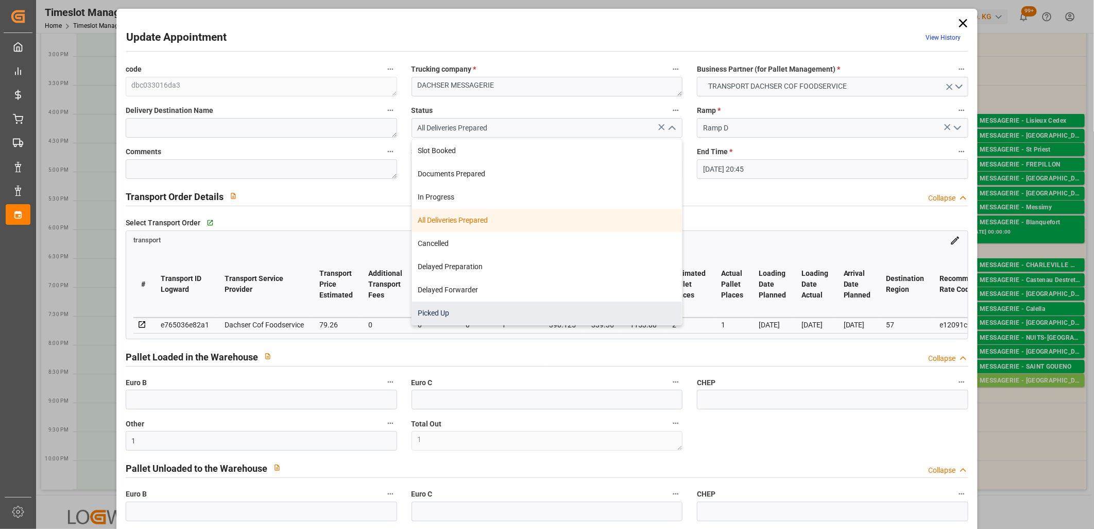
click at [591, 304] on div "Picked Up" at bounding box center [547, 312] width 270 height 23
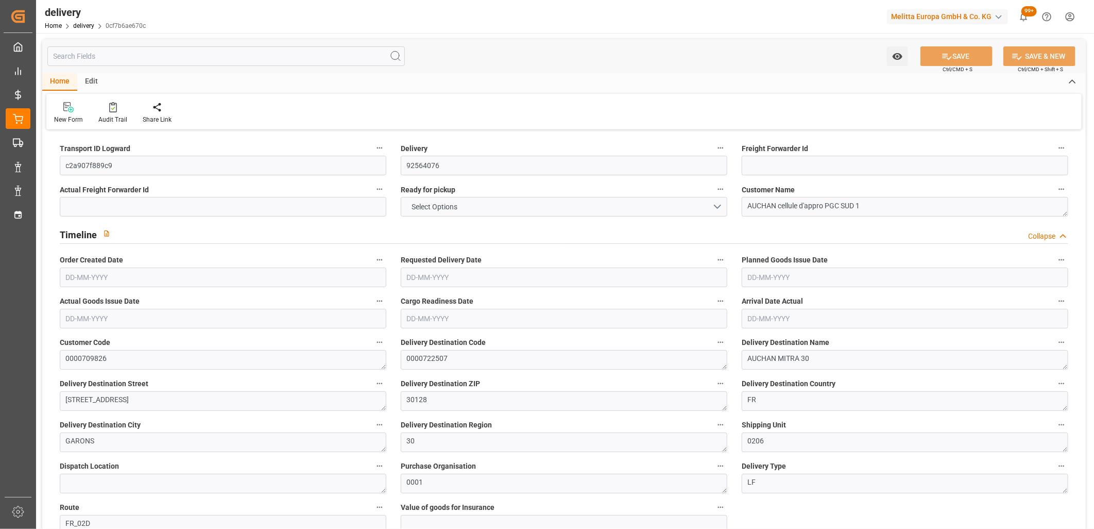
type input "793.272"
type input "1270"
type input "6211.2"
type input "0"
type input "10"
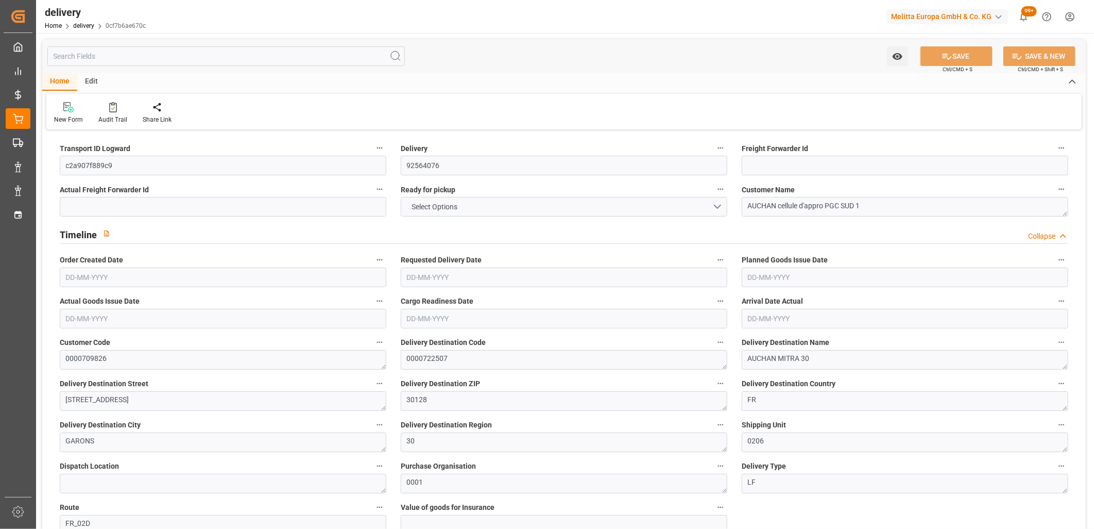
type input "10"
type input "5"
type input "0"
type input "-8.9526"
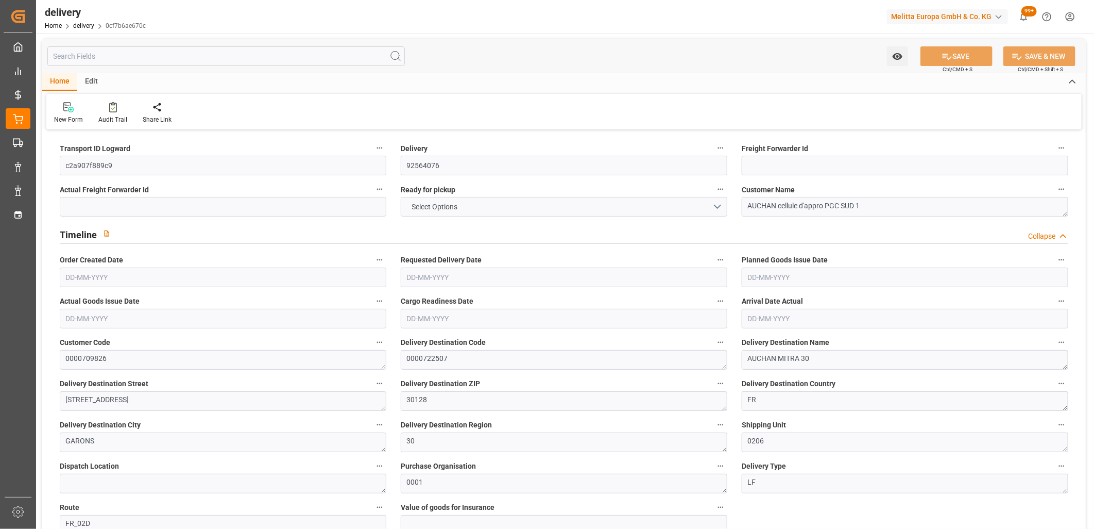
type input "264.8694"
type input "255.9169"
type input "24.5"
type input "0"
type input "1.5"
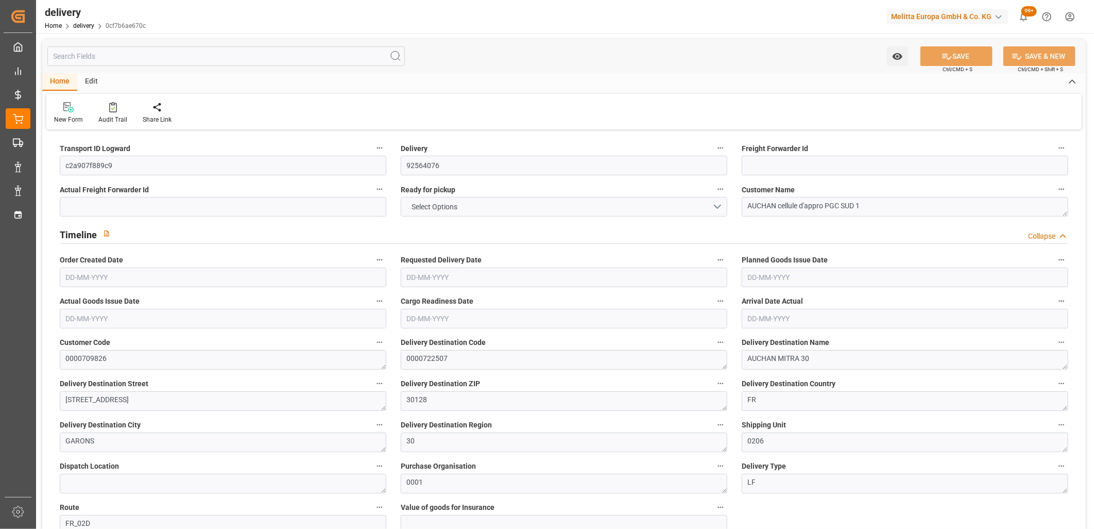
type input "1.3"
type input "0"
type input "15"
type input "996.48"
type input "101"
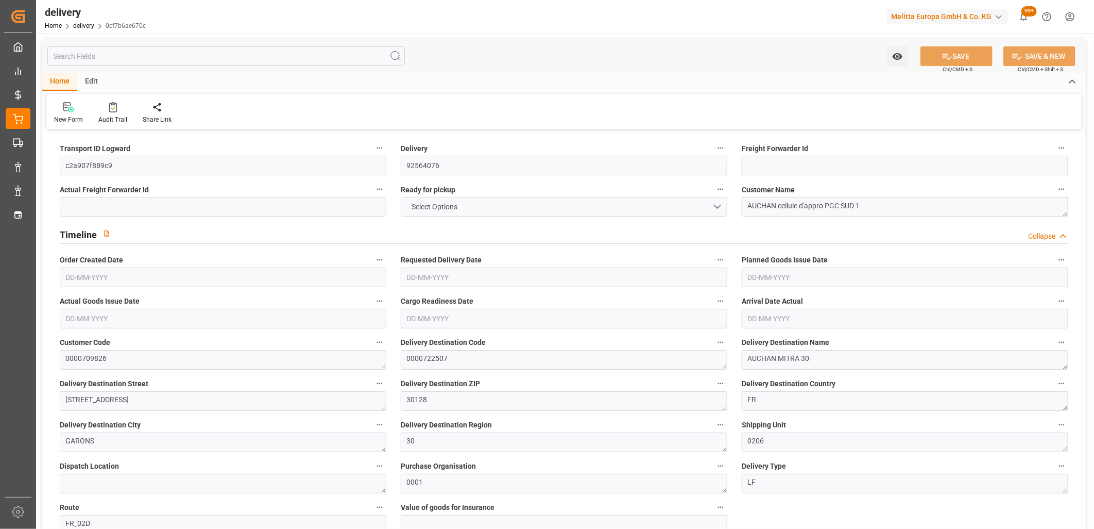
type input "0"
type input "02-10-2025"
type input "[DATE]"
type input "[DATE] 11:01"
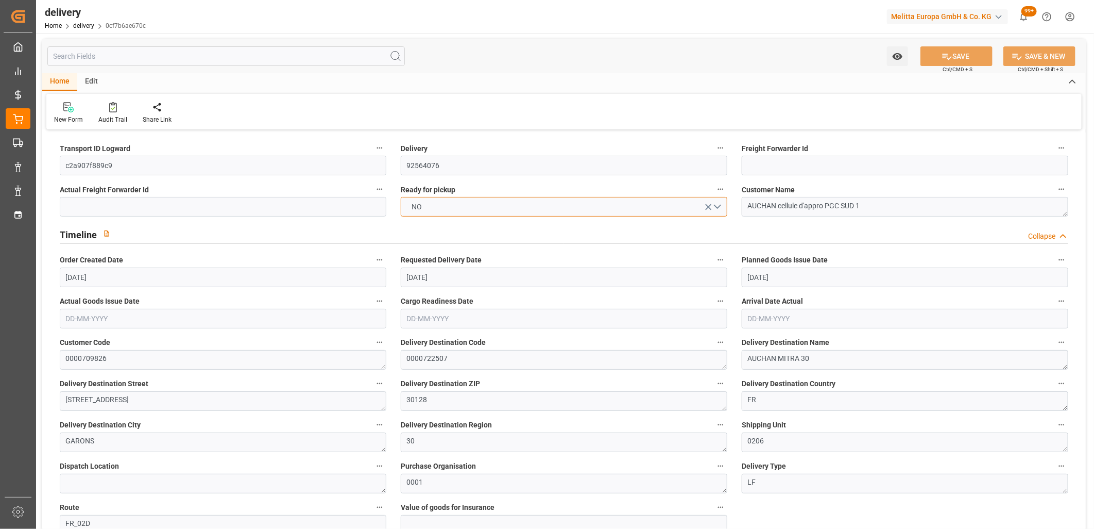
click at [500, 205] on button "NO" at bounding box center [564, 207] width 327 height 20
click at [957, 53] on button "SAVE" at bounding box center [957, 56] width 72 height 20
type input "3"
type input "113.783"
type input "344.592"
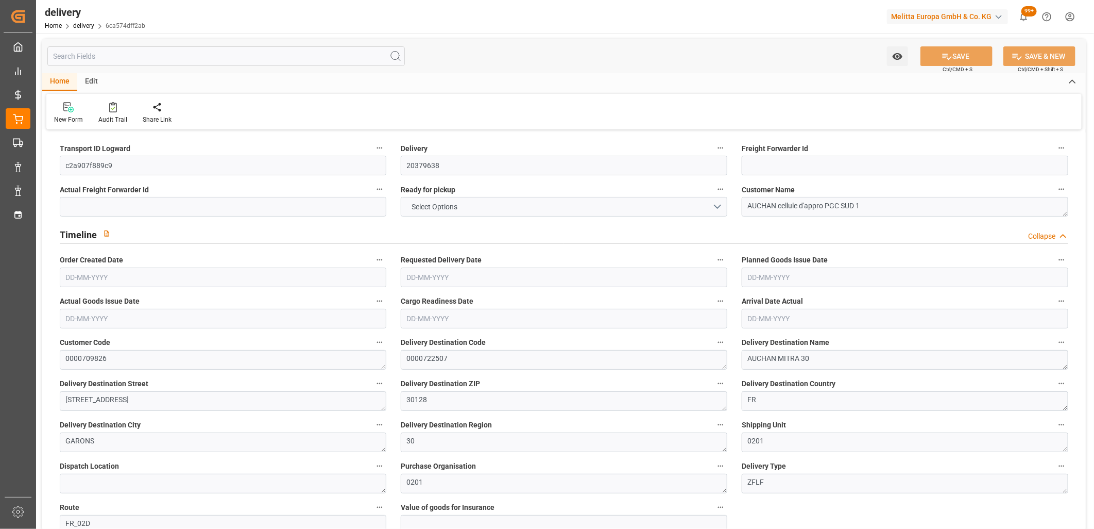
type input "571.662"
type input "64"
type input "9"
type input "0"
type input "2"
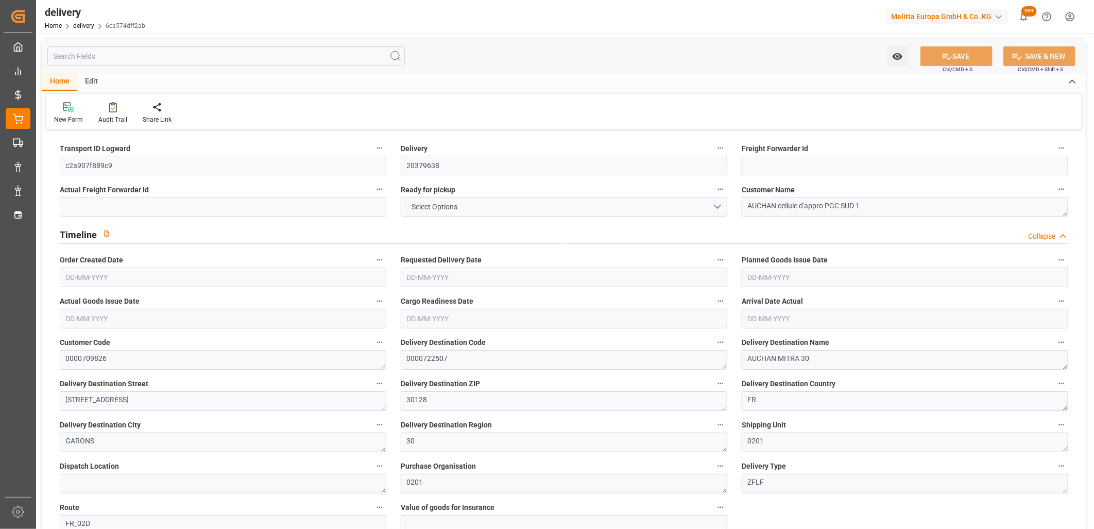
type input "0"
type input "-3.581"
type input "105.9478"
type input "102.3667"
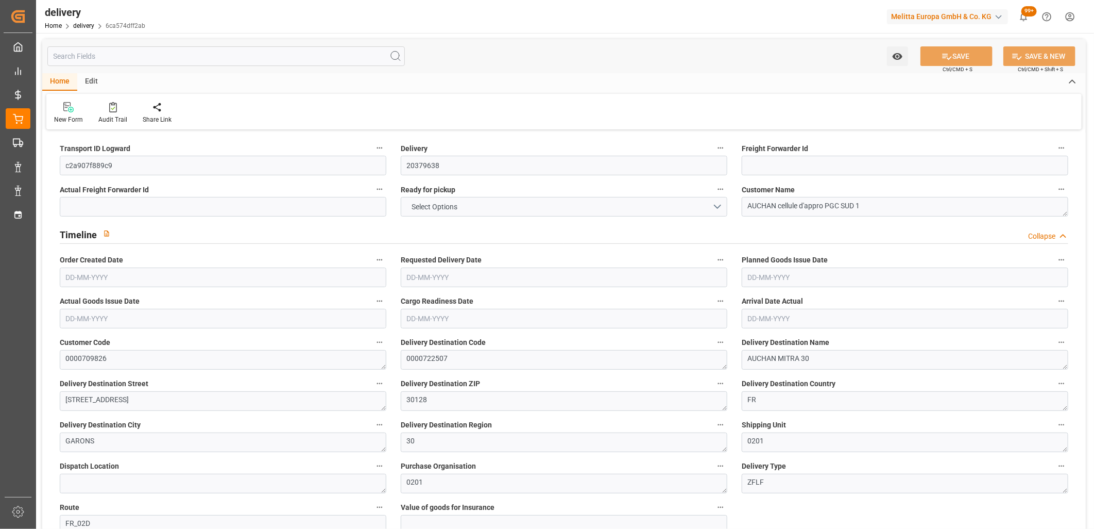
type input "0"
type input "23.04"
type input "1.5"
type input "1.3"
type input "0"
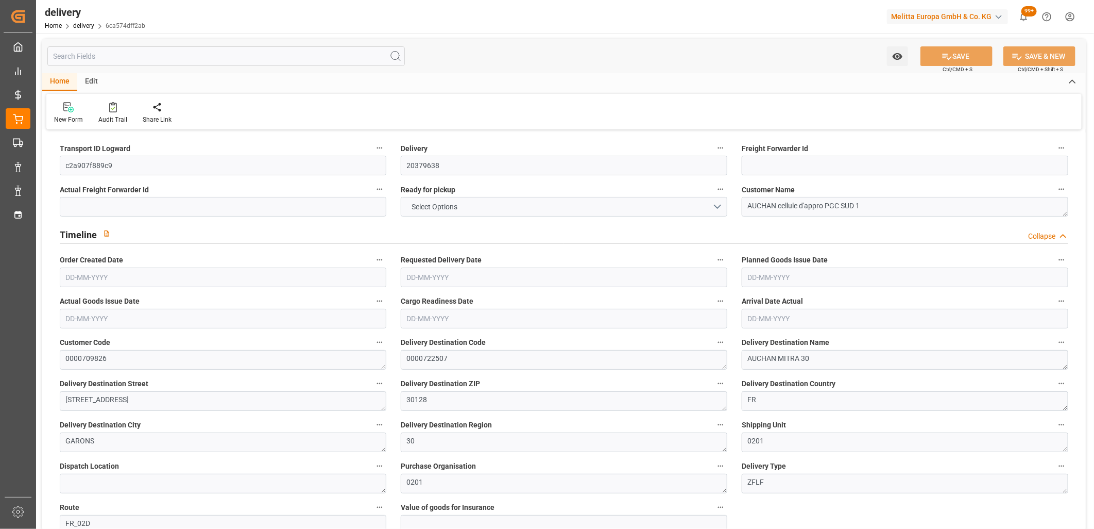
type input "13.5"
type input "137.592"
type input "101"
type input "0"
type input "[DATE]"
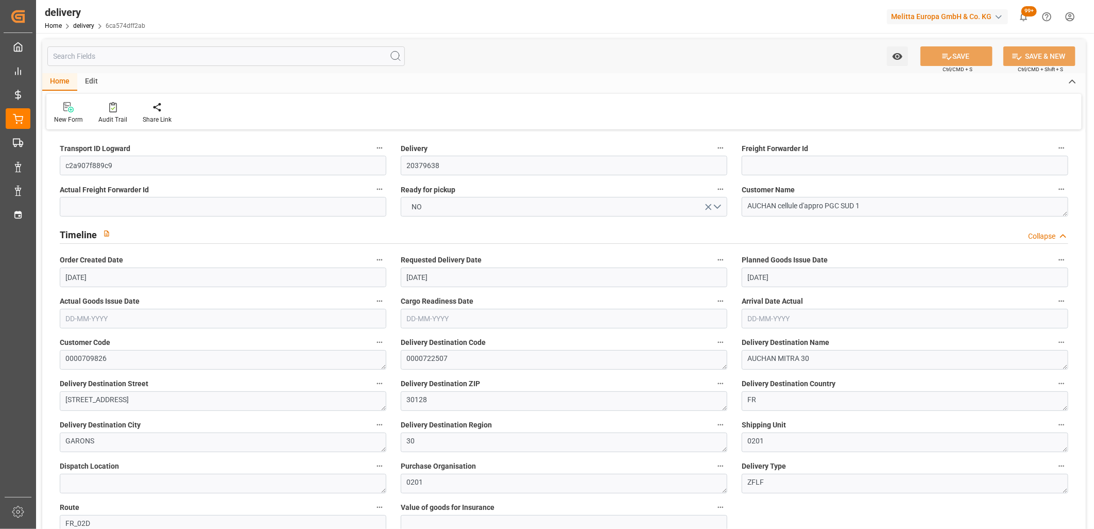
type input "[DATE]"
type input "[DATE] 11:01"
click at [430, 210] on button "NO" at bounding box center [564, 207] width 327 height 20
click at [430, 210] on div "YES" at bounding box center [564, 209] width 326 height 22
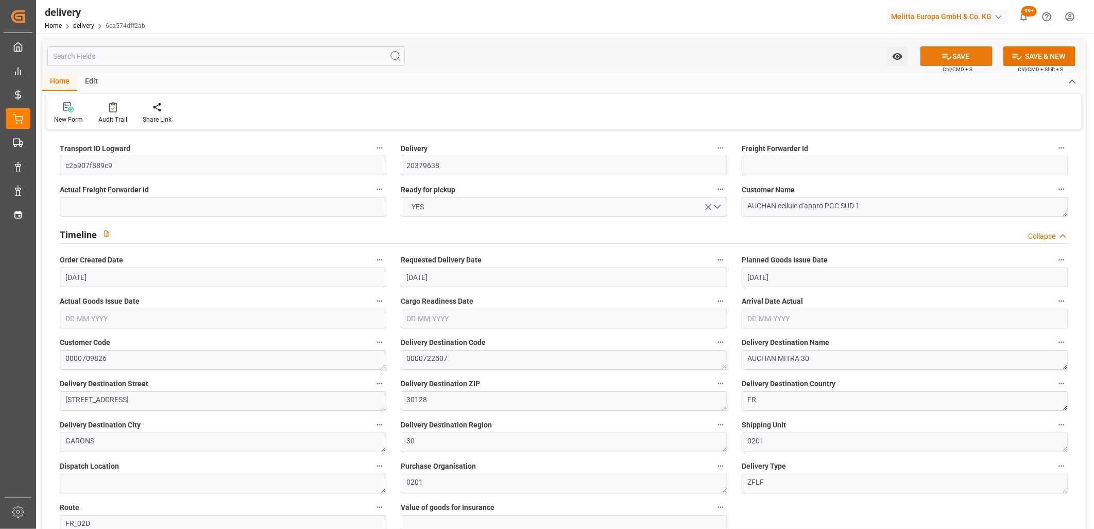
click at [936, 59] on button "SAVE" at bounding box center [957, 56] width 72 height 20
type input "4"
type input "2877.228"
type input "3893.351"
type input "8910.42"
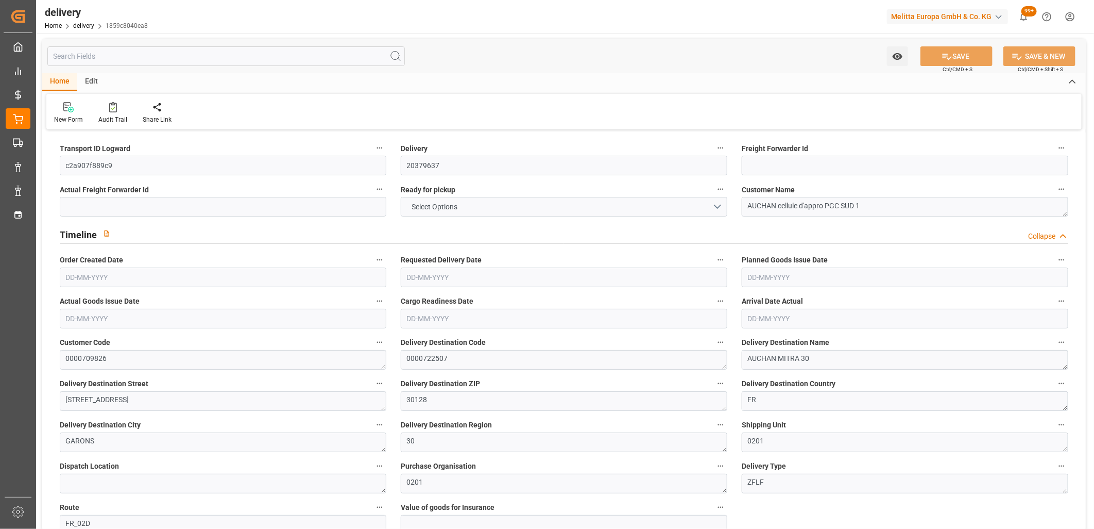
type input "680"
type input "30"
type input "1"
type input "11"
type input "0"
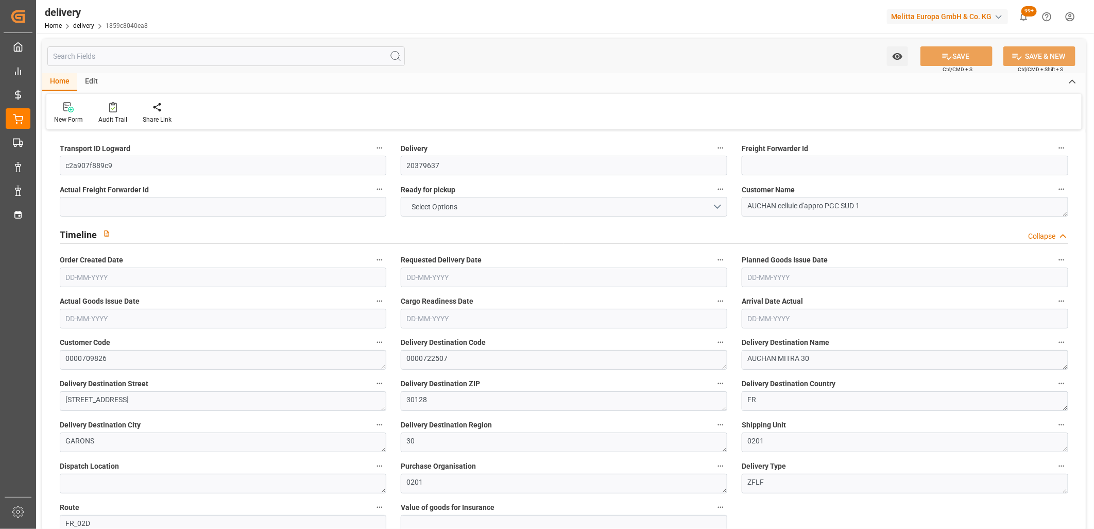
type input "0"
type input "-19.6957"
type input "582.7128"
type input "563.0171"
type input "2.45"
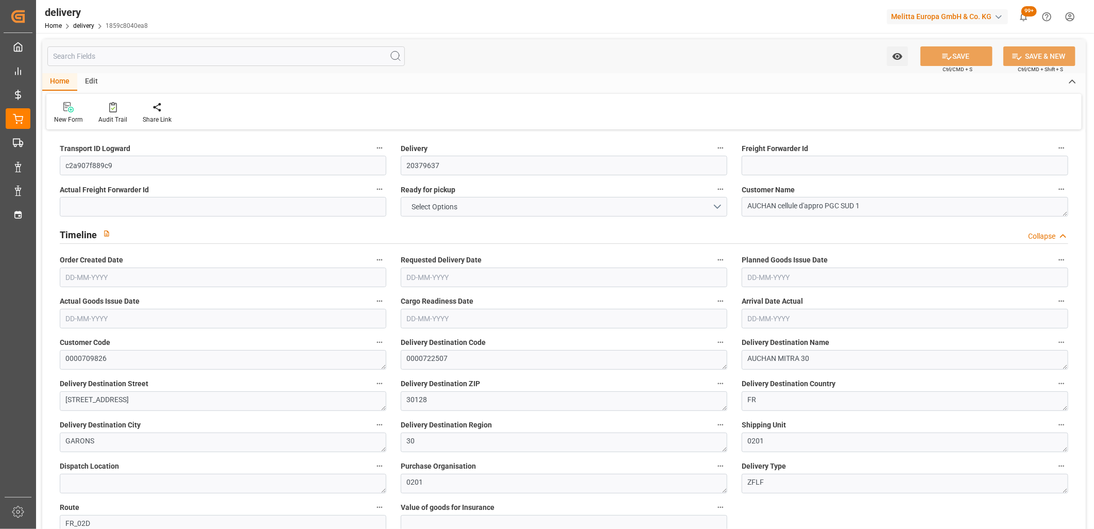
type input "244.8"
type input "1.5"
type input "1.3"
type input "0"
type input "45"
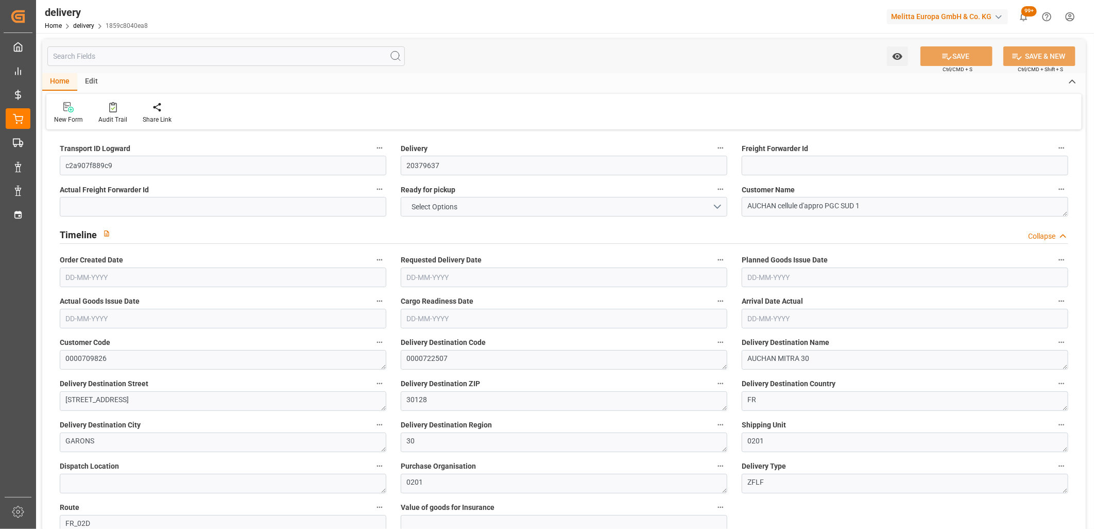
type input "3178.535"
type input "101"
type input "0"
type input "[DATE]"
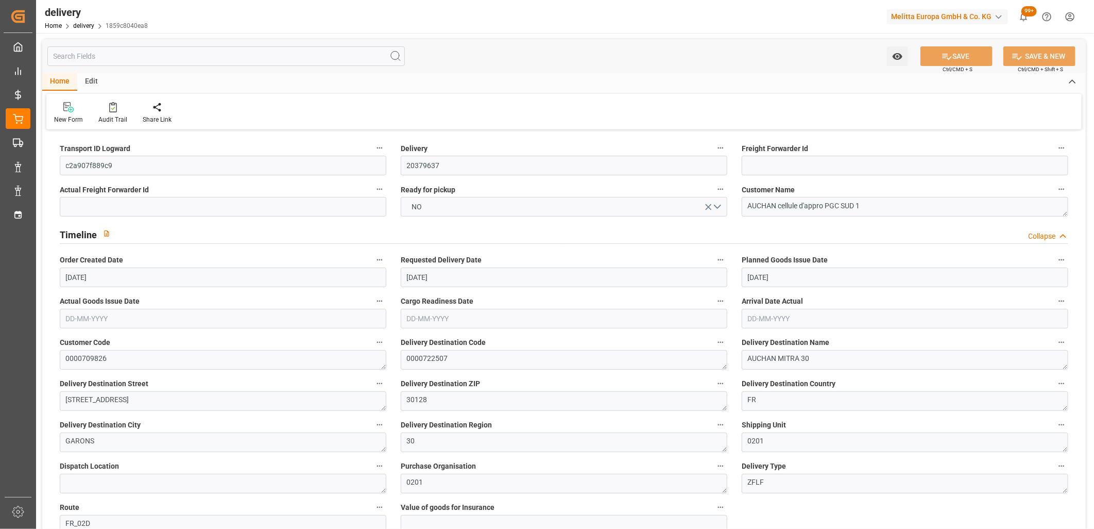
type input "[DATE]"
type input "[DATE] 11:01"
click at [436, 212] on button "NO" at bounding box center [564, 207] width 327 height 20
click at [956, 49] on button "SAVE" at bounding box center [957, 56] width 72 height 20
